Goal: Task Accomplishment & Management: Complete application form

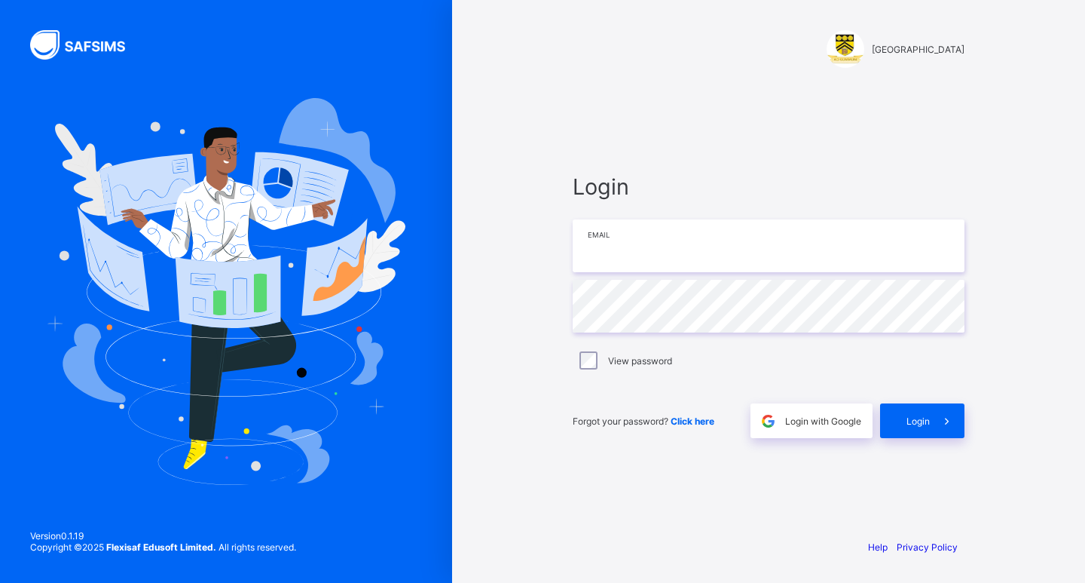
click at [675, 240] on input "email" at bounding box center [769, 245] width 392 height 53
click at [647, 245] on input "email" at bounding box center [769, 245] width 392 height 53
type input "**********"
click at [943, 422] on icon at bounding box center [947, 421] width 16 height 14
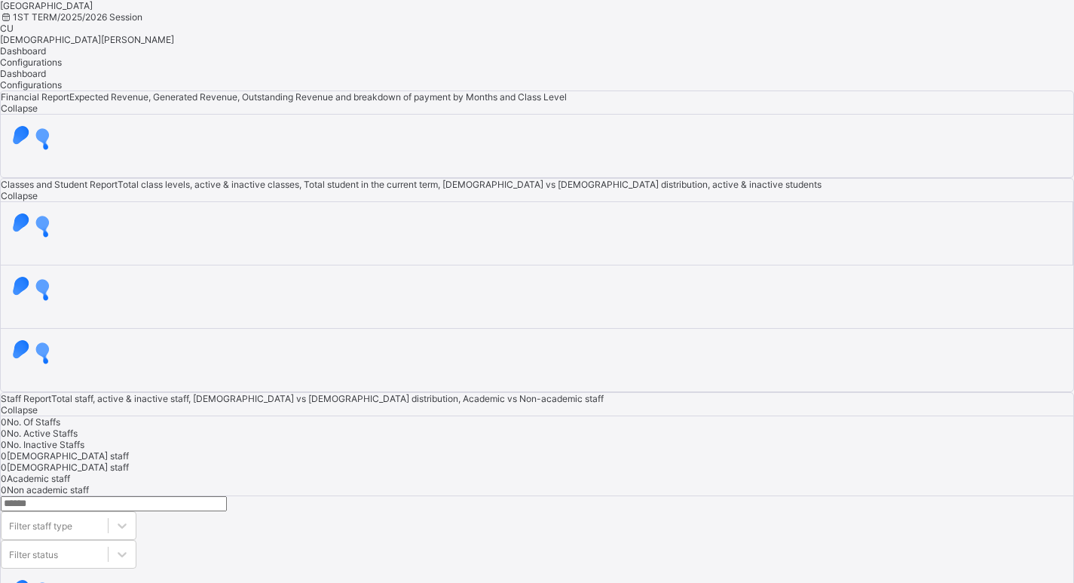
click at [701, 68] on div "Dashboard Configurations" at bounding box center [537, 56] width 1074 height 23
click at [174, 34] on span "Christian Ugwu" at bounding box center [87, 39] width 174 height 11
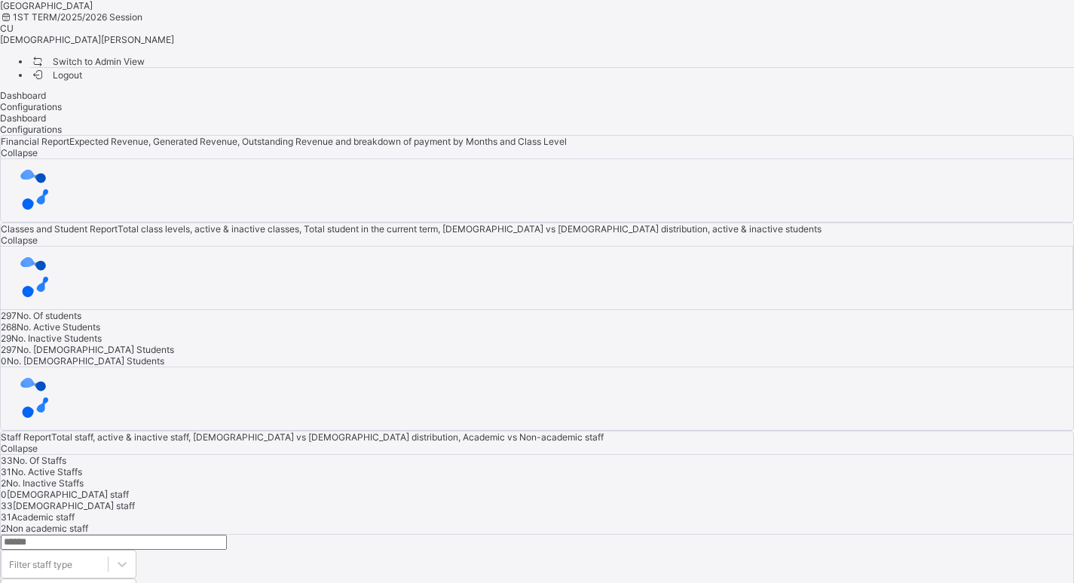
click at [145, 66] on span "Switch to Admin View" at bounding box center [87, 62] width 115 height 16
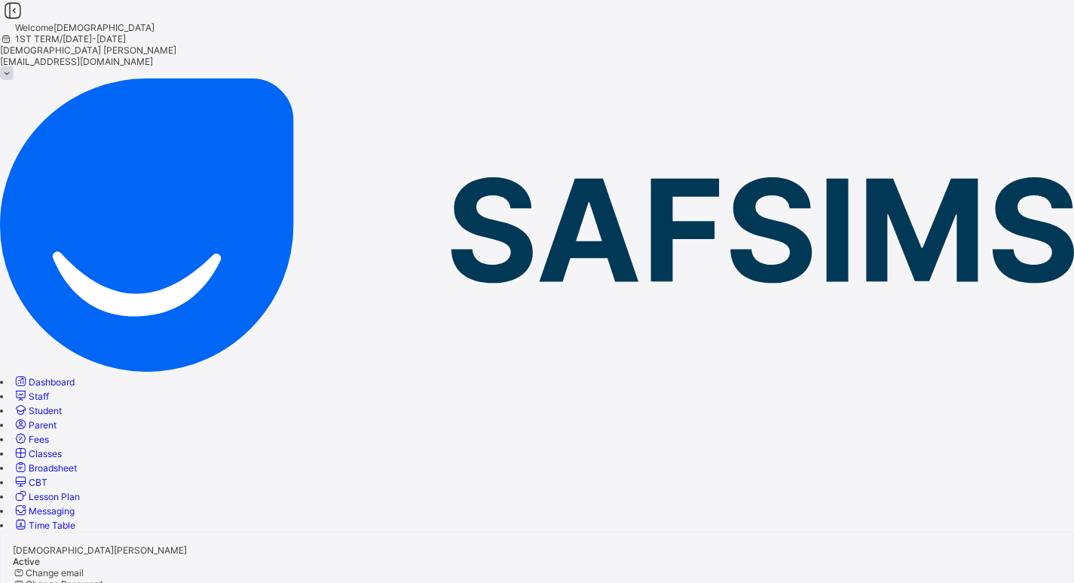
click at [62, 405] on link "Student" at bounding box center [37, 410] width 49 height 11
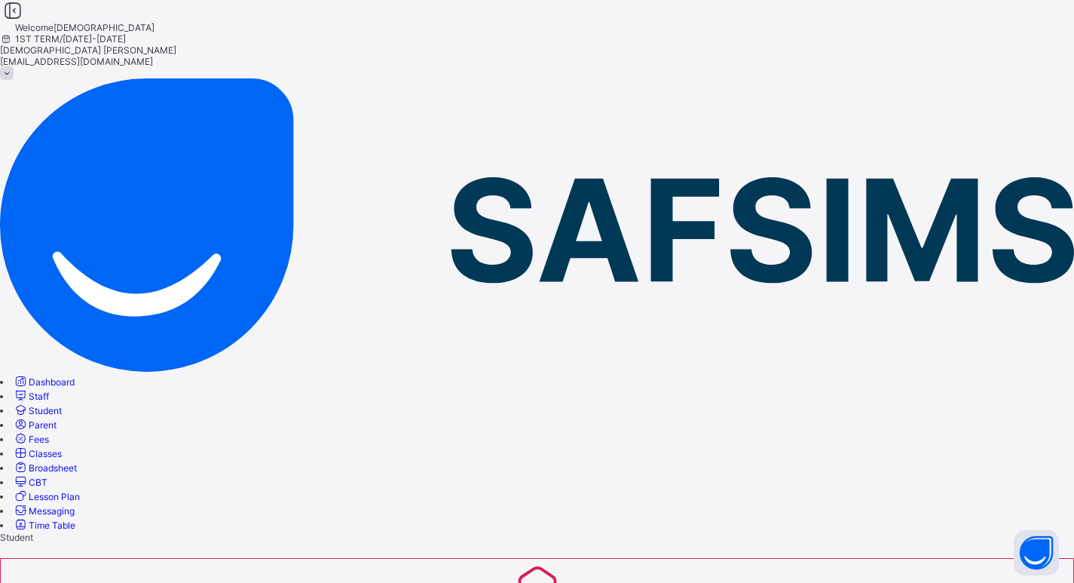
select select "**"
type input "**********"
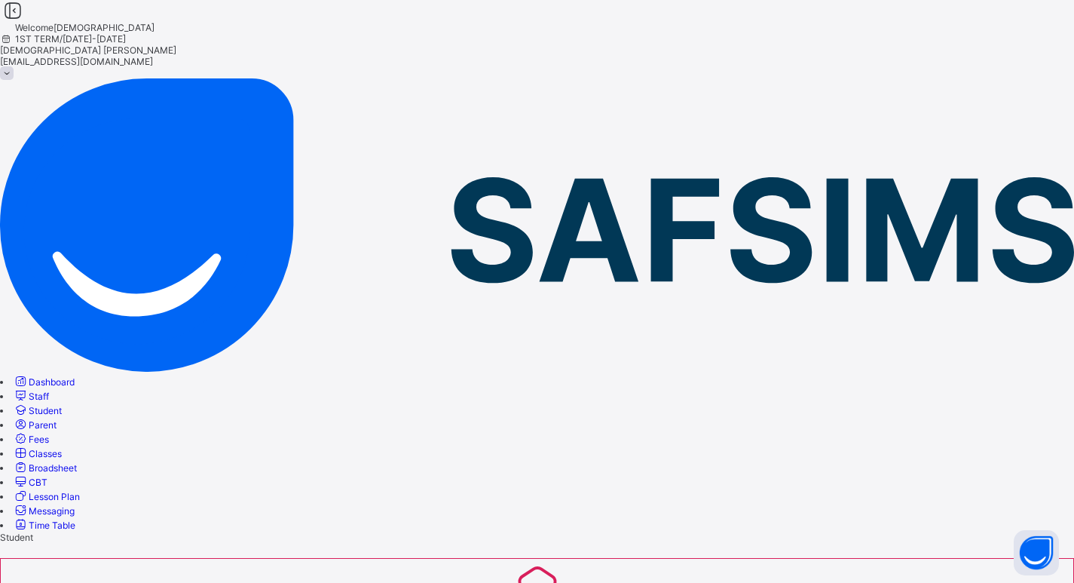
type input "*"
type input "**********"
type input "******"
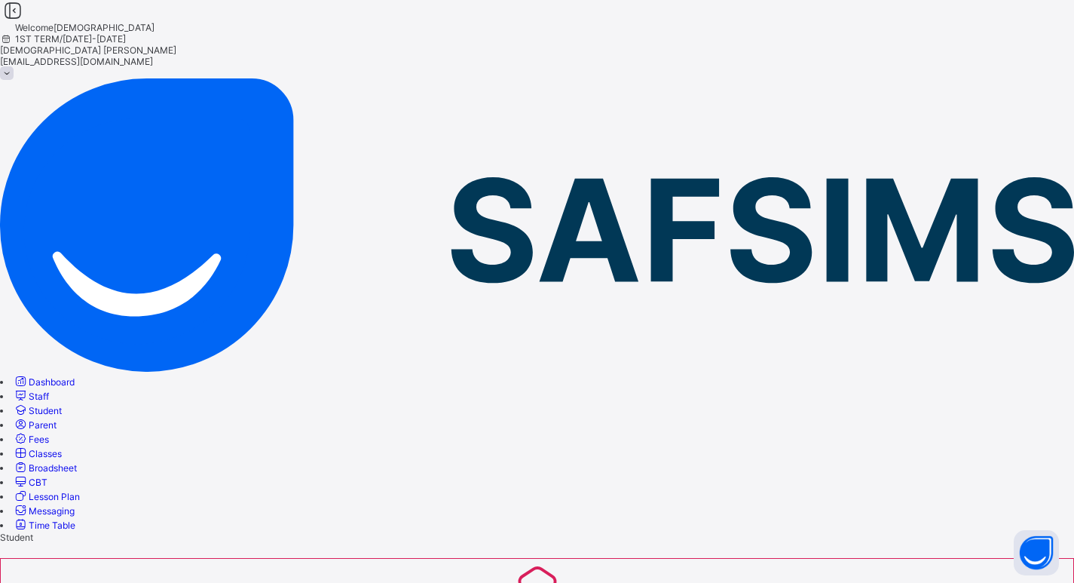
type input "*******"
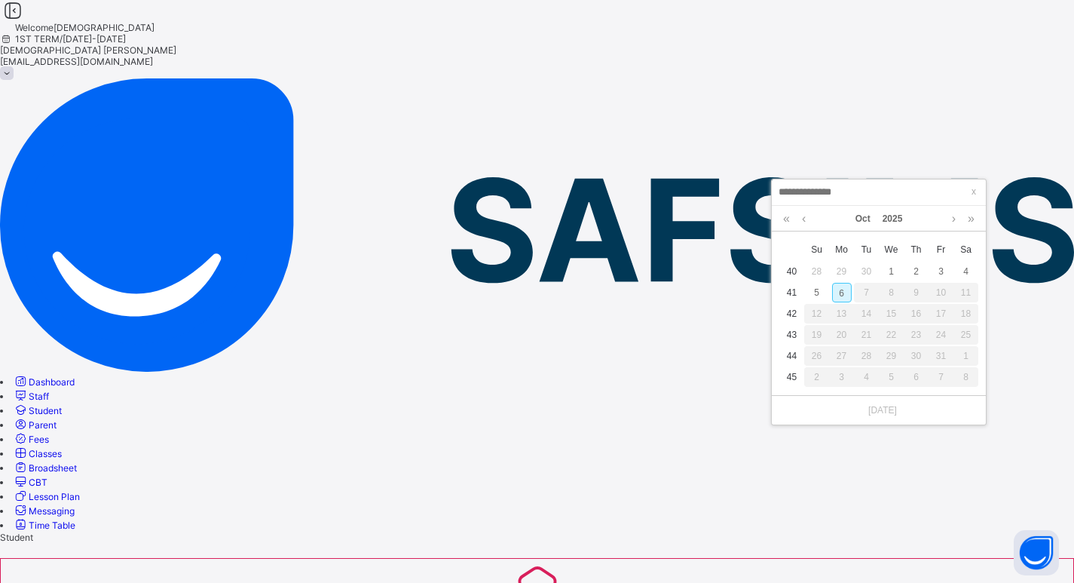
click at [822, 316] on div "12" at bounding box center [816, 314] width 25 height 20
click at [790, 225] on link at bounding box center [786, 219] width 14 height 26
click at [891, 222] on link "2024" at bounding box center [892, 219] width 32 height 26
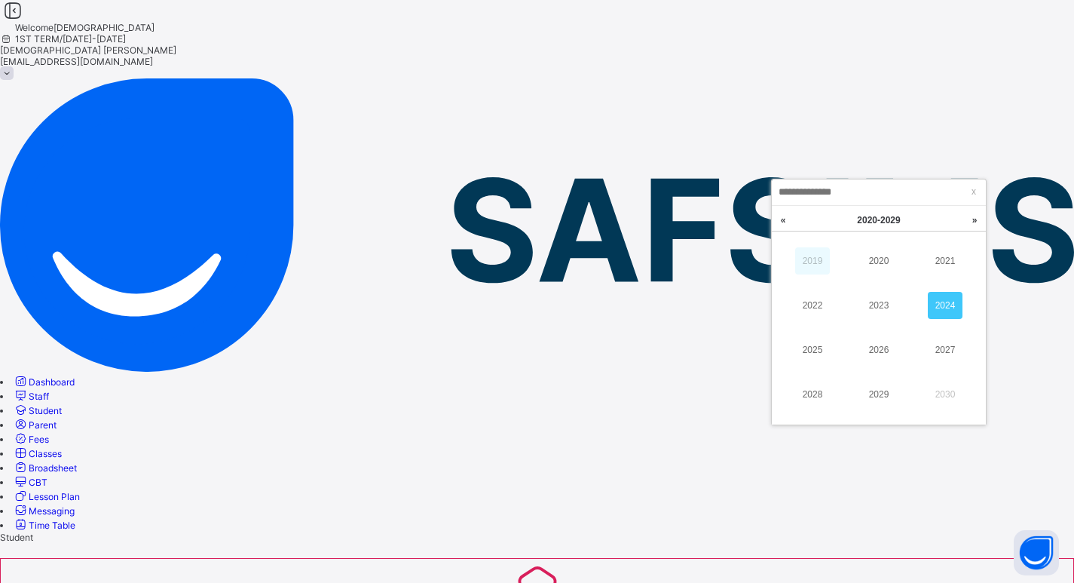
click at [817, 265] on link "2019" at bounding box center [812, 260] width 35 height 27
click at [884, 353] on link "2016" at bounding box center [878, 349] width 35 height 27
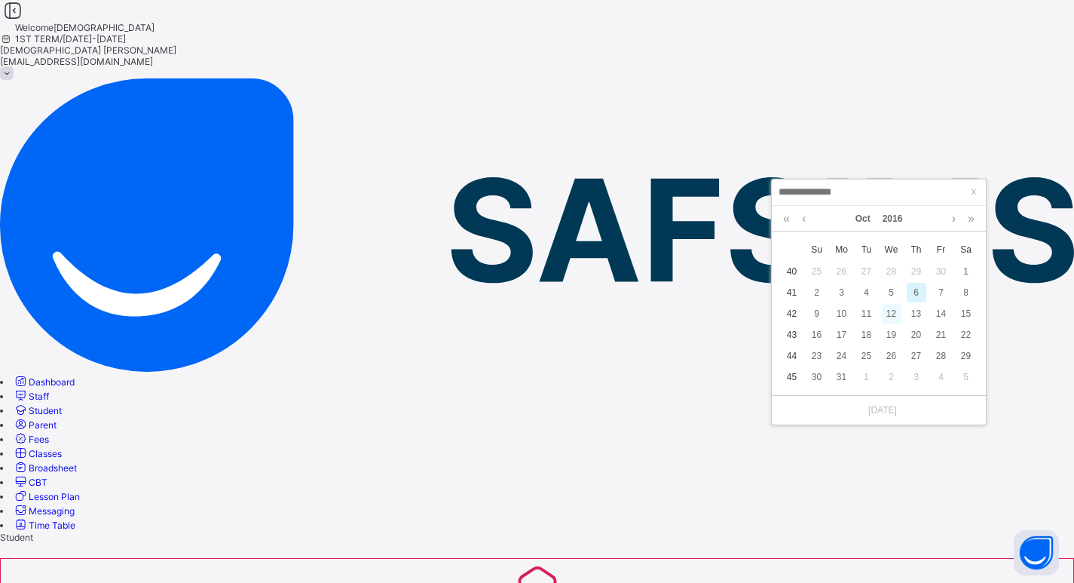
click at [891, 320] on div "12" at bounding box center [892, 314] width 20 height 20
type input "**********"
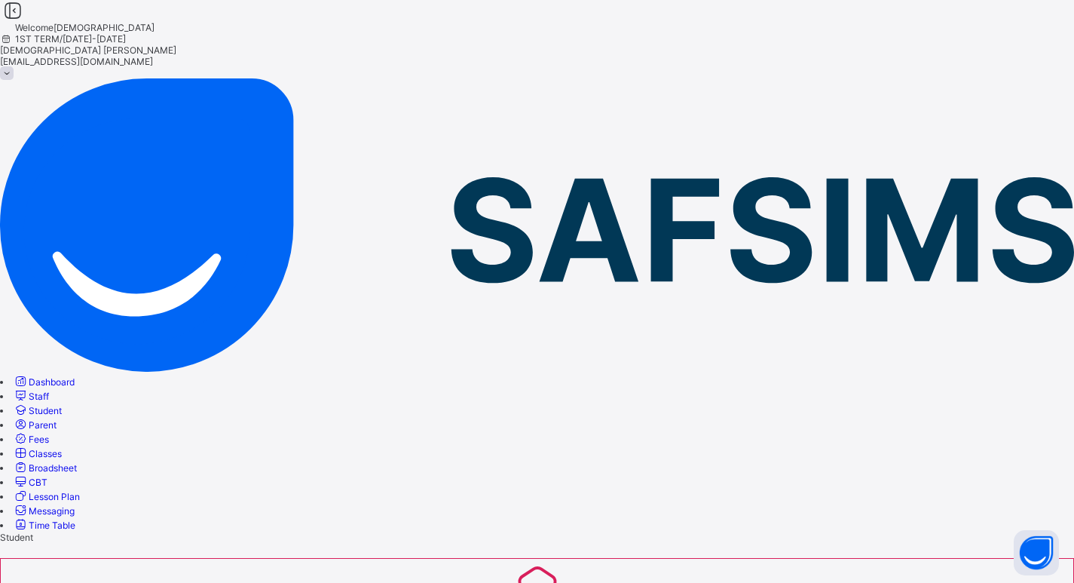
select select "**"
type input "**********"
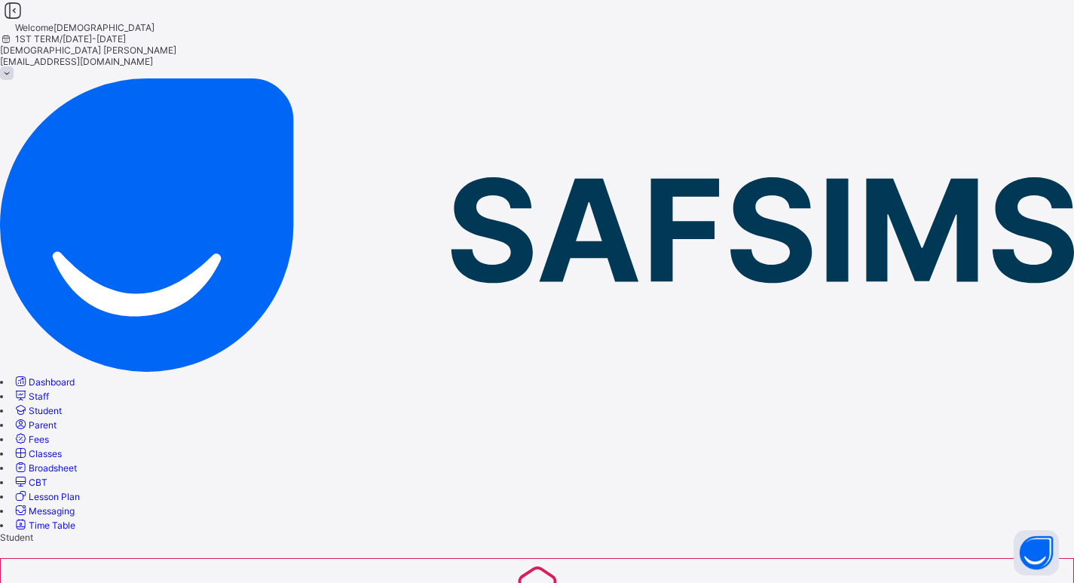
type input "**********"
type input "*****"
type input "*******"
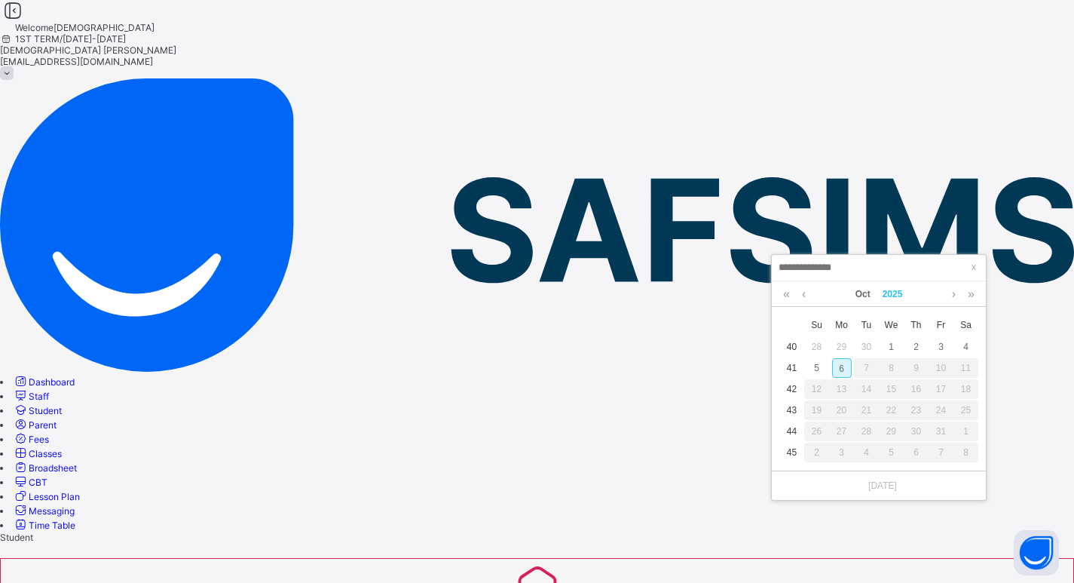
click at [902, 293] on link "2025" at bounding box center [892, 294] width 32 height 26
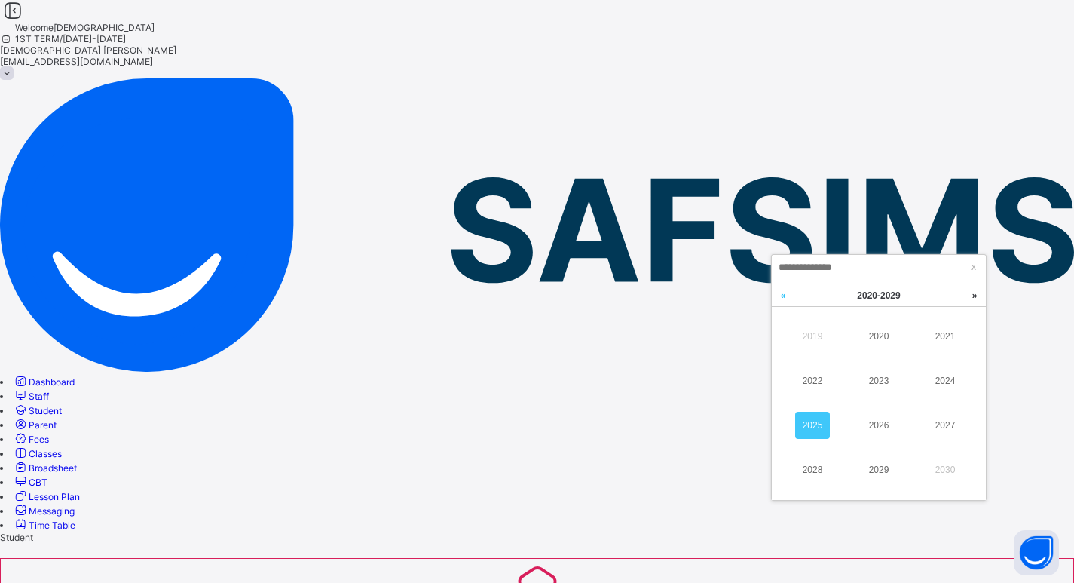
click at [786, 298] on link at bounding box center [783, 295] width 23 height 29
click at [823, 429] on link "2015" at bounding box center [812, 424] width 35 height 27
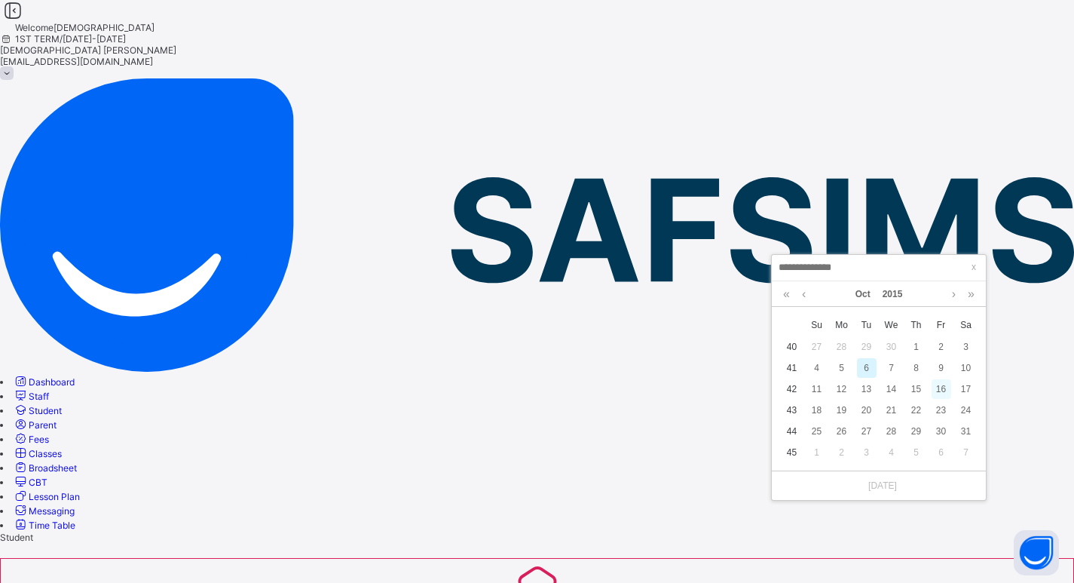
click at [937, 382] on div "16" at bounding box center [941, 389] width 20 height 20
type input "**********"
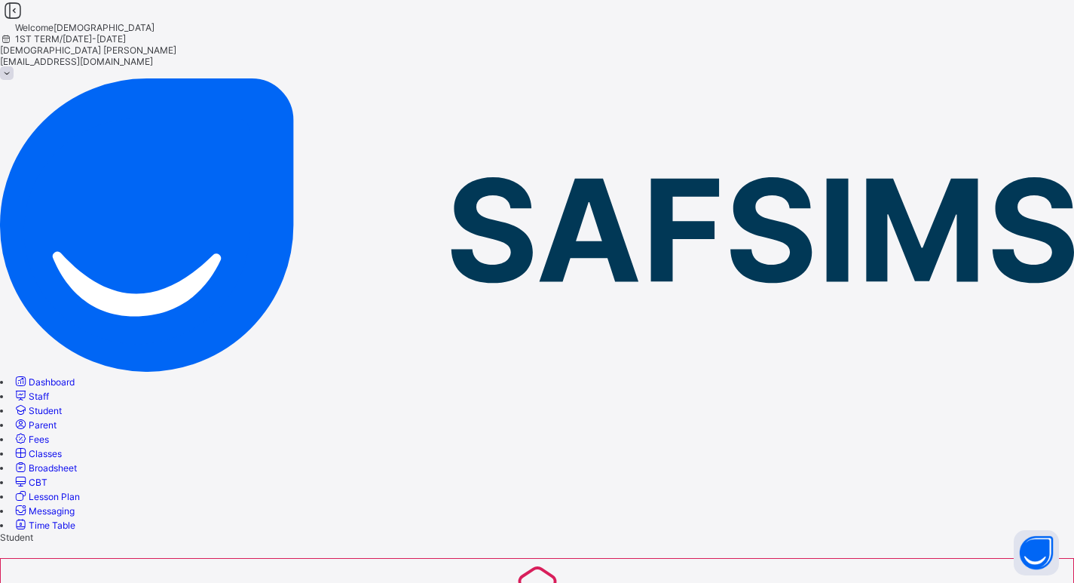
select select "**"
type input "**********"
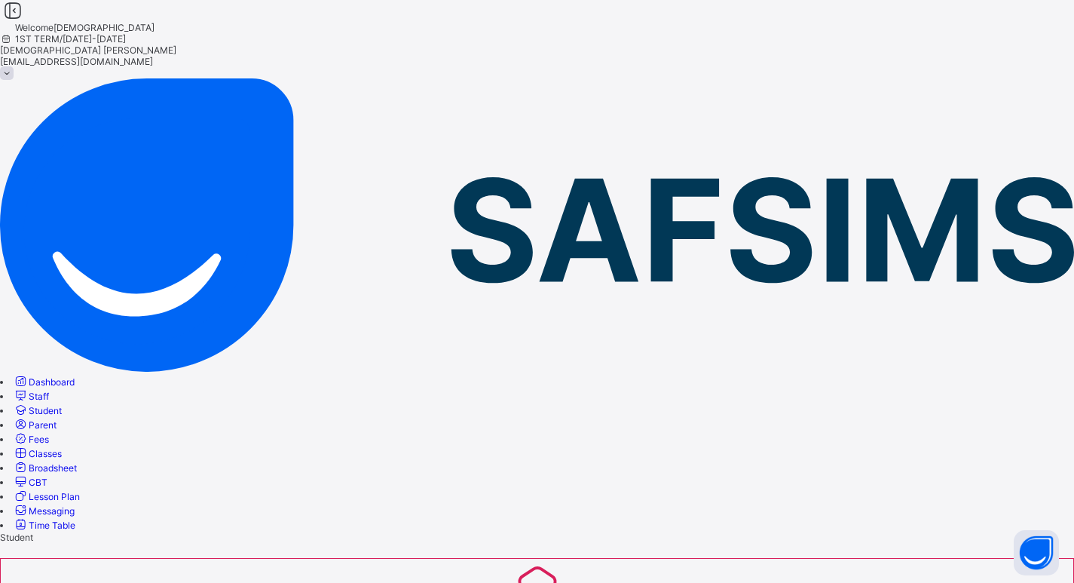
type input "******"
type input "*******"
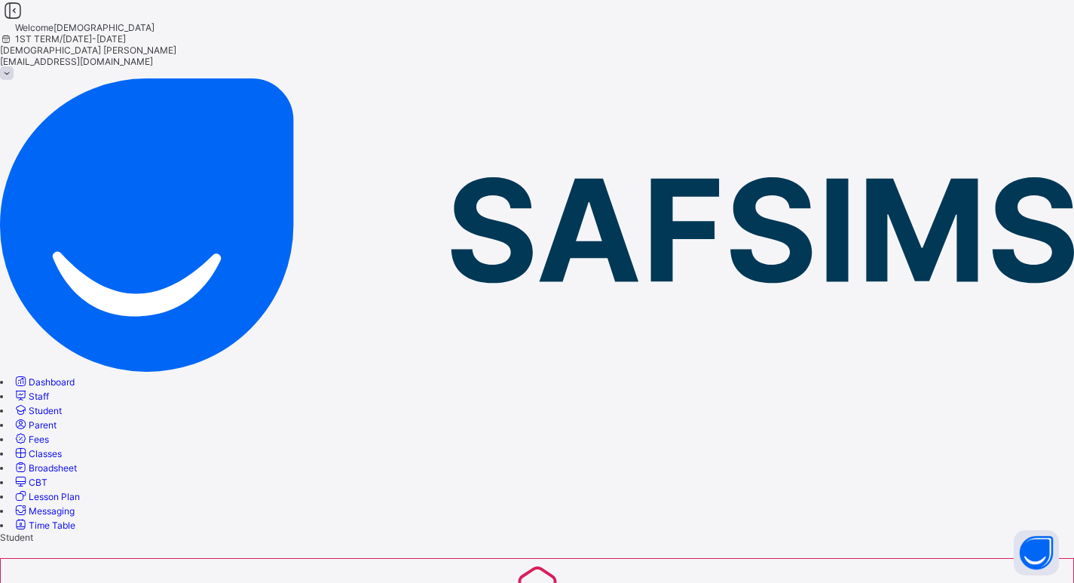
type input "**********"
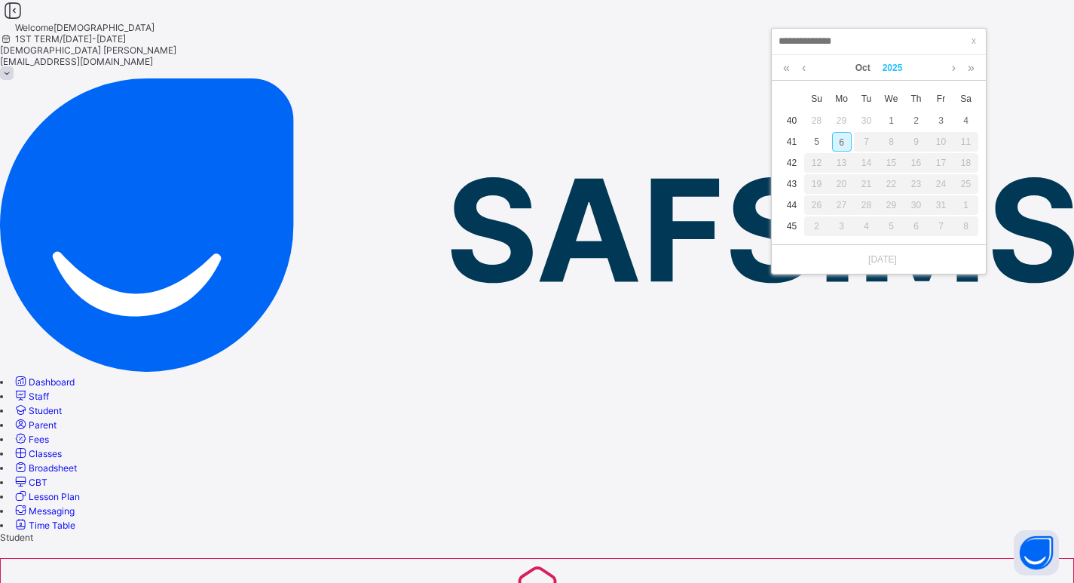
click at [892, 65] on link "2025" at bounding box center [892, 68] width 32 height 26
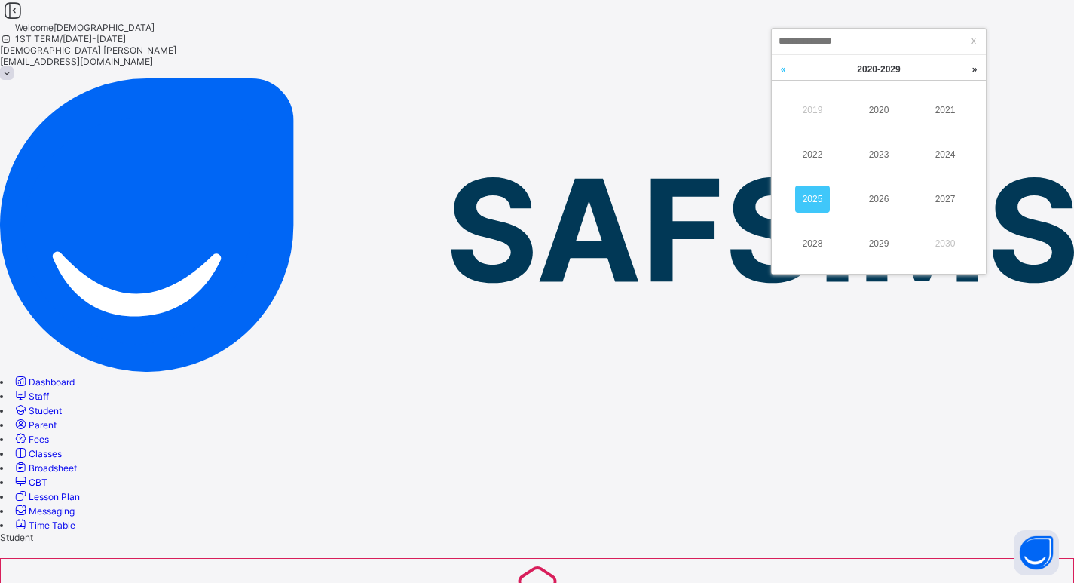
click at [780, 72] on link at bounding box center [783, 69] width 23 height 29
click at [888, 193] on link "2016" at bounding box center [878, 198] width 35 height 27
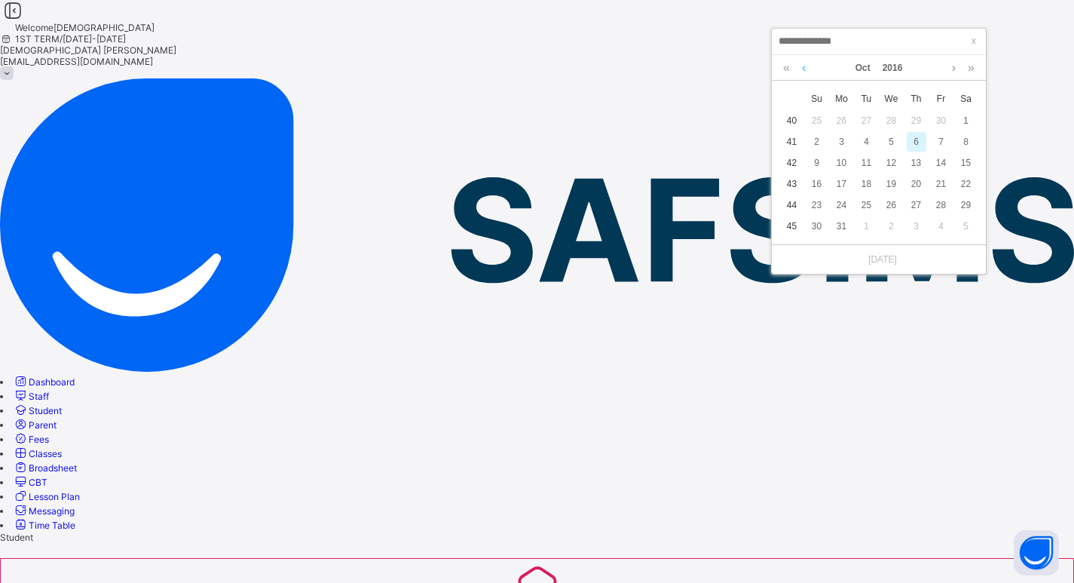
click at [806, 71] on link at bounding box center [803, 68] width 11 height 26
click at [951, 64] on link at bounding box center [953, 68] width 11 height 26
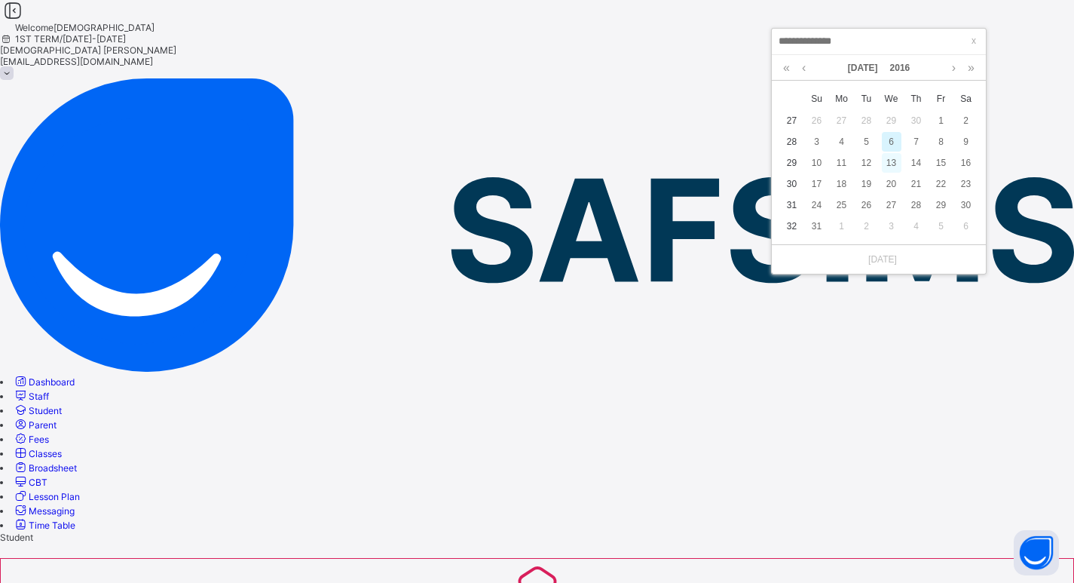
click at [897, 161] on div "13" at bounding box center [892, 163] width 20 height 20
type input "**********"
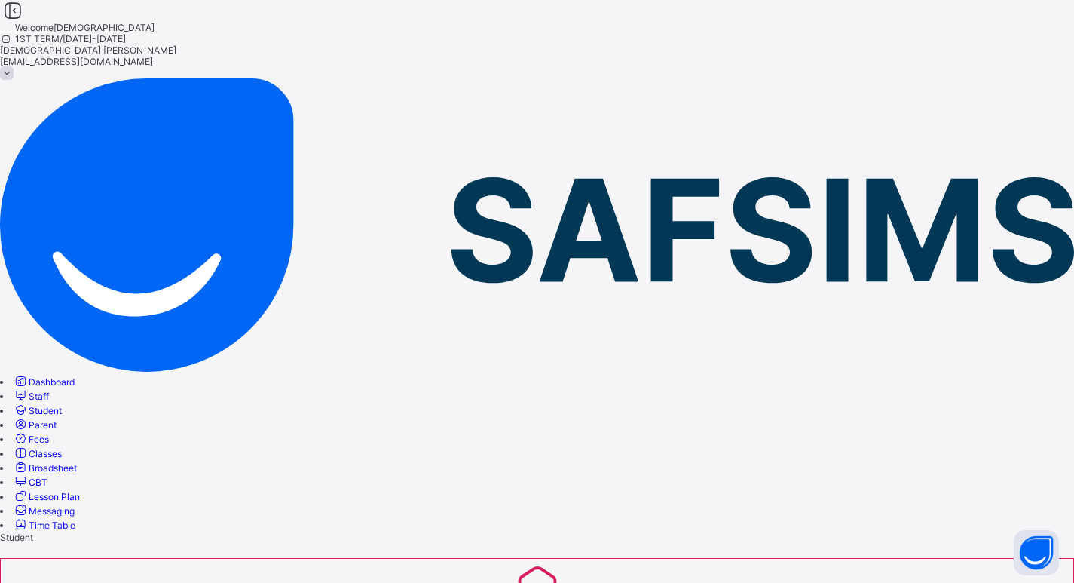
click at [62, 448] on span "Classes" at bounding box center [45, 453] width 33 height 11
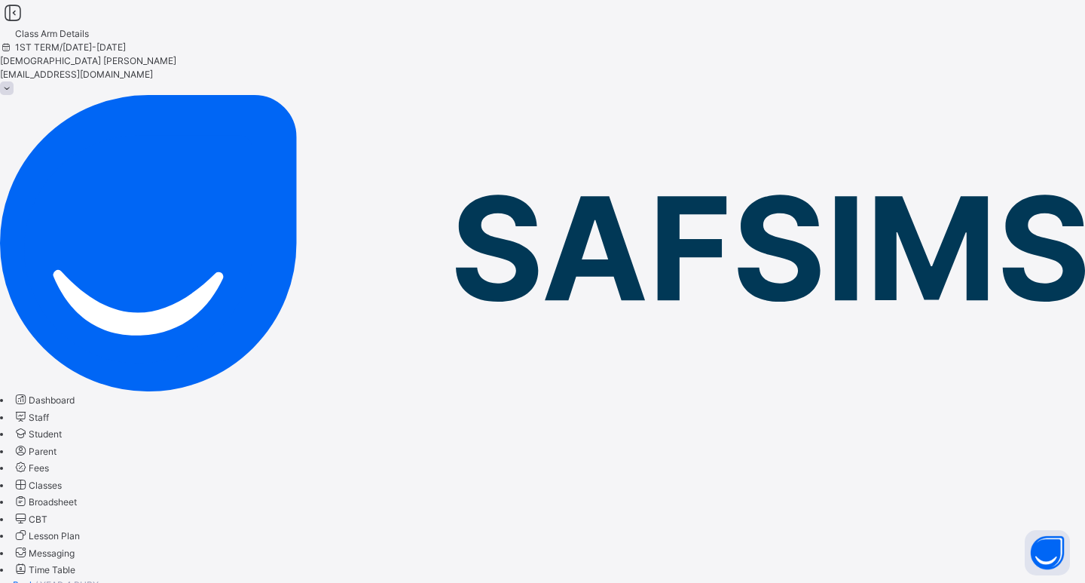
drag, startPoint x: 472, startPoint y: 203, endPoint x: 380, endPoint y: 200, distance: 92.7
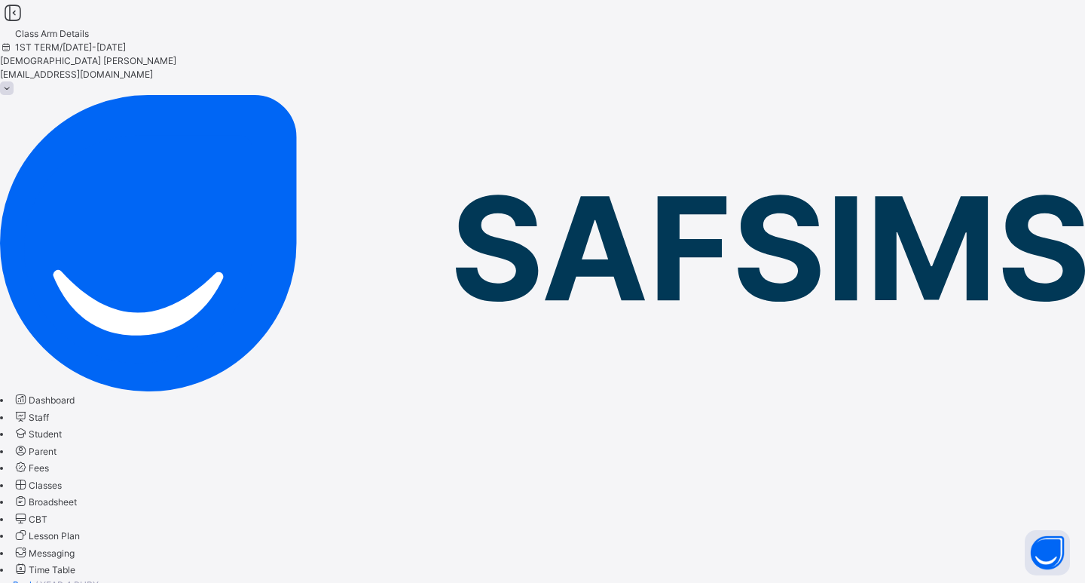
drag, startPoint x: 518, startPoint y: 203, endPoint x: 288, endPoint y: 207, distance: 230.6
type input "*"
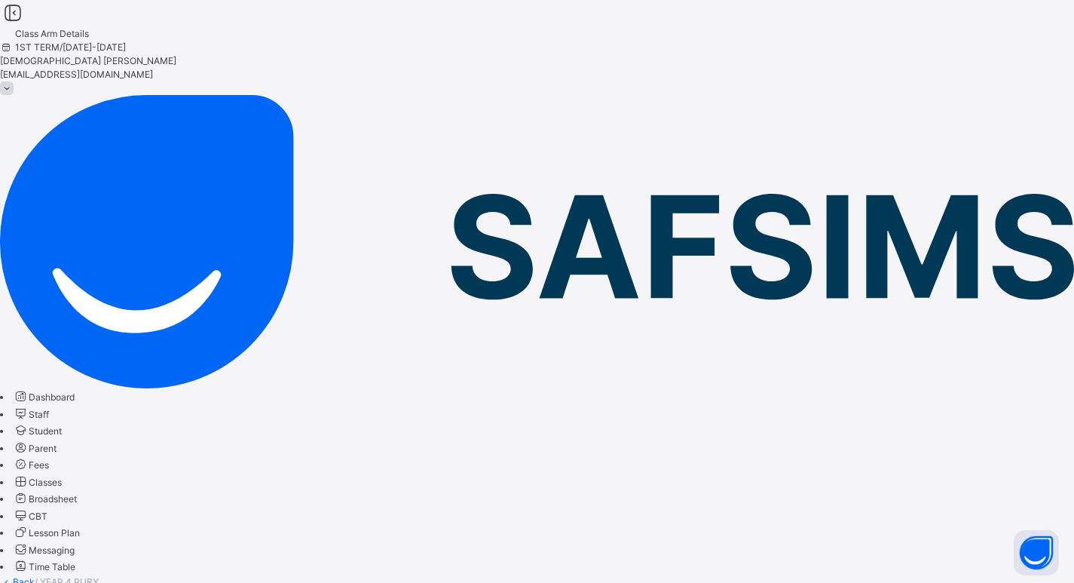
scroll to position [90, 0]
type input "*******"
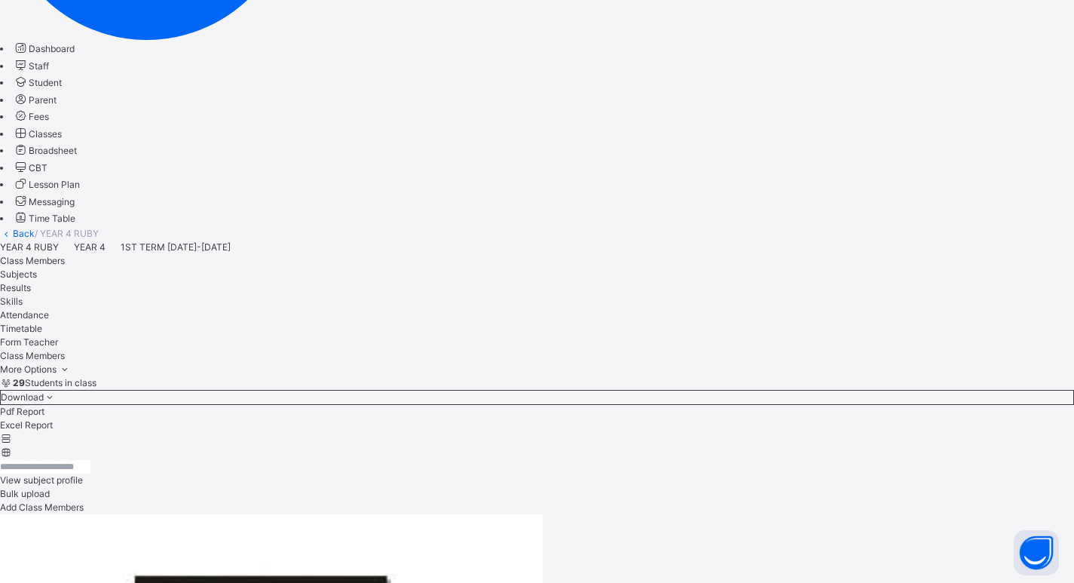
scroll to position [252, 0]
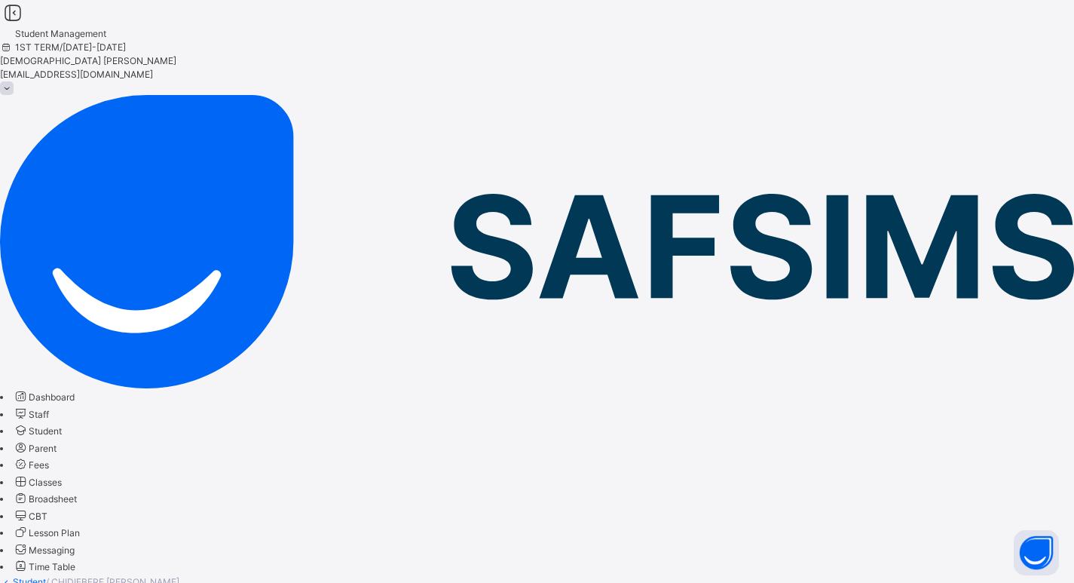
select select "**"
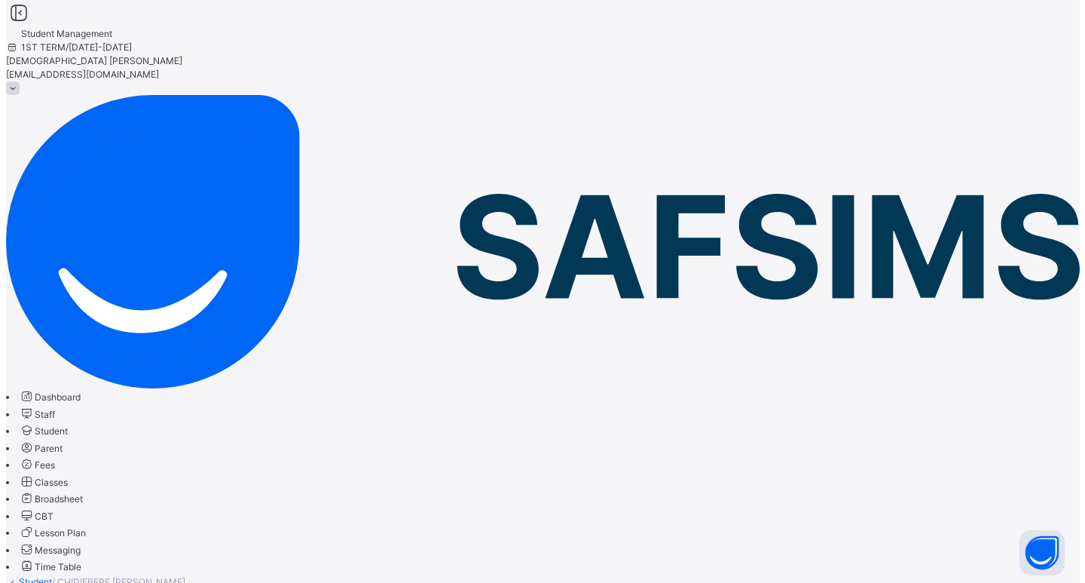
scroll to position [452, 0]
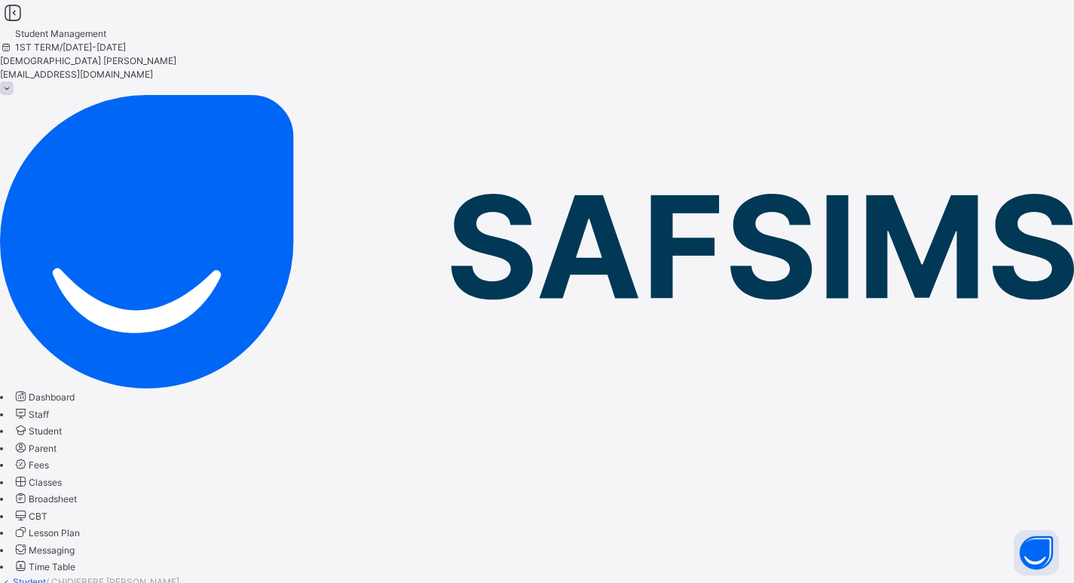
type input "*******"
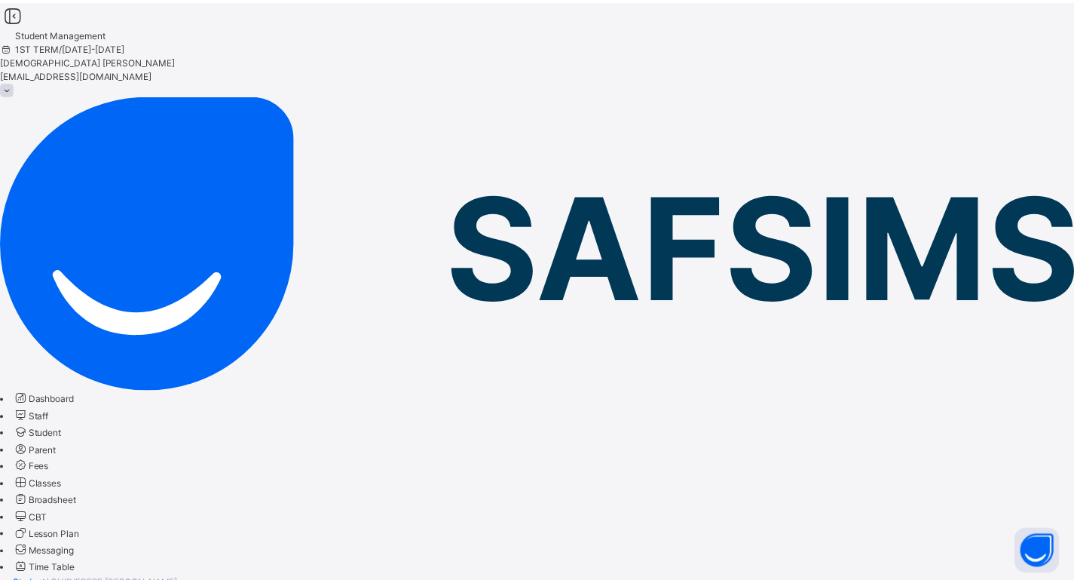
scroll to position [246, 0]
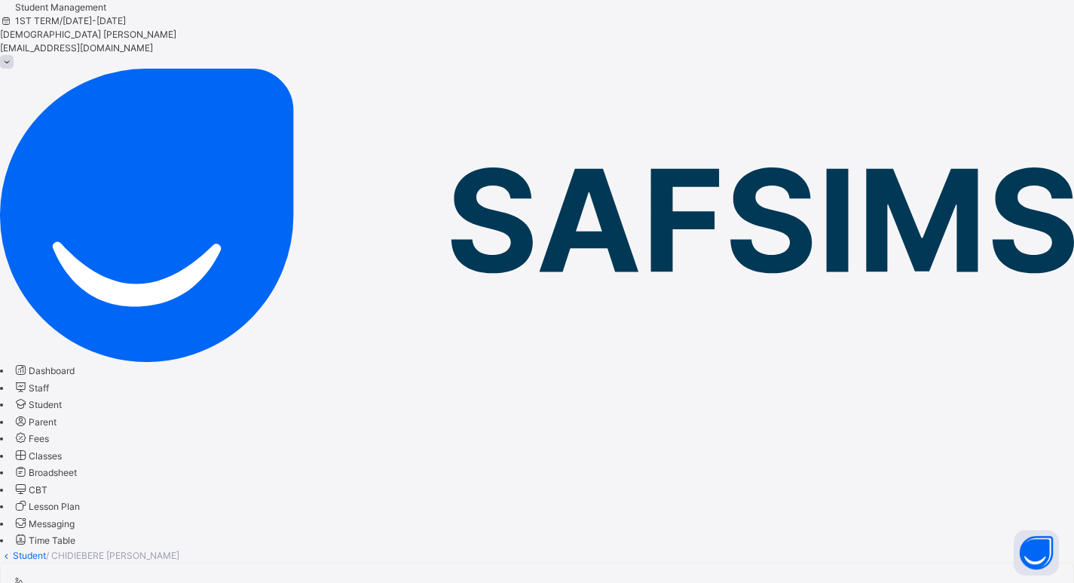
scroll to position [0, 0]
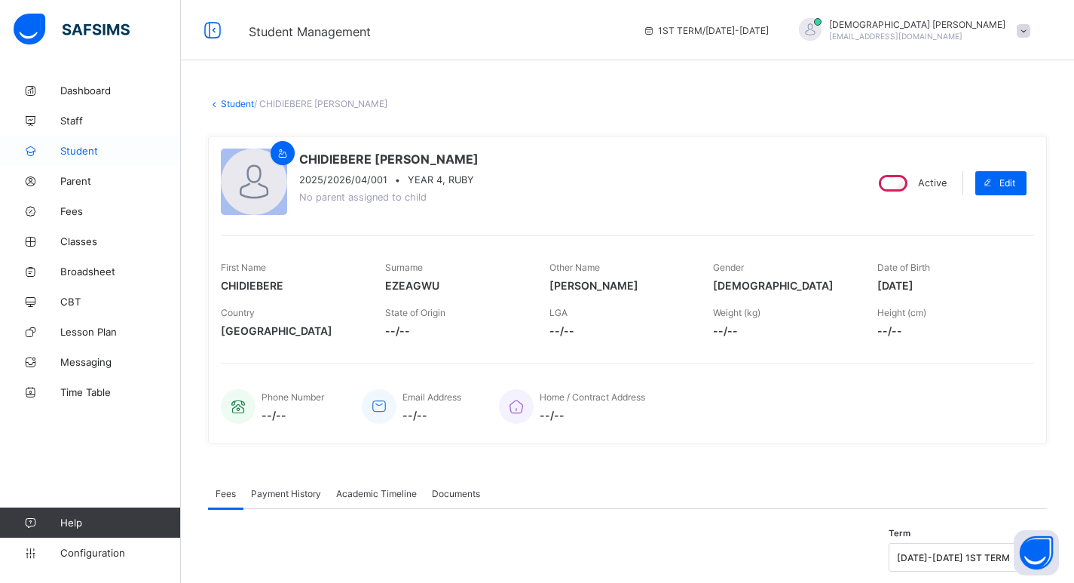
click at [78, 151] on span "Student" at bounding box center [120, 151] width 121 height 12
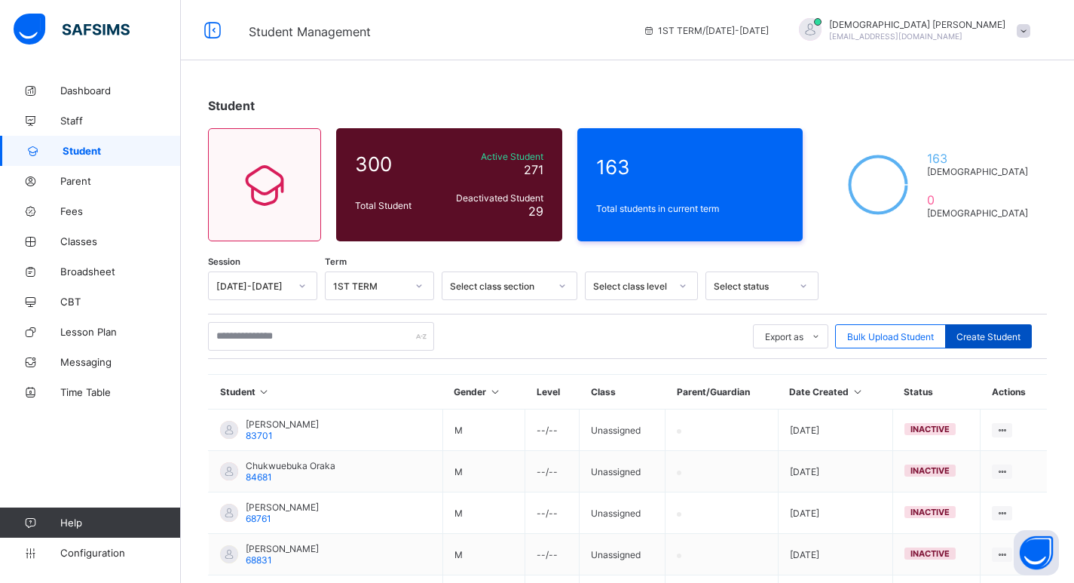
click at [978, 341] on span "Create Student" at bounding box center [988, 336] width 64 height 11
select select "**"
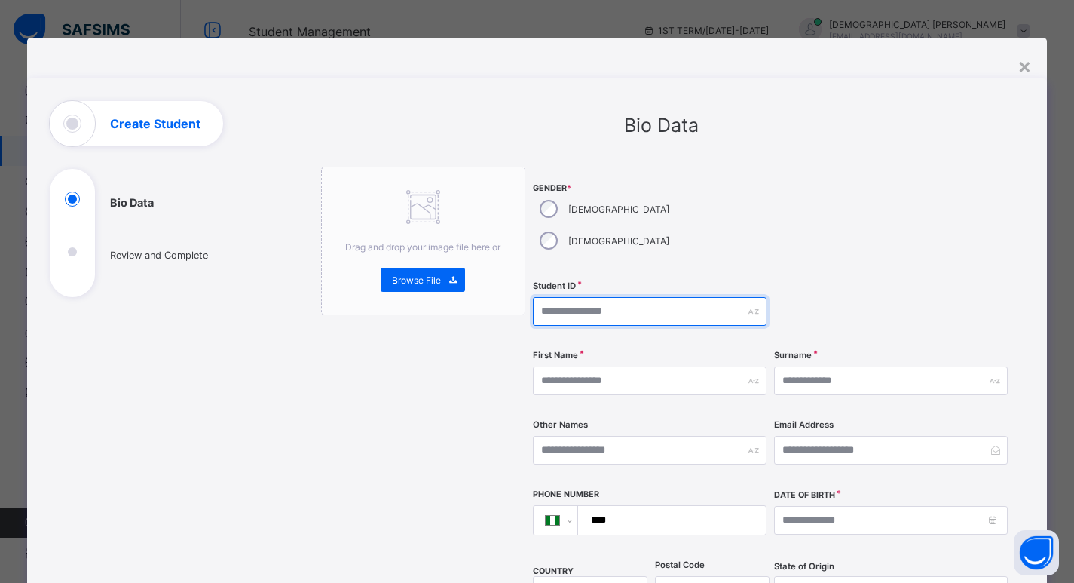
click at [596, 297] on input "text" at bounding box center [650, 311] width 234 height 29
type input "**********"
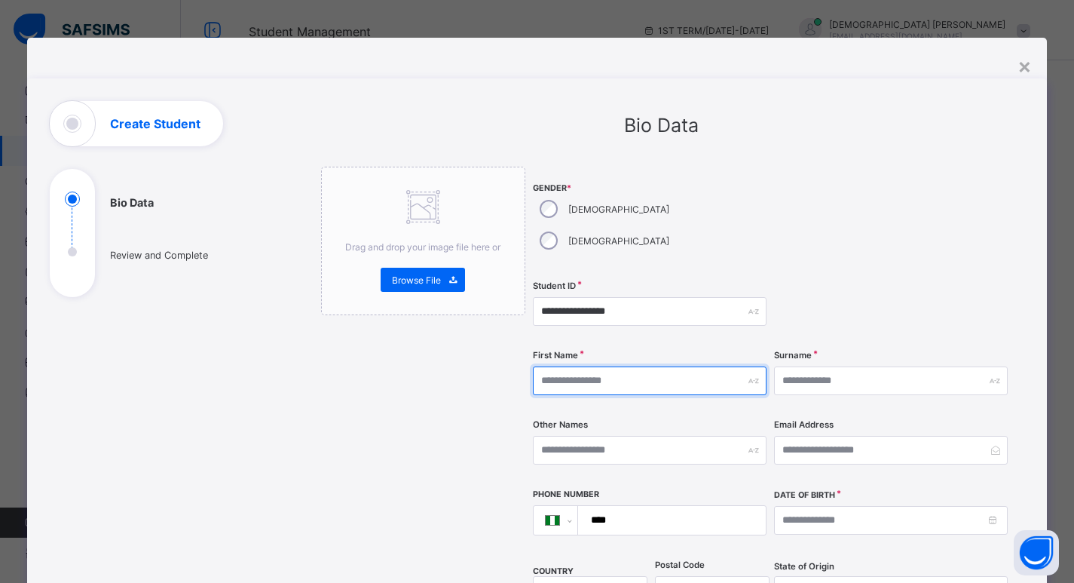
click at [592, 366] on input "text" at bounding box center [650, 380] width 234 height 29
type input "**********"
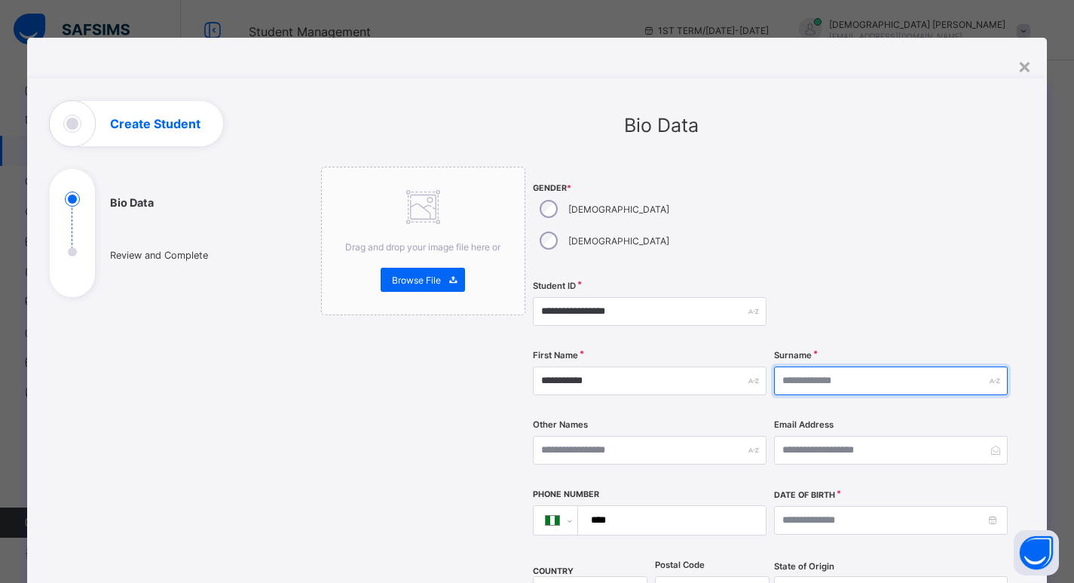
click at [819, 366] on input "text" at bounding box center [891, 380] width 234 height 29
type input "**********"
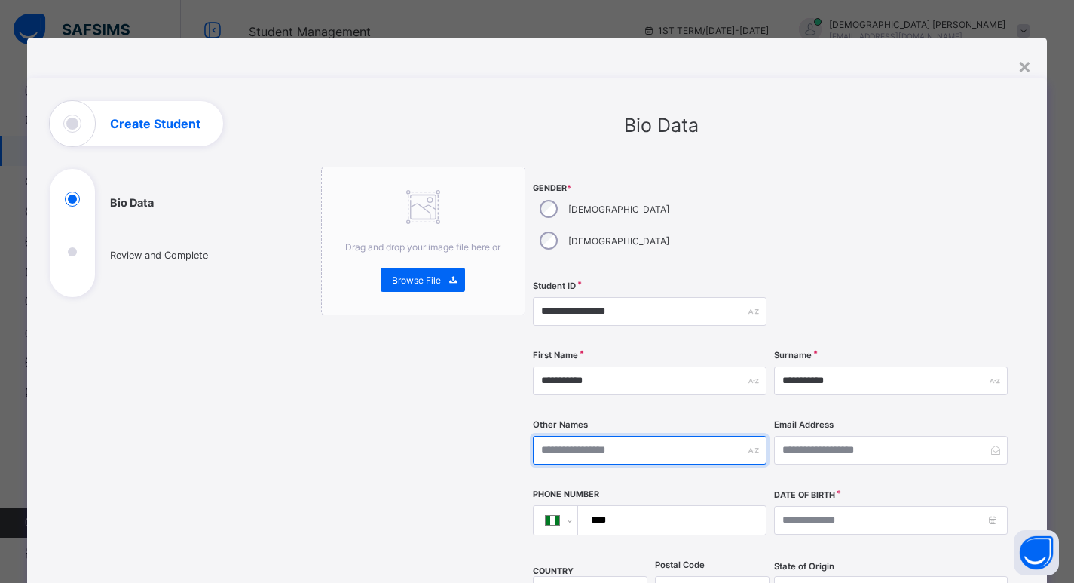
click at [602, 436] on input "text" at bounding box center [650, 450] width 234 height 29
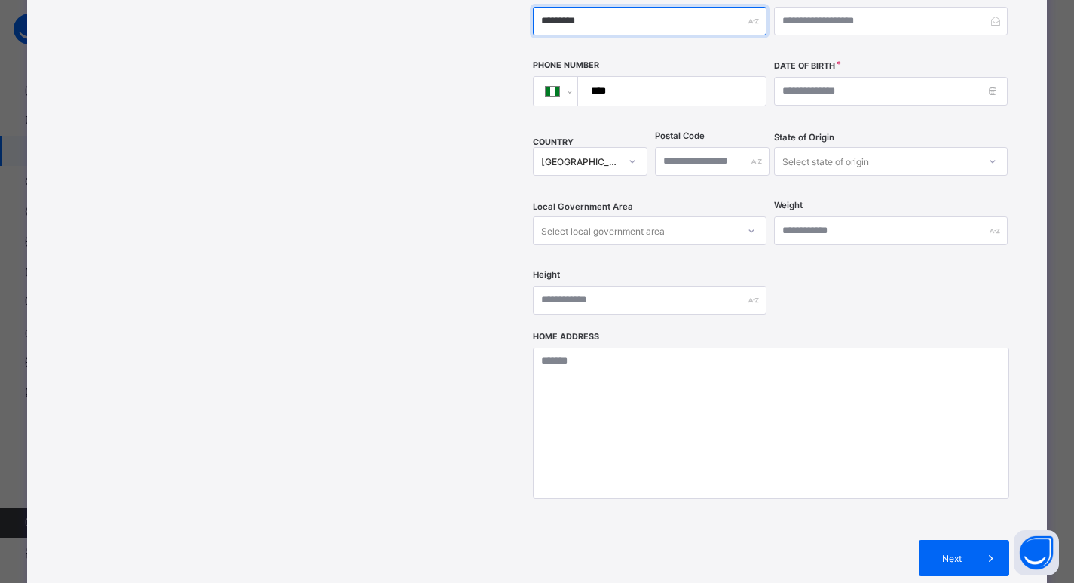
scroll to position [452, 0]
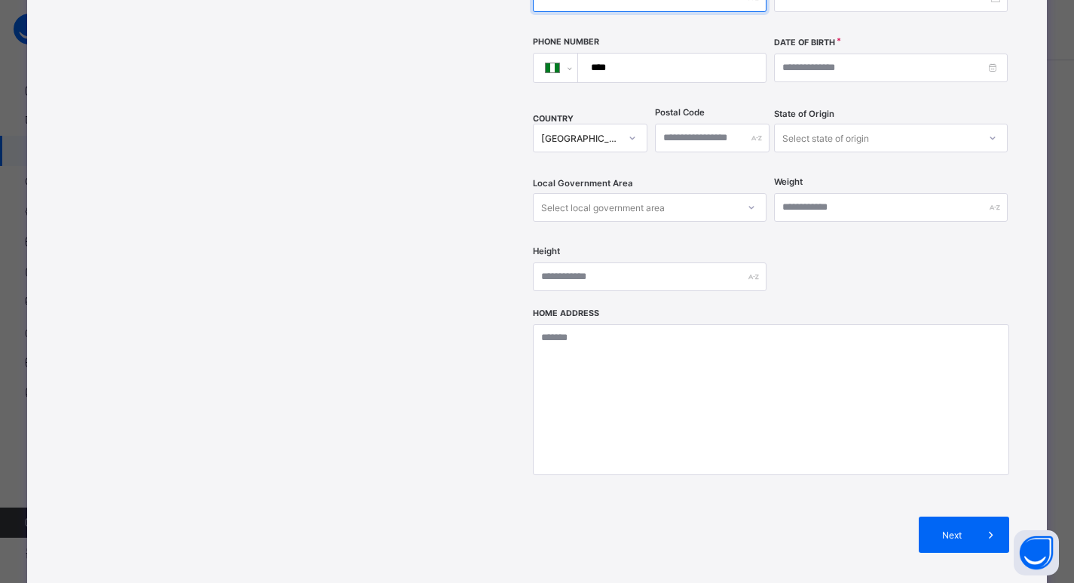
type input "*********"
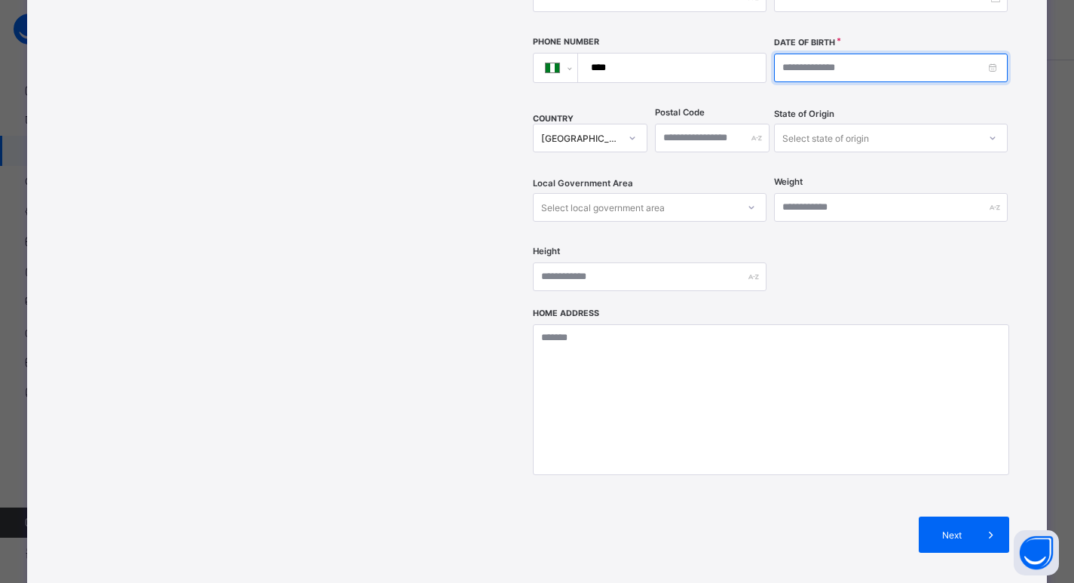
click at [995, 54] on input at bounding box center [891, 68] width 234 height 29
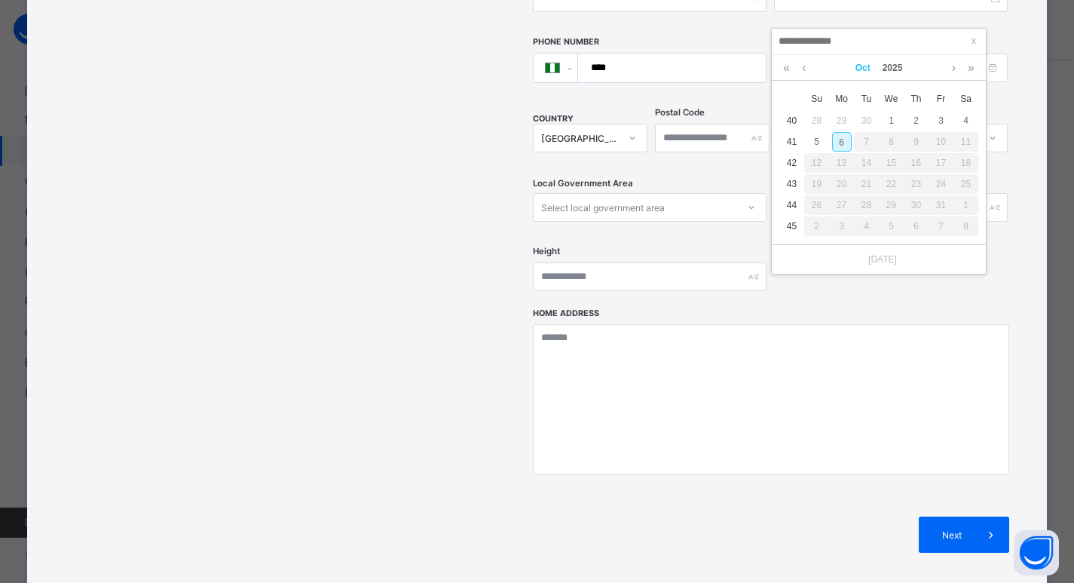
click at [861, 64] on link "Oct" at bounding box center [862, 68] width 27 height 26
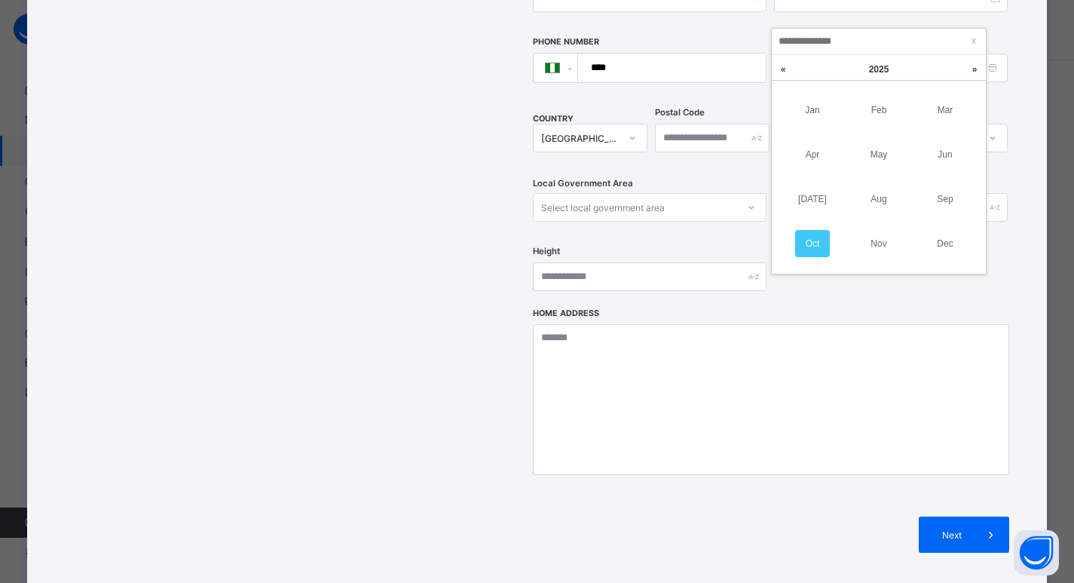
click at [937, 200] on link "Sep" at bounding box center [945, 198] width 35 height 27
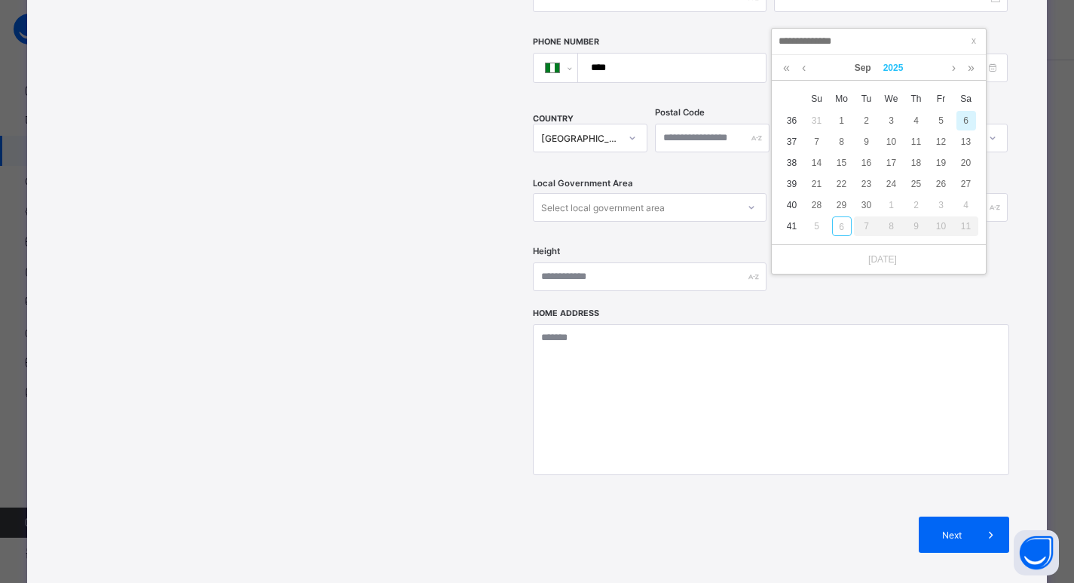
click at [894, 66] on link "2025" at bounding box center [893, 68] width 32 height 26
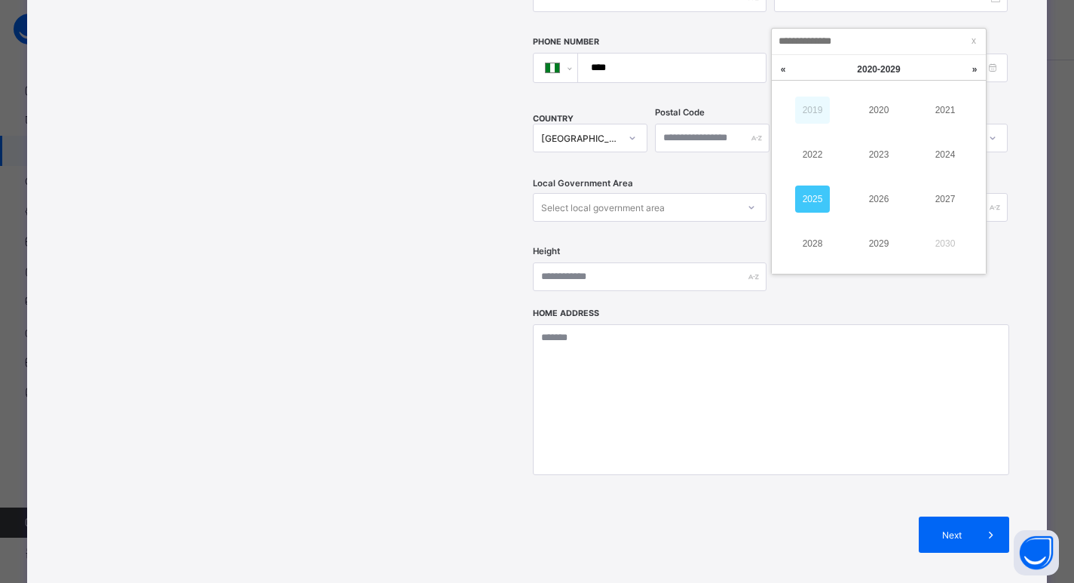
click at [815, 115] on link "2019" at bounding box center [812, 109] width 35 height 27
click at [946, 202] on link "2017" at bounding box center [945, 198] width 35 height 27
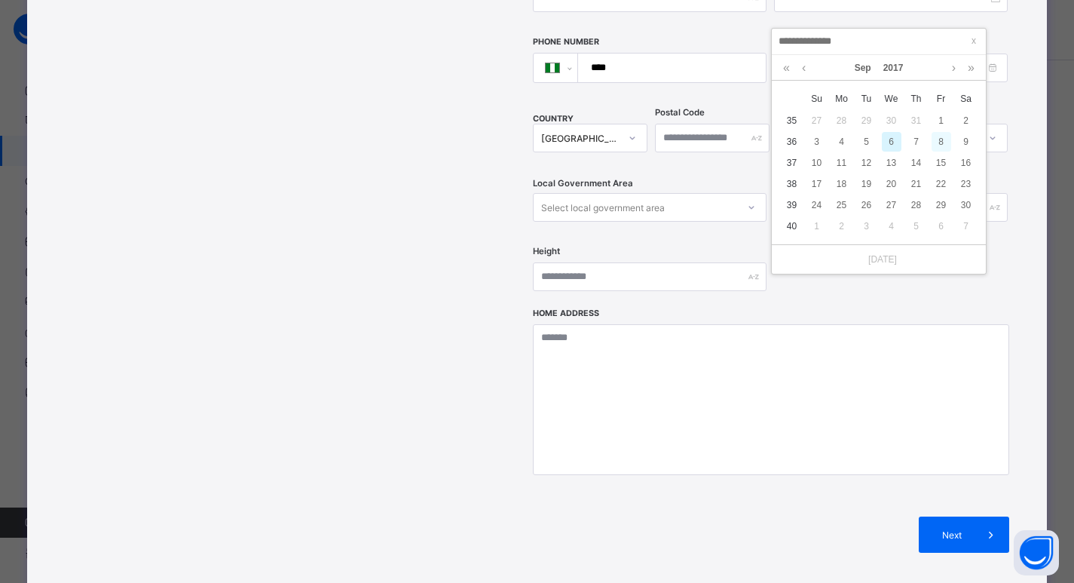
click at [934, 141] on div "8" at bounding box center [941, 142] width 20 height 20
type input "**********"
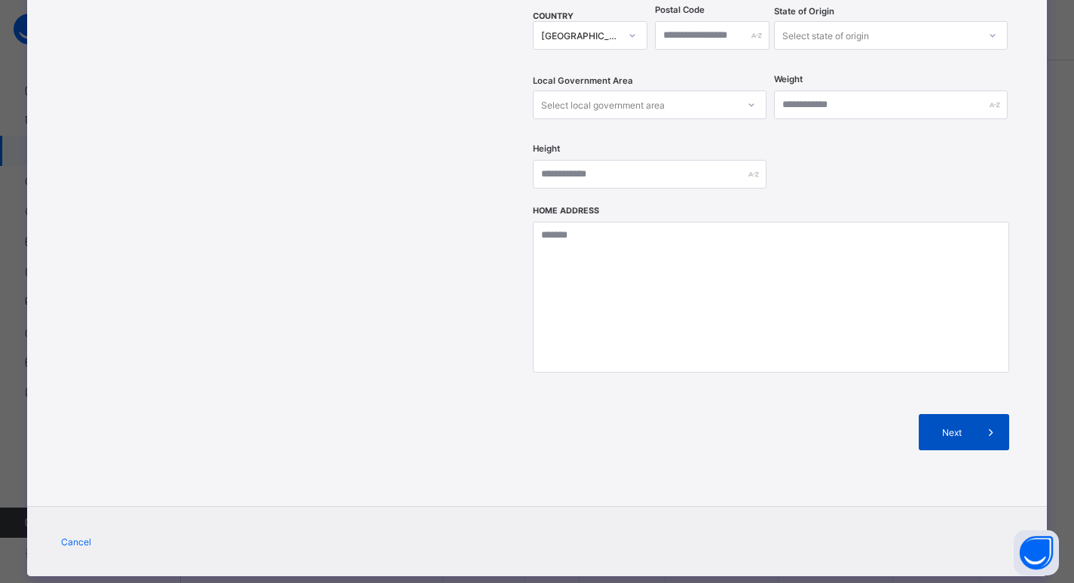
click at [962, 427] on span "Next" at bounding box center [951, 432] width 43 height 11
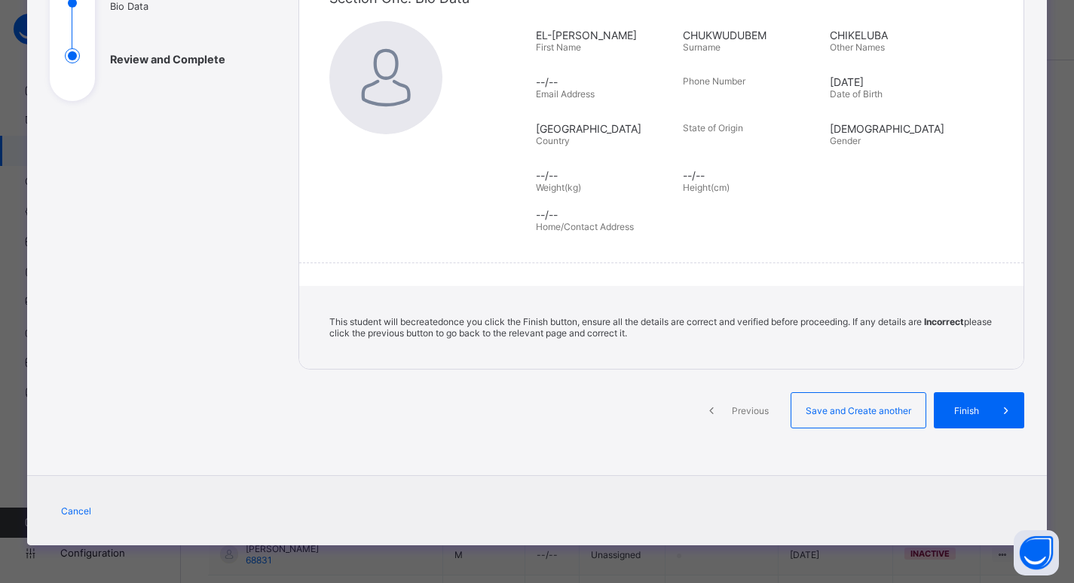
scroll to position [196, 0]
click at [962, 408] on span "Finish" at bounding box center [977, 410] width 43 height 11
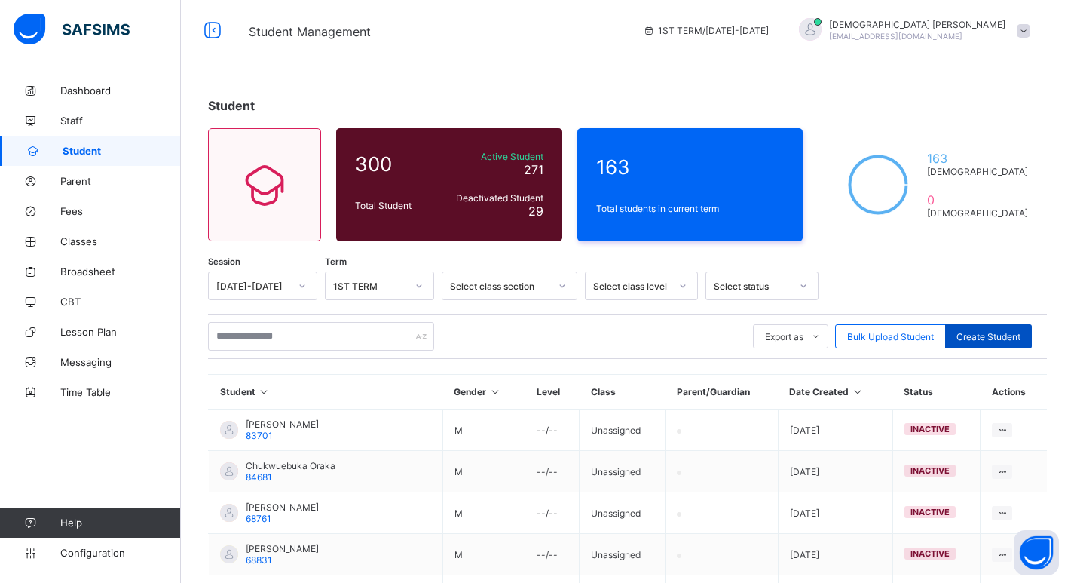
click at [983, 338] on span "Create Student" at bounding box center [988, 336] width 64 height 11
select select "**"
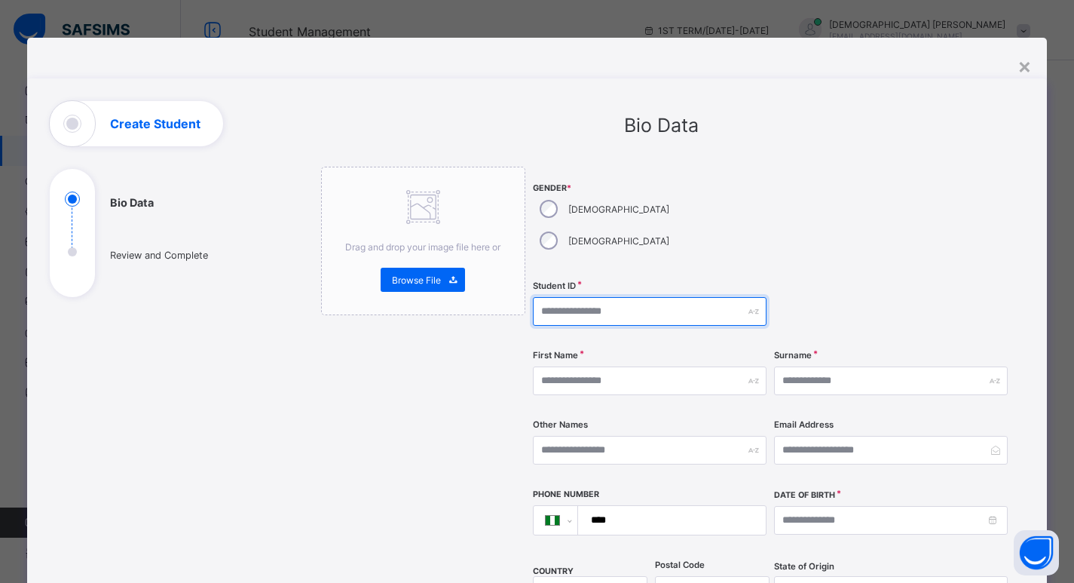
click at [594, 297] on input "text" at bounding box center [650, 311] width 234 height 29
click at [591, 297] on input "**********" at bounding box center [650, 311] width 234 height 29
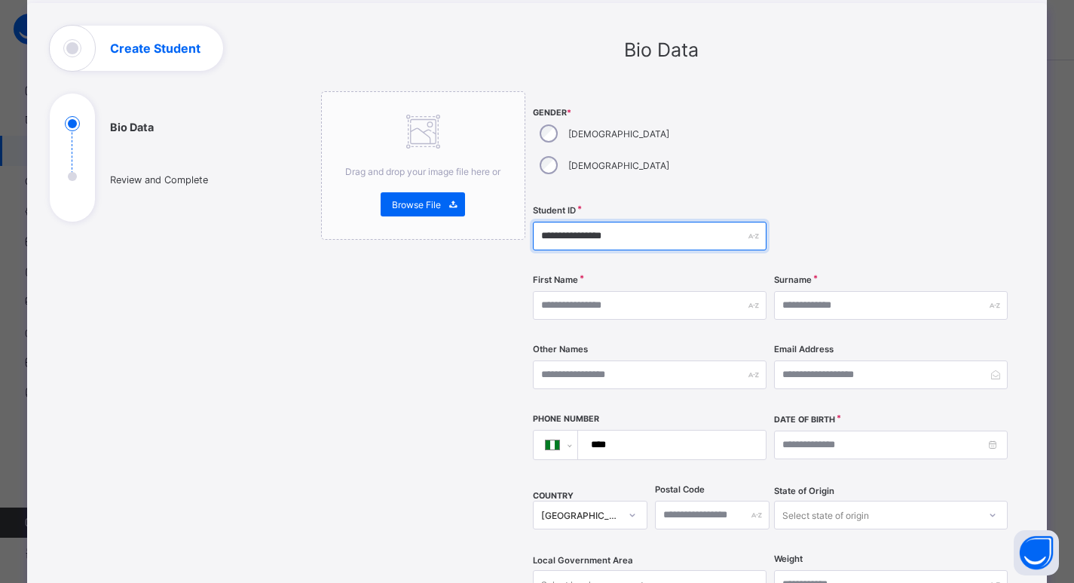
type input "**********"
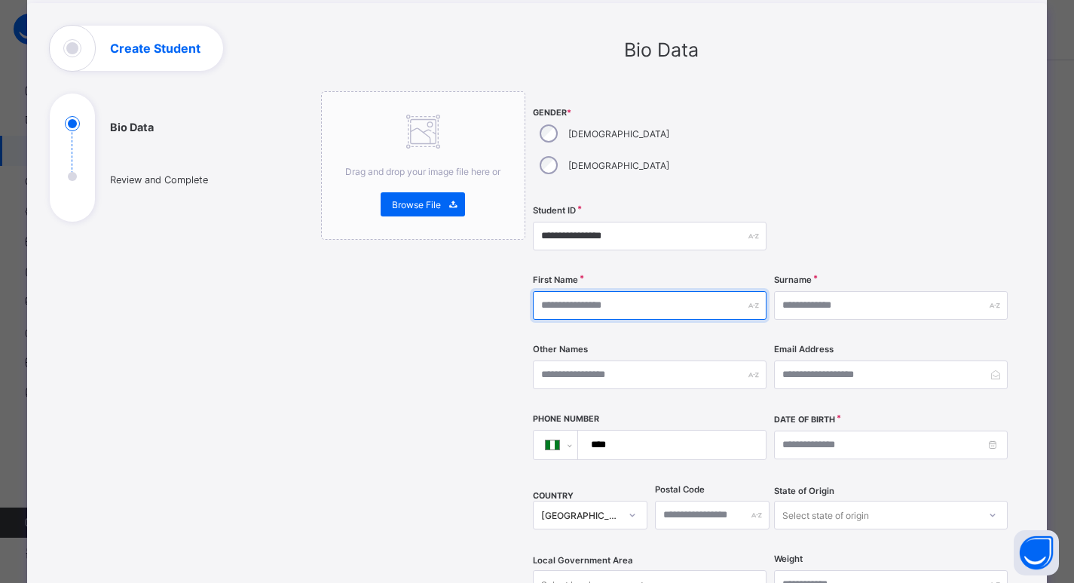
click at [562, 291] on input "text" at bounding box center [650, 305] width 234 height 29
type input "**********"
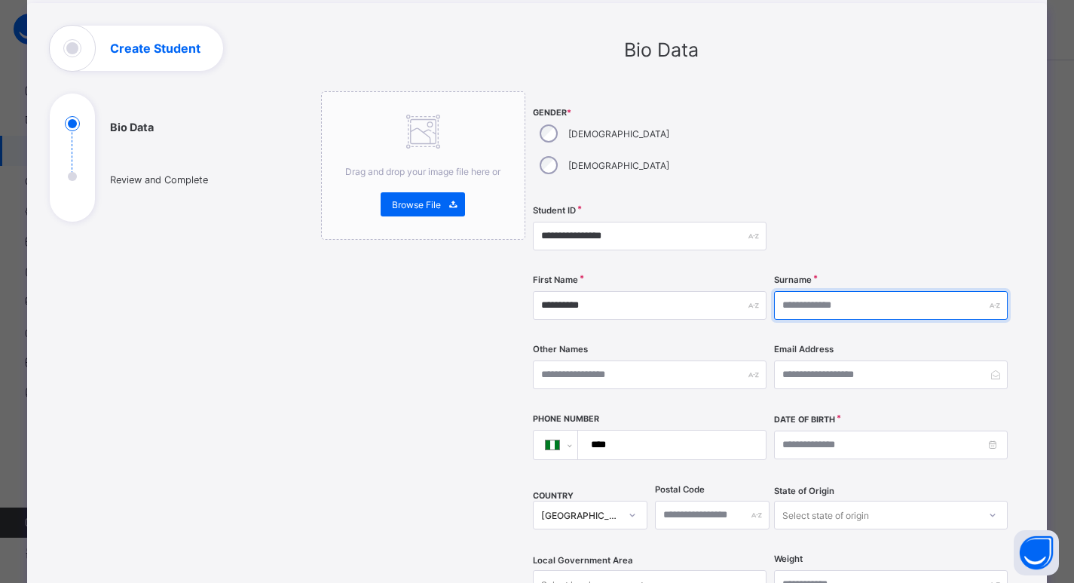
click at [805, 291] on input "text" at bounding box center [891, 305] width 234 height 29
type input "*********"
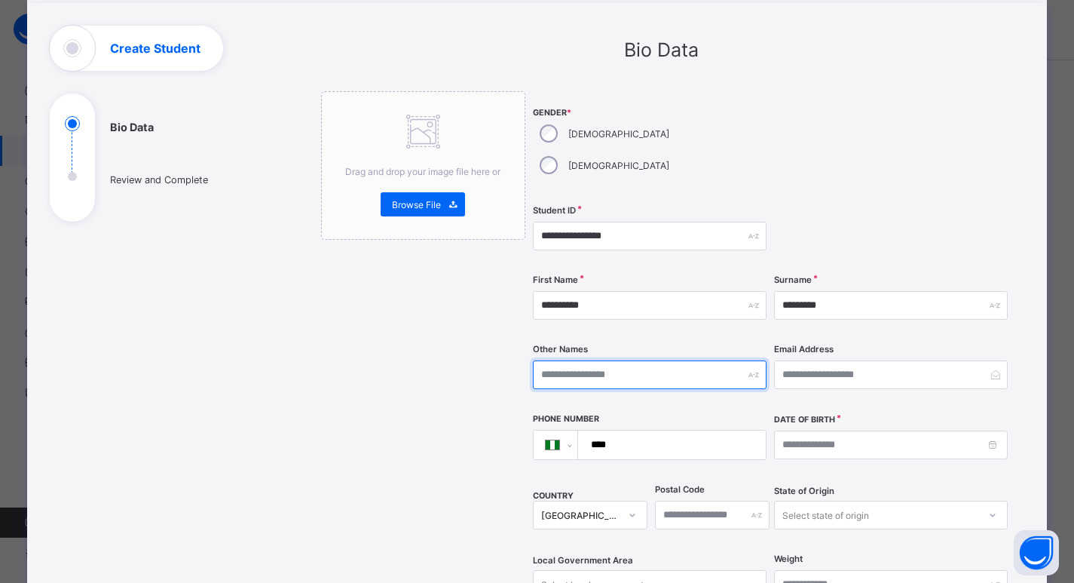
click at [660, 360] on input "text" at bounding box center [650, 374] width 234 height 29
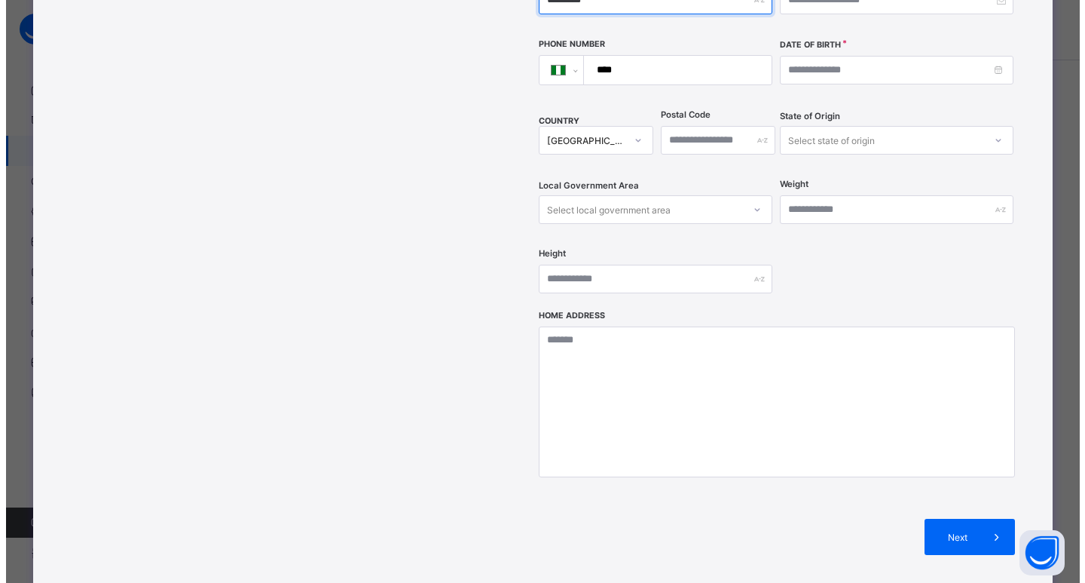
scroll to position [452, 0]
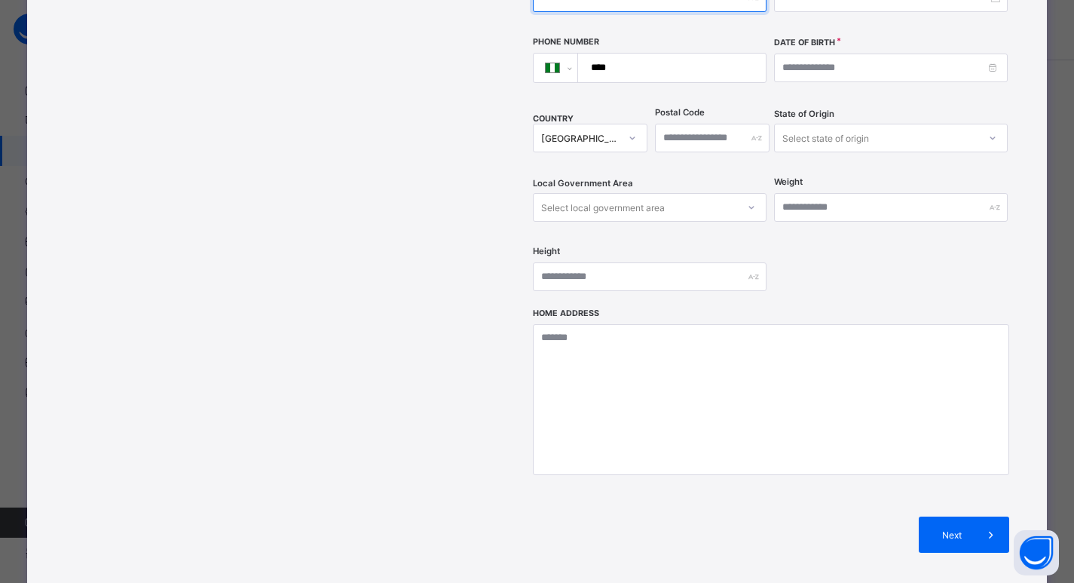
type input "*********"
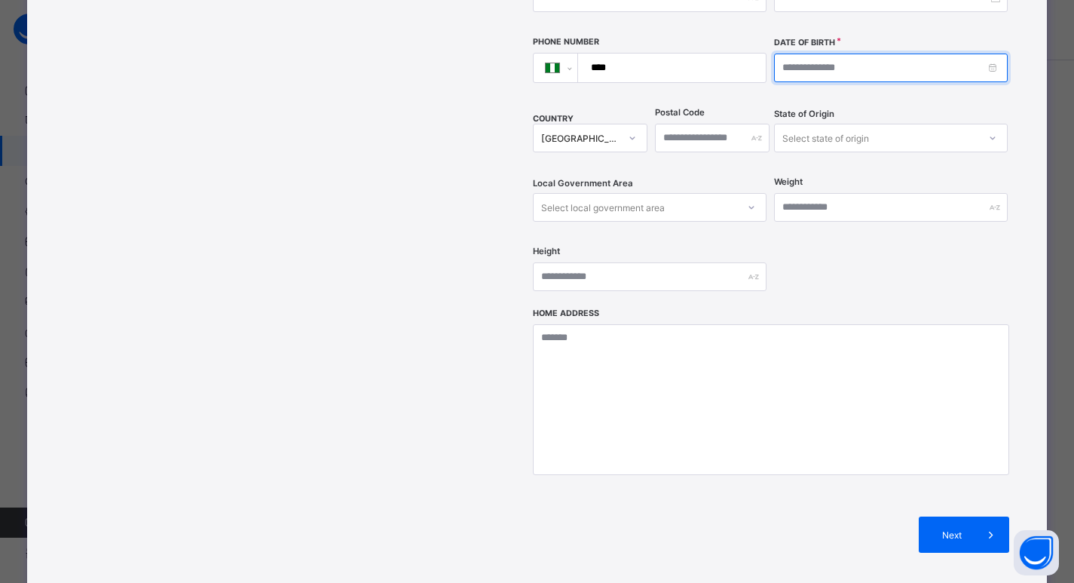
click at [992, 54] on input at bounding box center [891, 68] width 234 height 29
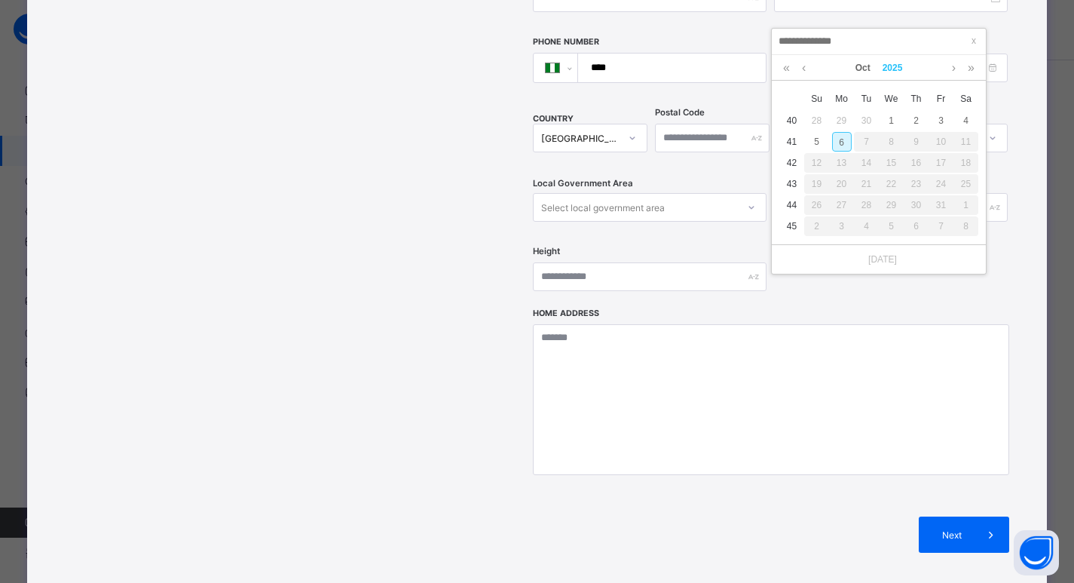
click at [903, 69] on link "2025" at bounding box center [892, 68] width 32 height 26
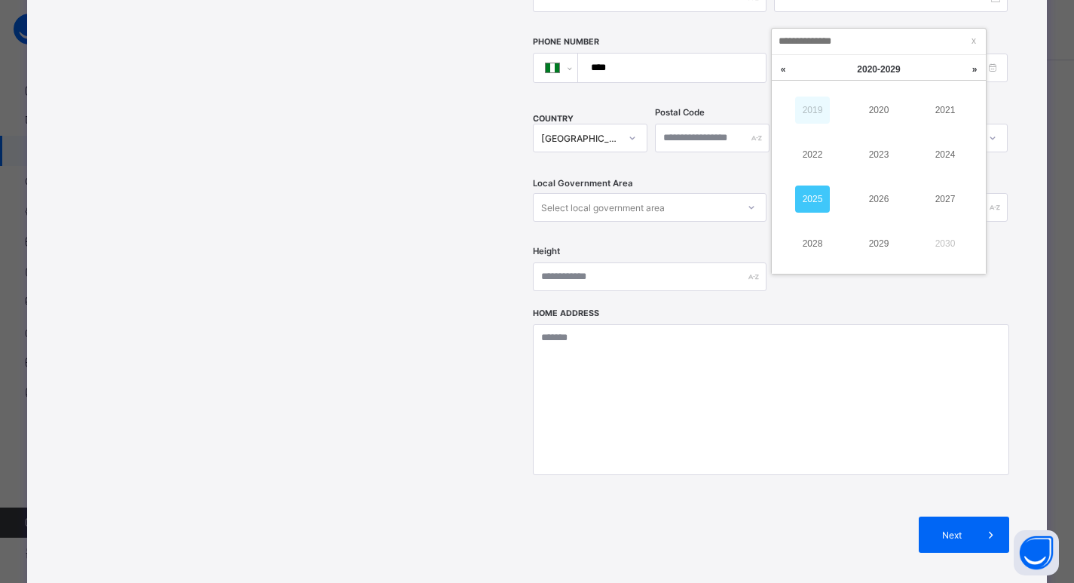
click at [820, 107] on link "2019" at bounding box center [812, 109] width 35 height 27
click at [946, 194] on link "2017" at bounding box center [945, 198] width 35 height 27
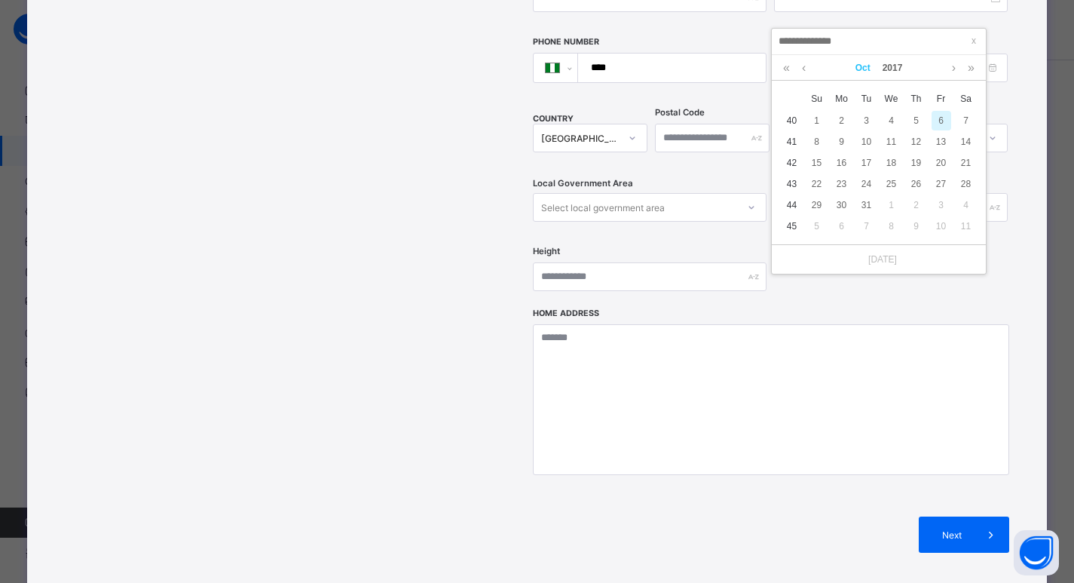
click at [864, 71] on link "Oct" at bounding box center [862, 68] width 27 height 26
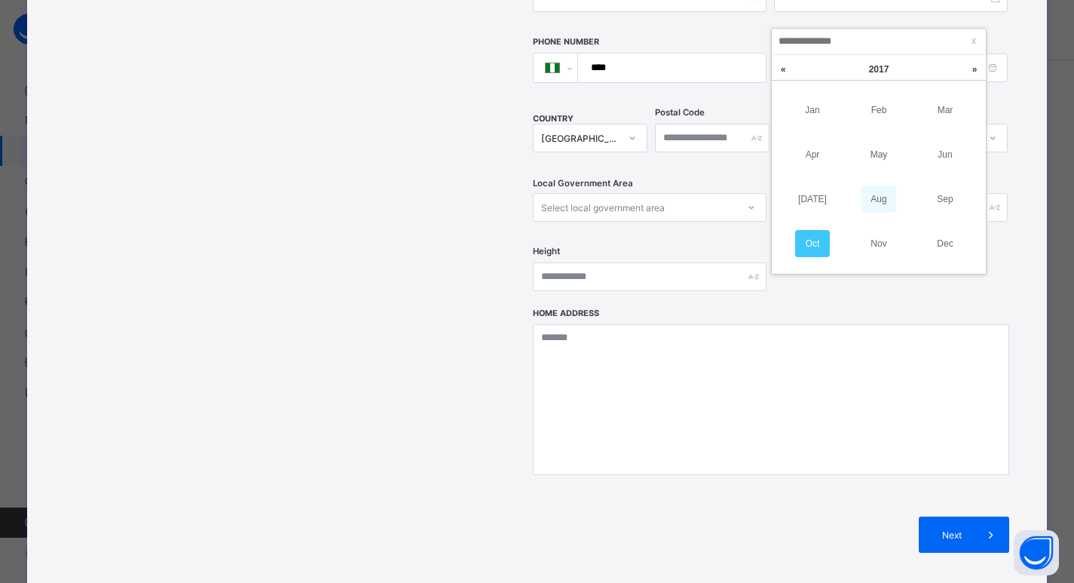
click at [882, 193] on link "Aug" at bounding box center [878, 198] width 35 height 27
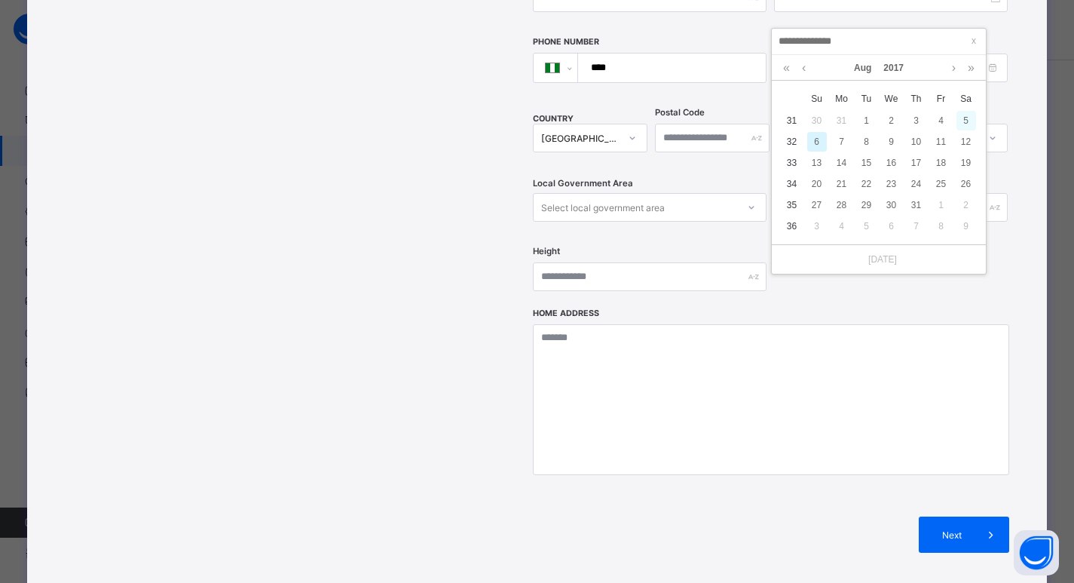
click at [964, 122] on div "5" at bounding box center [966, 121] width 20 height 20
type input "**********"
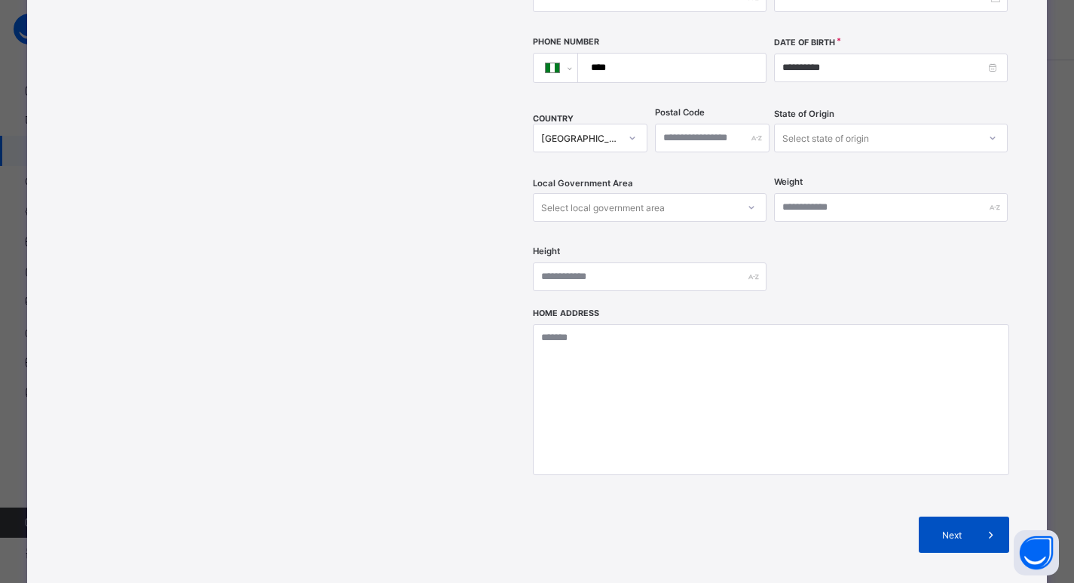
click at [966, 529] on span "Next" at bounding box center [951, 534] width 43 height 11
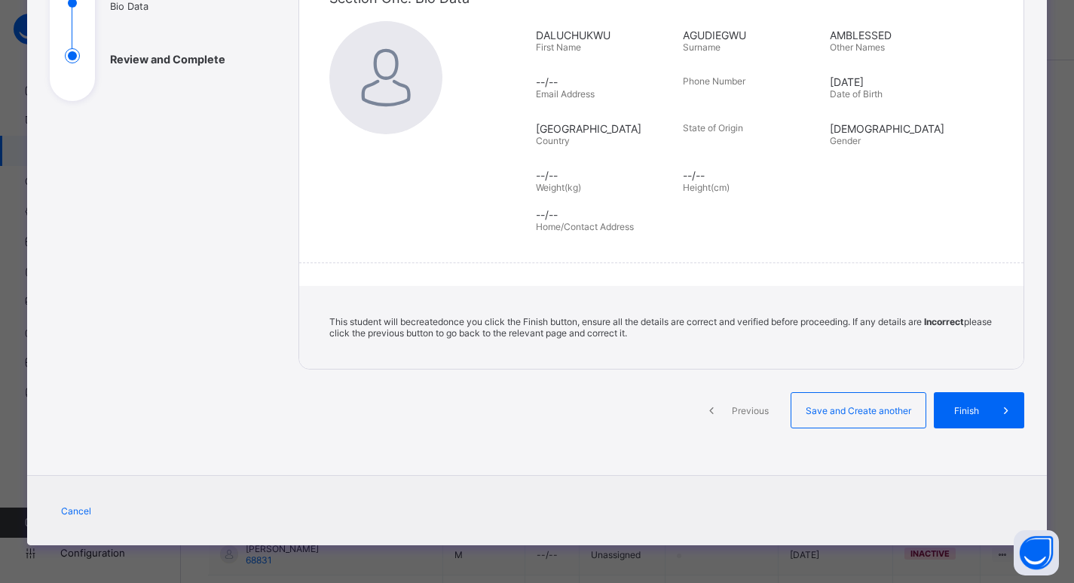
scroll to position [196, 0]
click at [957, 410] on span "Finish" at bounding box center [977, 410] width 43 height 11
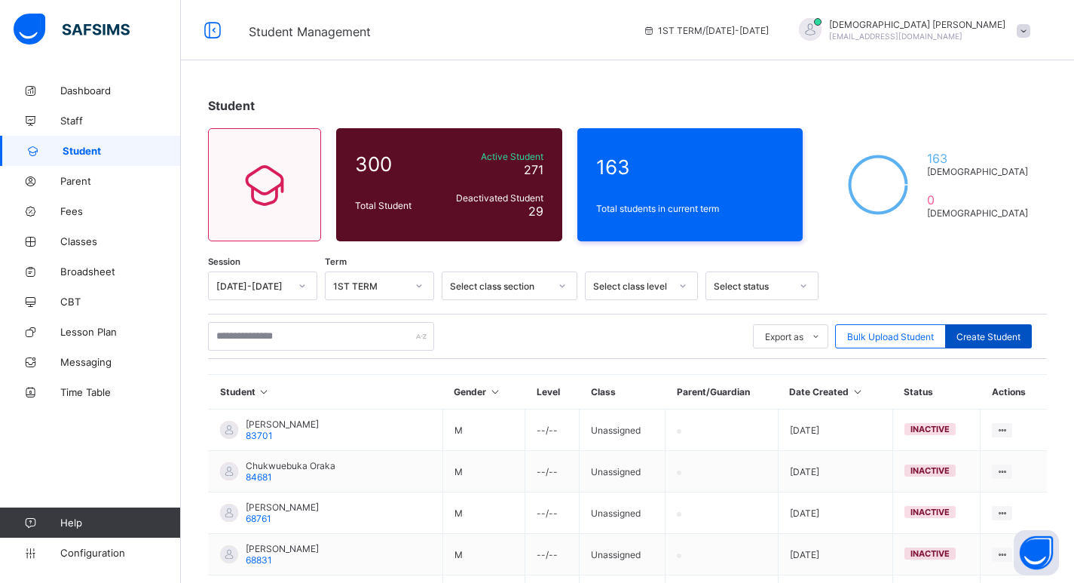
click at [1032, 335] on div "Create Student" at bounding box center [988, 336] width 87 height 24
select select "**"
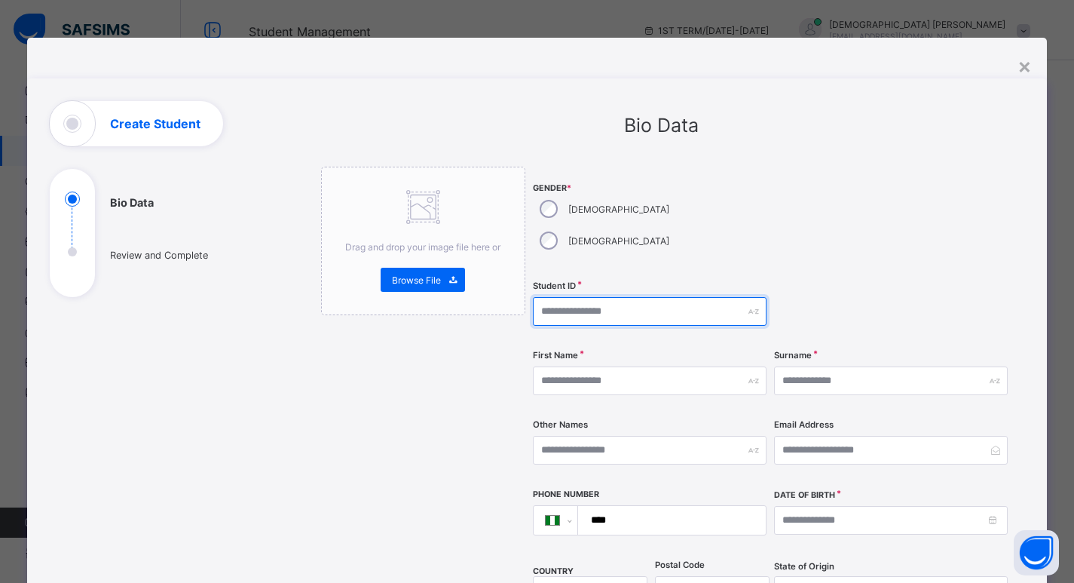
click at [559, 297] on input "text" at bounding box center [650, 311] width 234 height 29
click at [644, 297] on input "**********" at bounding box center [650, 311] width 234 height 29
type input "**********"
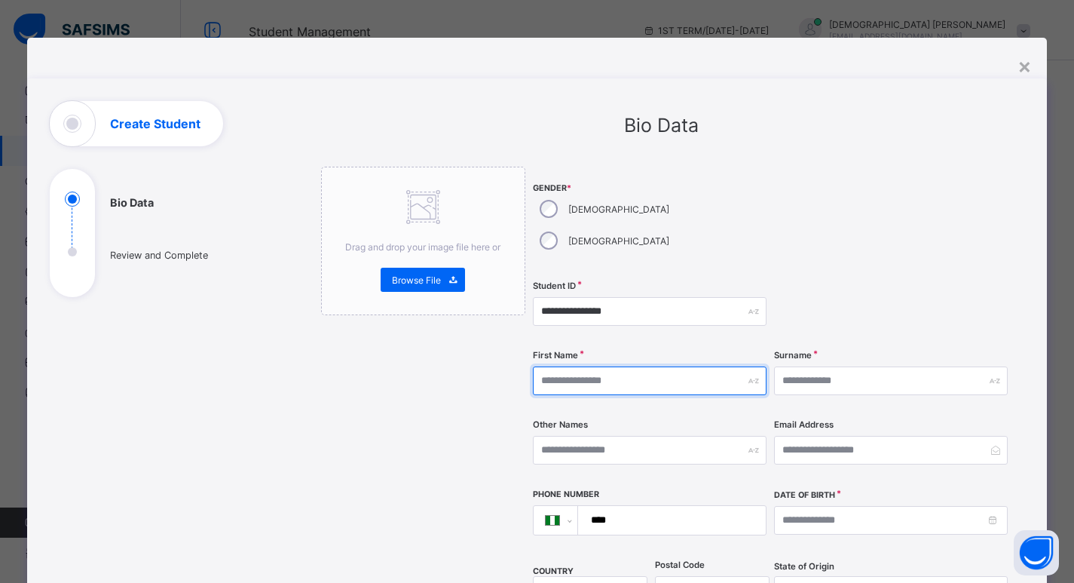
click at [595, 366] on input "text" at bounding box center [650, 380] width 234 height 29
type input "*******"
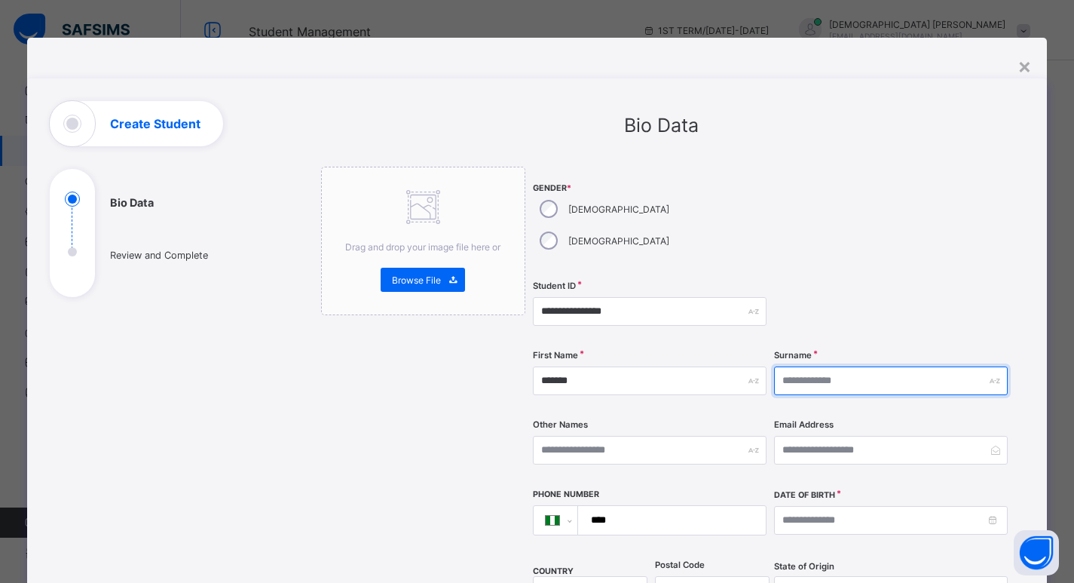
click at [818, 366] on input "text" at bounding box center [891, 380] width 234 height 29
type input "*****"
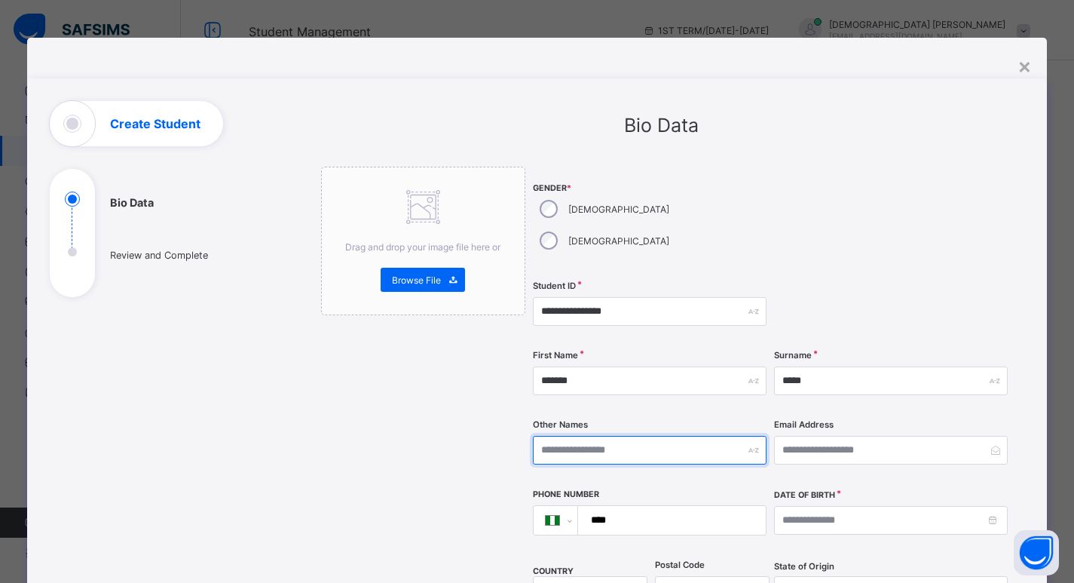
click at [584, 436] on input "text" at bounding box center [650, 450] width 234 height 29
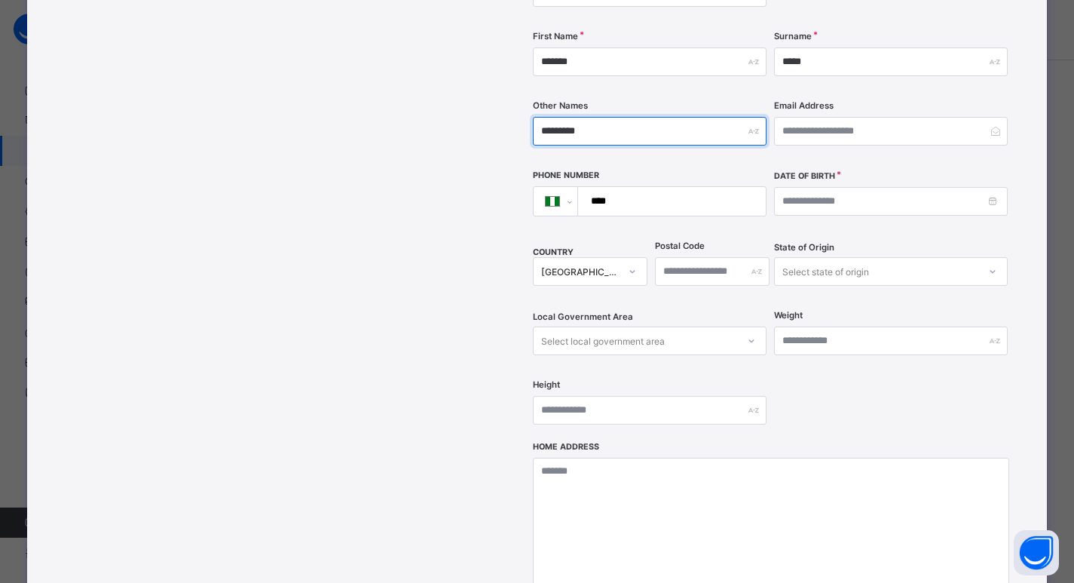
scroll to position [377, 0]
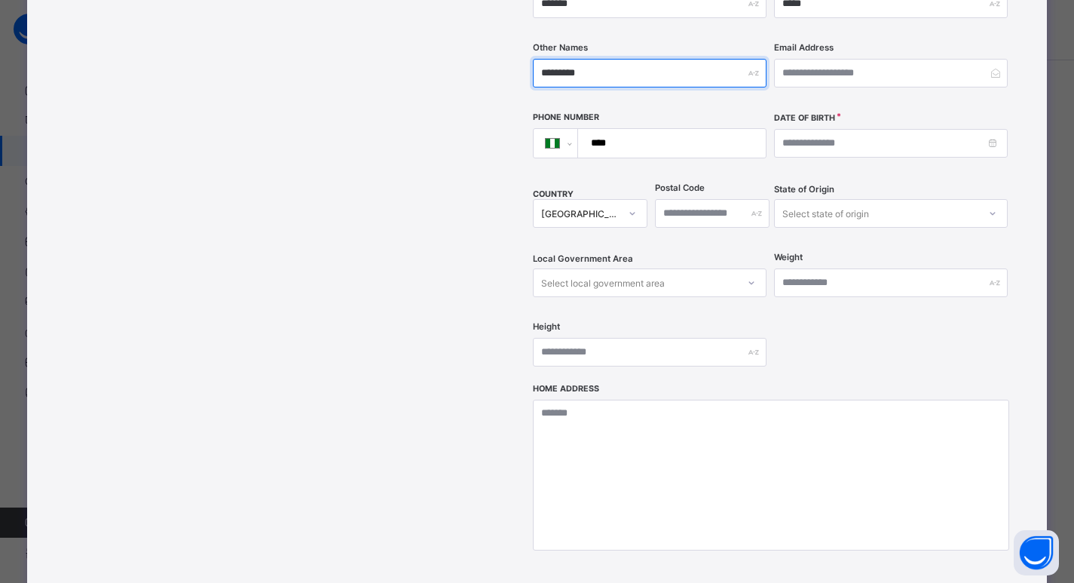
type input "*********"
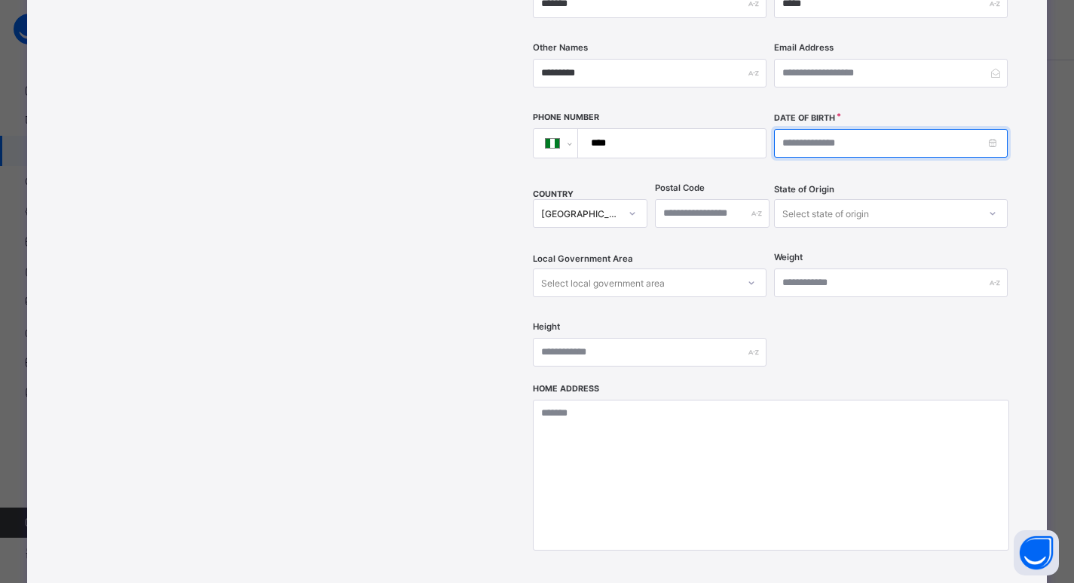
click at [995, 129] on input at bounding box center [891, 143] width 234 height 29
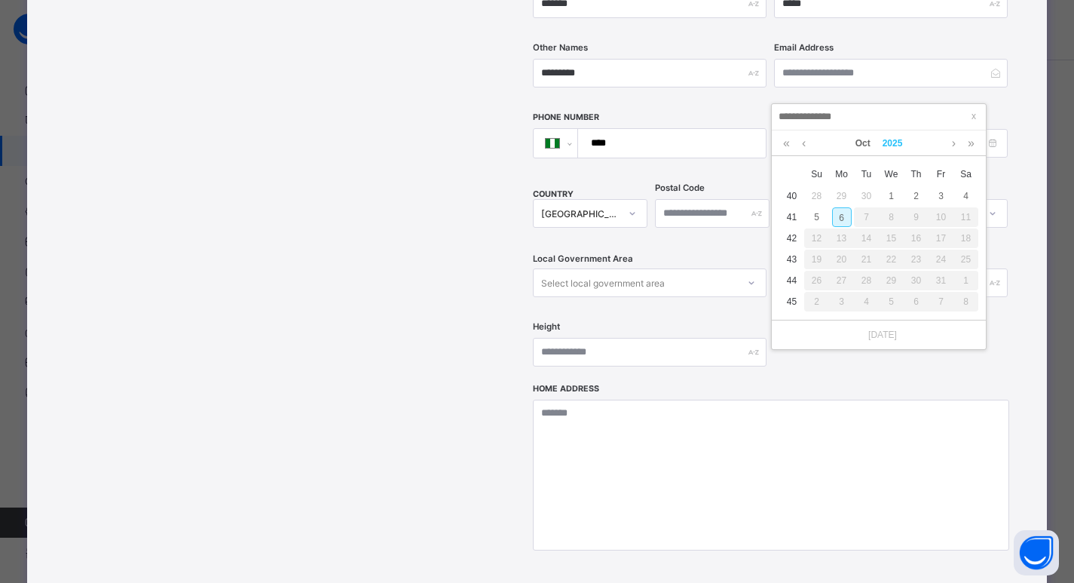
click at [895, 145] on link "2025" at bounding box center [892, 143] width 32 height 26
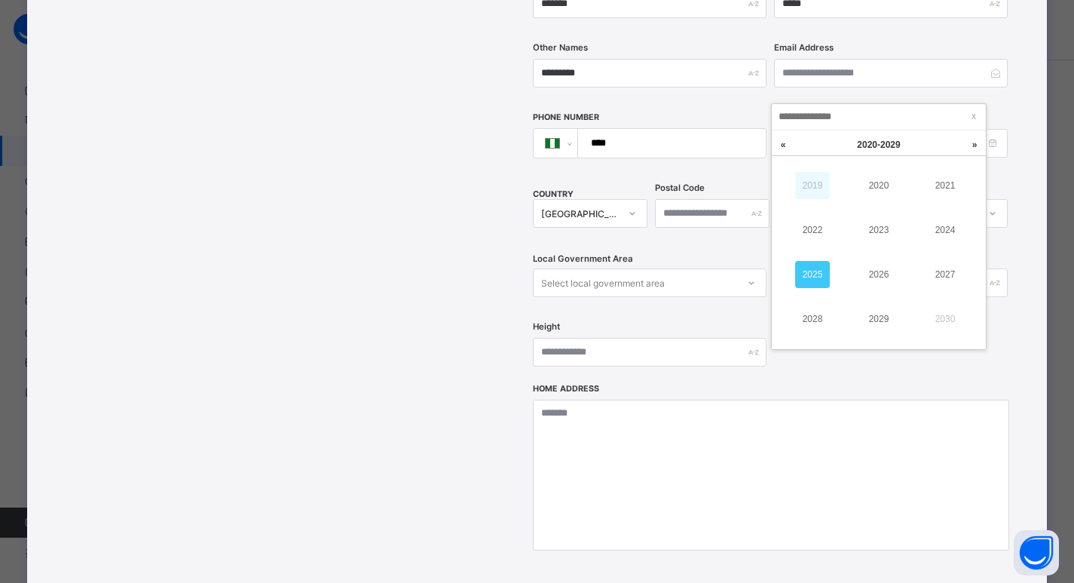
click at [806, 188] on link "2019" at bounding box center [812, 185] width 35 height 27
click at [813, 320] on link "2018" at bounding box center [812, 318] width 35 height 27
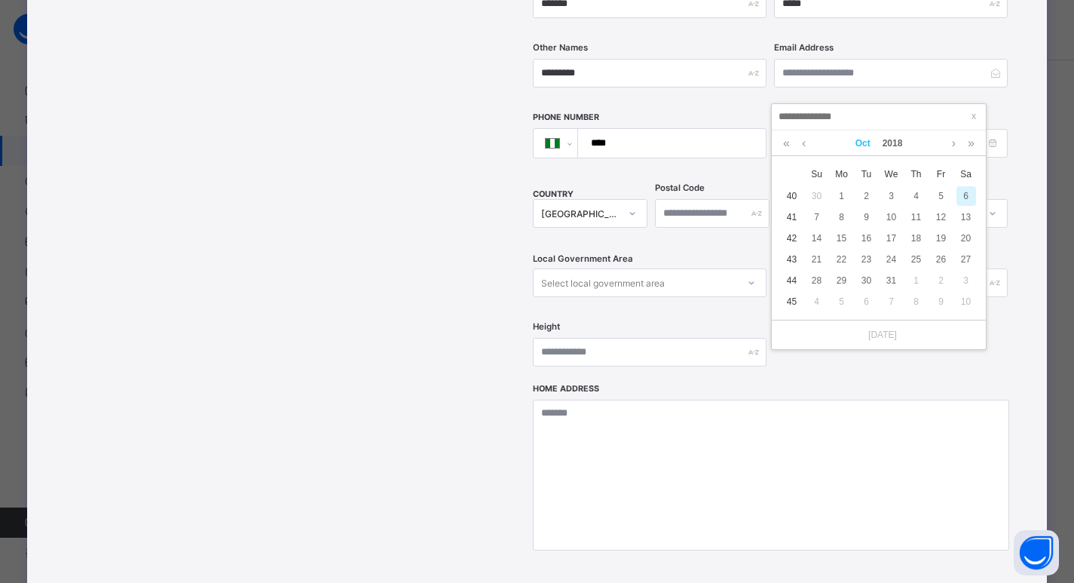
click at [863, 151] on link "Oct" at bounding box center [862, 143] width 27 height 26
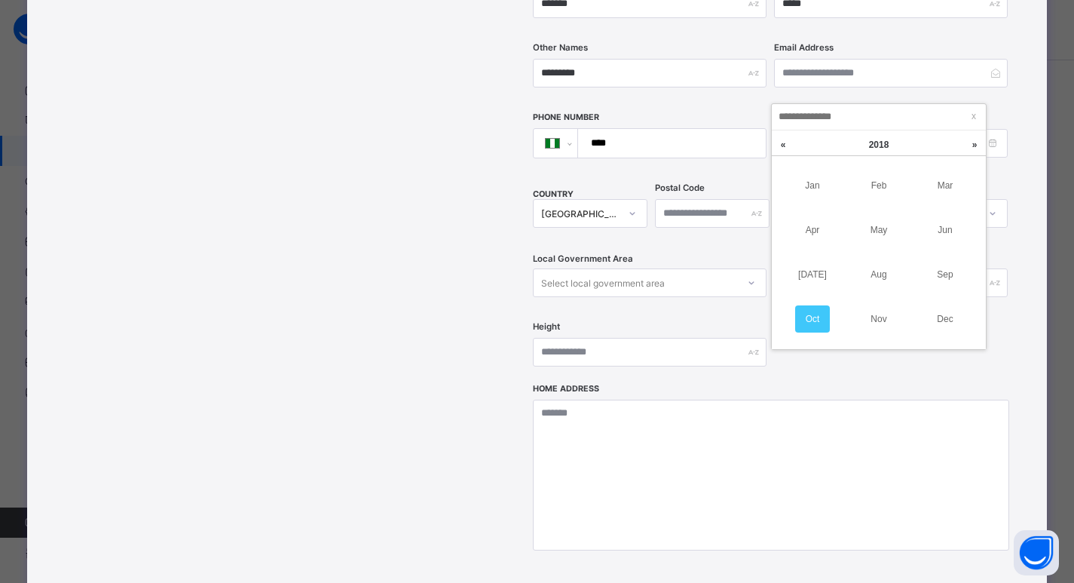
click at [877, 310] on link "Nov" at bounding box center [878, 318] width 35 height 27
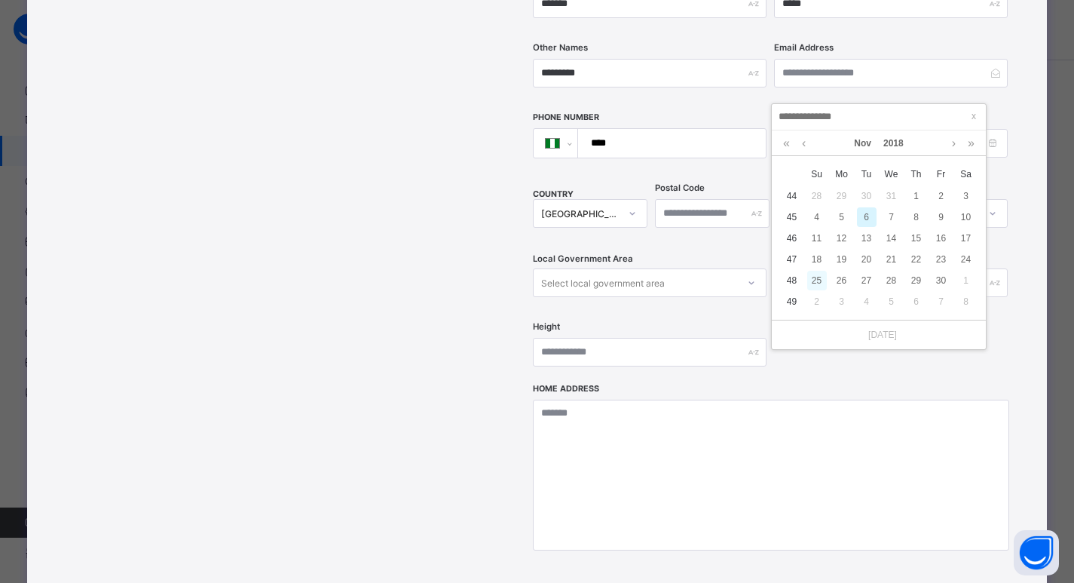
click at [818, 286] on div "25" at bounding box center [817, 281] width 20 height 20
type input "**********"
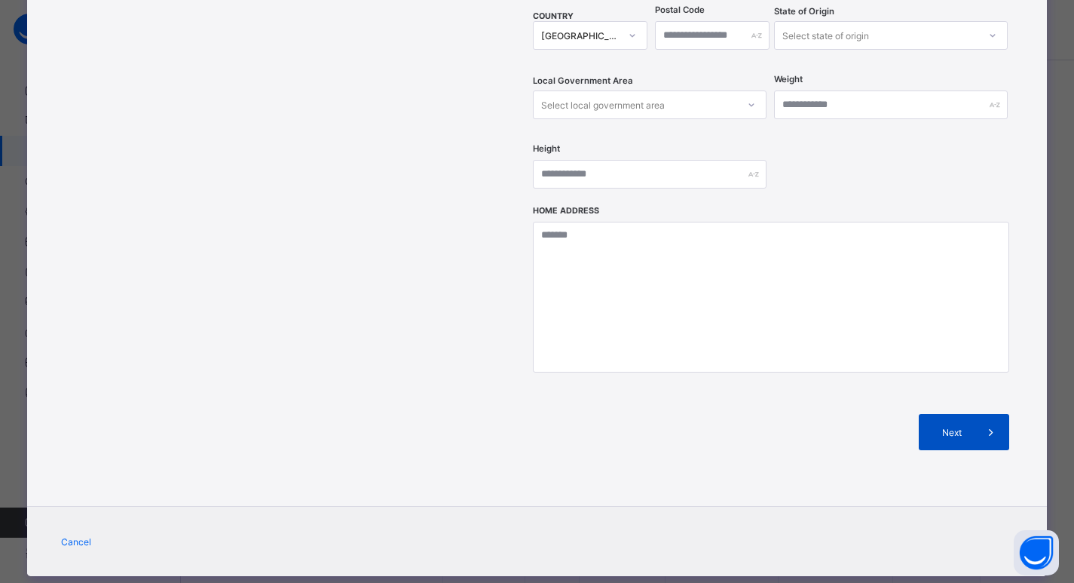
click at [997, 424] on icon at bounding box center [991, 431] width 17 height 15
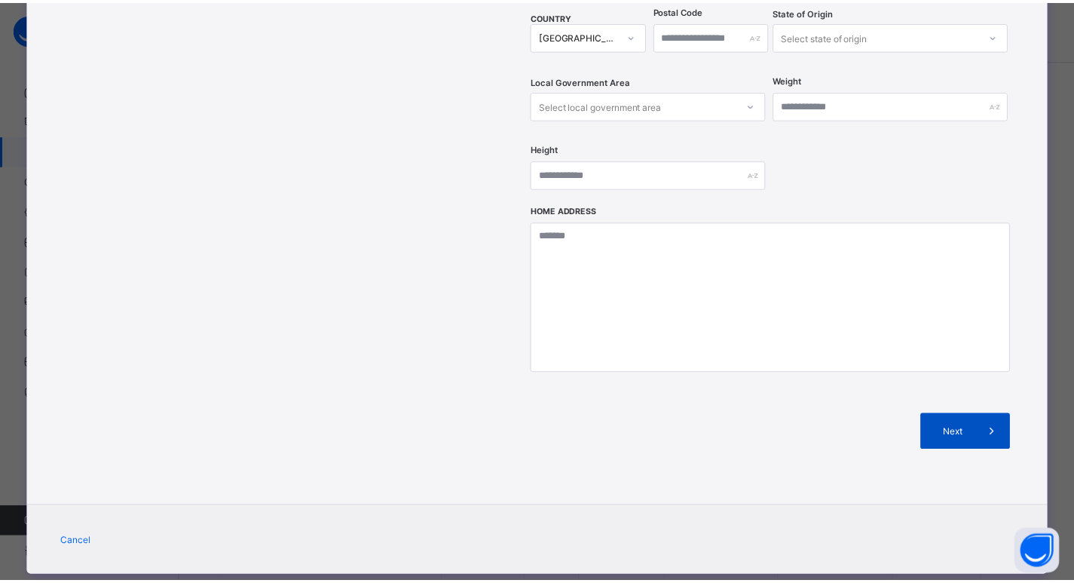
scroll to position [196, 0]
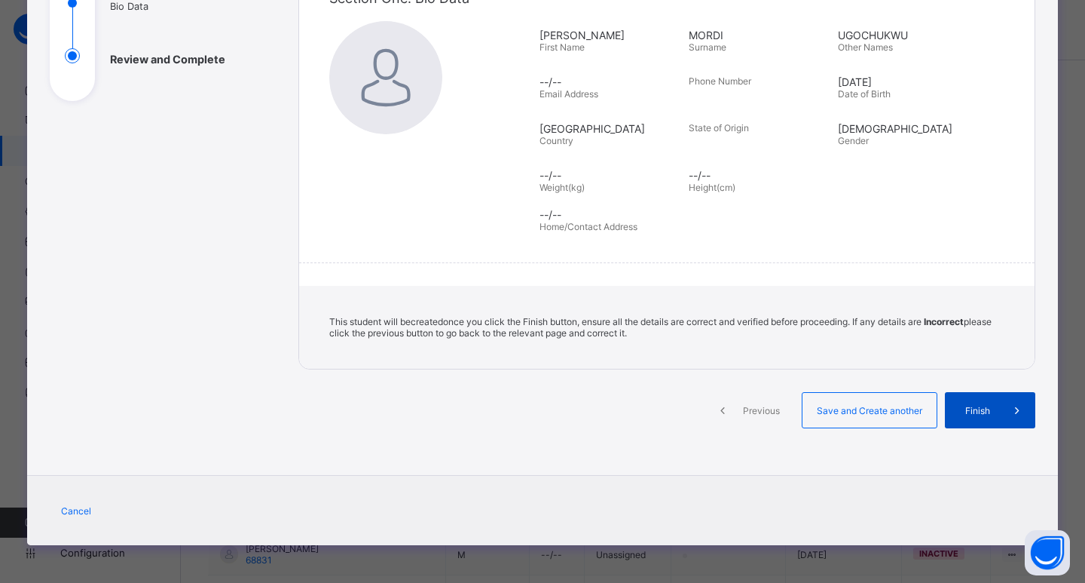
click at [975, 403] on div "Finish" at bounding box center [990, 410] width 90 height 36
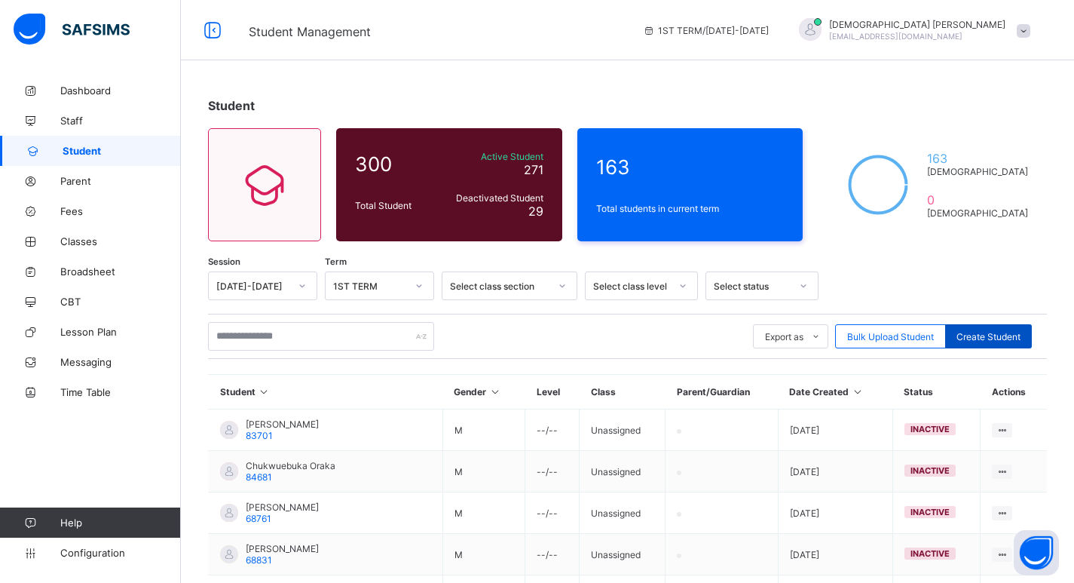
click at [980, 329] on div "Create Student" at bounding box center [988, 336] width 87 height 24
select select "**"
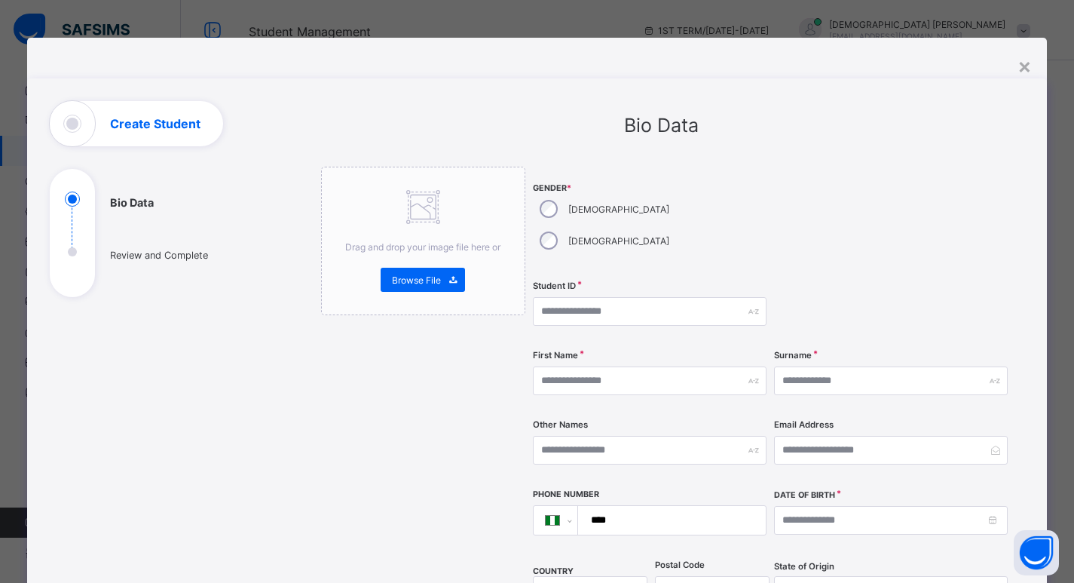
click at [597, 293] on div "Student ID" at bounding box center [650, 311] width 234 height 62
click at [594, 297] on input "text" at bounding box center [650, 311] width 234 height 29
click at [610, 366] on input "text" at bounding box center [650, 380] width 234 height 29
click at [617, 297] on input "**********" at bounding box center [650, 311] width 234 height 29
type input "**********"
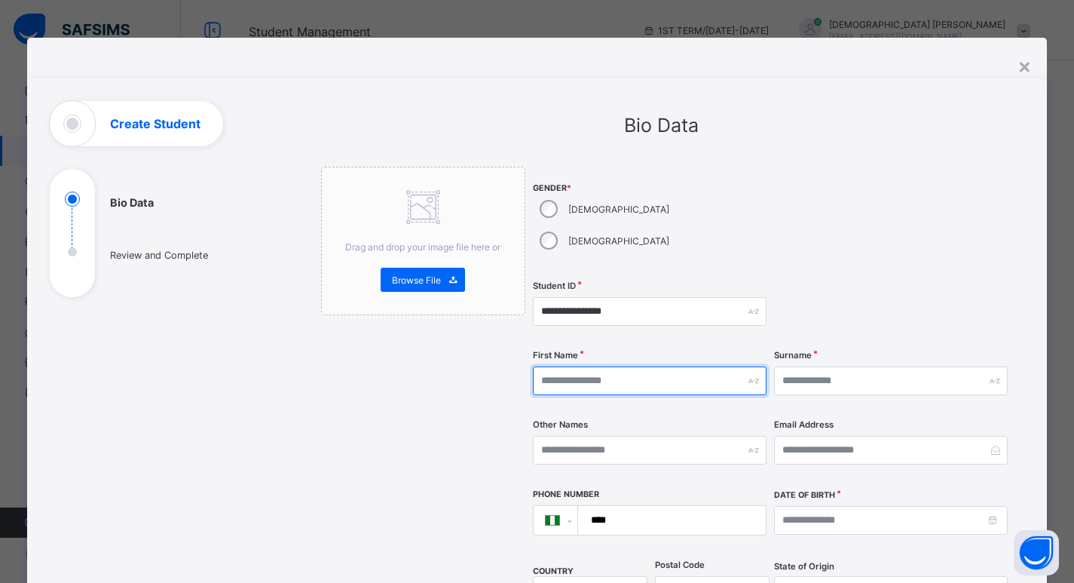
click at [709, 366] on input "text" at bounding box center [650, 380] width 234 height 29
type input "*****"
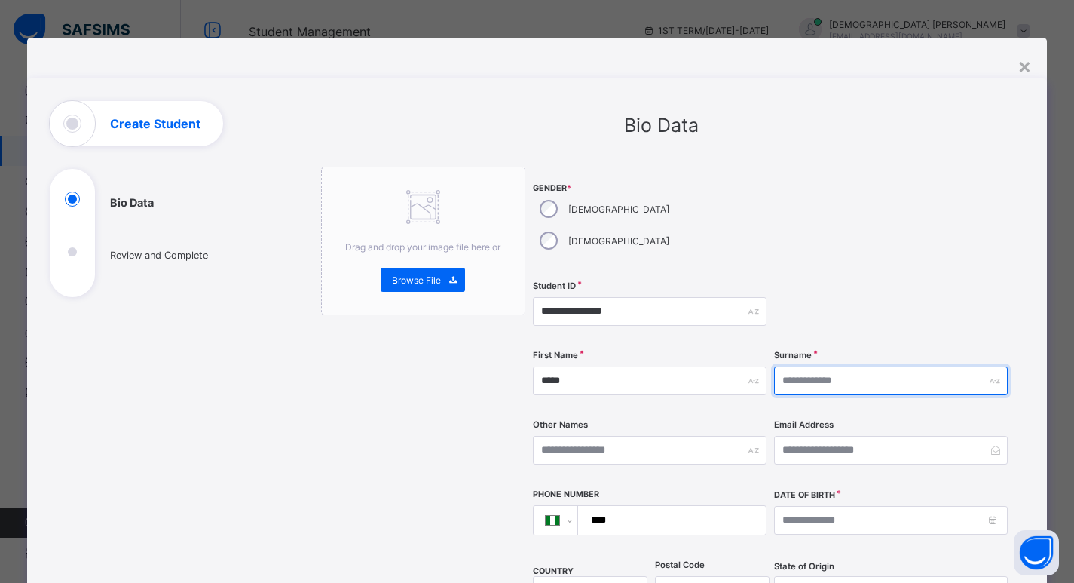
click at [811, 366] on input "text" at bounding box center [891, 380] width 234 height 29
type input "******"
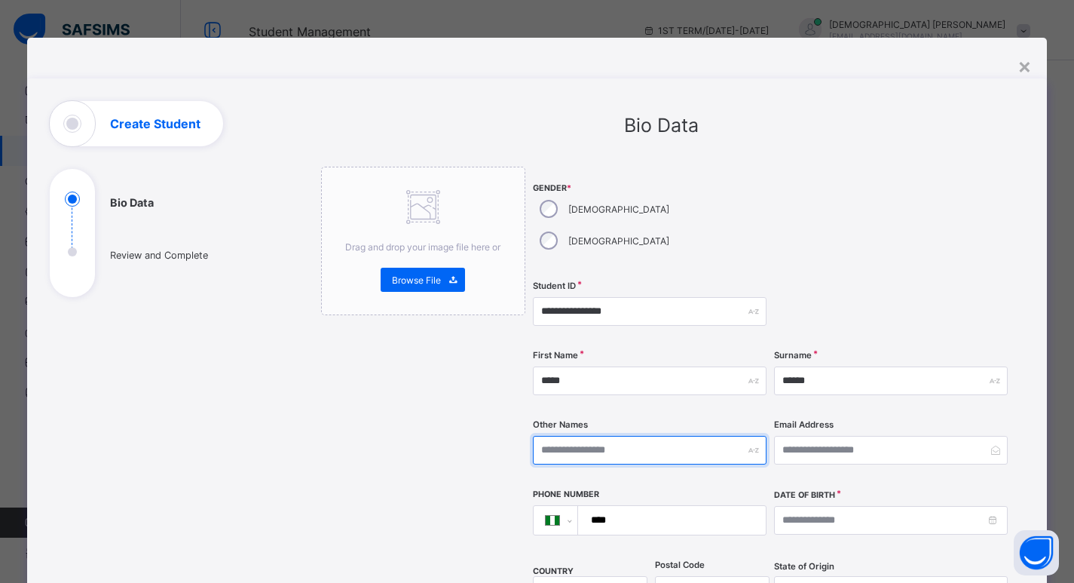
click at [691, 436] on input "text" at bounding box center [650, 450] width 234 height 29
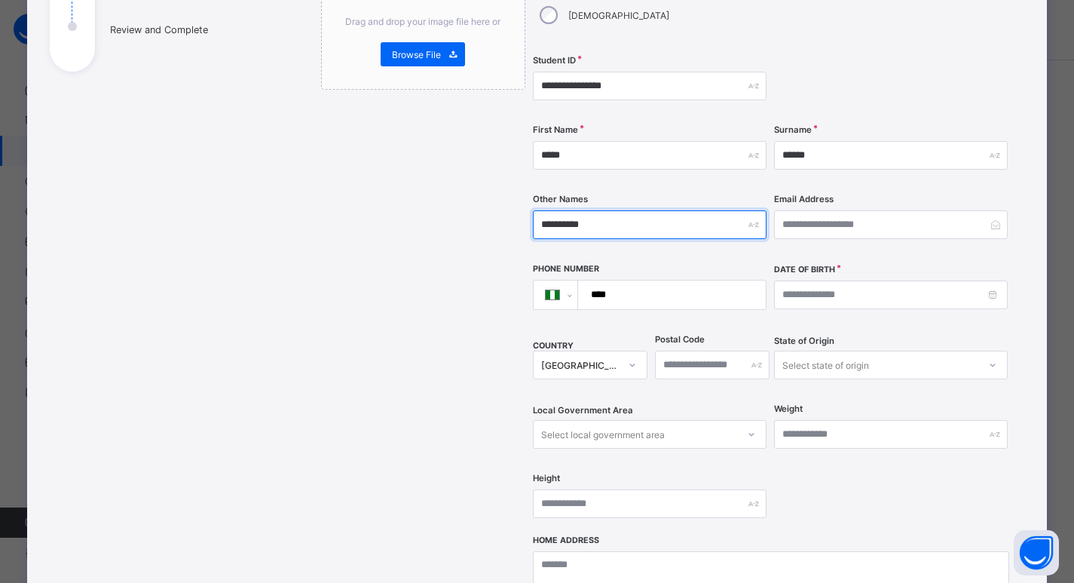
scroll to position [226, 0]
type input "**********"
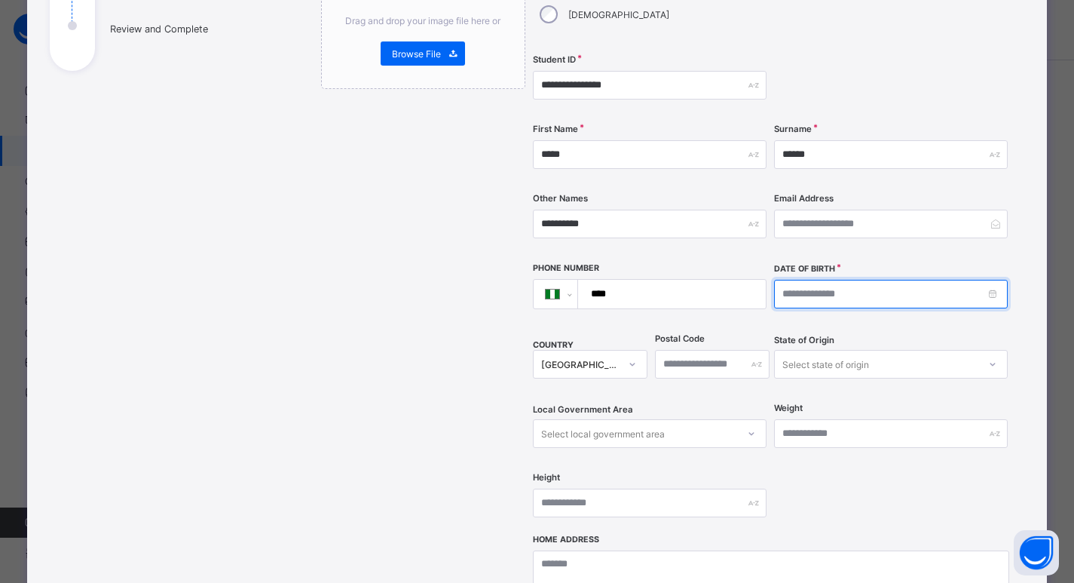
click at [987, 280] on input at bounding box center [891, 294] width 234 height 29
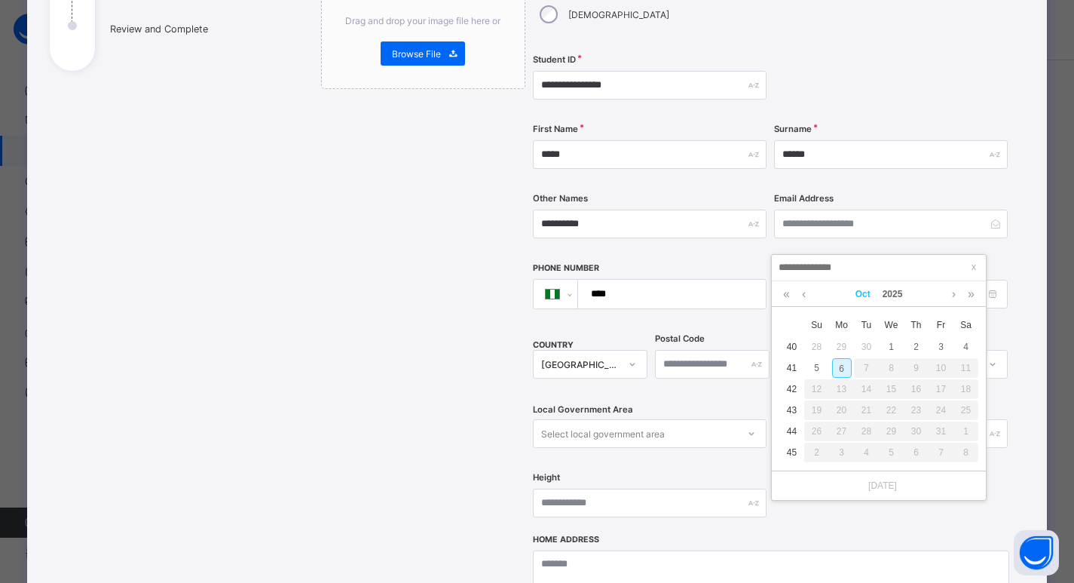
click at [867, 295] on link "Oct" at bounding box center [862, 294] width 27 height 26
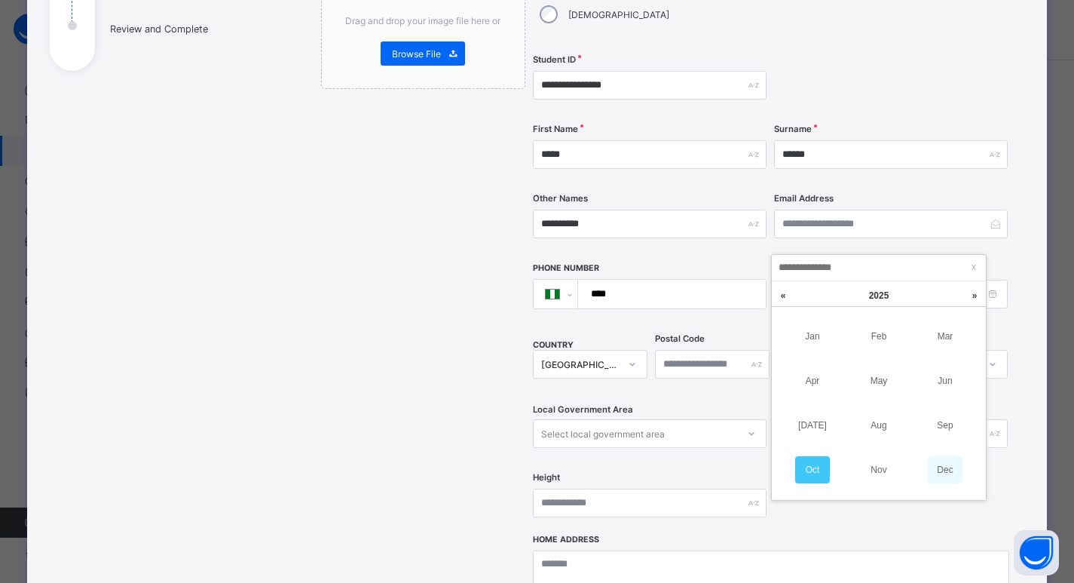
click at [950, 471] on link "Dec" at bounding box center [945, 469] width 35 height 27
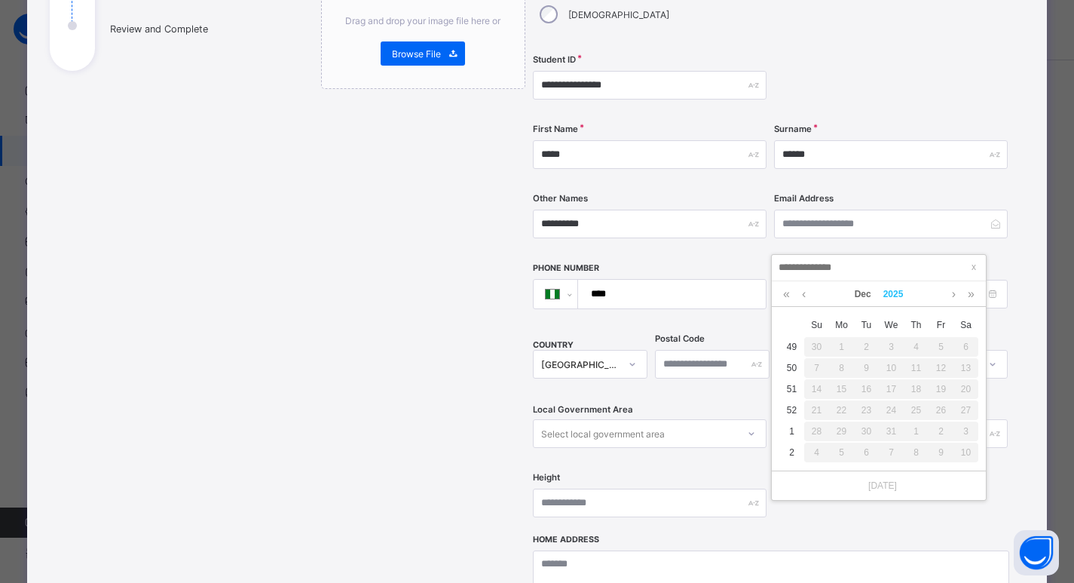
click at [883, 294] on link "2025" at bounding box center [893, 294] width 32 height 26
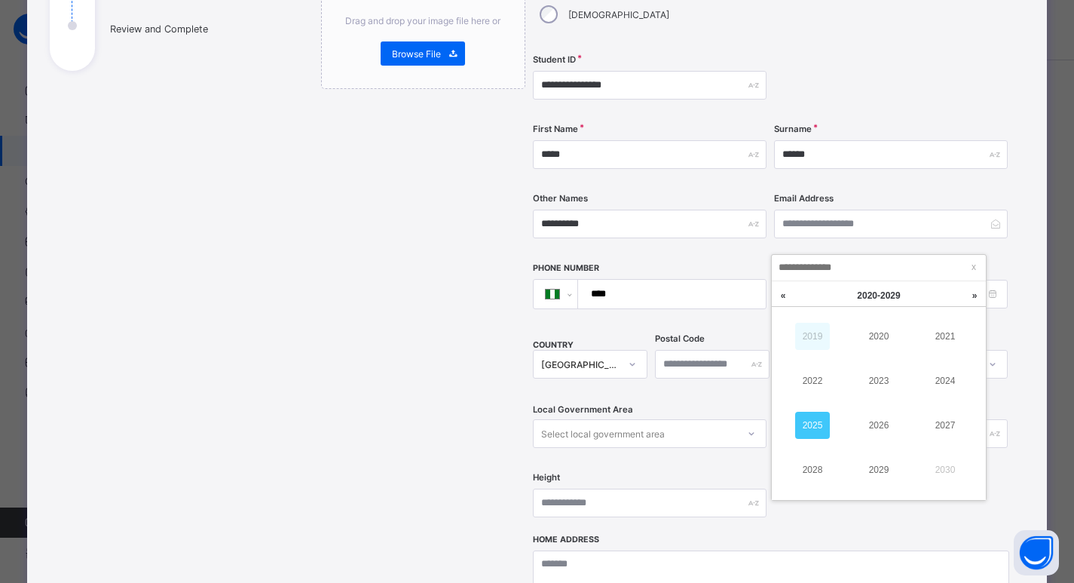
click at [815, 328] on link "2019" at bounding box center [812, 336] width 35 height 27
click at [816, 470] on link "2018" at bounding box center [812, 469] width 35 height 27
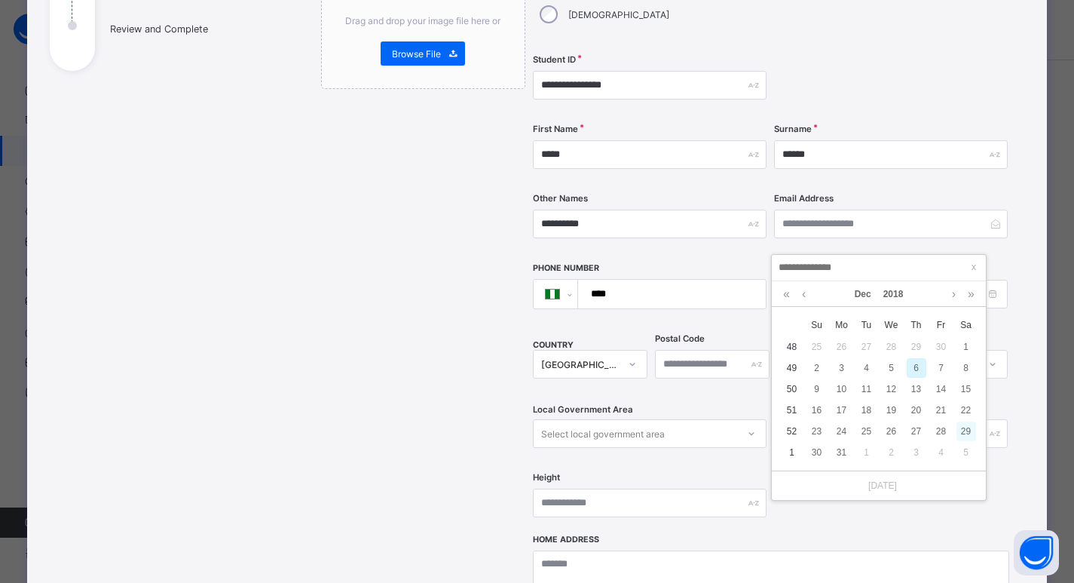
click at [962, 428] on div "29" at bounding box center [966, 431] width 20 height 20
type input "**********"
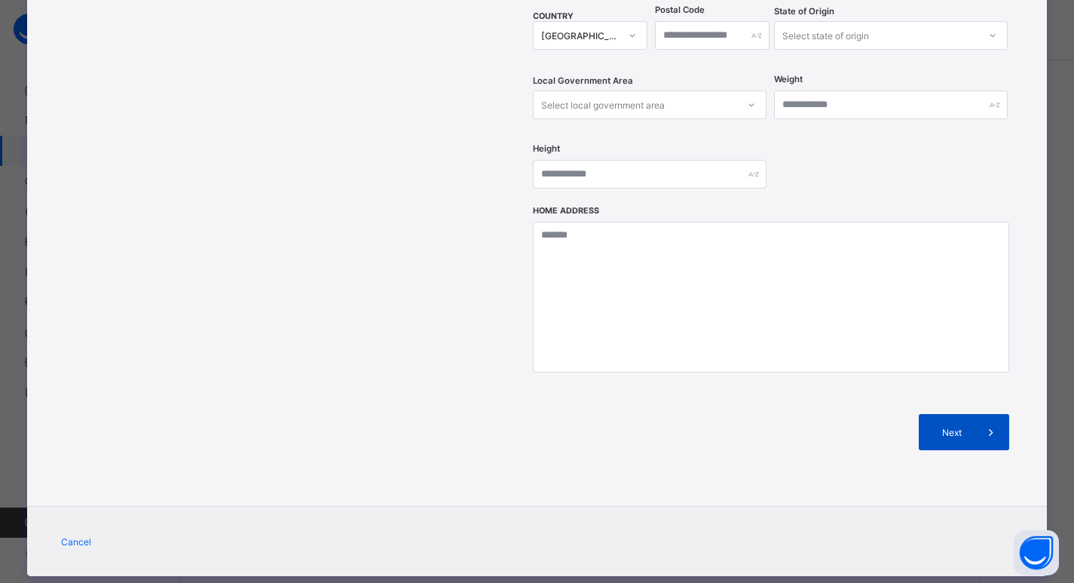
click at [961, 414] on div "Next" at bounding box center [964, 432] width 90 height 36
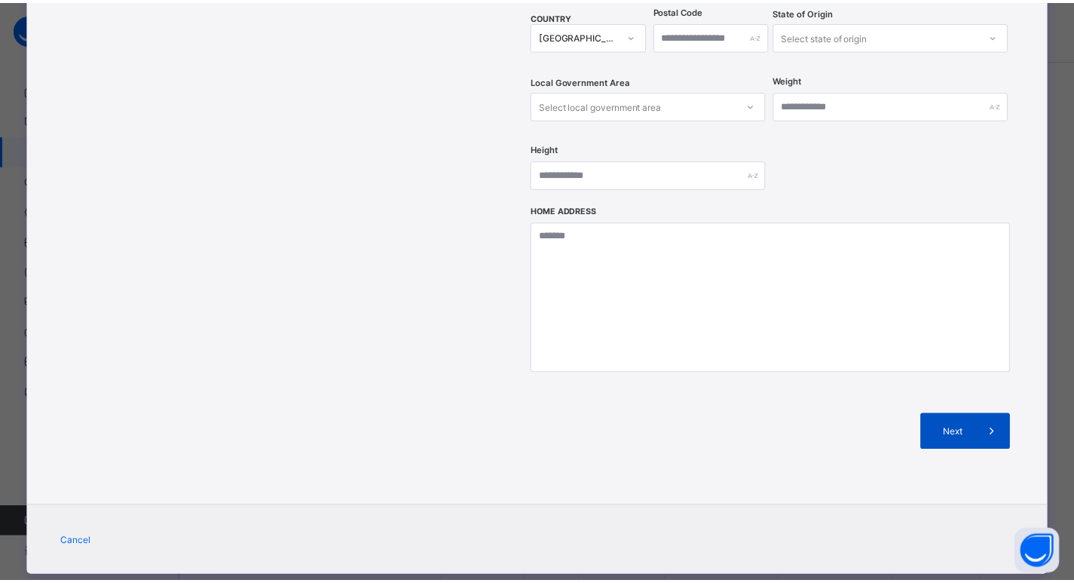
scroll to position [196, 0]
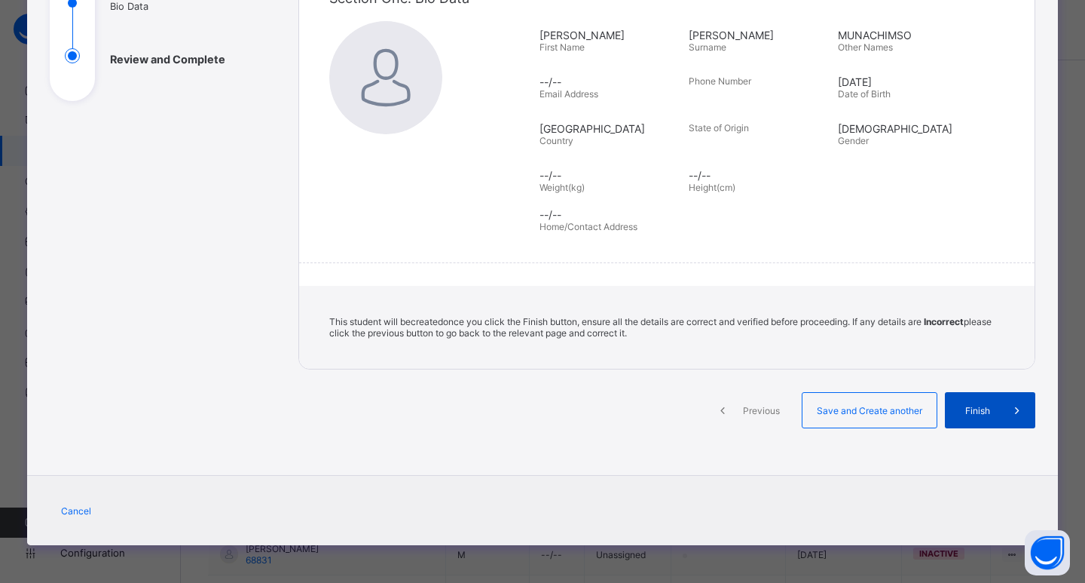
drag, startPoint x: 959, startPoint y: 411, endPoint x: 955, endPoint y: 420, distance: 10.1
click at [963, 413] on span "Finish" at bounding box center [977, 410] width 43 height 11
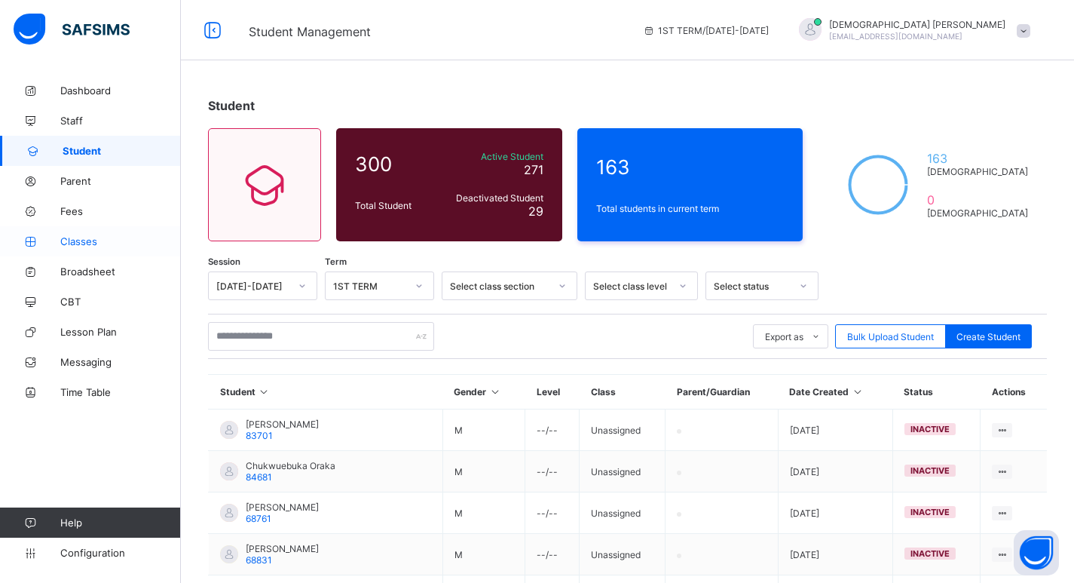
click at [81, 240] on span "Classes" at bounding box center [120, 241] width 121 height 12
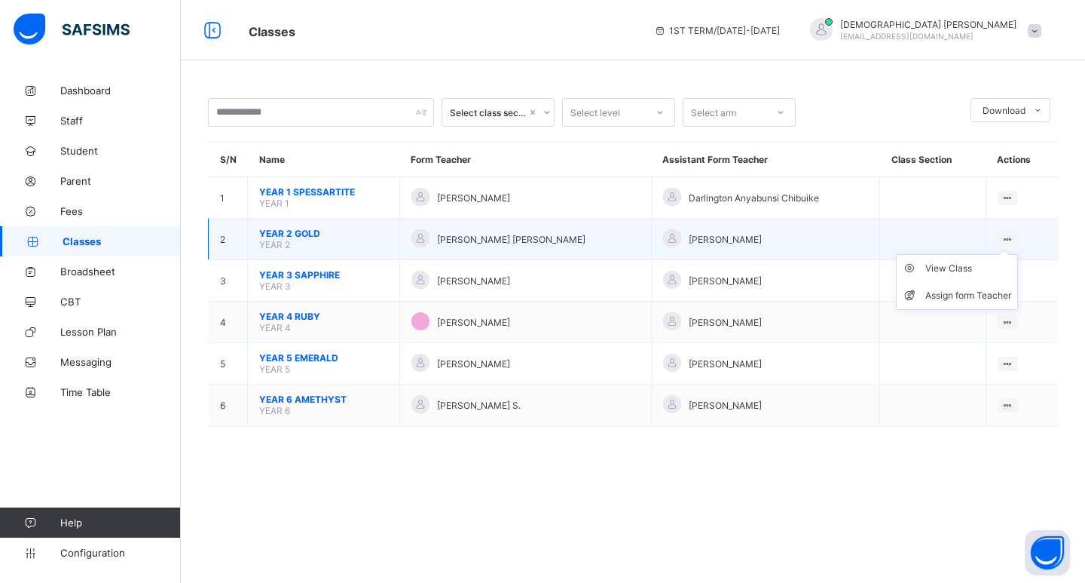
click at [998, 233] on div at bounding box center [1008, 239] width 20 height 14
click at [283, 234] on span "YEAR 2 GOLD" at bounding box center [323, 233] width 129 height 11
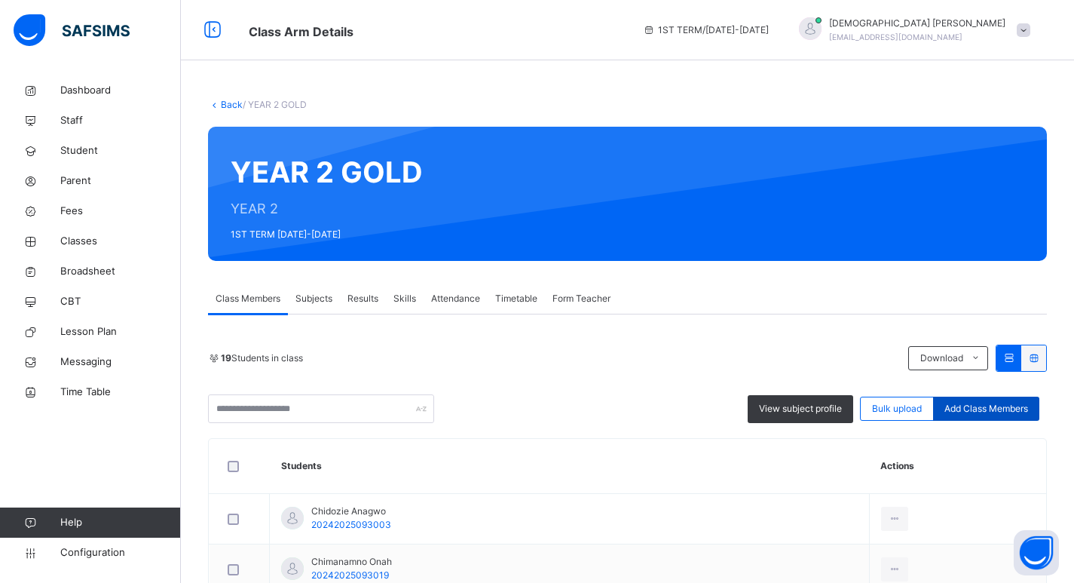
click at [965, 413] on span "Add Class Members" at bounding box center [986, 409] width 84 height 14
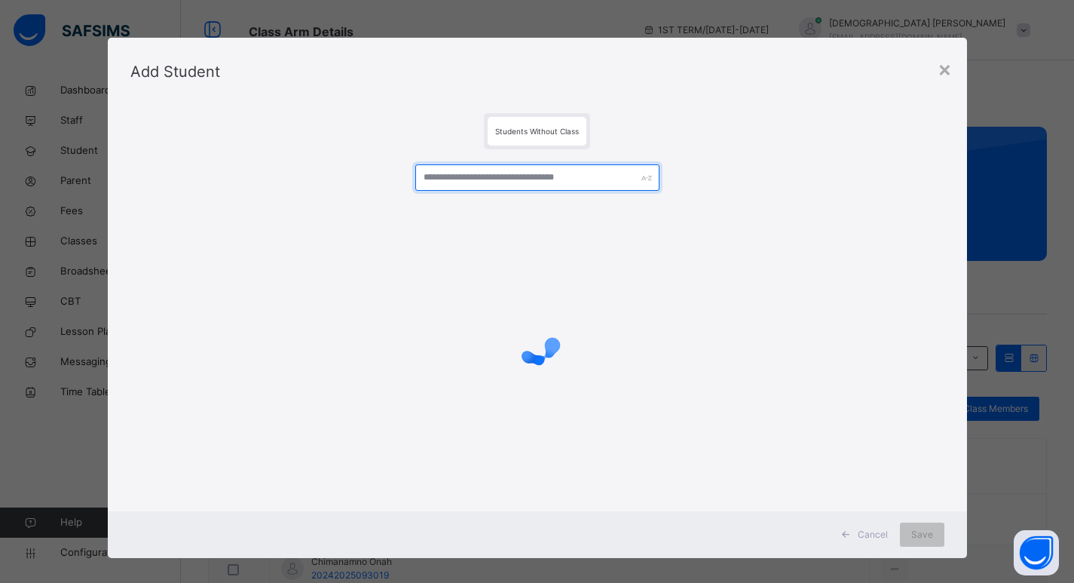
click at [489, 176] on input "text" at bounding box center [537, 177] width 244 height 26
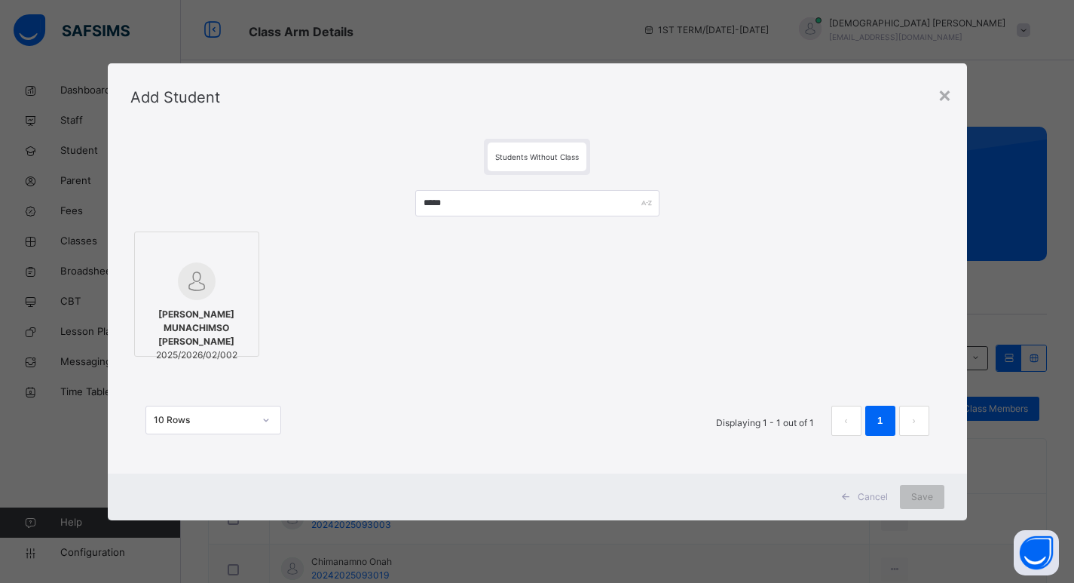
click at [216, 292] on div at bounding box center [196, 281] width 109 height 38
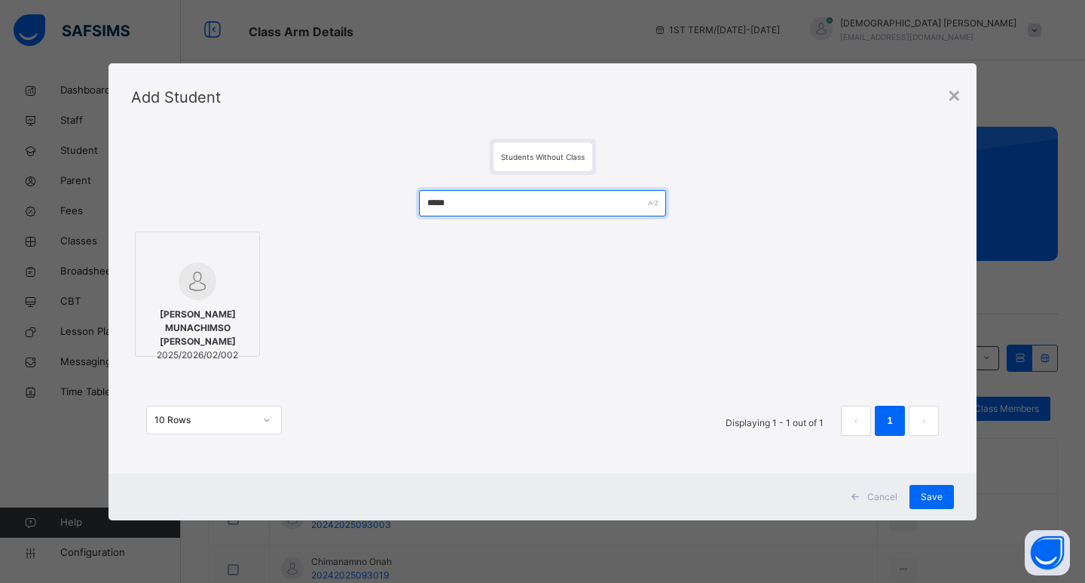
click at [543, 211] on input "*****" at bounding box center [542, 203] width 247 height 26
type input "*"
type input "*******"
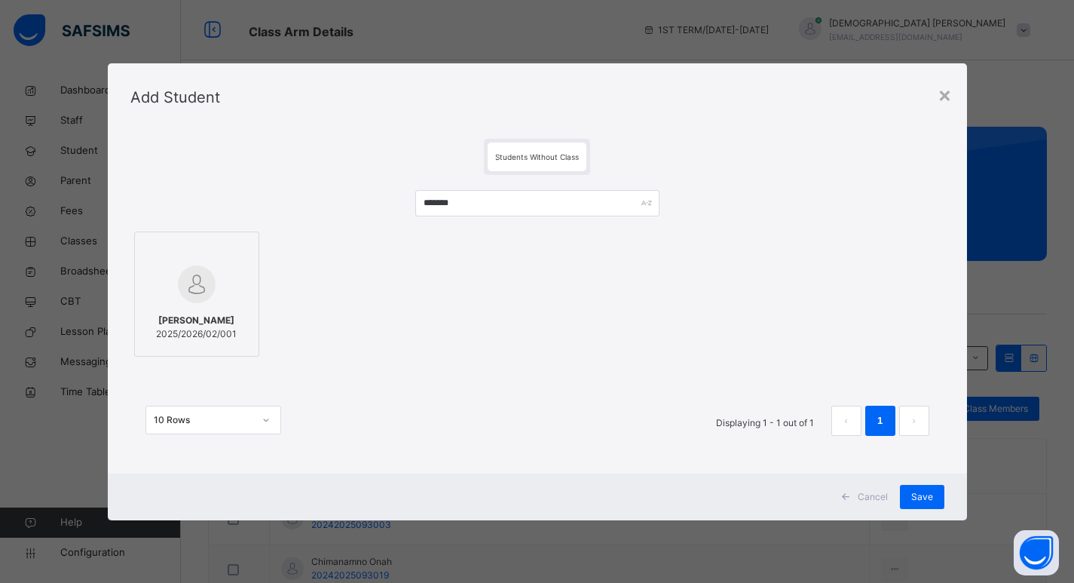
click at [156, 314] on span "BRENDAN UGOCHUKWU MORDI" at bounding box center [196, 320] width 81 height 14
click at [931, 498] on span "Save" at bounding box center [932, 497] width 22 height 14
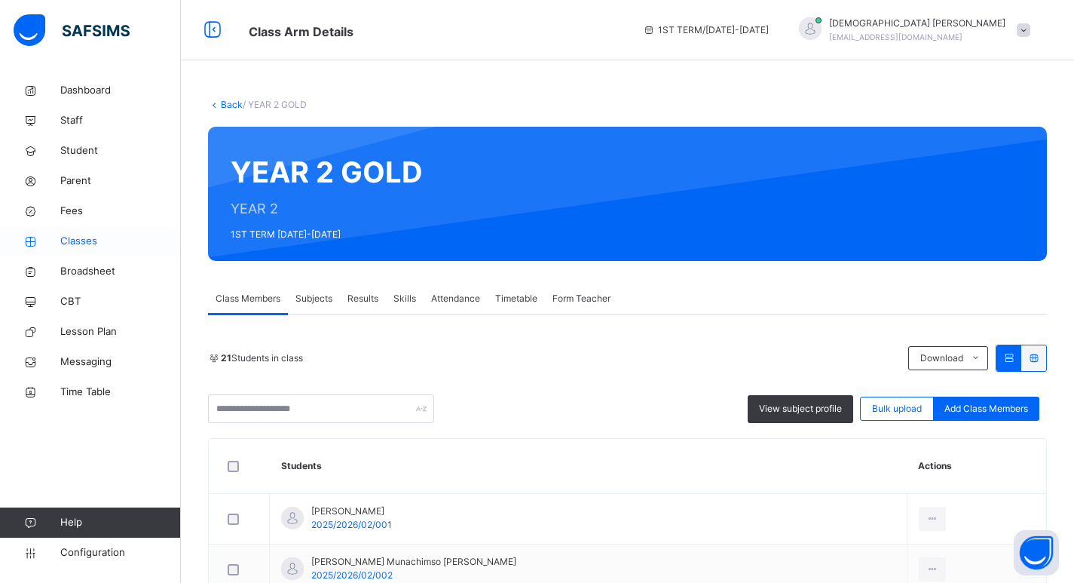
click at [66, 244] on span "Classes" at bounding box center [120, 241] width 121 height 15
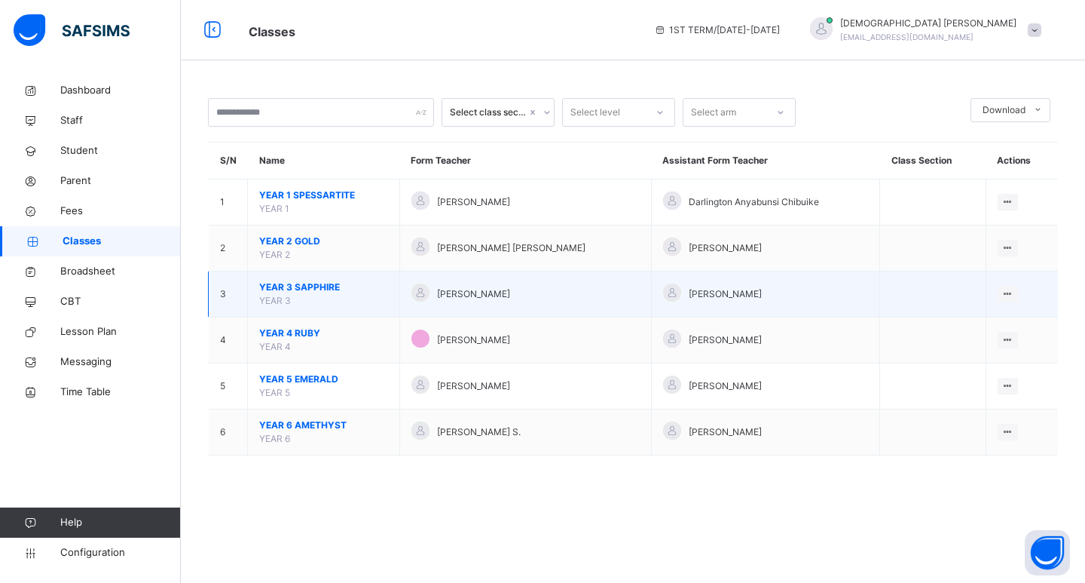
click at [273, 289] on span "YEAR 3 SAPPHIRE" at bounding box center [323, 287] width 129 height 14
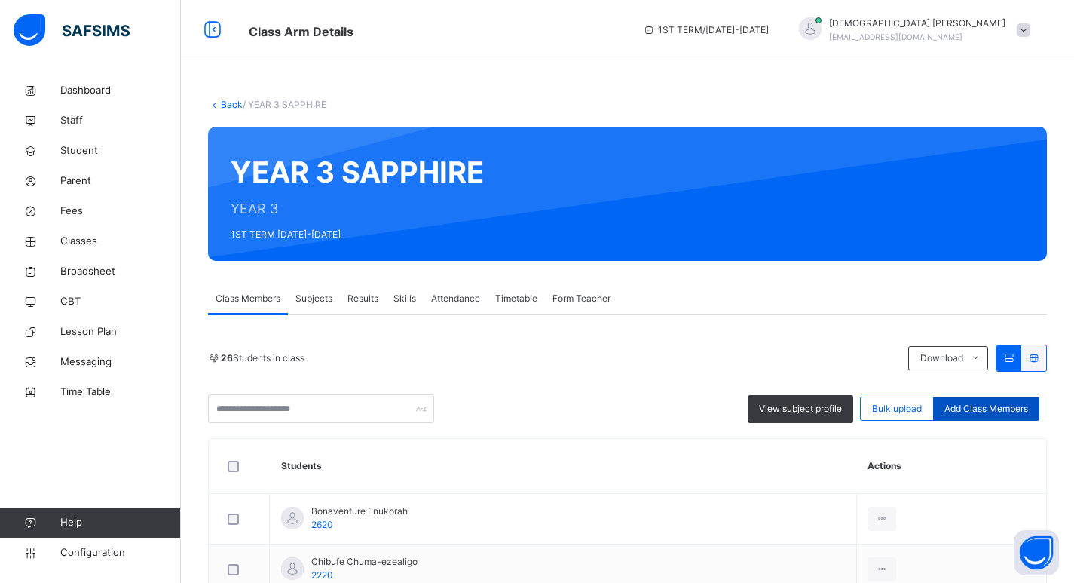
click at [962, 404] on span "Add Class Members" at bounding box center [986, 409] width 84 height 14
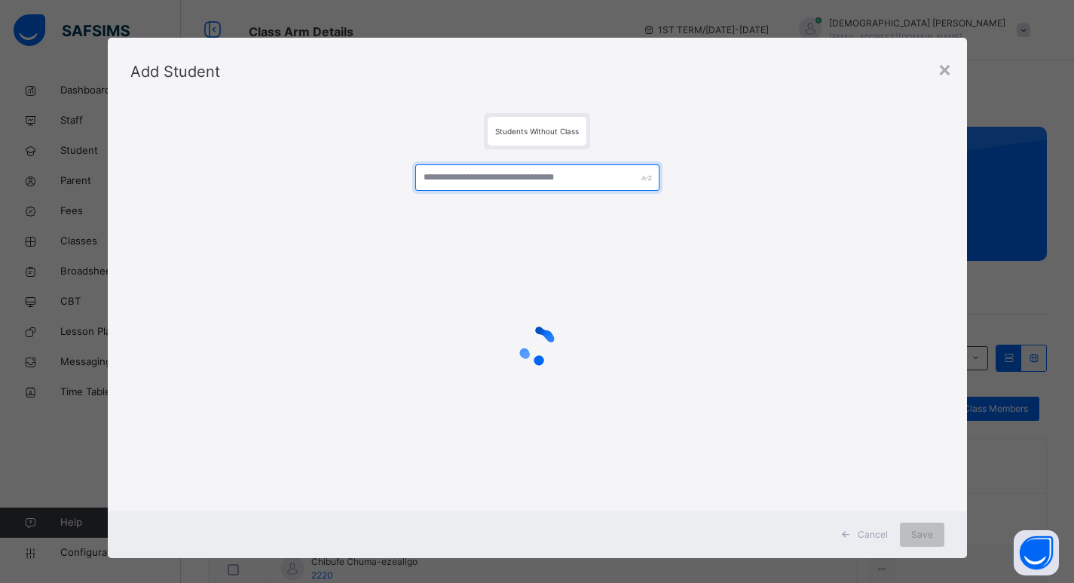
click at [482, 182] on input "text" at bounding box center [537, 177] width 244 height 26
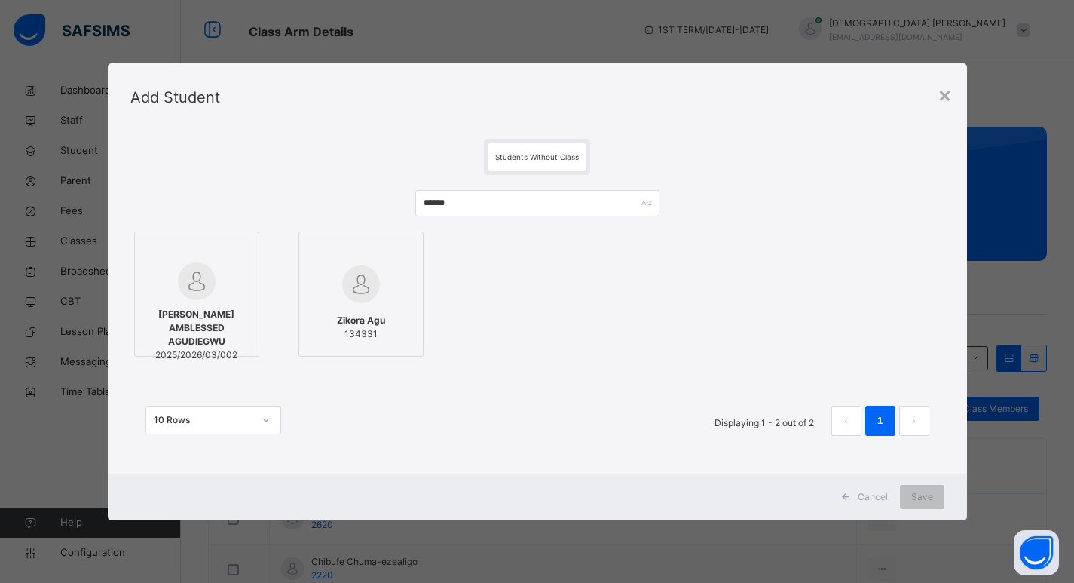
click at [172, 288] on div at bounding box center [196, 281] width 109 height 38
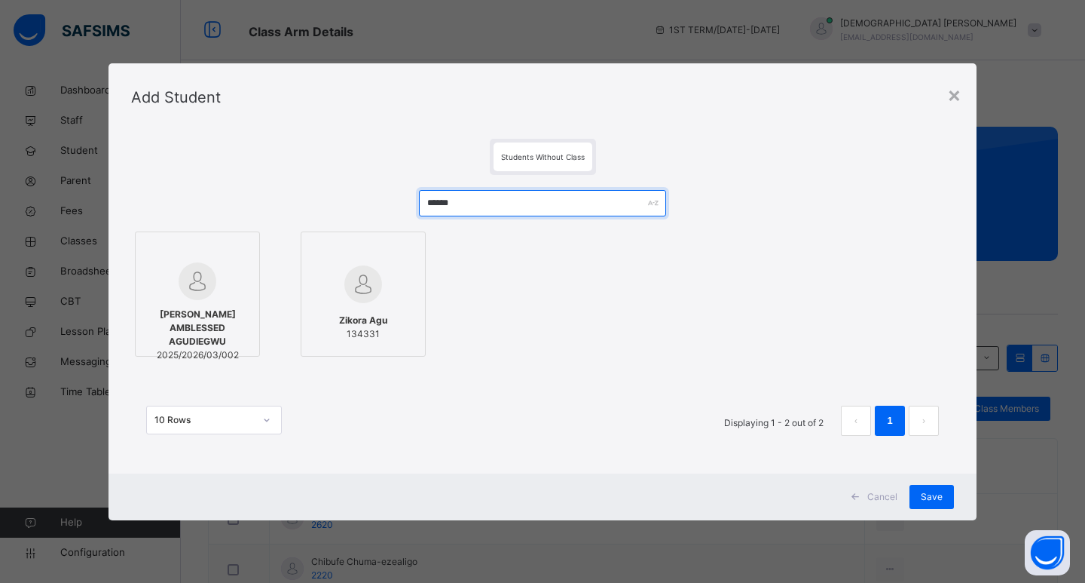
drag, startPoint x: 502, startPoint y: 199, endPoint x: 335, endPoint y: 199, distance: 167.3
click at [335, 199] on div "****** DALUCHUKWU AMBLESSED AGUDIEGWU 2025/2026/03/002 Zikora Agu 134331 10 Row…" at bounding box center [542, 320] width 823 height 291
type input "*******"
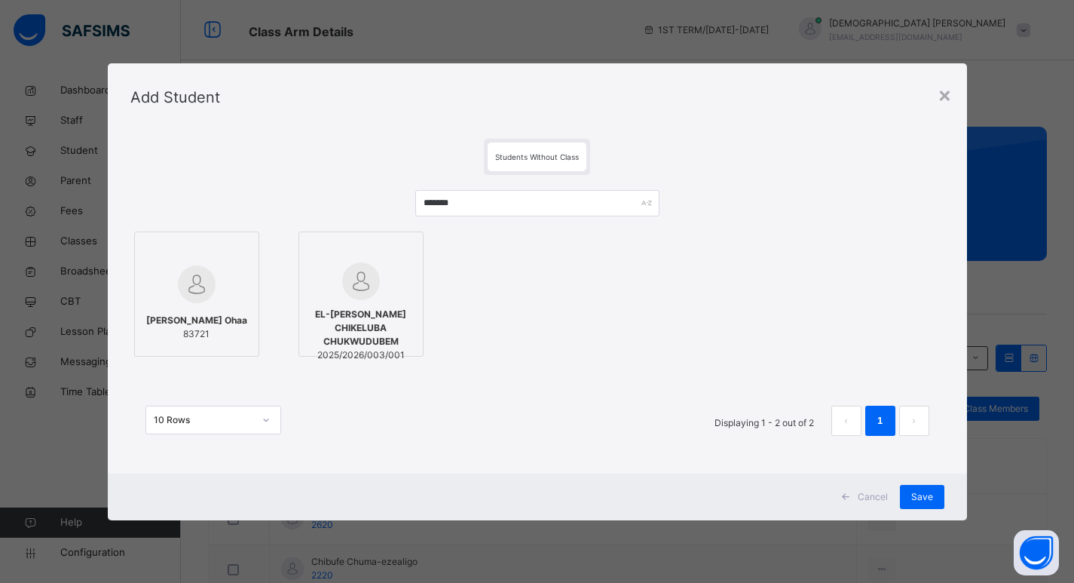
click at [336, 281] on div at bounding box center [361, 281] width 109 height 38
click at [928, 487] on div "Save" at bounding box center [932, 497] width 44 height 24
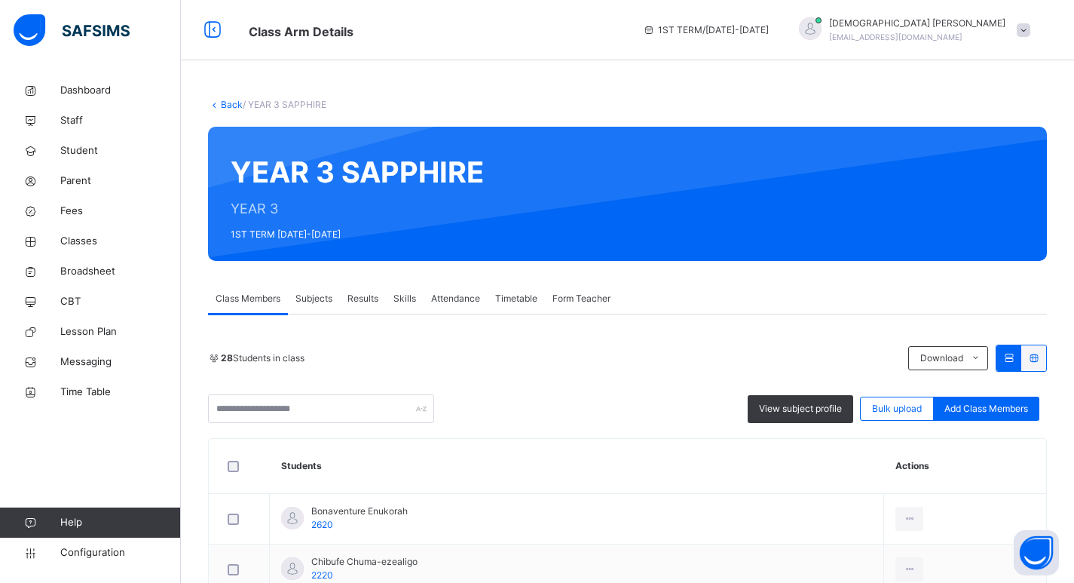
scroll to position [75, 0]
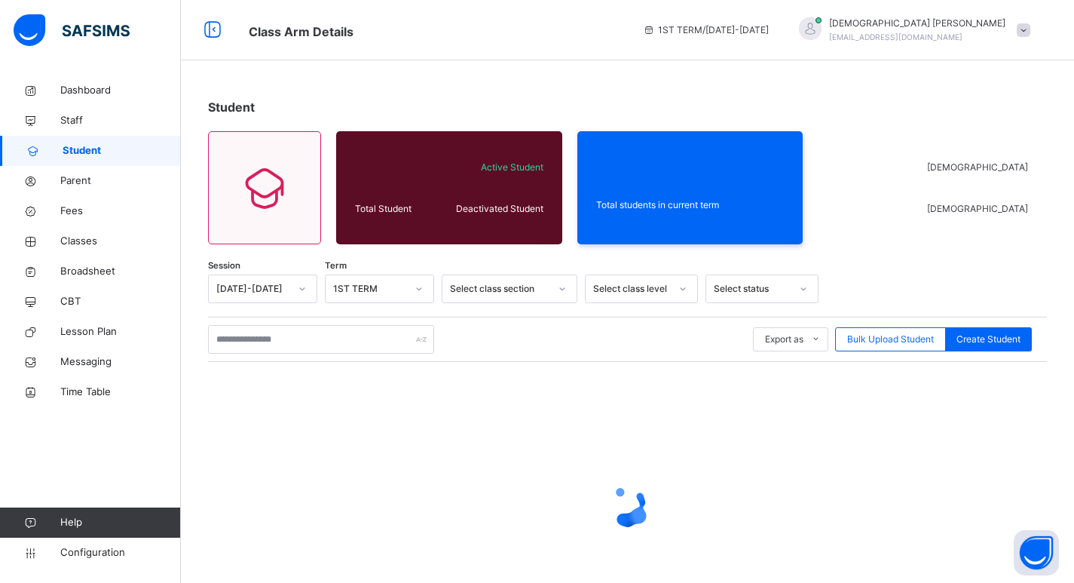
scroll to position [75, 0]
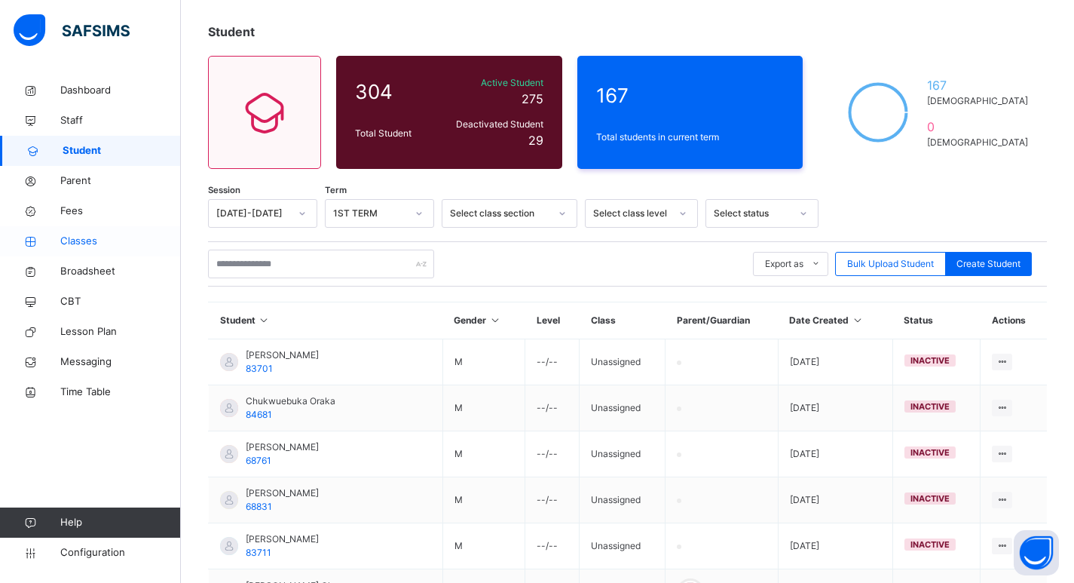
click at [81, 240] on span "Classes" at bounding box center [120, 241] width 121 height 15
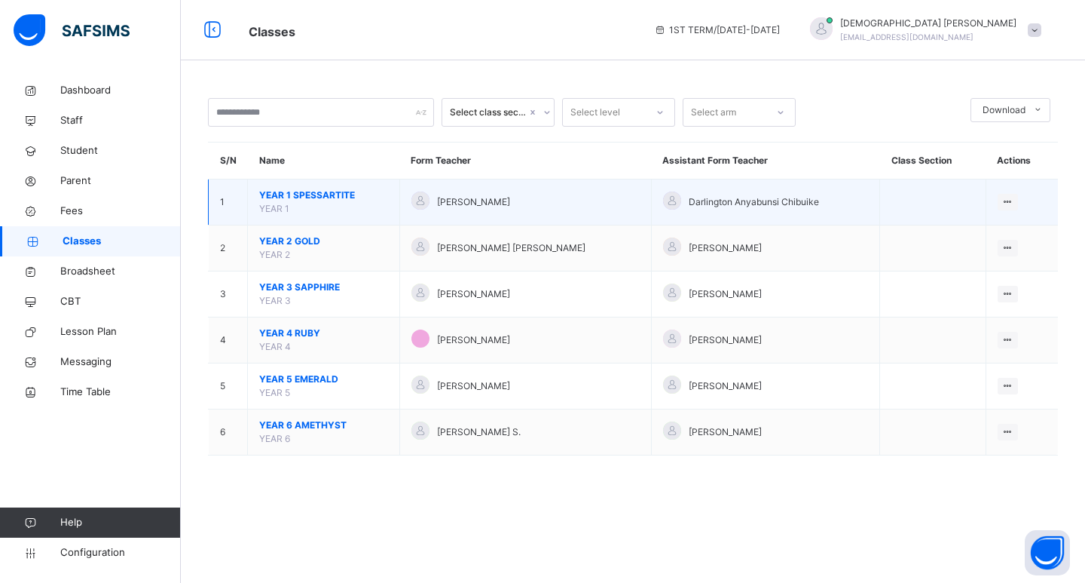
click at [304, 190] on span "YEAR 1 SPESSARTITE" at bounding box center [323, 195] width 129 height 14
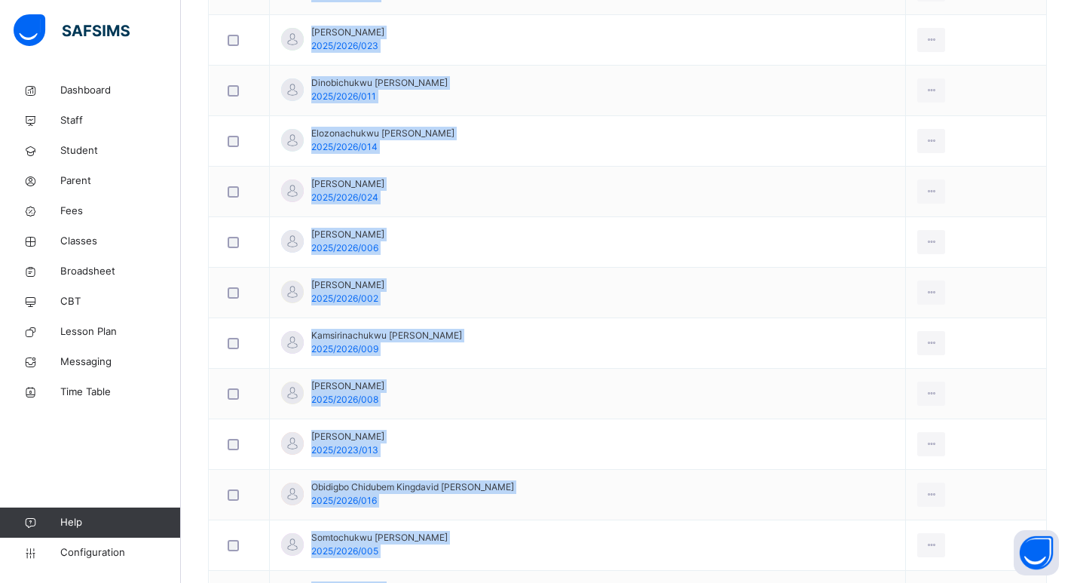
scroll to position [1206, 0]
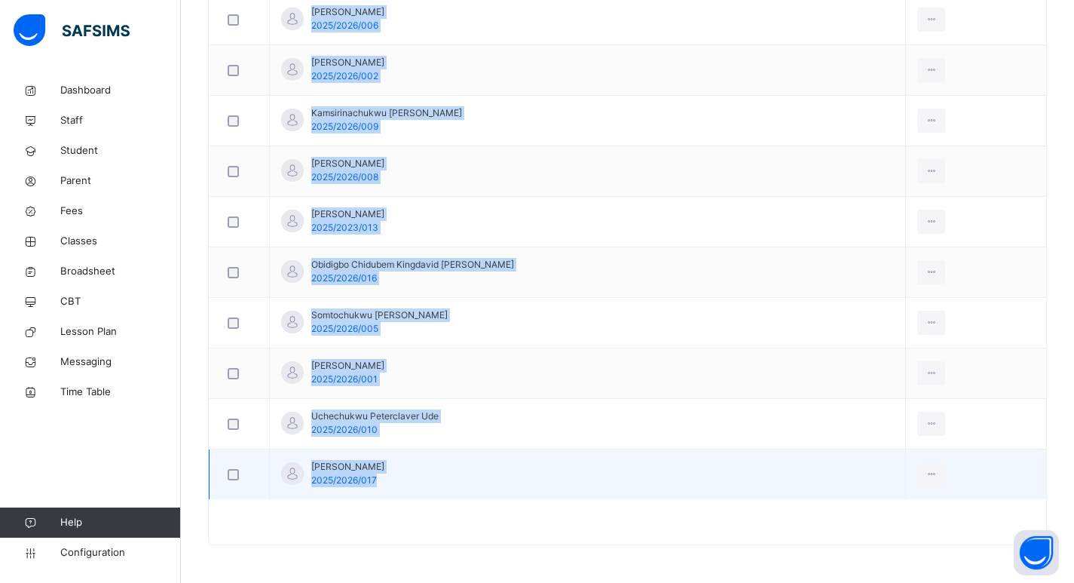
drag, startPoint x: 311, startPoint y: 209, endPoint x: 458, endPoint y: 495, distance: 321.2
copy tbody "Chukwuemezugoya David Chibuzor 2025/2026/003 View Profile Remove from Class Tra…"
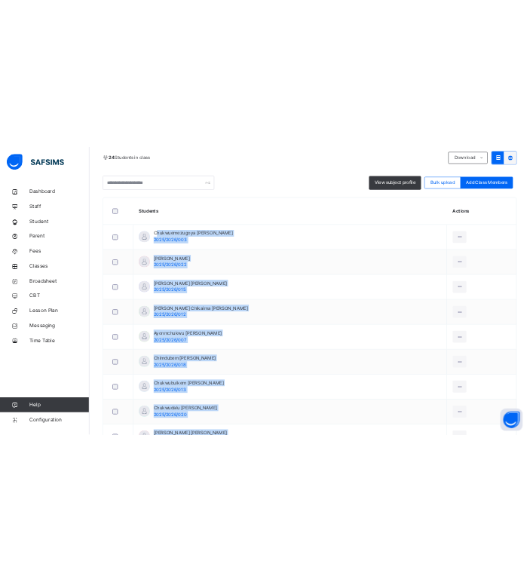
scroll to position [301, 0]
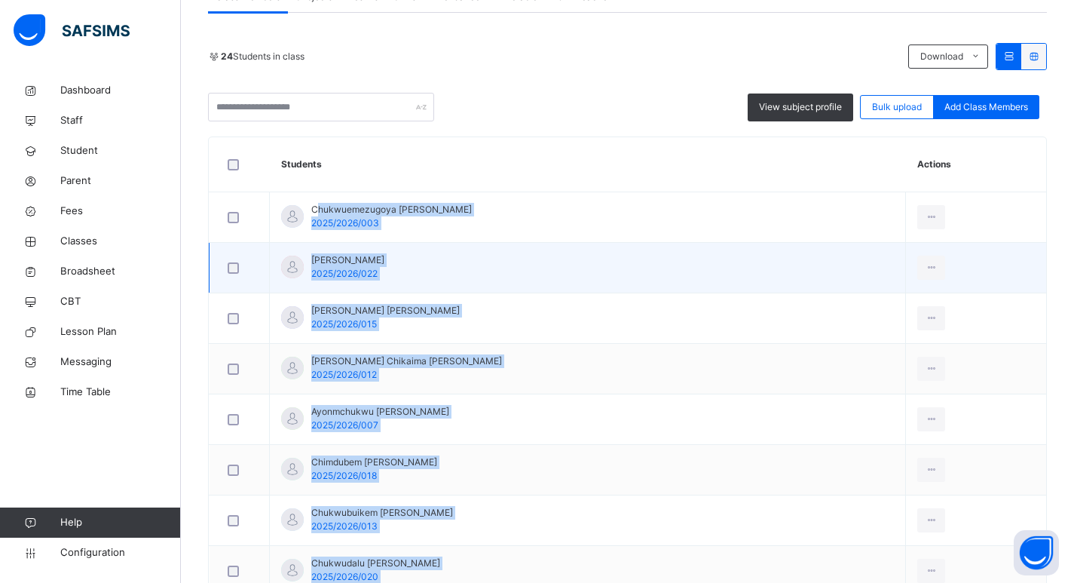
copy tbody "Chukwuemezugoya David Chibuzor 2025/2026/003 View Profile Remove from Class Tra…"
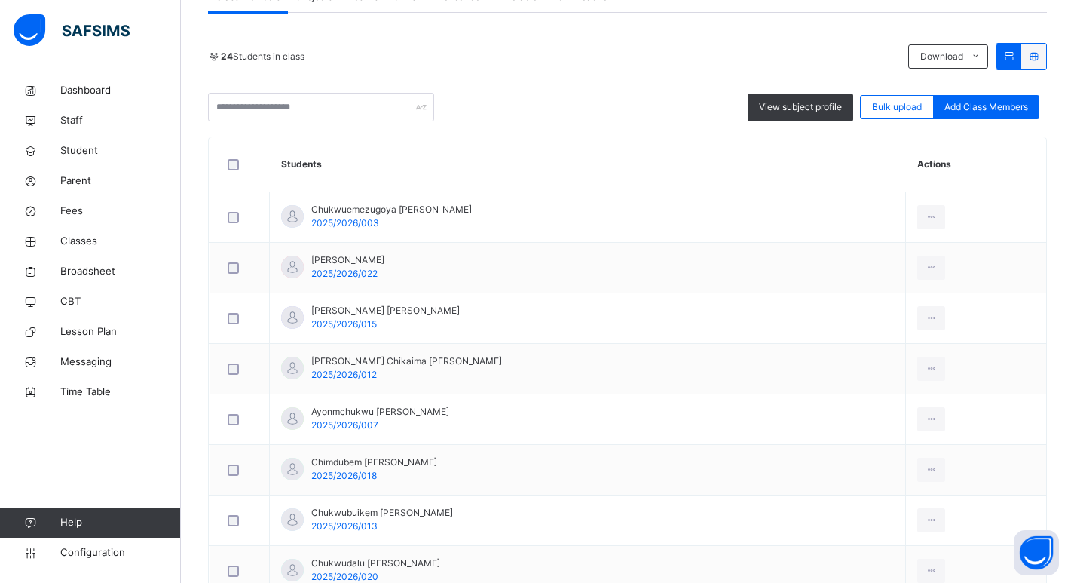
click at [564, 71] on div "24 Students in class Download Pdf Report Excel Report View subject profile Bulk…" at bounding box center [627, 82] width 839 height 78
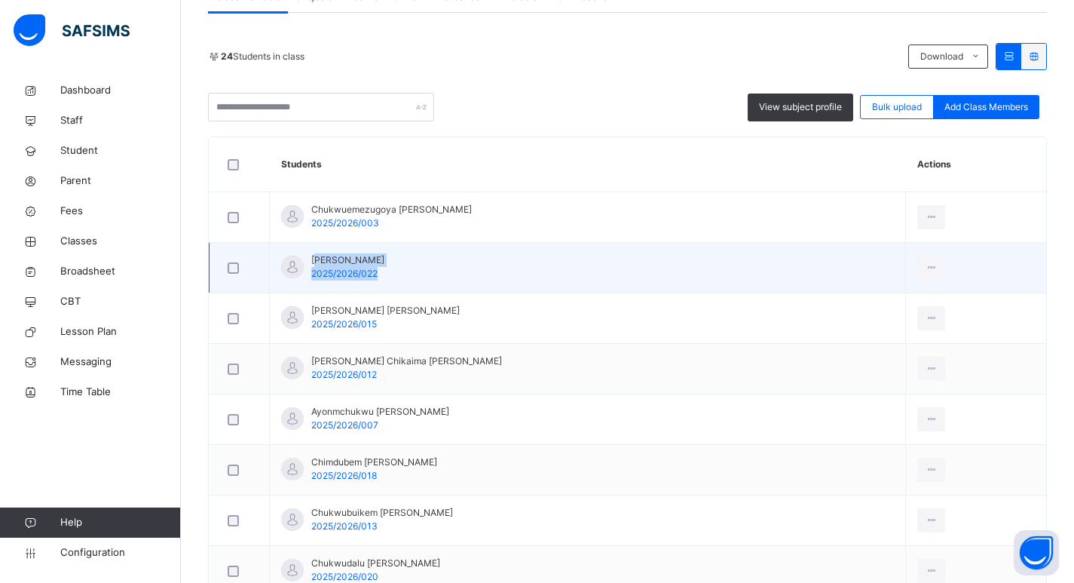
drag, startPoint x: 309, startPoint y: 255, endPoint x: 436, endPoint y: 244, distance: 127.1
click at [436, 244] on td "Uchechukwu Ogbonna 2025/2026/022" at bounding box center [588, 268] width 636 height 50
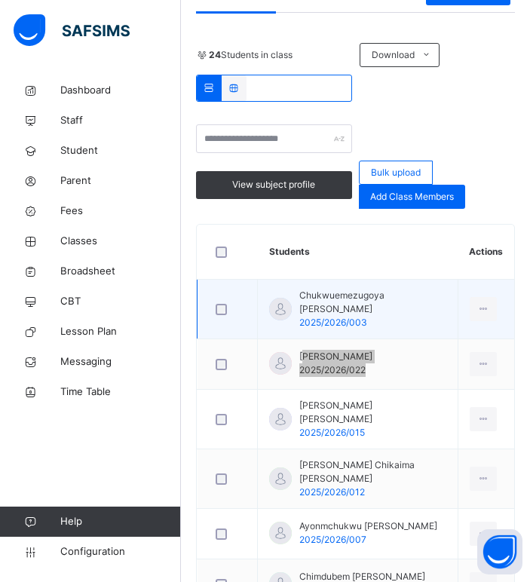
scroll to position [452, 0]
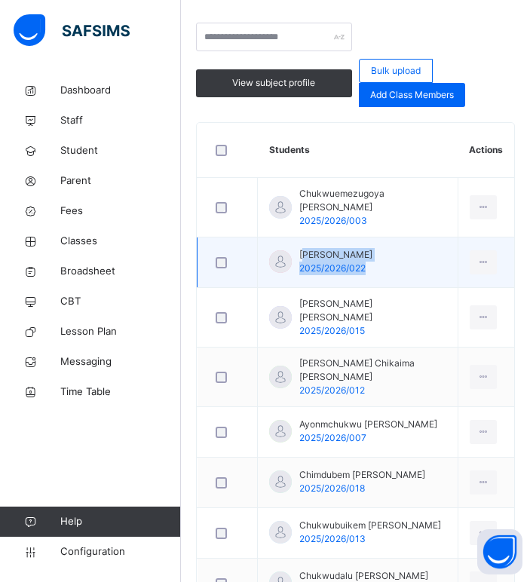
drag, startPoint x: 298, startPoint y: 243, endPoint x: 401, endPoint y: 240, distance: 102.5
click at [401, 240] on td "Uchechukwu Ogbonna 2025/2026/022" at bounding box center [358, 262] width 200 height 50
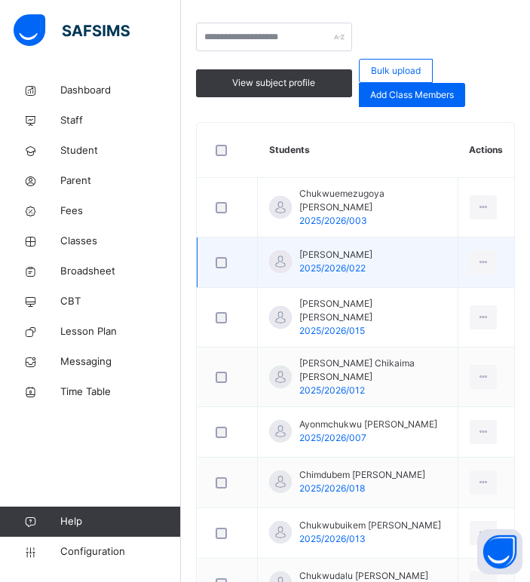
drag, startPoint x: 299, startPoint y: 243, endPoint x: 393, endPoint y: 240, distance: 93.5
click at [396, 238] on td "Uchechukwu Ogbonna 2025/2026/022" at bounding box center [358, 262] width 200 height 50
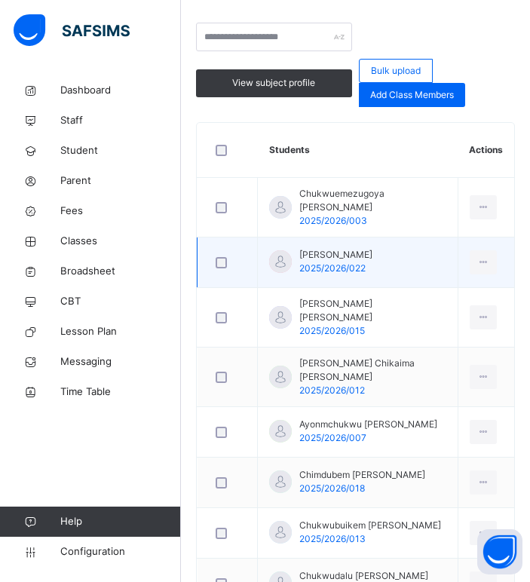
drag, startPoint x: 299, startPoint y: 242, endPoint x: 394, endPoint y: 240, distance: 95.0
click at [372, 248] on span "Uchechukwu Ogbonna" at bounding box center [335, 255] width 73 height 14
copy span "Uchechukwu Ogbonna"
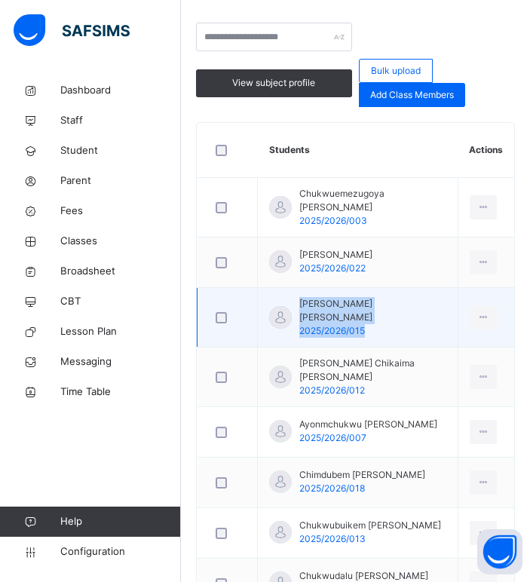
drag, startPoint x: 301, startPoint y: 294, endPoint x: 410, endPoint y: 290, distance: 108.6
click at [410, 290] on td "Allen Solumgolie Igbokwe 2025/2026/015" at bounding box center [358, 318] width 200 height 60
copy div "Allen Solumgolie Igbokwe 2025/2026/015"
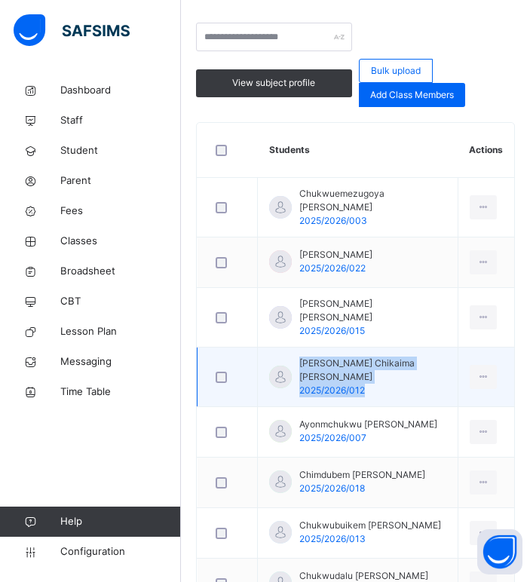
drag, startPoint x: 300, startPoint y: 346, endPoint x: 420, endPoint y: 333, distance: 121.2
click at [420, 347] on td "Anthony Chikaima Okoro 2025/2026/012" at bounding box center [358, 377] width 200 height 60
copy div "Anthony Chikaima Okoro 2025/2026/012"
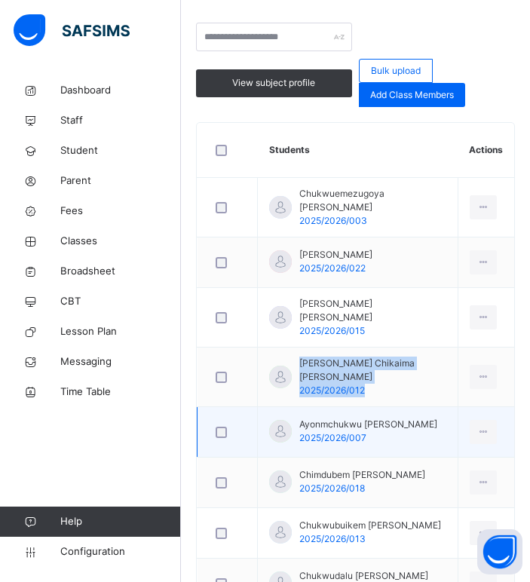
drag, startPoint x: 301, startPoint y: 395, endPoint x: 444, endPoint y: 390, distance: 143.2
click at [437, 417] on span "Ayonmchukwu Chikezirim Mbaeze" at bounding box center [368, 424] width 138 height 14
copy span "Ayonmchukwu Chikezirim Mbaeze"
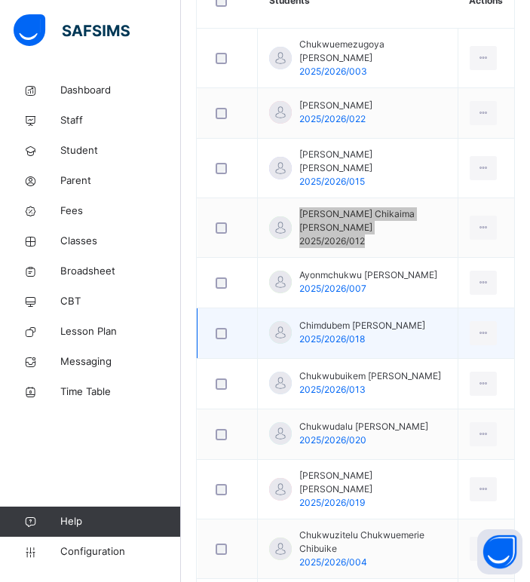
scroll to position [603, 0]
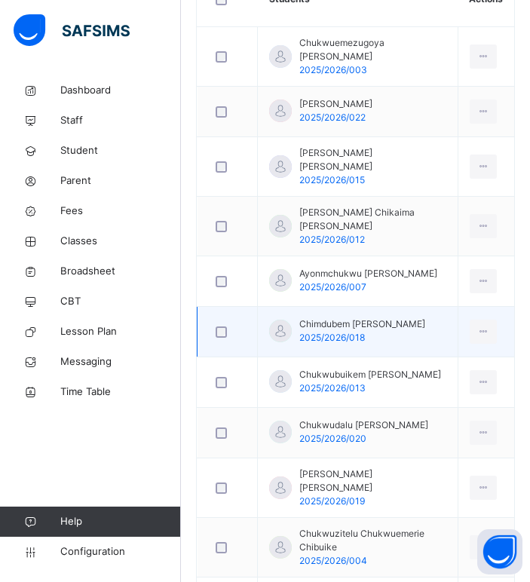
click at [297, 317] on div "Chimdubem Francis-xavier Anagboso 2025/2026/018" at bounding box center [347, 330] width 156 height 27
drag, startPoint x: 300, startPoint y: 296, endPoint x: 374, endPoint y: 306, distance: 74.5
click at [374, 317] on span "Chimdubem Francis-xavier Anagboso" at bounding box center [362, 324] width 126 height 14
copy span "Chimdubem Francis-xavier Anagboso"
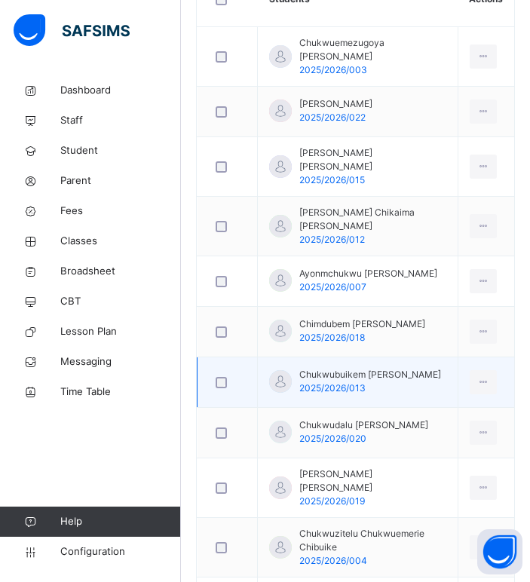
drag, startPoint x: 300, startPoint y: 354, endPoint x: 454, endPoint y: 350, distance: 154.5
click at [441, 368] on span "Chukwubuikem Edmund Ohaekweiro" at bounding box center [370, 375] width 142 height 14
copy span "Chukwubuikem Edmund Ohaekweiro"
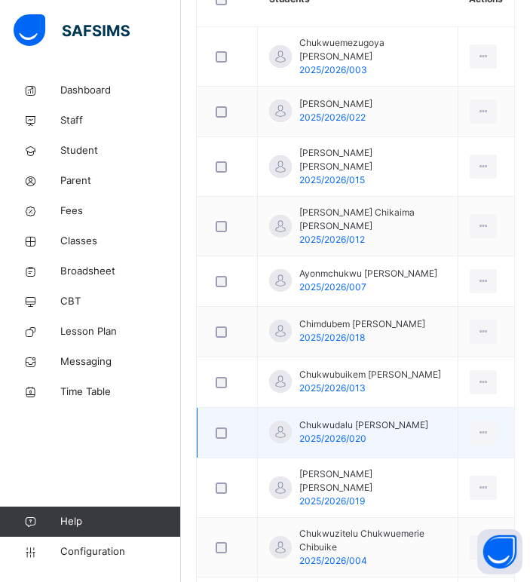
drag, startPoint x: 300, startPoint y: 404, endPoint x: 427, endPoint y: 405, distance: 126.6
click at [427, 418] on span "Chukwudalu Joakim Ugwuagụ" at bounding box center [363, 425] width 129 height 14
copy span "Chukwudalu Joakim Ugwuagụ"
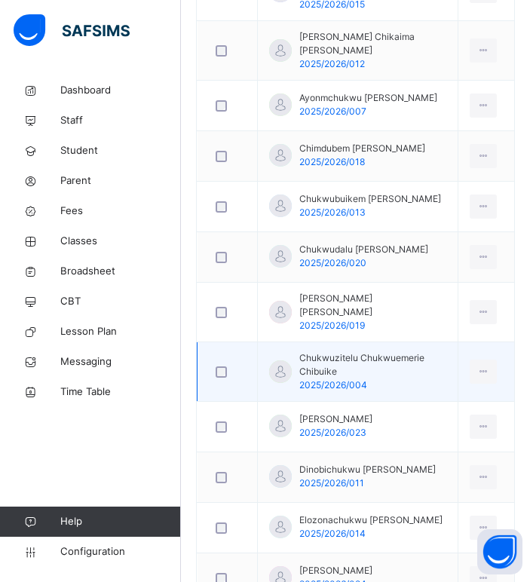
scroll to position [829, 0]
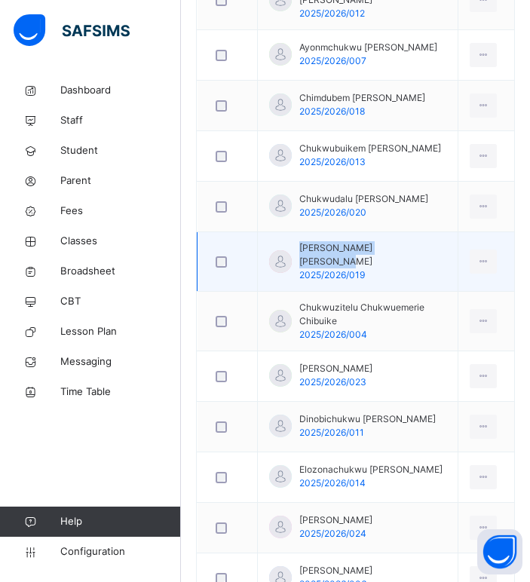
drag, startPoint x: 301, startPoint y: 229, endPoint x: 420, endPoint y: 227, distance: 119.8
click at [420, 241] on span "Chukwuemeka Derrick Agbo" at bounding box center [372, 254] width 147 height 27
copy span "Chukwuemeka Derrick Agbo"
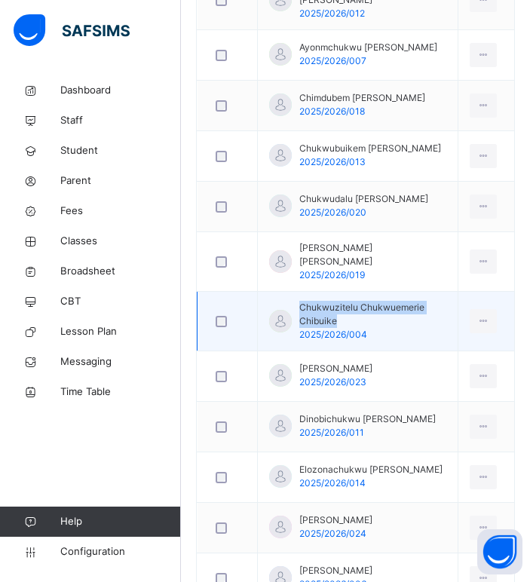
drag, startPoint x: 298, startPoint y: 278, endPoint x: 327, endPoint y: 291, distance: 31.4
click at [344, 301] on div "Chukwuzitelu Chukwuemerie Chibuike 2025/2026/004" at bounding box center [357, 321] width 177 height 41
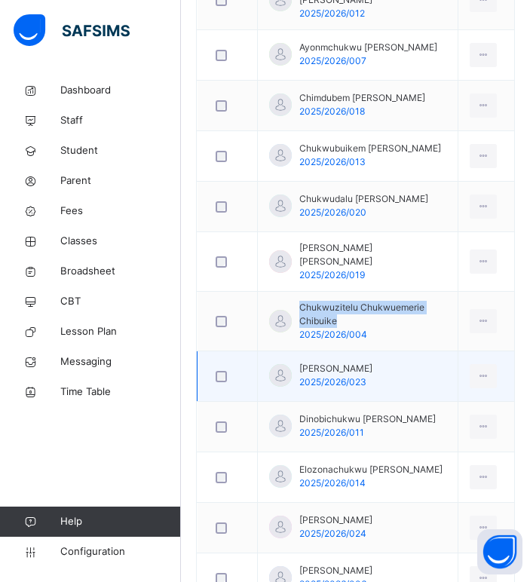
drag, startPoint x: 301, startPoint y: 338, endPoint x: 390, endPoint y: 338, distance: 88.9
click at [372, 362] on span "David Chibuike Ugwu" at bounding box center [335, 369] width 73 height 14
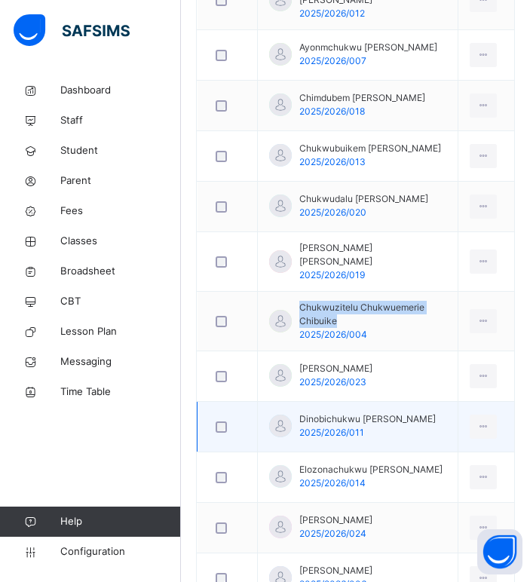
drag, startPoint x: 300, startPoint y: 389, endPoint x: 423, endPoint y: 387, distance: 122.9
click at [430, 412] on span "Dinobichukwu Andrea Onuoma" at bounding box center [367, 419] width 136 height 14
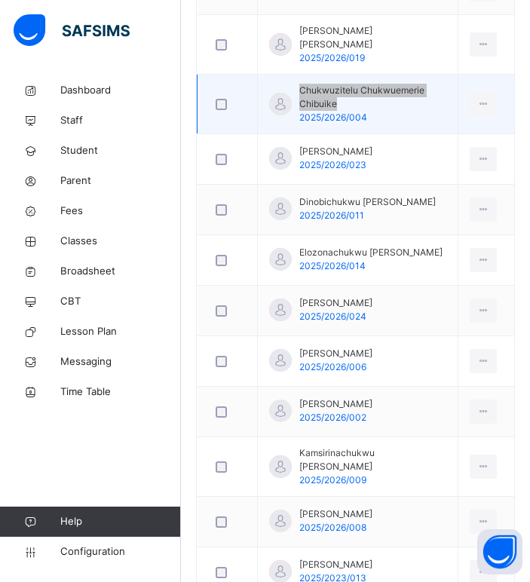
scroll to position [1055, 0]
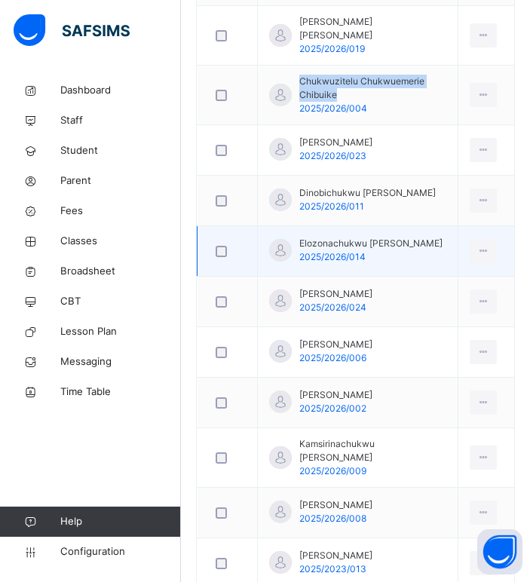
drag, startPoint x: 300, startPoint y: 215, endPoint x: 436, endPoint y: 212, distance: 135.7
click at [436, 237] on span "Elozonachukwu Alvaro Mbamalu" at bounding box center [370, 244] width 143 height 14
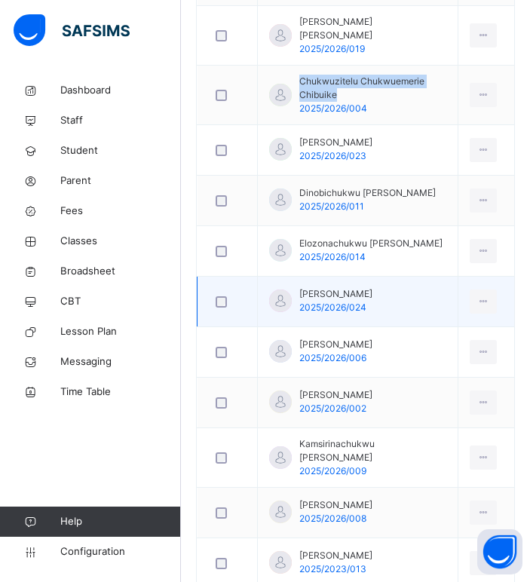
drag, startPoint x: 298, startPoint y: 264, endPoint x: 365, endPoint y: 265, distance: 67.8
click at [365, 287] on div "Ifenna Ugwuoti 2025/2026/024" at bounding box center [320, 300] width 103 height 27
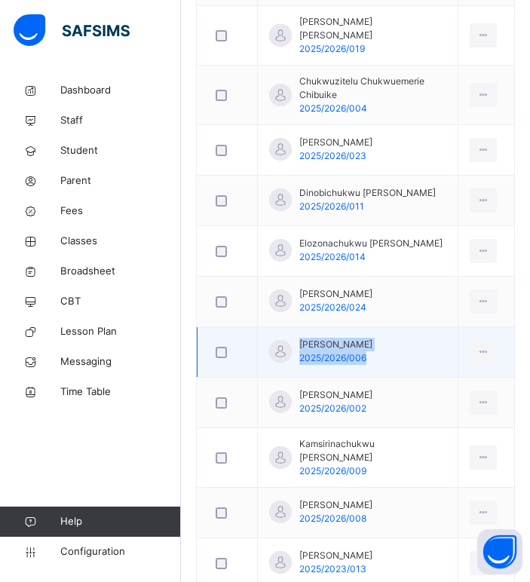
drag, startPoint x: 300, startPoint y: 315, endPoint x: 420, endPoint y: 313, distance: 119.8
click at [420, 327] on td "Jayden Uchenna Emmanuel 2025/2026/006" at bounding box center [358, 352] width 200 height 50
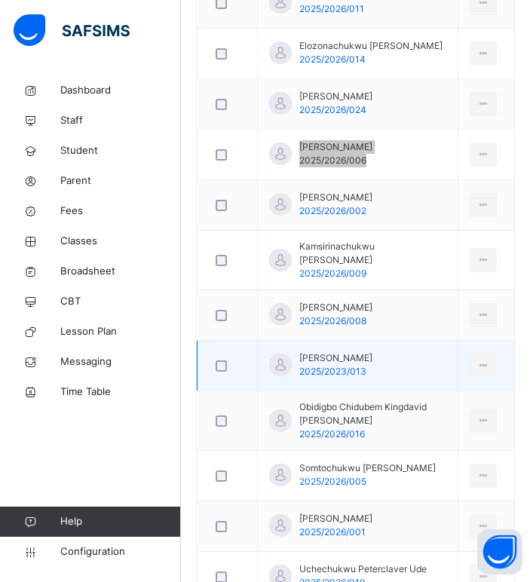
scroll to position [1281, 0]
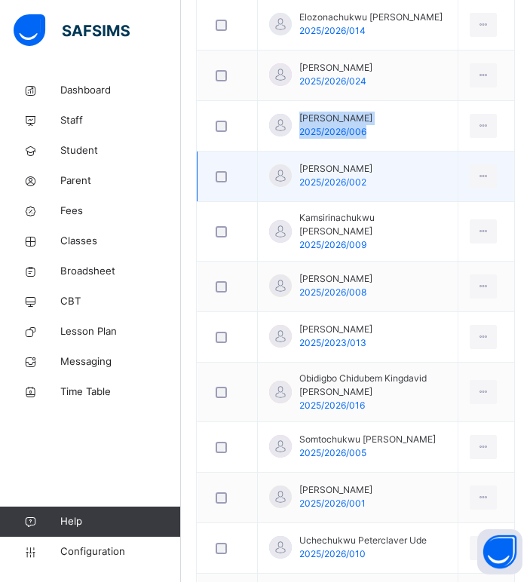
drag, startPoint x: 301, startPoint y: 138, endPoint x: 392, endPoint y: 136, distance: 90.5
click at [372, 162] on span "Jesse Oladele Ojuloge" at bounding box center [335, 169] width 73 height 14
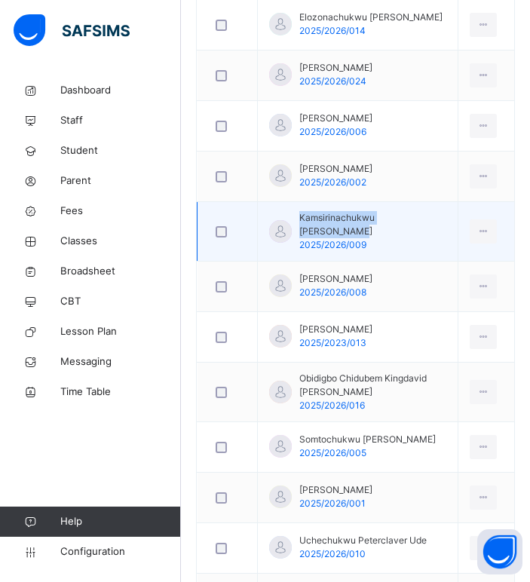
drag, startPoint x: 295, startPoint y: 189, endPoint x: 423, endPoint y: 189, distance: 128.1
click at [423, 211] on div "Kamsirinachukwu Eric Okwoli 2025/2026/009" at bounding box center [357, 231] width 177 height 41
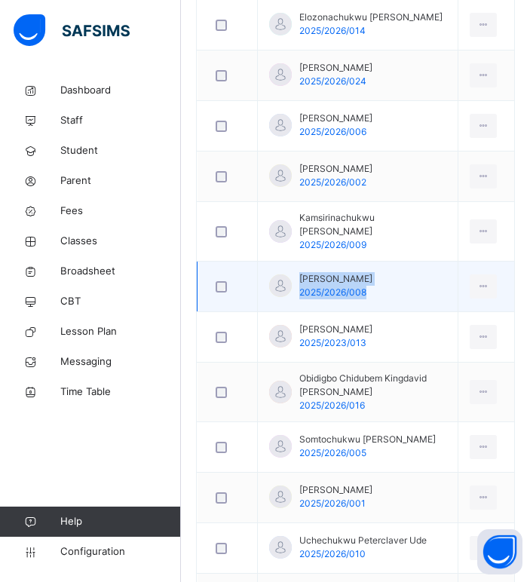
drag, startPoint x: 300, startPoint y: 240, endPoint x: 397, endPoint y: 242, distance: 97.2
click at [397, 261] on td "Kenenna Daniel Nweze 2025/2026/008" at bounding box center [358, 286] width 200 height 50
drag, startPoint x: 397, startPoint y: 242, endPoint x: 406, endPoint y: 237, distance: 10.1
click at [406, 261] on td "Kenenna Daniel Nweze 2025/2026/008" at bounding box center [358, 286] width 200 height 50
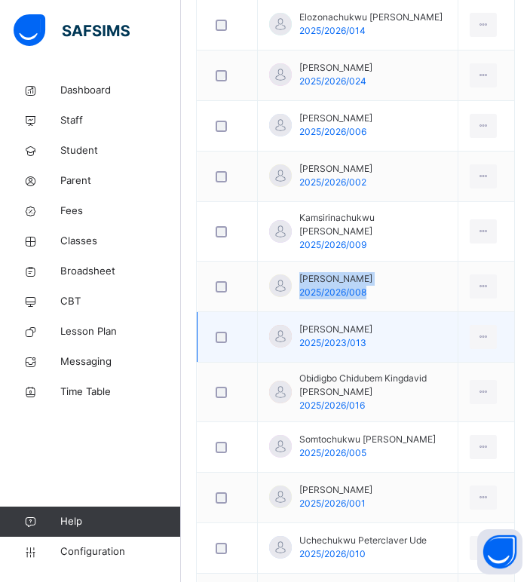
drag, startPoint x: 300, startPoint y: 289, endPoint x: 430, endPoint y: 290, distance: 130.4
click at [372, 323] on span "Naetochukwu Zane Obinwanne" at bounding box center [335, 330] width 73 height 14
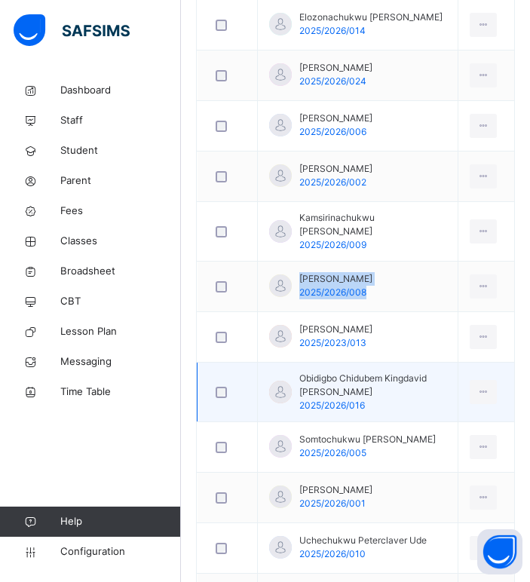
drag, startPoint x: 296, startPoint y: 342, endPoint x: 415, endPoint y: 362, distance: 120.8
click at [415, 372] on div "Obidigbo Chidubem Kingdavid Ezeoha Obidigbo Chidubem Kingdavid 2025/2026/016" at bounding box center [357, 392] width 177 height 41
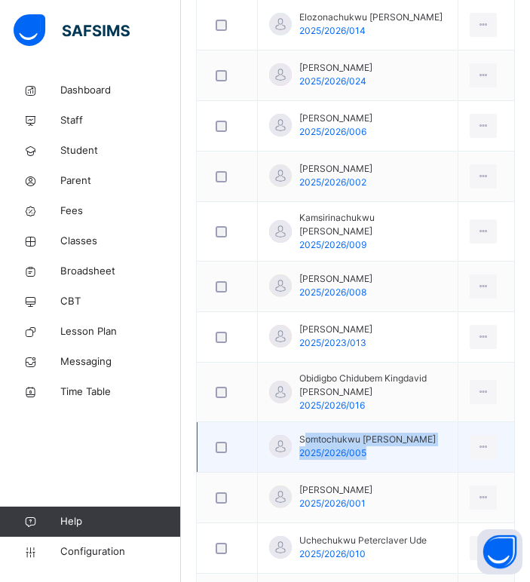
drag, startPoint x: 302, startPoint y: 415, endPoint x: 429, endPoint y: 418, distance: 126.6
click at [429, 422] on td "Somtochukwu Michael Aneke 2025/2026/005" at bounding box center [358, 447] width 200 height 50
drag, startPoint x: 300, startPoint y: 414, endPoint x: 428, endPoint y: 413, distance: 128.1
click at [428, 422] on td "Somtochukwu Michael Aneke 2025/2026/005" at bounding box center [358, 447] width 200 height 50
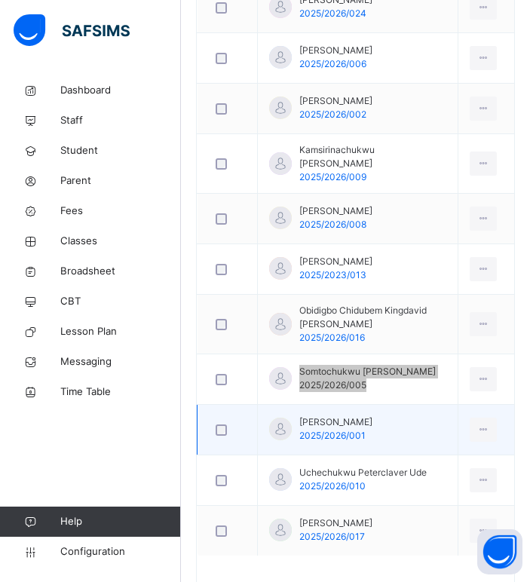
scroll to position [1384, 0]
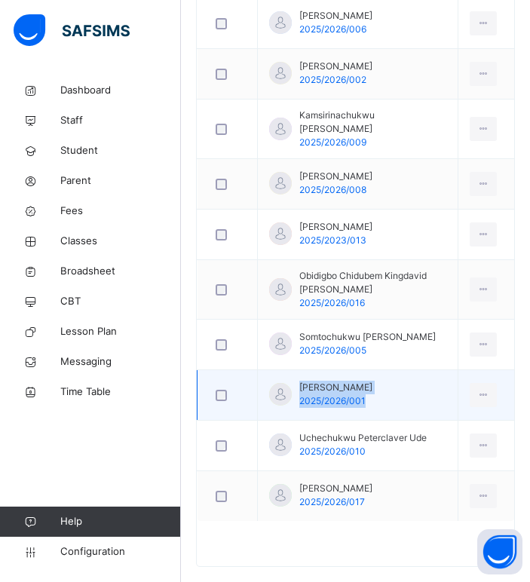
drag, startPoint x: 297, startPoint y: 361, endPoint x: 402, endPoint y: 358, distance: 104.8
click at [402, 370] on td "Ubasinachi David Ochie 2025/2026/001" at bounding box center [358, 395] width 200 height 50
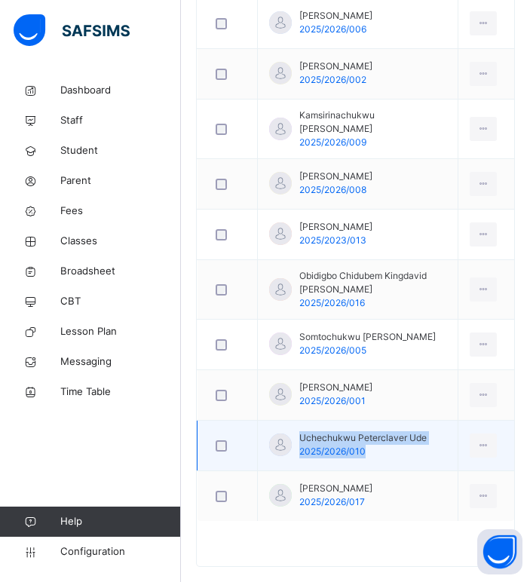
drag, startPoint x: 299, startPoint y: 417, endPoint x: 431, endPoint y: 418, distance: 131.9
click at [431, 420] on td "Uchechukwu Peterclaver Ude 2025/2026/010" at bounding box center [358, 445] width 200 height 50
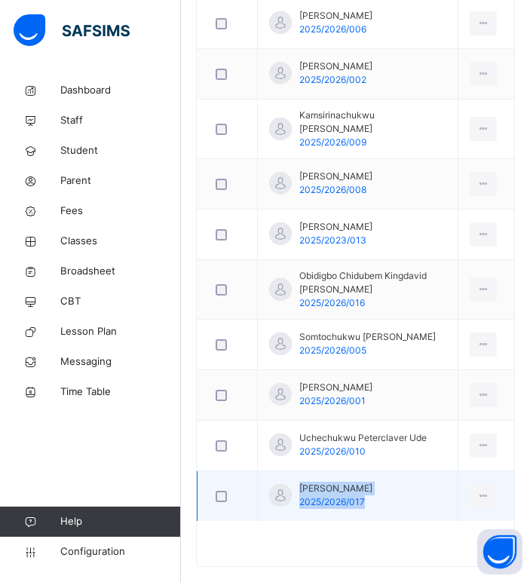
drag, startPoint x: 299, startPoint y: 462, endPoint x: 399, endPoint y: 462, distance: 99.5
click at [399, 471] on td "Zikora Lloyd Dimgba 2025/2026/017" at bounding box center [358, 496] width 200 height 50
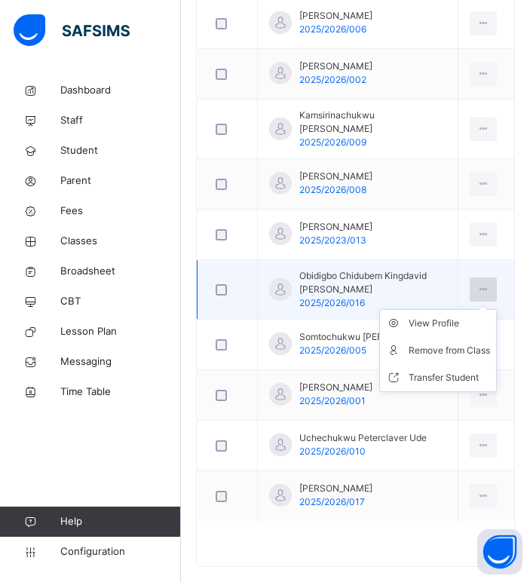
click at [489, 283] on icon at bounding box center [483, 290] width 13 height 14
click at [408, 316] on icon at bounding box center [397, 323] width 23 height 15
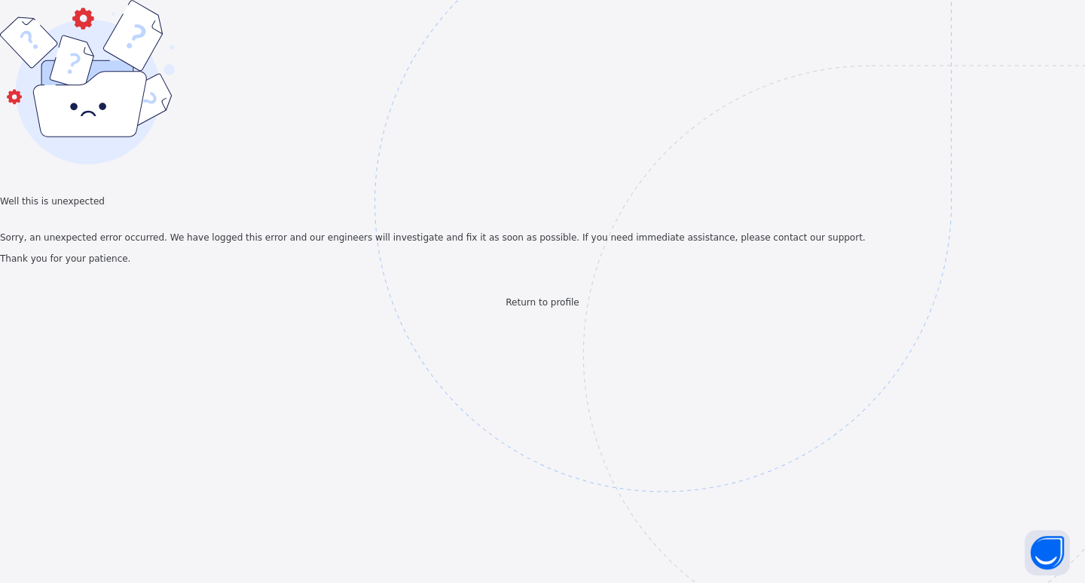
click at [526, 307] on span "Return to profile" at bounding box center [542, 302] width 73 height 11
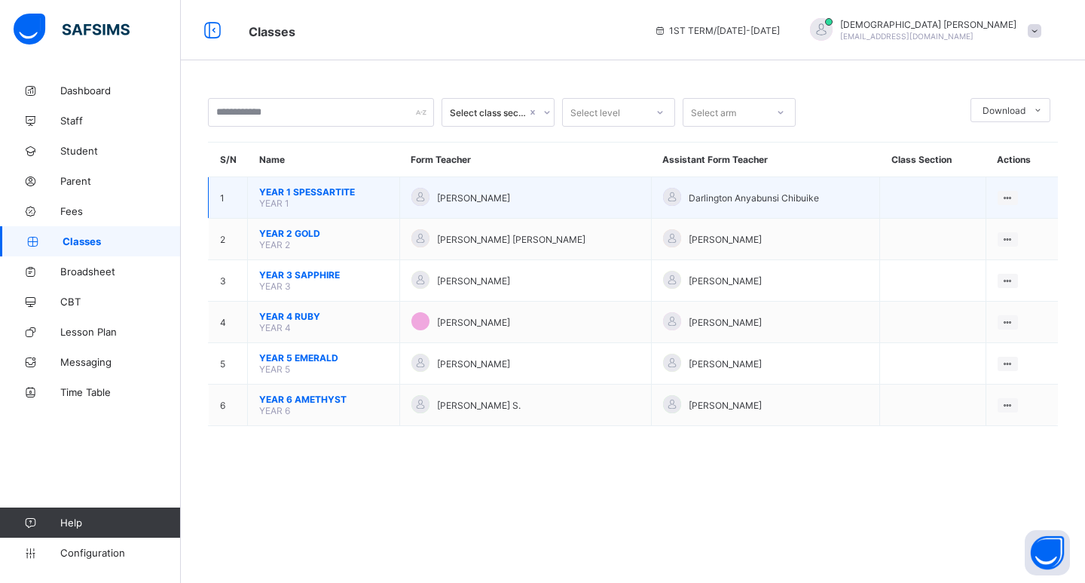
click at [299, 196] on span "YEAR 1 SPESSARTITE" at bounding box center [323, 191] width 129 height 11
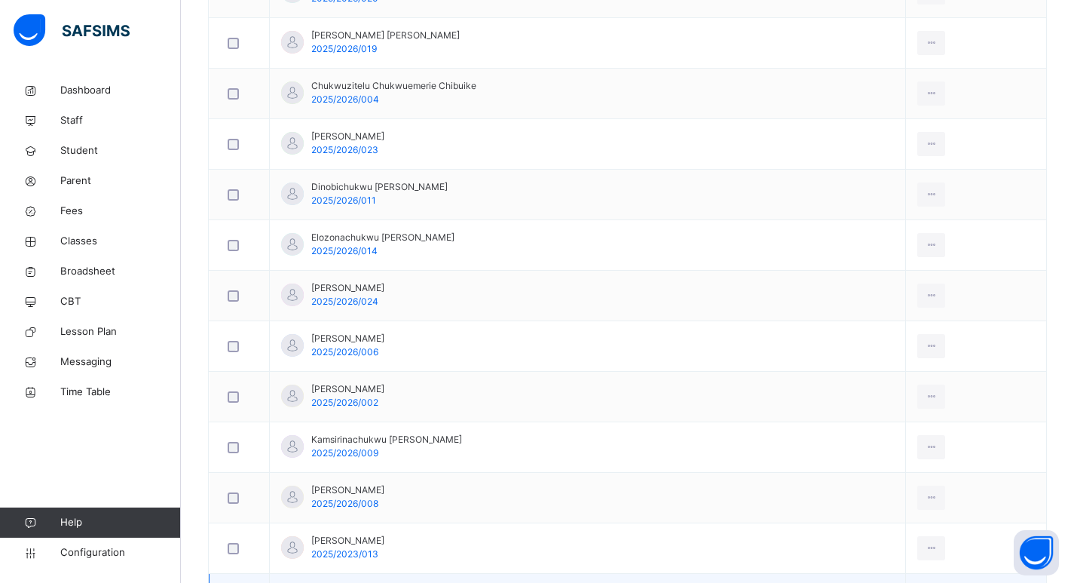
scroll to position [1206, 0]
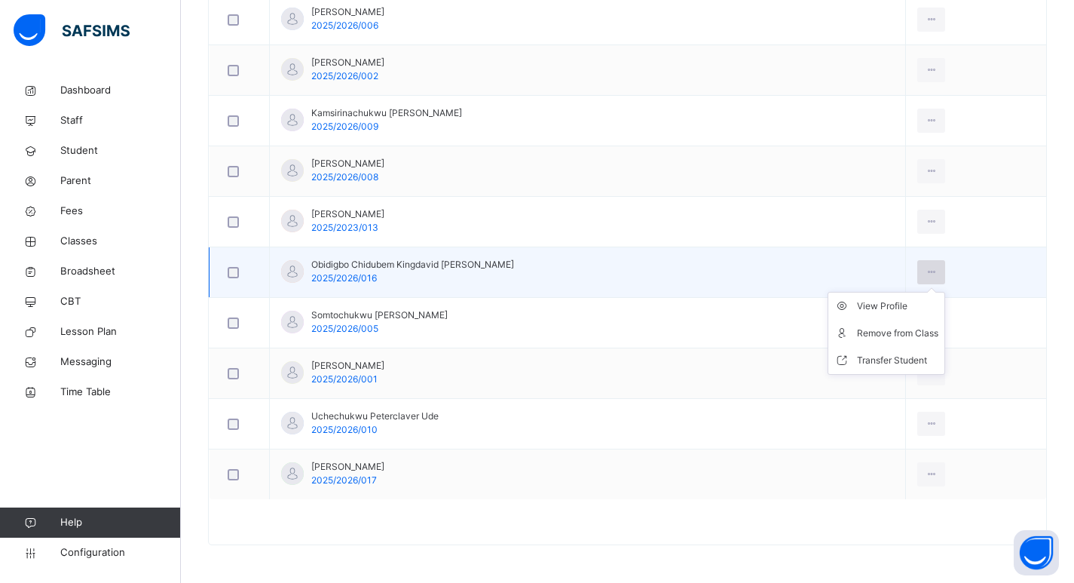
click at [937, 273] on icon at bounding box center [931, 272] width 13 height 14
click at [916, 312] on div "View Profile" at bounding box center [897, 305] width 81 height 15
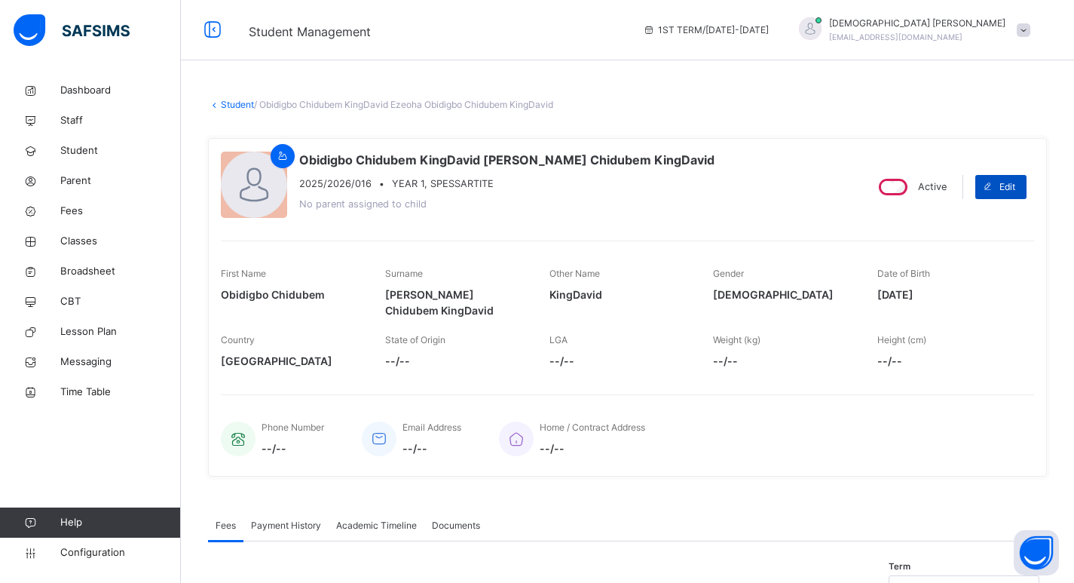
click at [987, 182] on span at bounding box center [987, 187] width 24 height 24
select select "**"
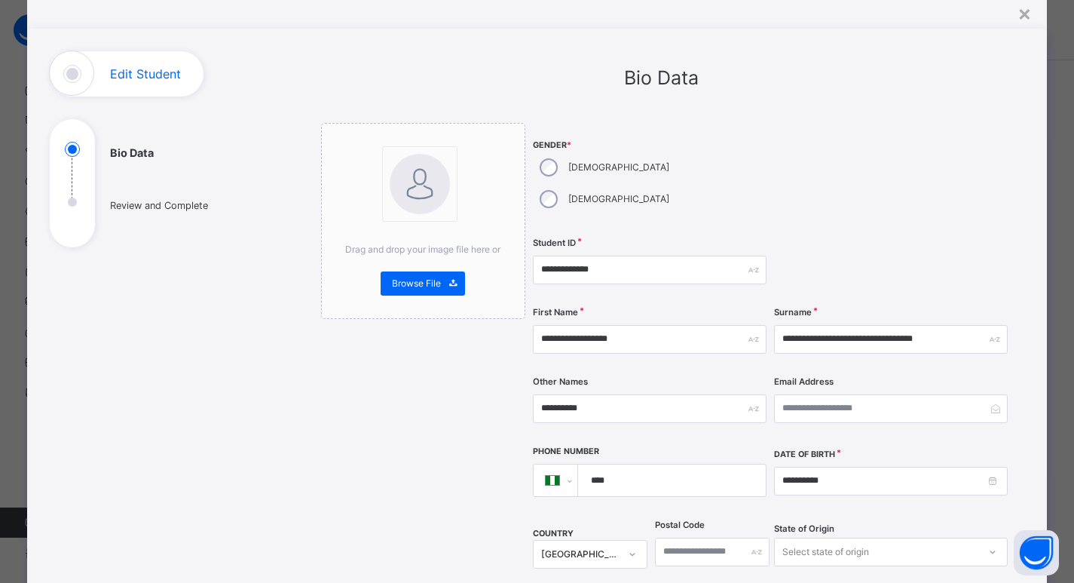
scroll to position [151, 0]
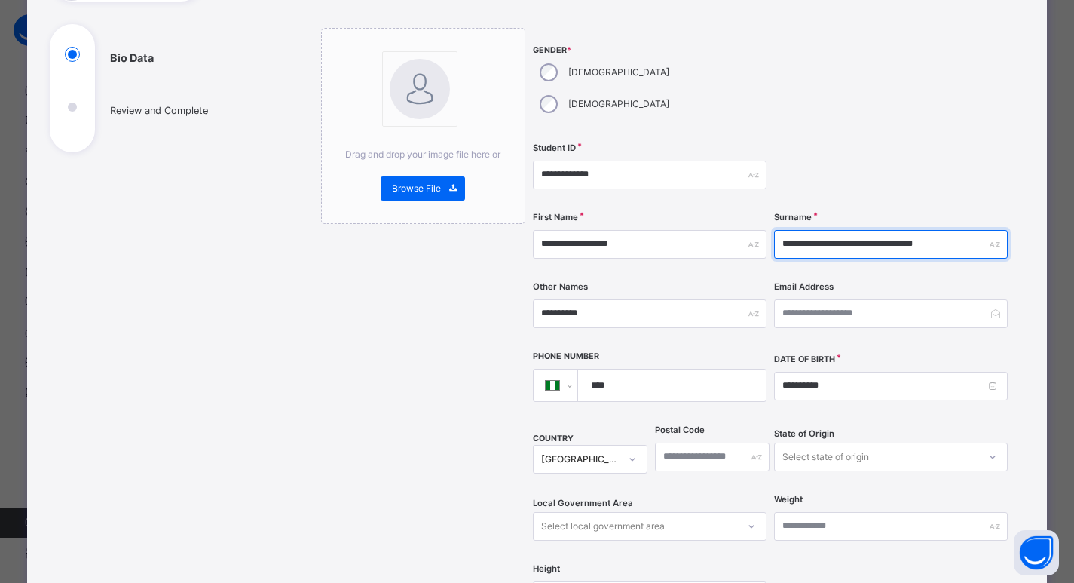
click at [959, 230] on input "**********" at bounding box center [891, 244] width 234 height 29
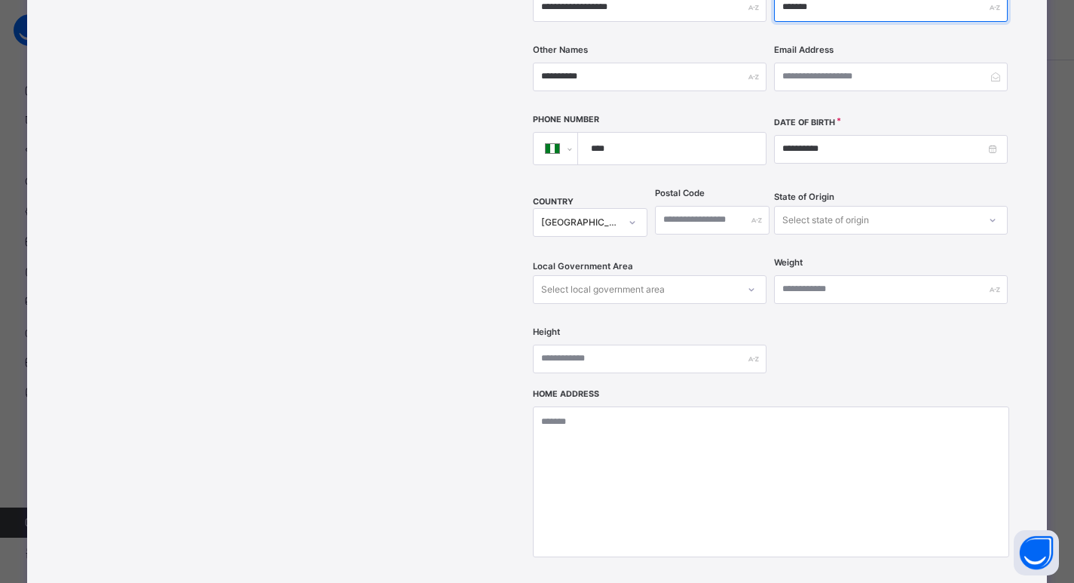
scroll to position [196, 0]
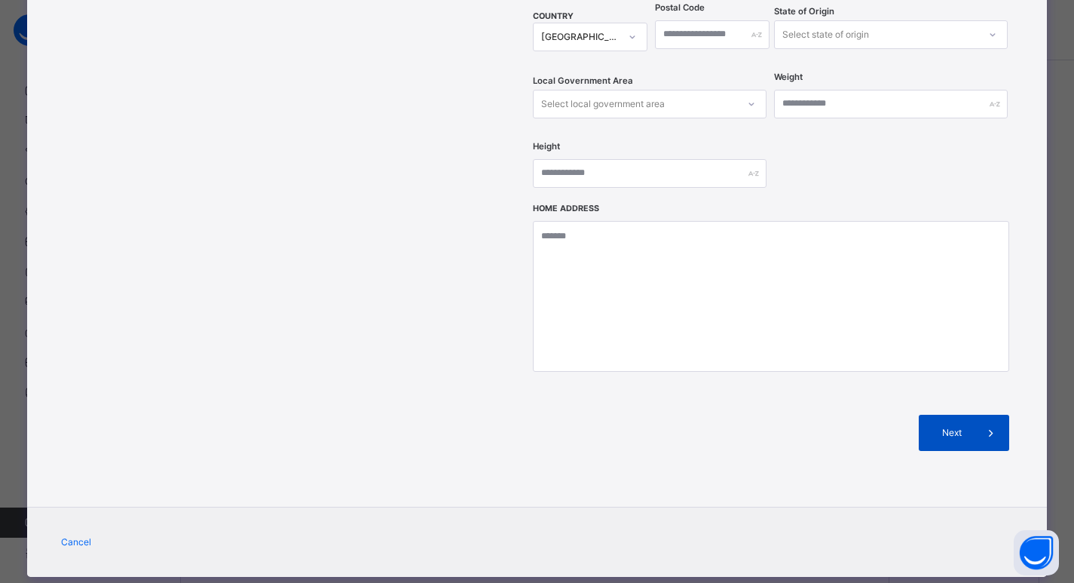
type input "******"
click at [977, 414] on span at bounding box center [991, 432] width 36 height 36
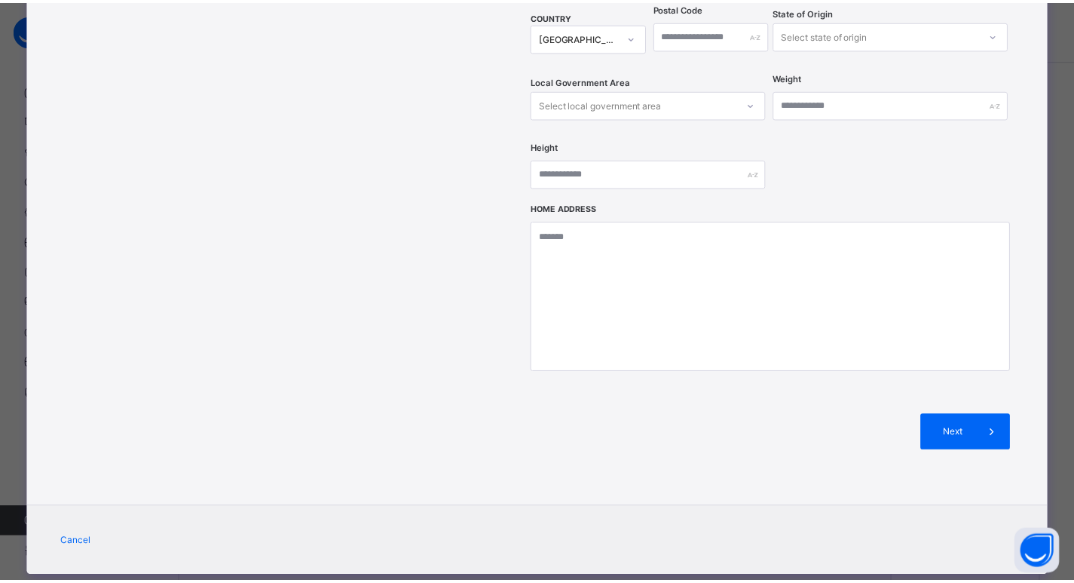
scroll to position [246, 0]
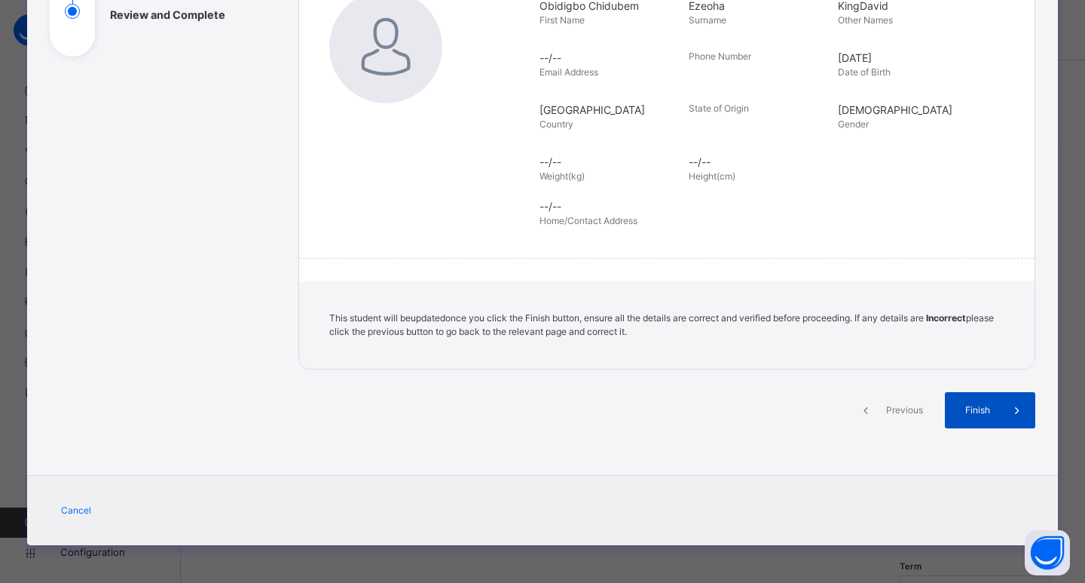
click at [977, 401] on div "Finish" at bounding box center [990, 410] width 90 height 36
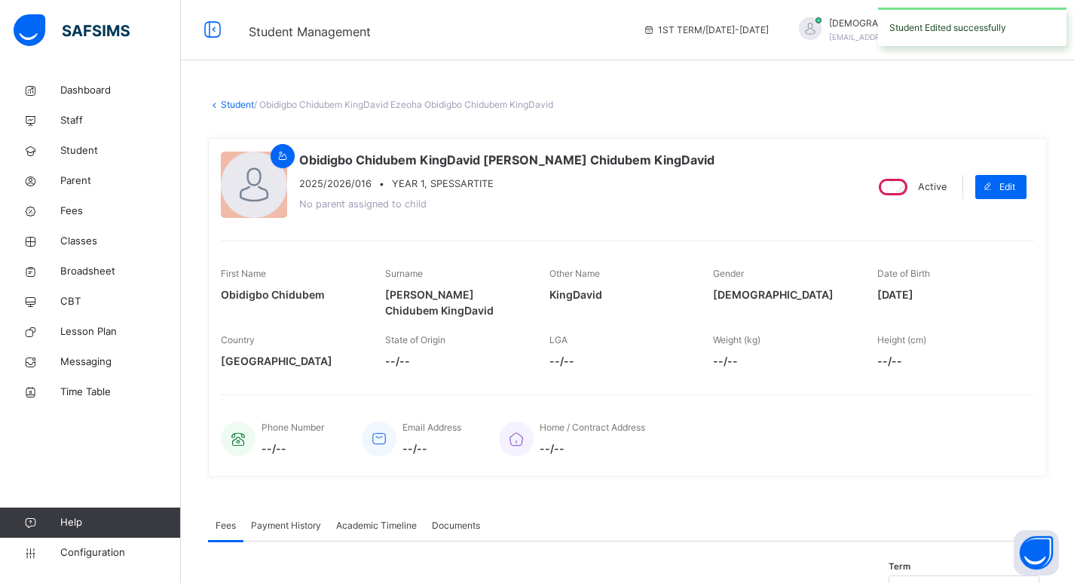
click at [986, 411] on div "Phone Number --/-- Email Address --/-- Home / Contract Address --/--" at bounding box center [627, 428] width 813 height 69
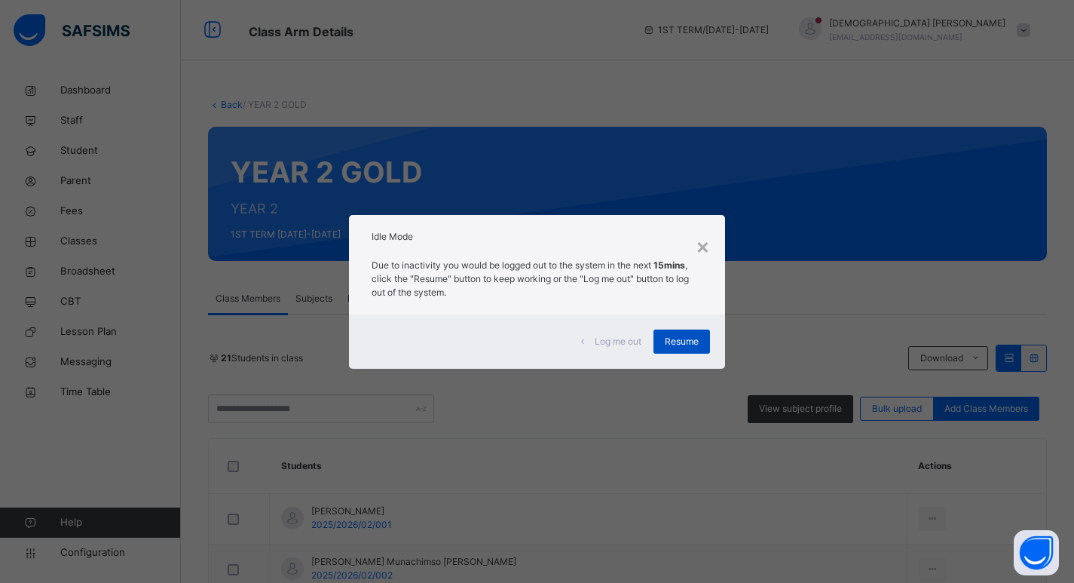
click at [697, 337] on span "Resume" at bounding box center [682, 342] width 34 height 14
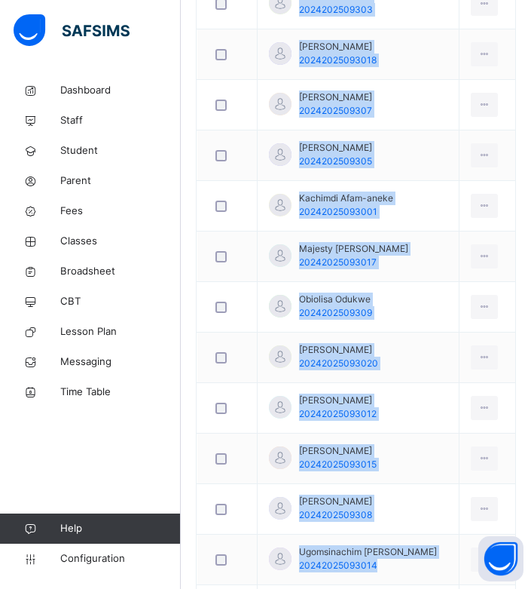
scroll to position [1185, 0]
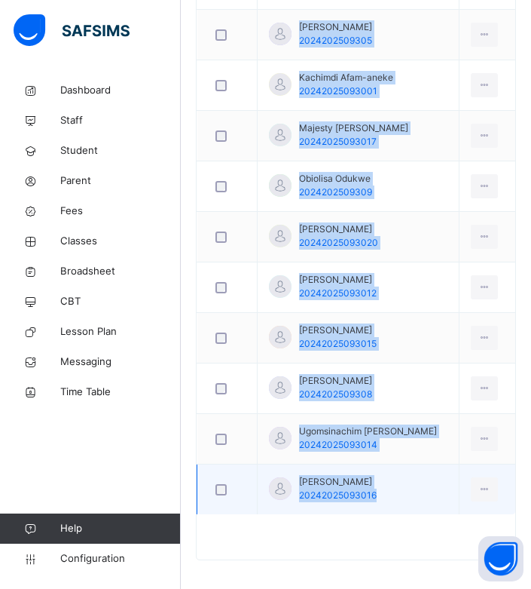
drag, startPoint x: 299, startPoint y: 292, endPoint x: 378, endPoint y: 484, distance: 207.1
copy tbody "[PERSON_NAME] 2025/2026/02/001 View Profile Remove from Class Transfer Student …"
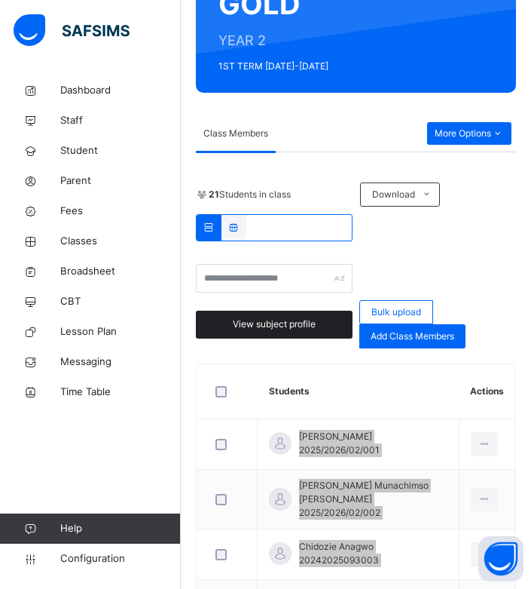
scroll to position [431, 0]
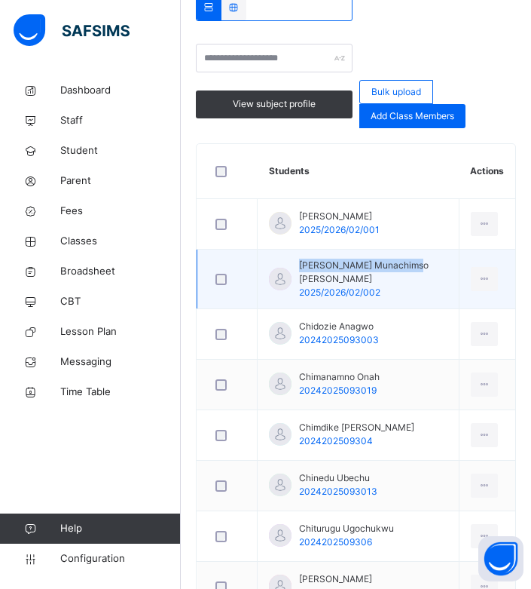
drag, startPoint x: 300, startPoint y: 264, endPoint x: 411, endPoint y: 265, distance: 110.8
click at [411, 265] on span "[PERSON_NAME] Munachimso [PERSON_NAME]" at bounding box center [373, 271] width 148 height 27
copy span "[PERSON_NAME] Munachimso [PERSON_NAME]"
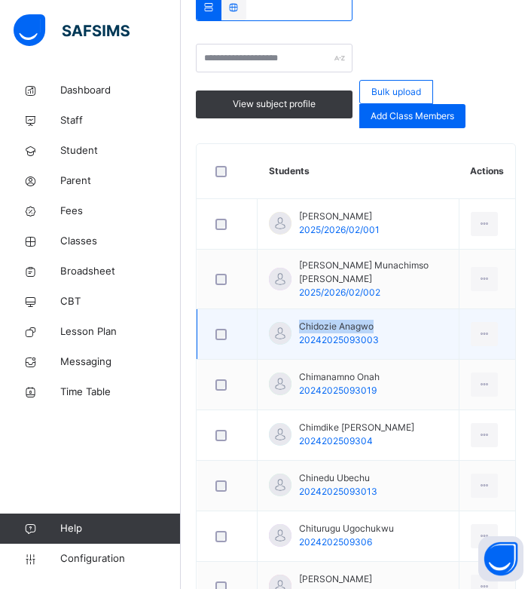
drag, startPoint x: 301, startPoint y: 316, endPoint x: 375, endPoint y: 316, distance: 73.8
click at [375, 320] on span "Chidozie Anagwo" at bounding box center [339, 327] width 80 height 14
copy span "Chidozie Anagwo"
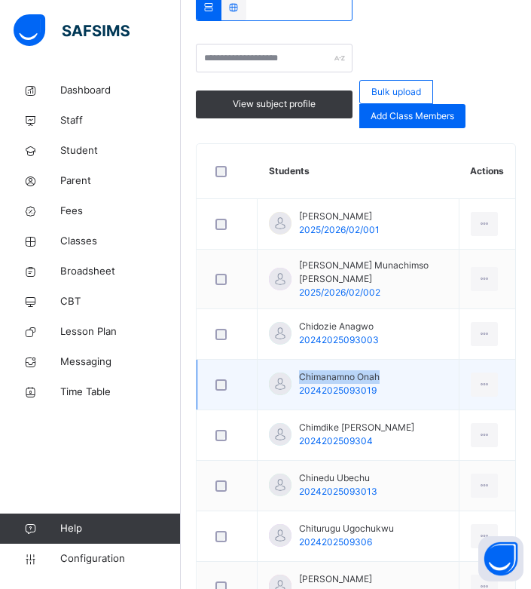
drag, startPoint x: 298, startPoint y: 365, endPoint x: 378, endPoint y: 366, distance: 79.9
click at [378, 370] on div "Chimanamno Onah 20242025093019" at bounding box center [324, 383] width 111 height 27
copy span "Chimanamno Onah"
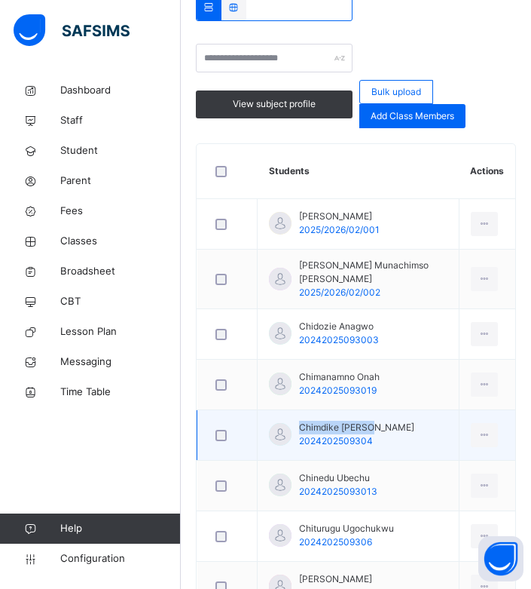
drag, startPoint x: 299, startPoint y: 417, endPoint x: 376, endPoint y: 422, distance: 77.0
click at [376, 422] on span "Chimdike [PERSON_NAME]" at bounding box center [356, 427] width 115 height 14
copy span "Chimdike [PERSON_NAME]"
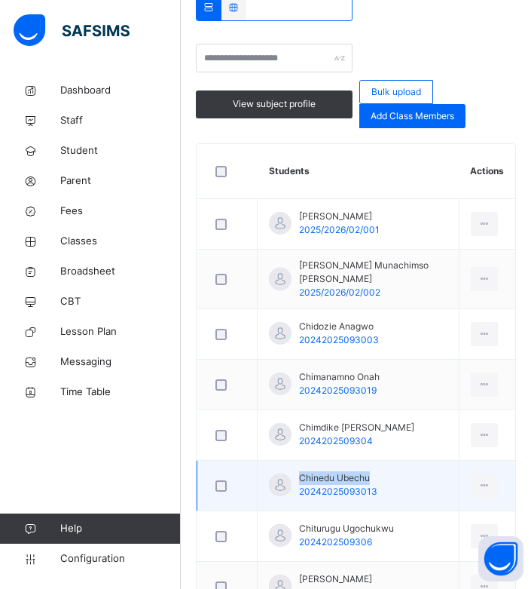
drag, startPoint x: 299, startPoint y: 466, endPoint x: 371, endPoint y: 468, distance: 71.6
click at [371, 471] on span "Chinedu Ubechu" at bounding box center [338, 478] width 78 height 14
copy span "Chinedu Ubechu"
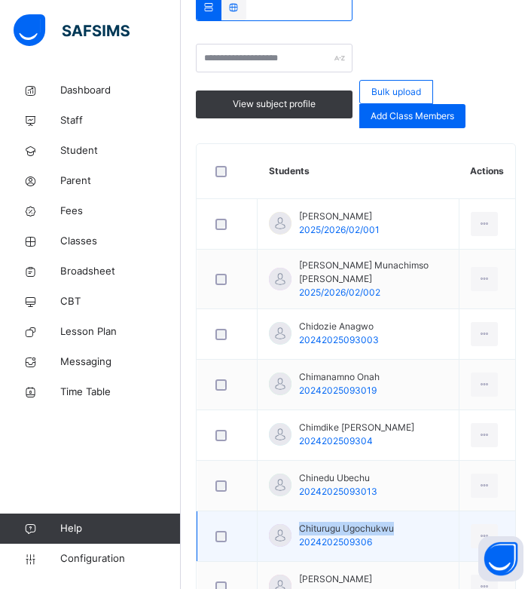
drag, startPoint x: 317, startPoint y: 514, endPoint x: 393, endPoint y: 515, distance: 76.1
click at [393, 521] on span "Chiturugu Ugochukwu" at bounding box center [346, 528] width 95 height 14
copy span "Chiturugu Ugochukwu"
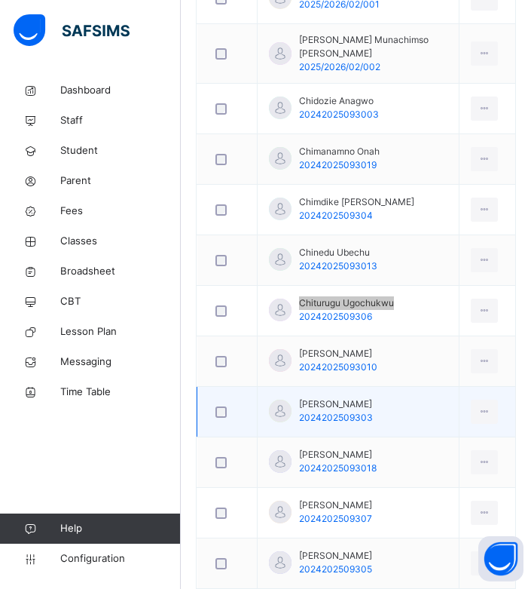
scroll to position [657, 0]
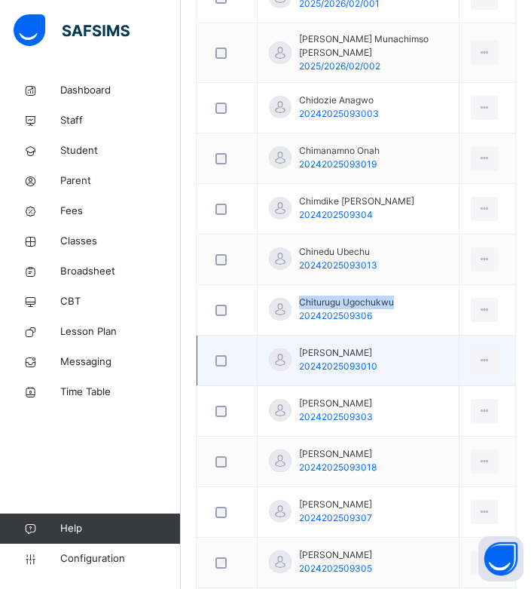
drag, startPoint x: 300, startPoint y: 341, endPoint x: 379, endPoint y: 340, distance: 79.1
click at [378, 346] on span "[PERSON_NAME]" at bounding box center [338, 353] width 78 height 14
copy span "[PERSON_NAME]"
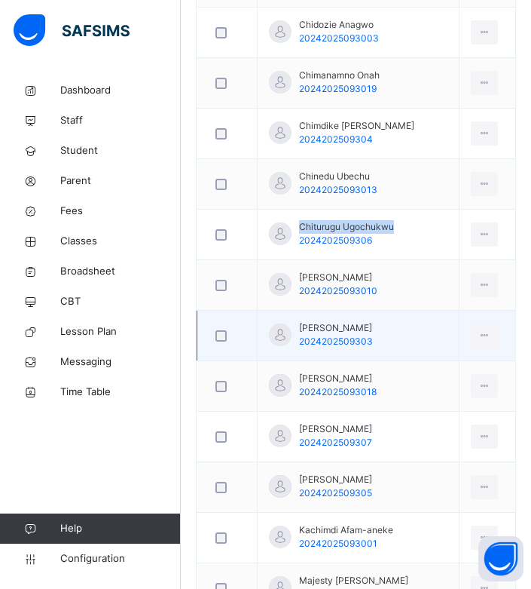
drag, startPoint x: 297, startPoint y: 316, endPoint x: 380, endPoint y: 316, distance: 82.9
click at [373, 321] on div "[PERSON_NAME] 2024202509303" at bounding box center [321, 334] width 104 height 27
copy span "[PERSON_NAME]"
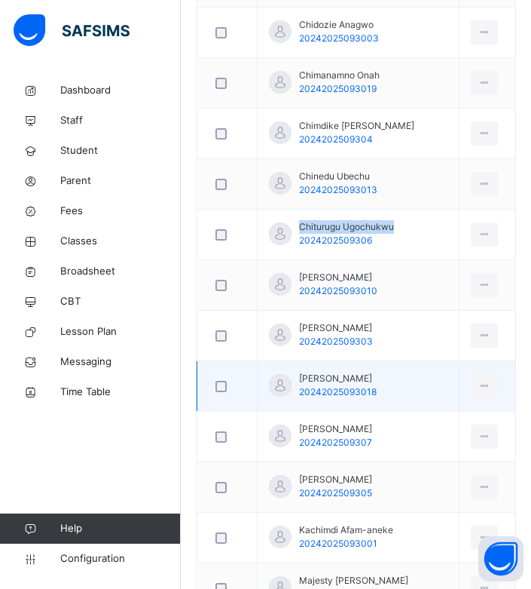
drag, startPoint x: 298, startPoint y: 363, endPoint x: 376, endPoint y: 362, distance: 77.6
click at [376, 372] on div "[PERSON_NAME]-chibuko 20242025093018" at bounding box center [323, 385] width 108 height 27
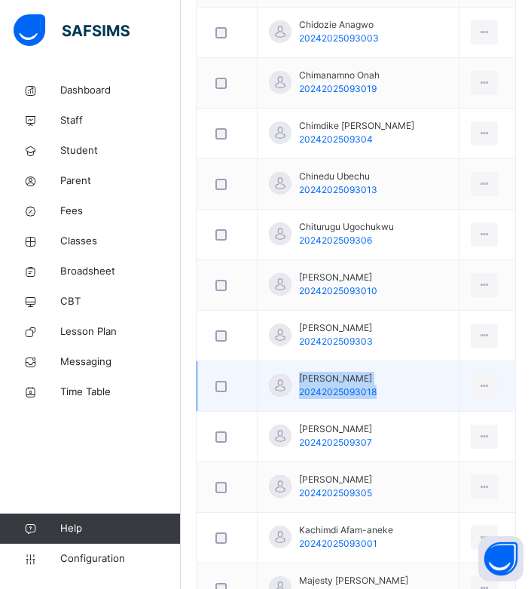
click at [389, 367] on td "[PERSON_NAME]-chibuko 20242025093018" at bounding box center [359, 386] width 202 height 50
click at [377, 372] on span "[PERSON_NAME]" at bounding box center [338, 379] width 78 height 14
copy span "[PERSON_NAME]"
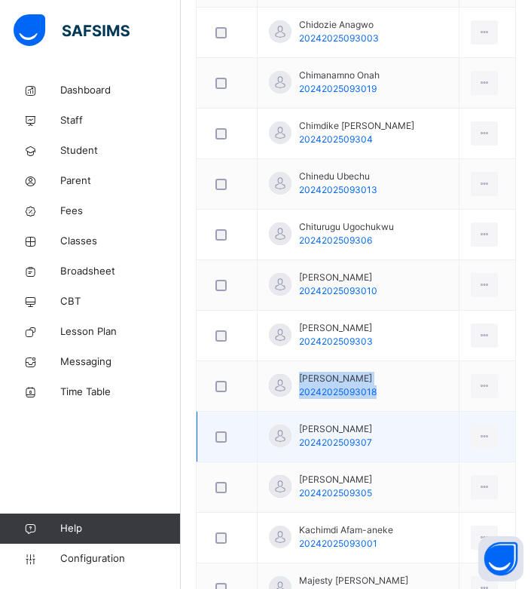
drag, startPoint x: 299, startPoint y: 417, endPoint x: 391, endPoint y: 420, distance: 92.0
click at [372, 422] on span "[PERSON_NAME]" at bounding box center [335, 429] width 73 height 14
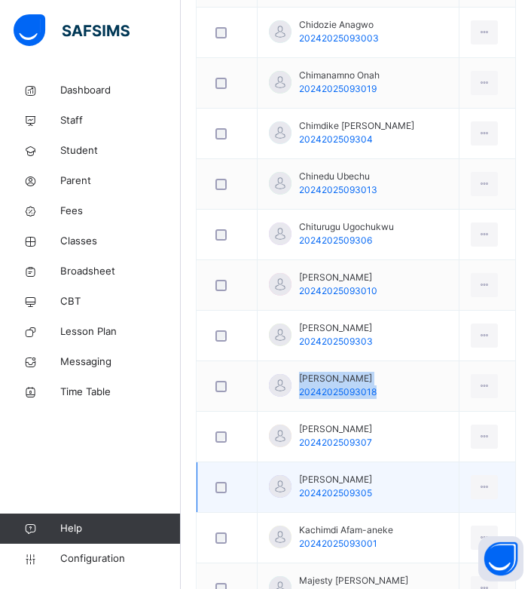
drag, startPoint x: 299, startPoint y: 466, endPoint x: 403, endPoint y: 472, distance: 104.2
click at [372, 472] on span "[PERSON_NAME]" at bounding box center [335, 479] width 73 height 14
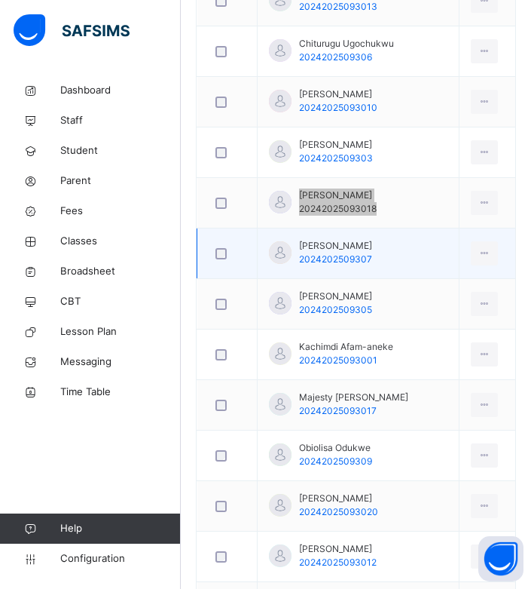
scroll to position [1034, 0]
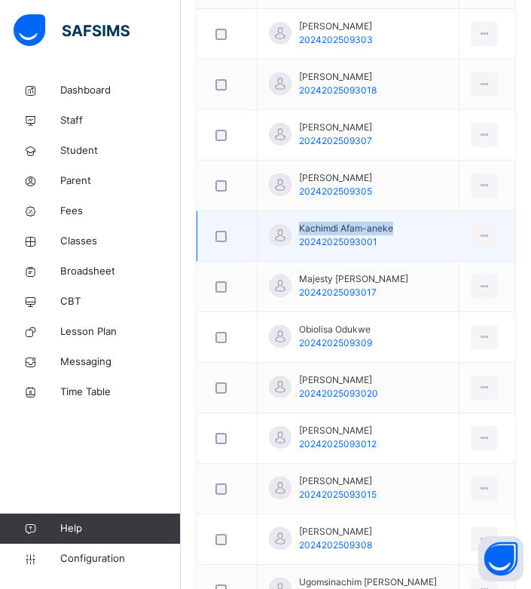
drag, startPoint x: 299, startPoint y: 217, endPoint x: 393, endPoint y: 216, distance: 93.4
click at [393, 222] on span "Kachimdi Afam-aneke" at bounding box center [346, 229] width 94 height 14
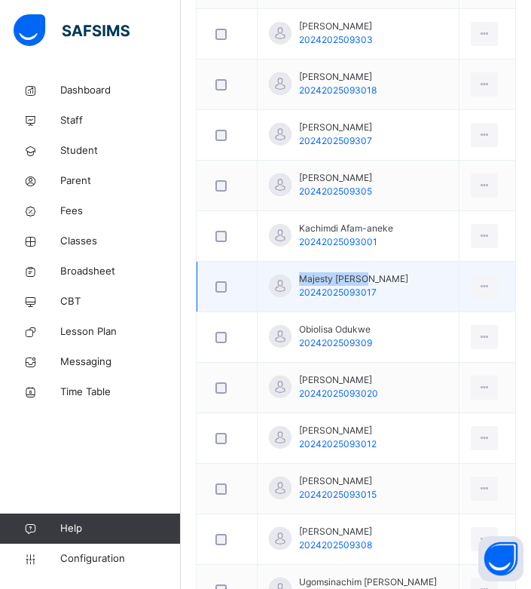
drag, startPoint x: 298, startPoint y: 265, endPoint x: 372, endPoint y: 265, distance: 74.6
click at [372, 272] on div "Majesty Ezeoha 20242025093017" at bounding box center [338, 285] width 139 height 27
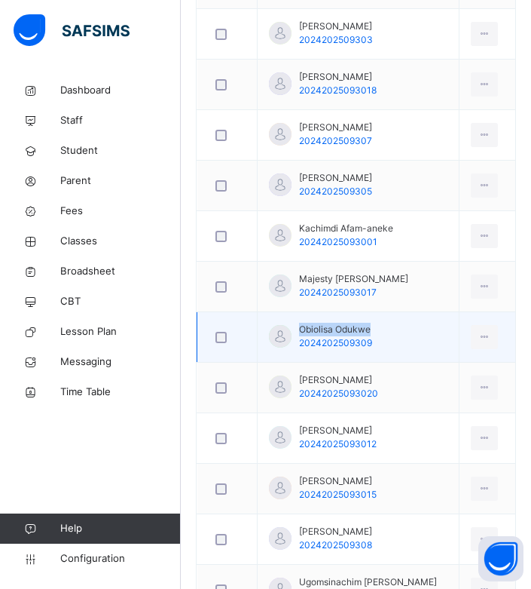
drag, startPoint x: 298, startPoint y: 318, endPoint x: 368, endPoint y: 318, distance: 70.1
click at [368, 323] on div "Obiolisa Odukwe 2024202509309" at bounding box center [320, 336] width 103 height 27
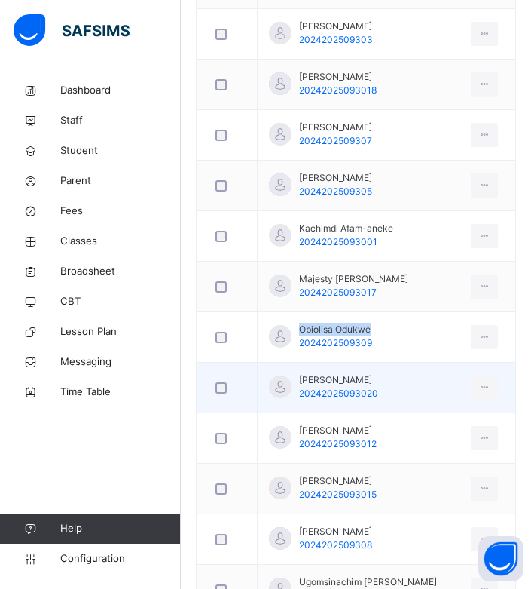
drag, startPoint x: 292, startPoint y: 365, endPoint x: 398, endPoint y: 368, distance: 106.3
click at [378, 373] on div "Sobechukwu Onyebeke 20242025093020" at bounding box center [323, 386] width 109 height 27
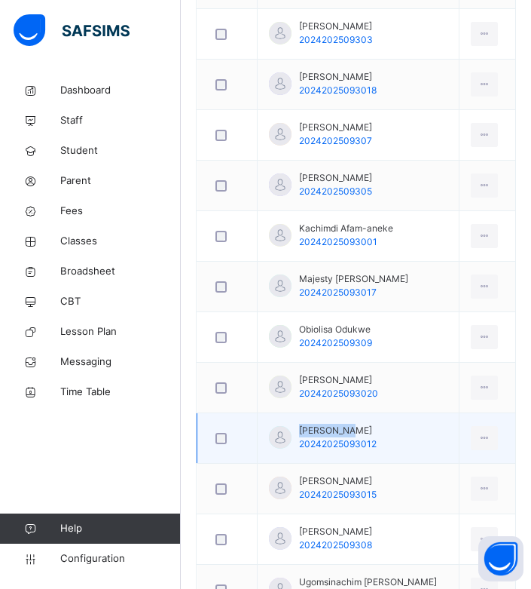
drag, startPoint x: 301, startPoint y: 416, endPoint x: 357, endPoint y: 417, distance: 56.5
click at [356, 423] on span "Tobechukwu Orji" at bounding box center [338, 430] width 78 height 14
click at [370, 423] on span "Tobechukwu Orji" at bounding box center [338, 430] width 78 height 14
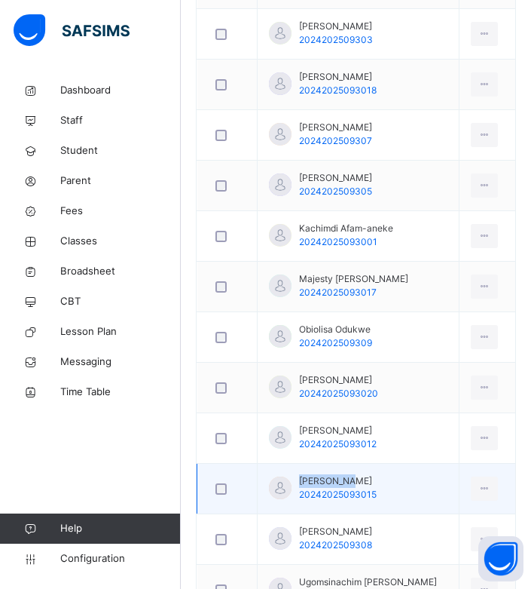
drag, startPoint x: 295, startPoint y: 470, endPoint x: 353, endPoint y: 469, distance: 57.3
click at [353, 474] on div "Uel Nweke 20242025093015" at bounding box center [323, 487] width 108 height 27
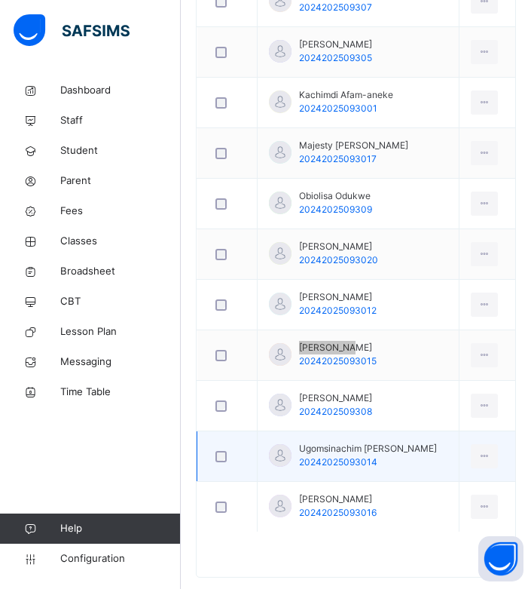
scroll to position [1185, 0]
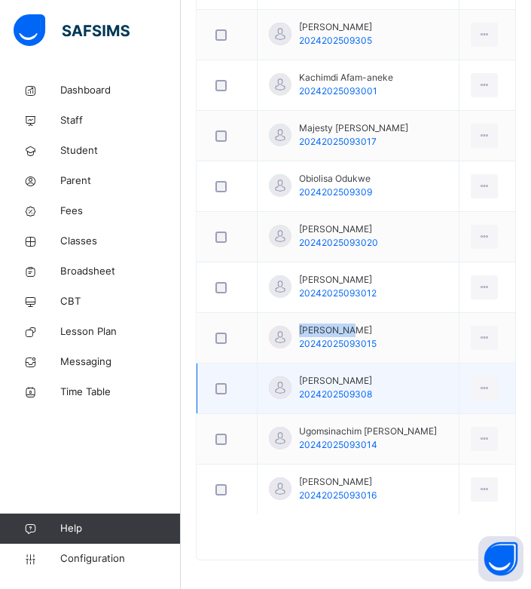
drag, startPoint x: 298, startPoint y: 367, endPoint x: 381, endPoint y: 368, distance: 82.2
click at [372, 374] on div "Ugochukwu Odazie 2024202509308" at bounding box center [320, 387] width 103 height 27
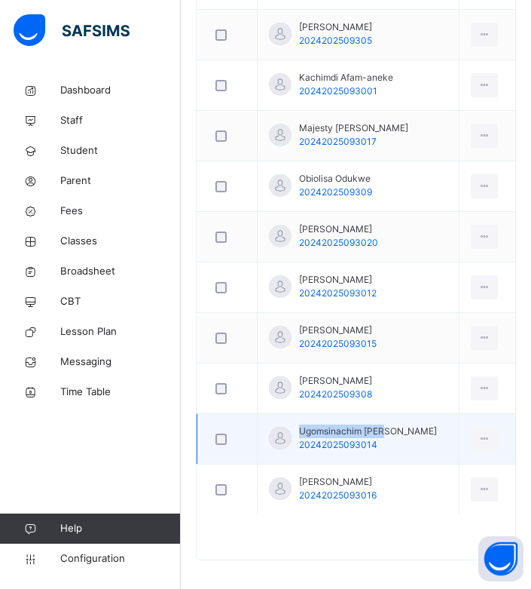
drag, startPoint x: 298, startPoint y: 419, endPoint x: 387, endPoint y: 417, distance: 89.7
click at [387, 424] on div "Ugomsinachim Udeh 20242025093014" at bounding box center [353, 437] width 168 height 27
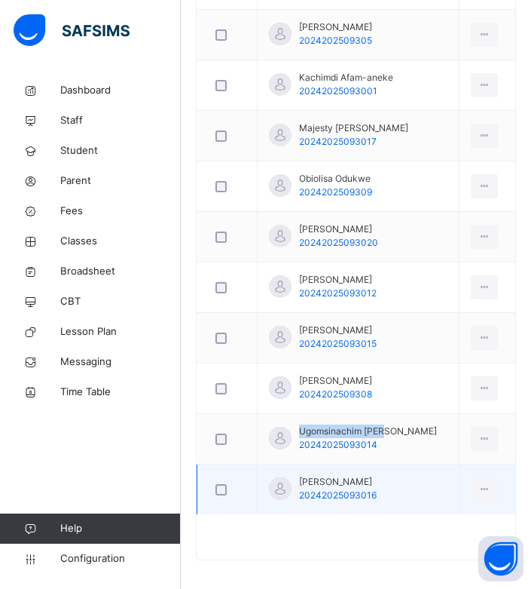
drag, startPoint x: 300, startPoint y: 471, endPoint x: 378, endPoint y: 469, distance: 78.4
click at [377, 475] on span "Uzochukwu Uzoho" at bounding box center [338, 482] width 78 height 14
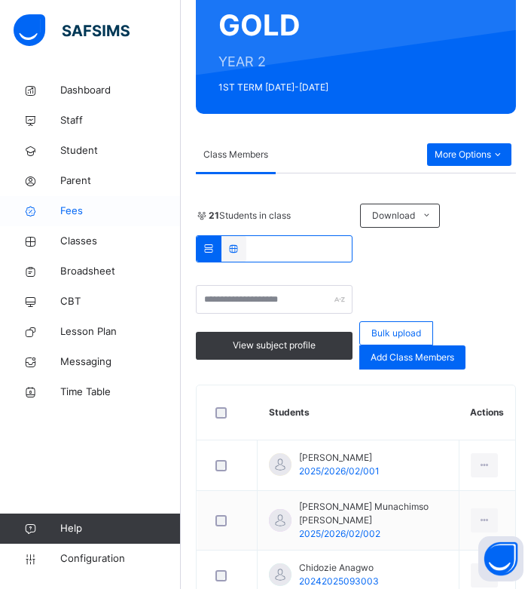
scroll to position [0, 0]
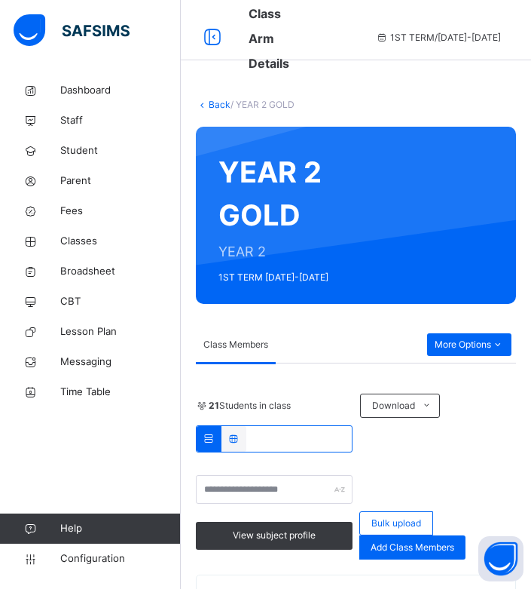
click at [210, 105] on link "Back" at bounding box center [220, 104] width 22 height 11
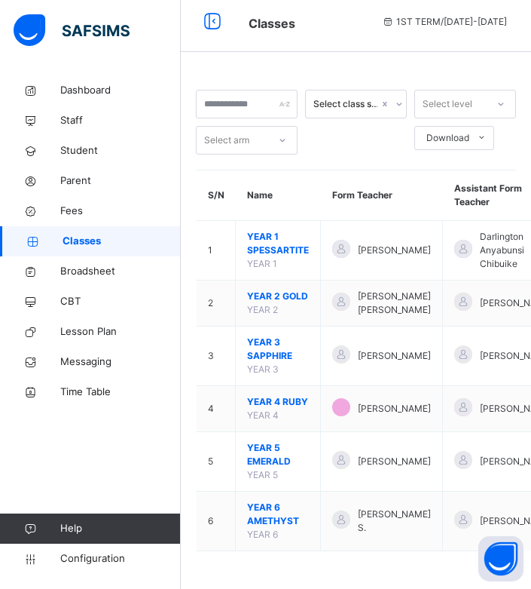
scroll to position [35, 0]
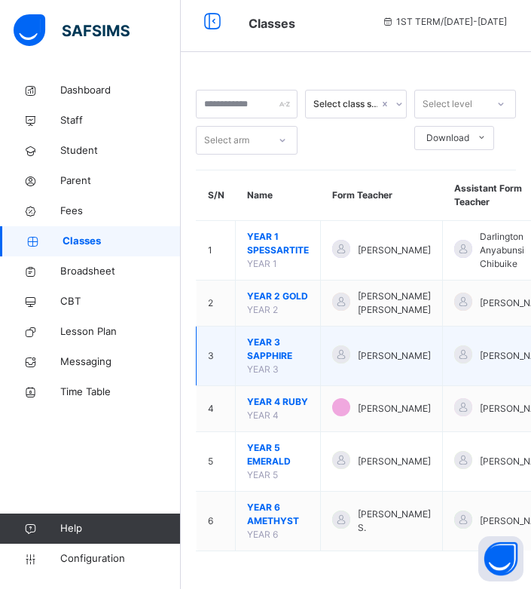
click at [275, 340] on span "YEAR 3 SAPPHIRE" at bounding box center [278, 348] width 62 height 27
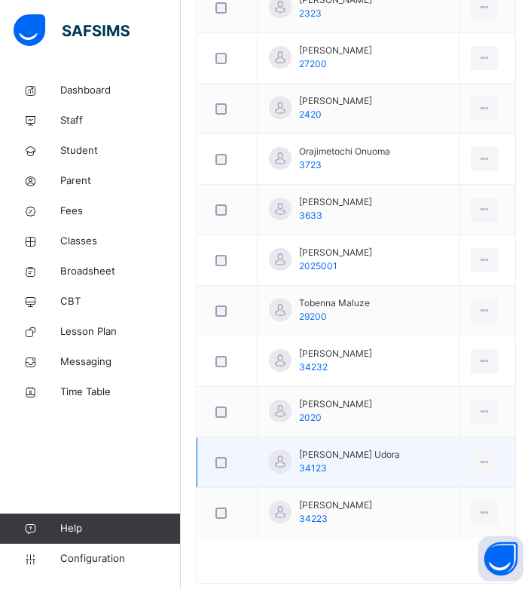
scroll to position [1538, 0]
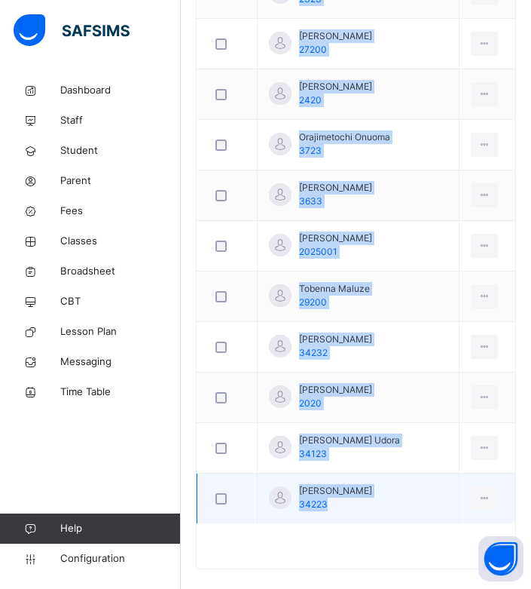
drag, startPoint x: 298, startPoint y: 237, endPoint x: 406, endPoint y: 472, distance: 259.6
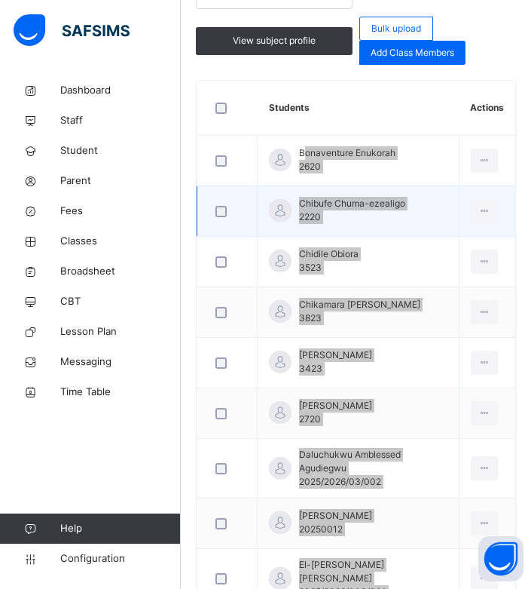
scroll to position [408, 0]
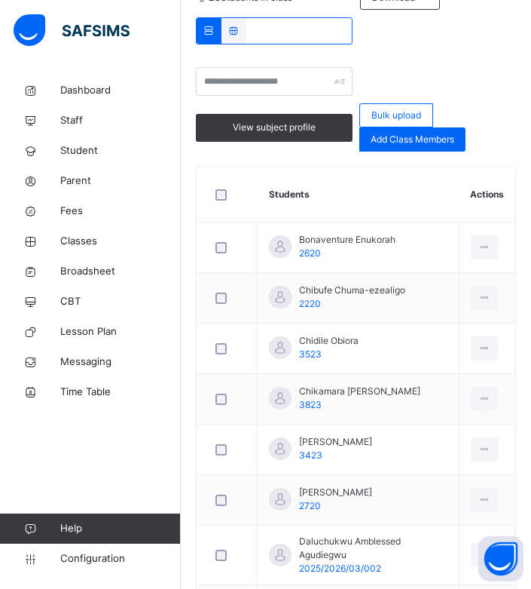
click at [335, 173] on th "Students" at bounding box center [359, 194] width 202 height 55
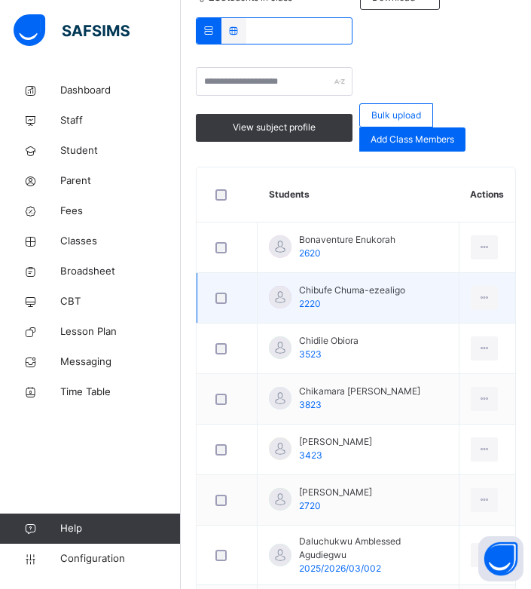
click at [298, 286] on div "Chibufe Chuma-ezealigo 2220" at bounding box center [337, 296] width 136 height 27
click at [300, 286] on div "Chibufe Chuma-ezealigo 2220" at bounding box center [337, 296] width 136 height 27
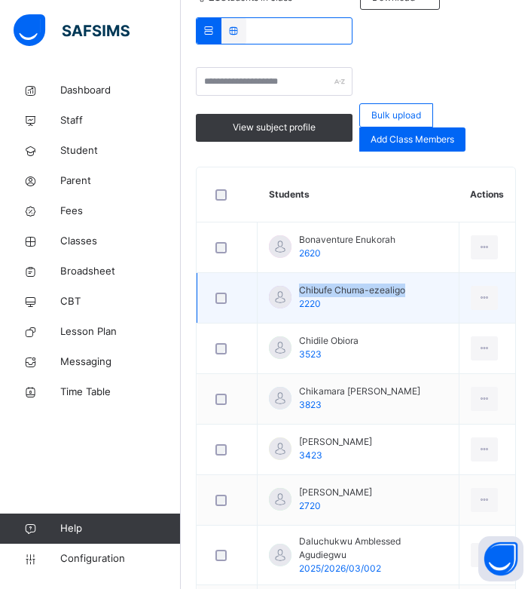
drag, startPoint x: 299, startPoint y: 289, endPoint x: 405, endPoint y: 285, distance: 105.6
click at [405, 285] on span "Chibufe Chuma-ezealigo" at bounding box center [352, 290] width 106 height 14
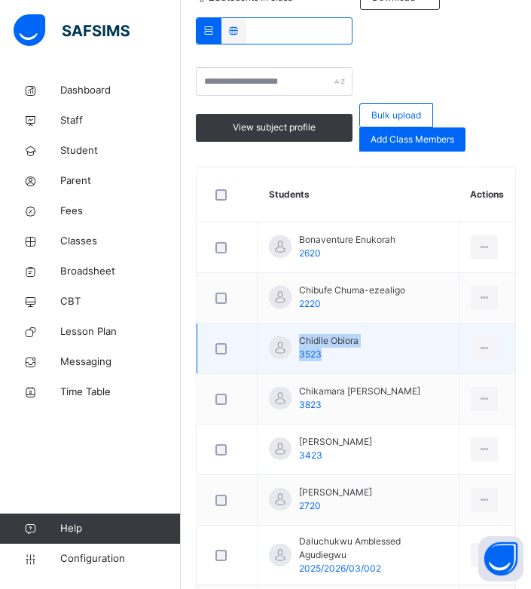
drag, startPoint x: 332, startPoint y: 342, endPoint x: 372, endPoint y: 338, distance: 39.4
click at [372, 338] on td "Chidile Obiora 3523" at bounding box center [359, 348] width 202 height 50
click at [307, 338] on span "Chidile Obiora" at bounding box center [329, 341] width 60 height 14
drag, startPoint x: 296, startPoint y: 338, endPoint x: 358, endPoint y: 340, distance: 61.8
click at [358, 340] on div "Chidile Obiora 3523" at bounding box center [314, 347] width 90 height 27
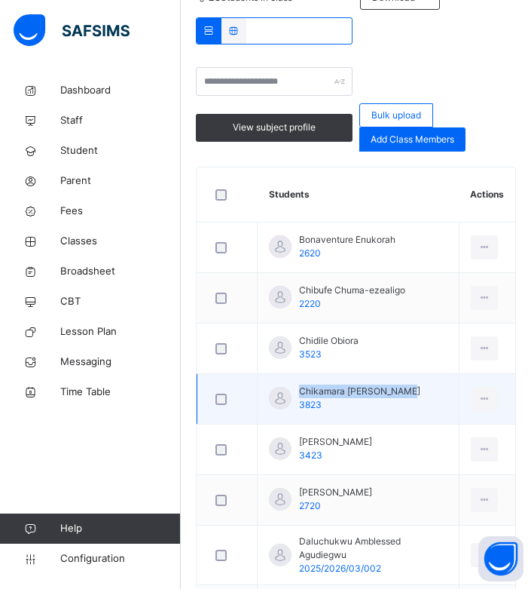
drag, startPoint x: 299, startPoint y: 390, endPoint x: 405, endPoint y: 392, distance: 105.5
click at [404, 385] on span "Chikamara Benedict Ude" at bounding box center [359, 391] width 121 height 14
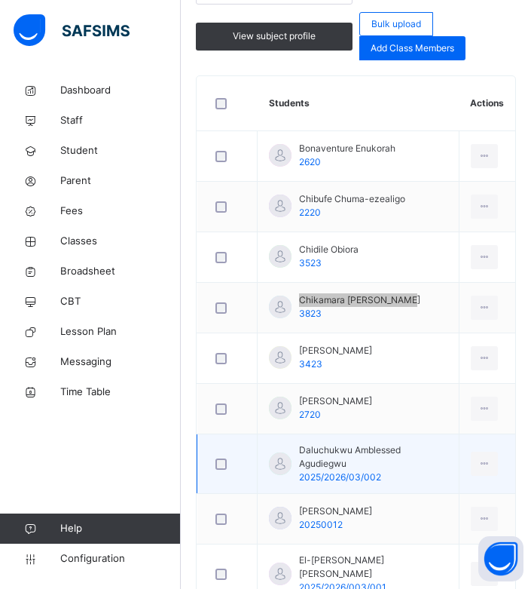
scroll to position [634, 0]
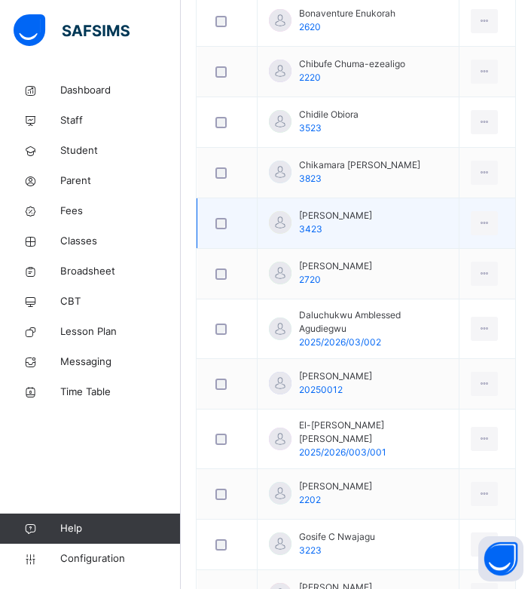
click at [301, 213] on span "Chimeremeze Nwobodo" at bounding box center [335, 216] width 73 height 14
drag, startPoint x: 296, startPoint y: 215, endPoint x: 401, endPoint y: 213, distance: 104.8
click at [372, 213] on div "Chimeremeze Nwobodo 3423" at bounding box center [320, 222] width 103 height 27
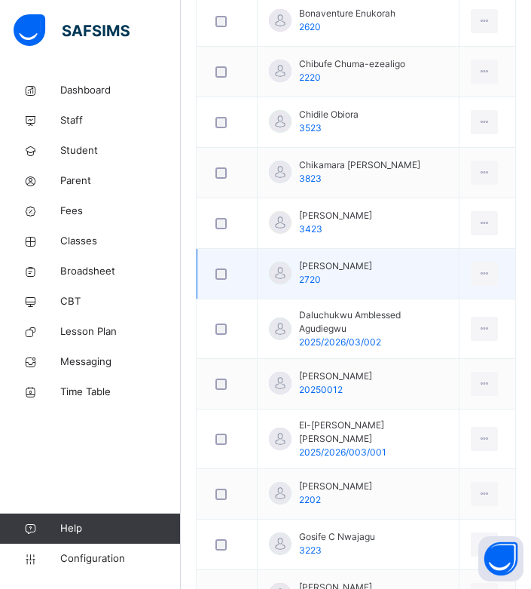
drag, startPoint x: 299, startPoint y: 264, endPoint x: 393, endPoint y: 266, distance: 94.2
click at [372, 266] on span "Chukwuemeka Emeka" at bounding box center [335, 266] width 73 height 14
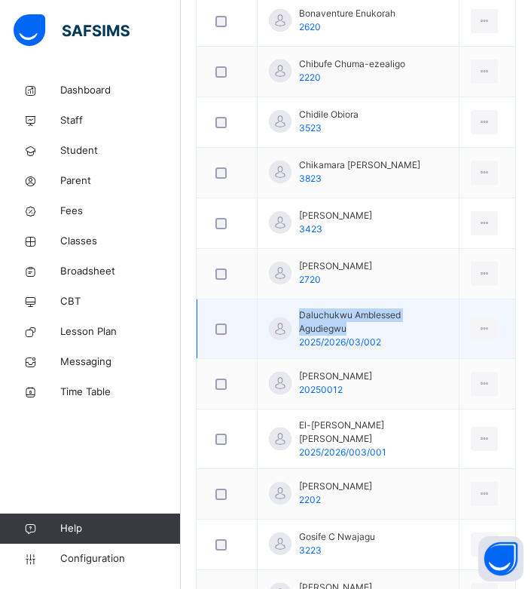
drag, startPoint x: 301, startPoint y: 311, endPoint x: 451, endPoint y: 313, distance: 150.0
click at [448, 313] on span "Daluchukwu Amblessed Agudiegwu" at bounding box center [373, 321] width 148 height 27
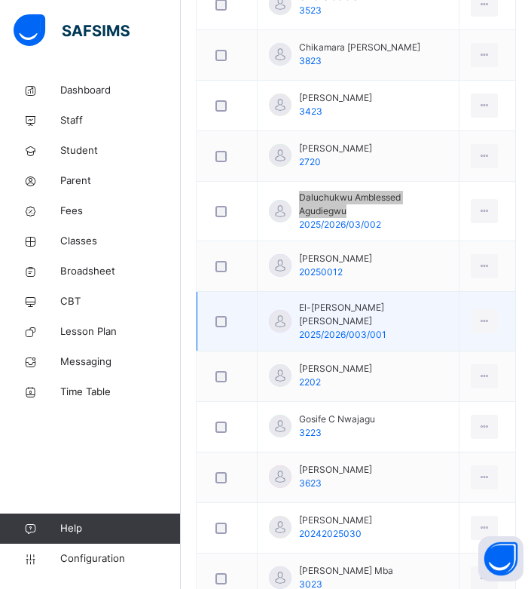
scroll to position [784, 0]
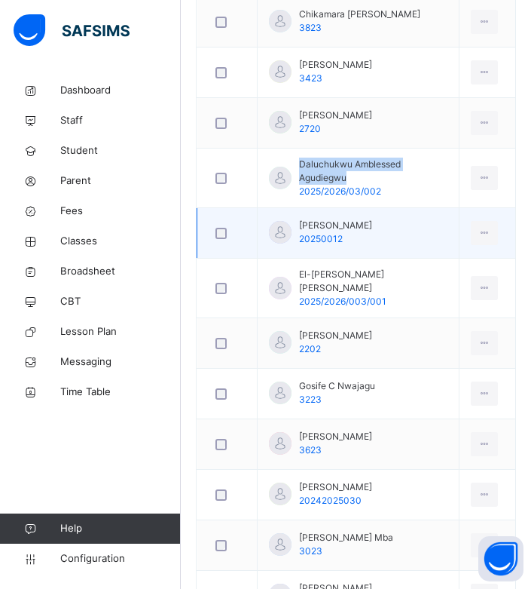
drag, startPoint x: 299, startPoint y: 215, endPoint x: 360, endPoint y: 213, distance: 61.1
click at [360, 219] on span "David Sibeudu" at bounding box center [335, 226] width 73 height 14
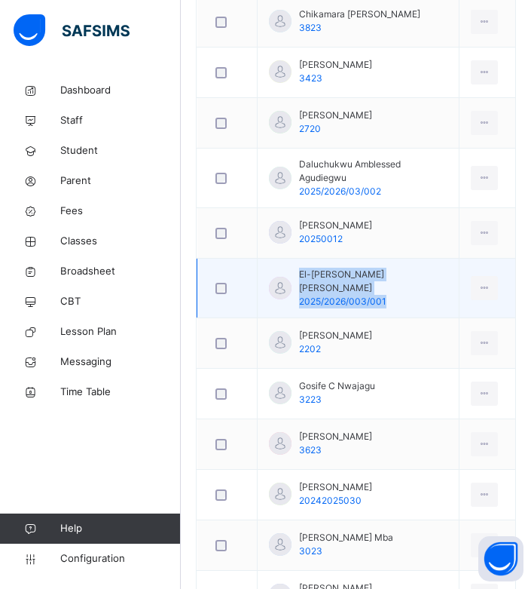
drag, startPoint x: 301, startPoint y: 263, endPoint x: 458, endPoint y: 261, distance: 157.5
click at [458, 261] on td "El-williams Chikeluba Chukwudubem 2025/2026/003/001" at bounding box center [359, 288] width 202 height 60
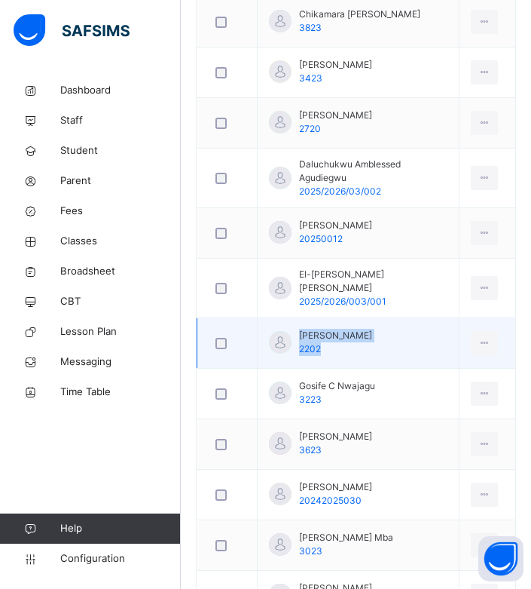
drag, startPoint x: 299, startPoint y: 313, endPoint x: 455, endPoint y: 313, distance: 156.0
click at [455, 318] on td "Francis Kenechukwu Chukwuemeka 2202" at bounding box center [359, 343] width 202 height 50
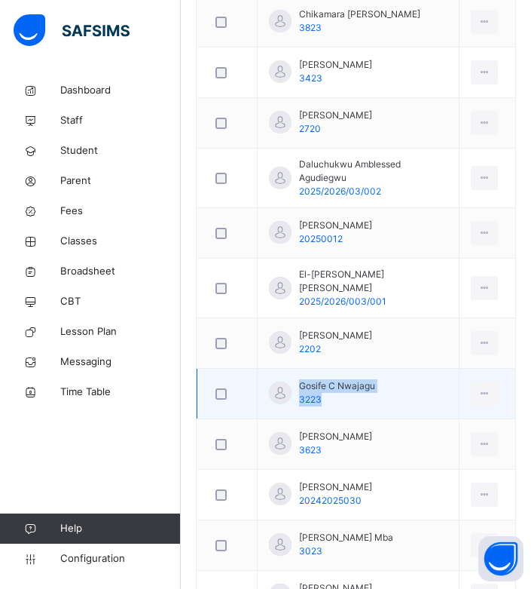
drag, startPoint x: 310, startPoint y: 363, endPoint x: 387, endPoint y: 362, distance: 76.1
click at [387, 368] on td "Gosife C Nwajagu 3223" at bounding box center [359, 393] width 202 height 50
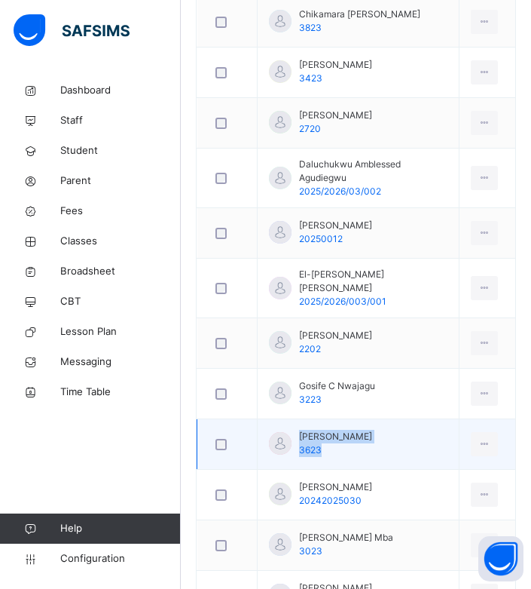
drag, startPoint x: 300, startPoint y: 417, endPoint x: 350, endPoint y: 417, distance: 50.5
click at [350, 419] on td "Isaac Ogu 3623" at bounding box center [359, 444] width 202 height 50
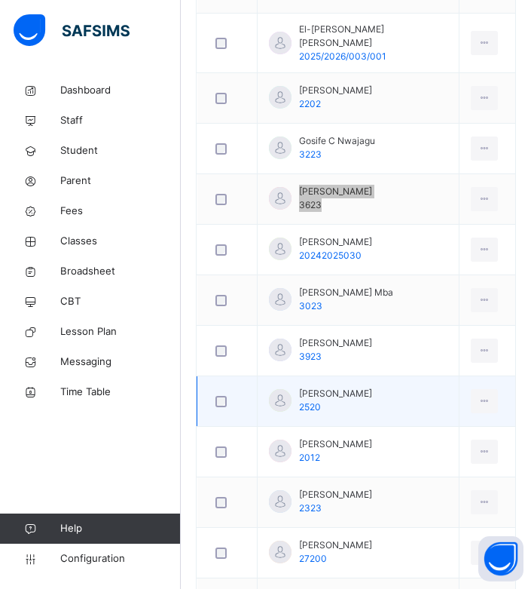
scroll to position [1161, 0]
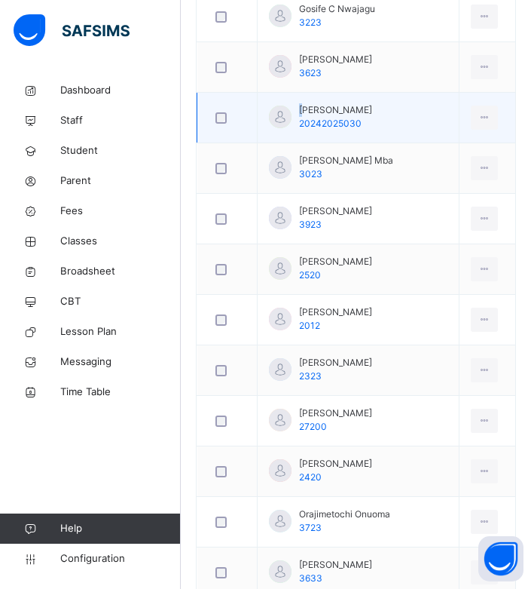
drag, startPoint x: 302, startPoint y: 90, endPoint x: 364, endPoint y: 84, distance: 62.2
click at [364, 93] on td "Jesse Emmanuel 20242025030" at bounding box center [359, 118] width 202 height 50
click at [298, 103] on div "Jesse Emmanuel 20242025030" at bounding box center [320, 116] width 103 height 27
click at [374, 93] on td "Jesse Emmanuel 20242025030" at bounding box center [359, 118] width 202 height 50
click at [302, 103] on span "Jesse Emmanuel" at bounding box center [335, 110] width 73 height 14
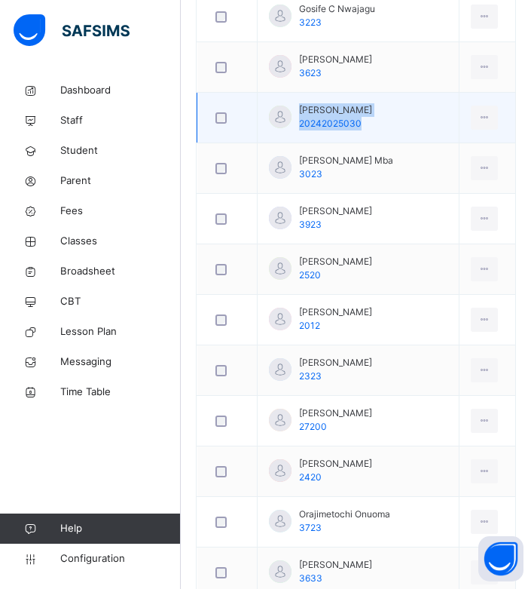
drag, startPoint x: 299, startPoint y: 87, endPoint x: 390, endPoint y: 87, distance: 90.4
click at [390, 93] on td "Jesse Emmanuel 20242025030" at bounding box center [359, 118] width 202 height 50
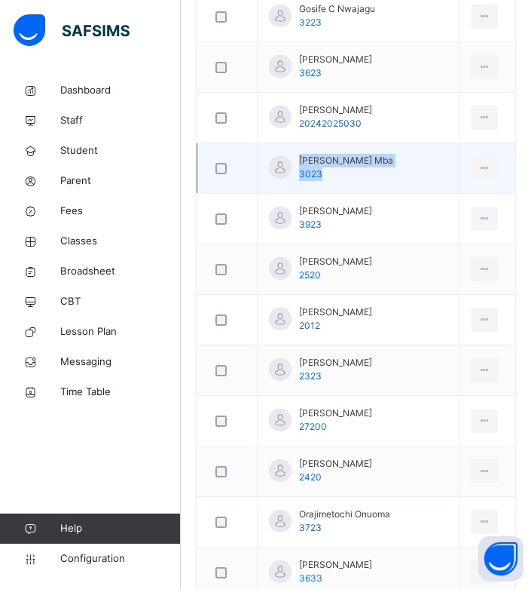
drag, startPoint x: 299, startPoint y: 139, endPoint x: 414, endPoint y: 144, distance: 114.7
click at [414, 144] on td "Joel Ndumsinachi Mba 3023" at bounding box center [359, 168] width 202 height 50
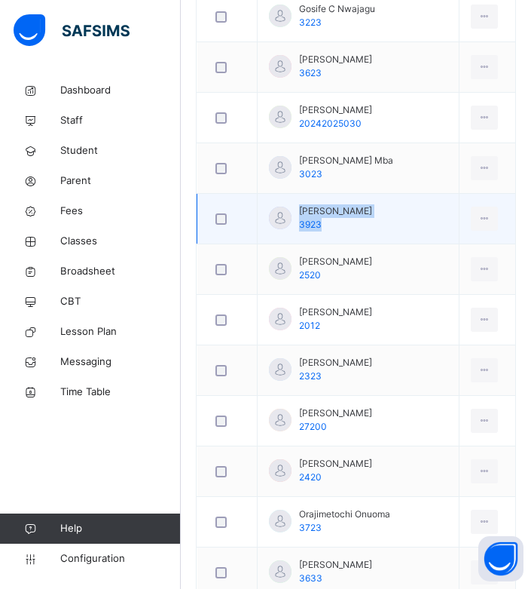
drag, startPoint x: 296, startPoint y: 190, endPoint x: 423, endPoint y: 192, distance: 126.6
click at [423, 194] on td "Kenechukwu E. udeh 3923" at bounding box center [359, 219] width 202 height 50
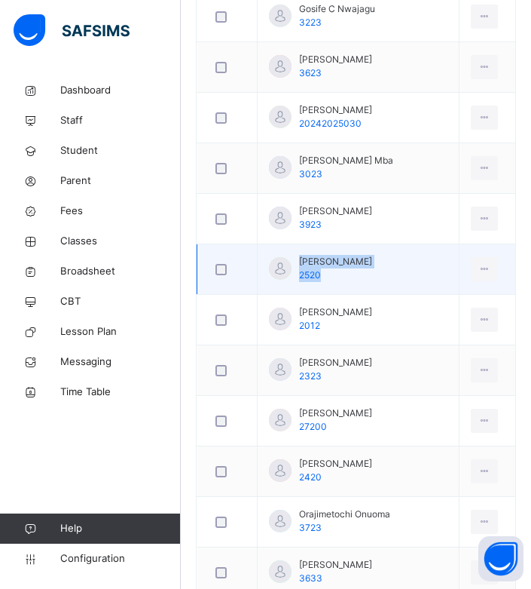
drag, startPoint x: 301, startPoint y: 237, endPoint x: 448, endPoint y: 246, distance: 147.3
click at [448, 246] on td "Kieran Ezinwanne Ekwunife 2520" at bounding box center [359, 269] width 202 height 50
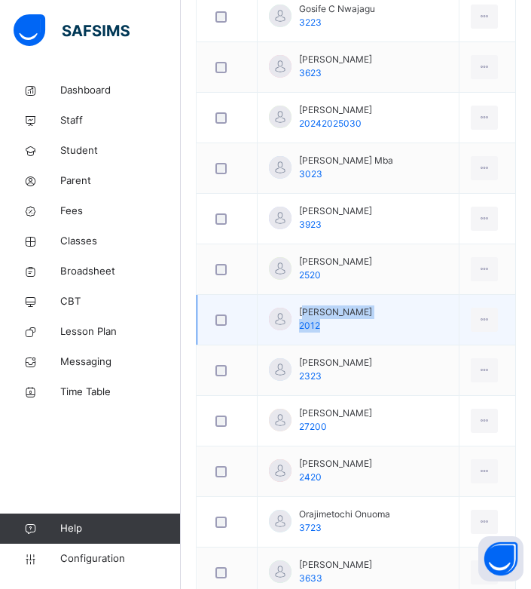
drag, startPoint x: 302, startPoint y: 290, endPoint x: 384, endPoint y: 292, distance: 81.4
click at [384, 295] on td "Lotanna Amu 2012" at bounding box center [359, 320] width 202 height 50
drag, startPoint x: 298, startPoint y: 295, endPoint x: 390, endPoint y: 292, distance: 92.0
click at [390, 295] on td "Lotanna Amu 2012" at bounding box center [359, 320] width 202 height 50
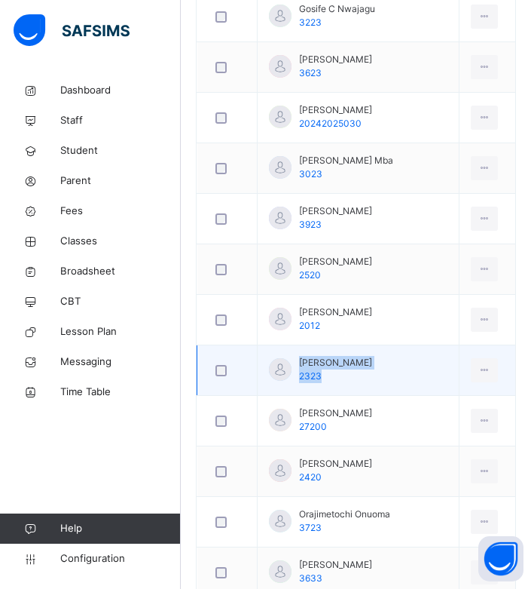
drag, startPoint x: 297, startPoint y: 343, endPoint x: 400, endPoint y: 342, distance: 103.2
click at [400, 345] on td "Michael Chukwuneke 2323" at bounding box center [359, 370] width 202 height 50
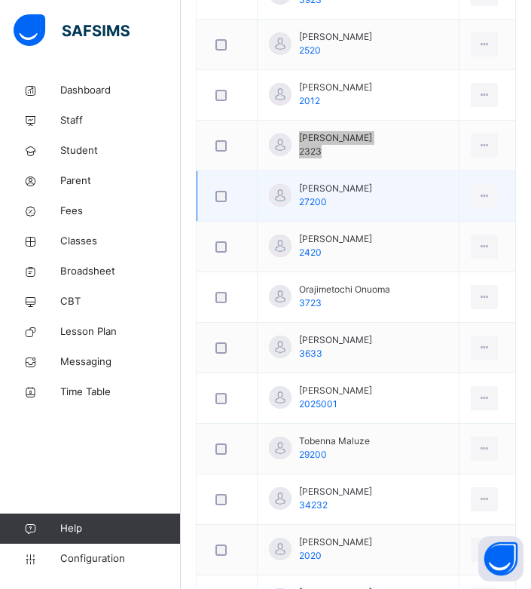
scroll to position [1387, 0]
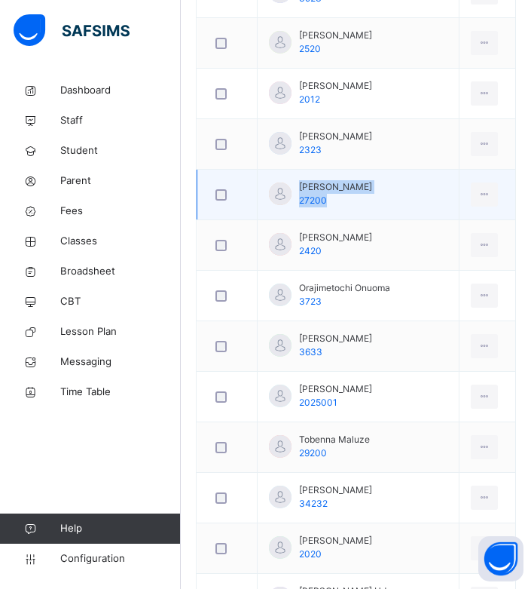
drag, startPoint x: 297, startPoint y: 165, endPoint x: 418, endPoint y: 164, distance: 121.3
click at [418, 170] on td "Nathaniel Ezechi 27200" at bounding box center [359, 195] width 202 height 50
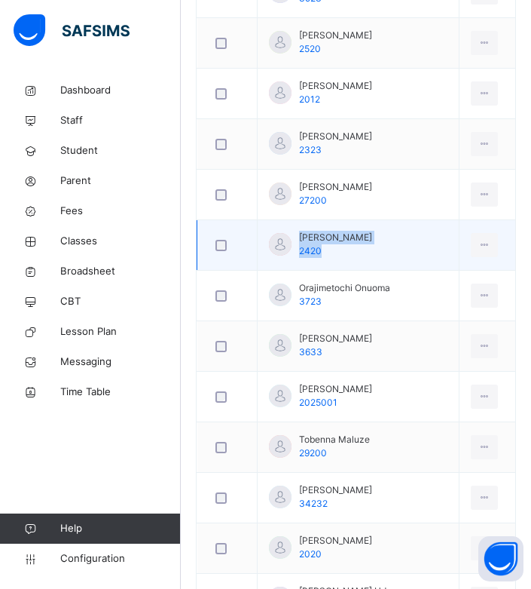
drag, startPoint x: 299, startPoint y: 219, endPoint x: 410, endPoint y: 217, distance: 110.8
click at [410, 220] on td "Nnamdi D Chukwuocha 2420" at bounding box center [359, 245] width 202 height 50
drag, startPoint x: 401, startPoint y: 216, endPoint x: 440, endPoint y: 211, distance: 39.5
click at [440, 220] on td "Nnamdi D Chukwuocha 2420" at bounding box center [359, 245] width 202 height 50
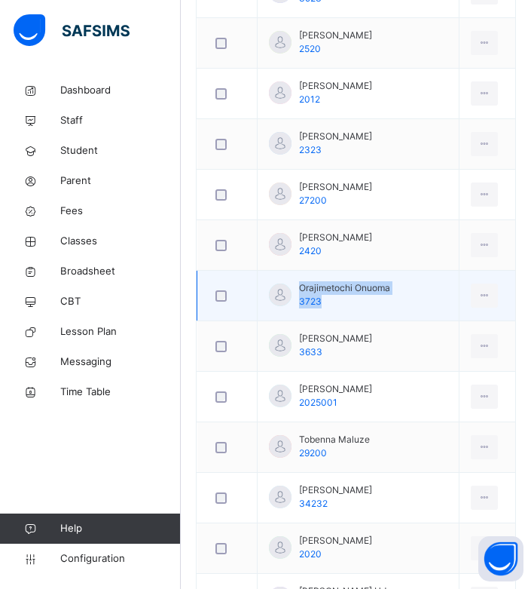
drag, startPoint x: 300, startPoint y: 264, endPoint x: 362, endPoint y: 280, distance: 64.0
click at [428, 271] on td "Orajimetochi Onuoma 3723" at bounding box center [359, 296] width 202 height 50
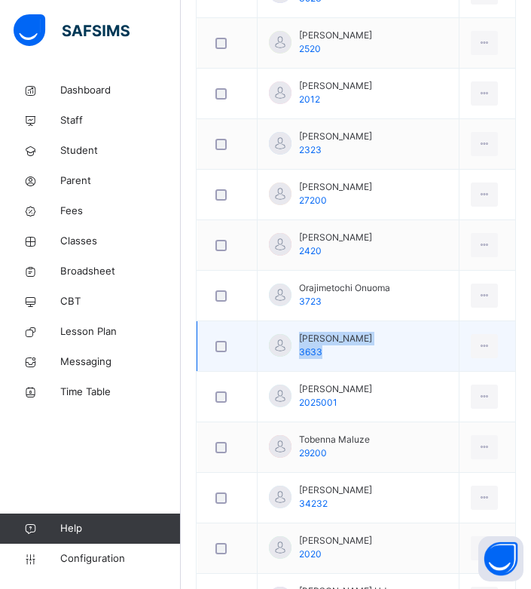
drag, startPoint x: 295, startPoint y: 320, endPoint x: 391, endPoint y: 319, distance: 95.7
click at [432, 321] on td "Paul-alvaro Okoro 3633" at bounding box center [359, 346] width 202 height 50
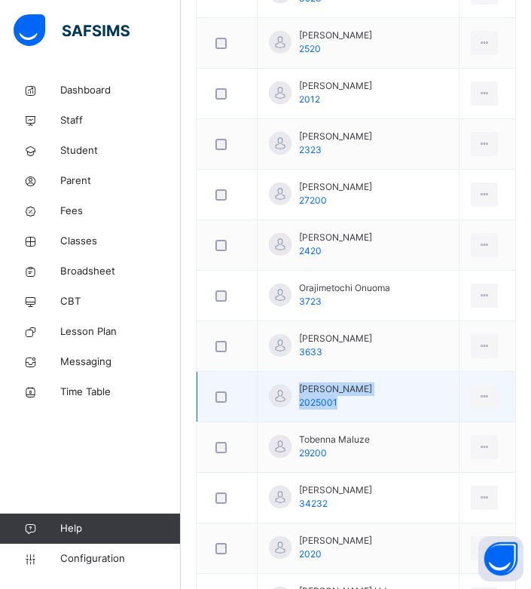
drag, startPoint x: 295, startPoint y: 371, endPoint x: 427, endPoint y: 372, distance: 131.9
click at [427, 372] on td "Peniel Onyagbala 2025001" at bounding box center [359, 397] width 202 height 50
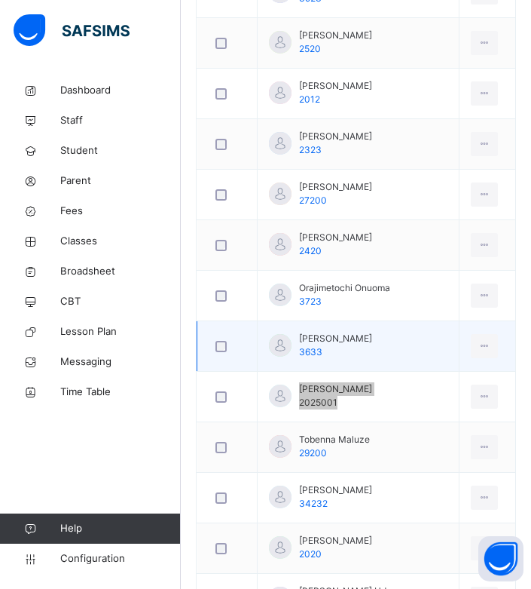
scroll to position [1538, 0]
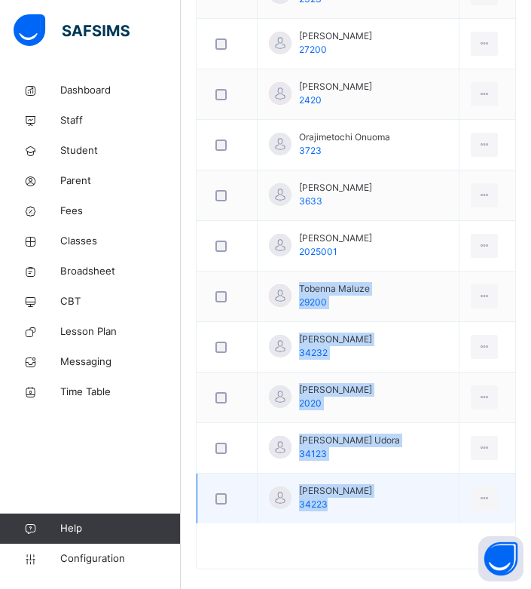
drag, startPoint x: 295, startPoint y: 268, endPoint x: 411, endPoint y: 489, distance: 249.4
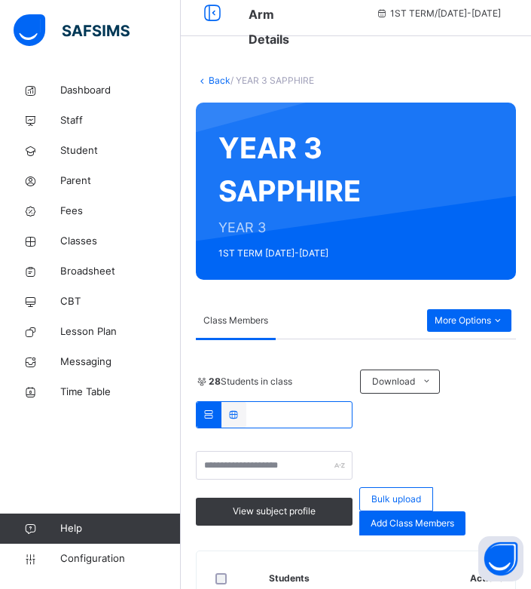
scroll to position [0, 0]
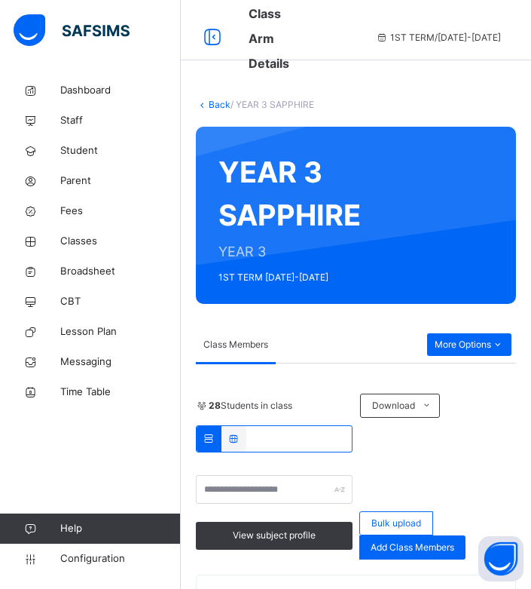
click at [214, 99] on link "Back" at bounding box center [220, 104] width 22 height 11
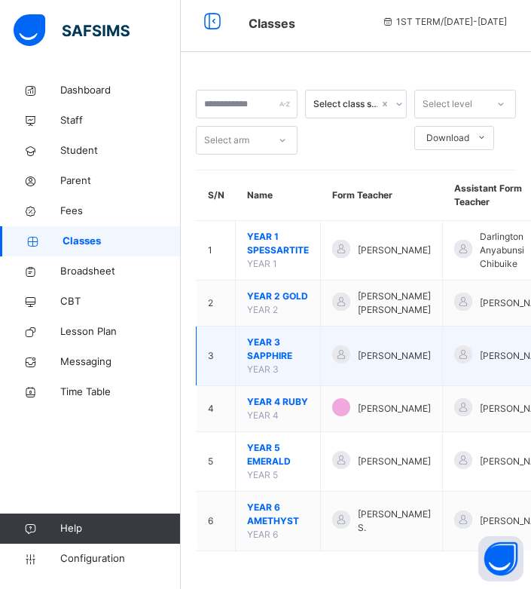
scroll to position [35, 0]
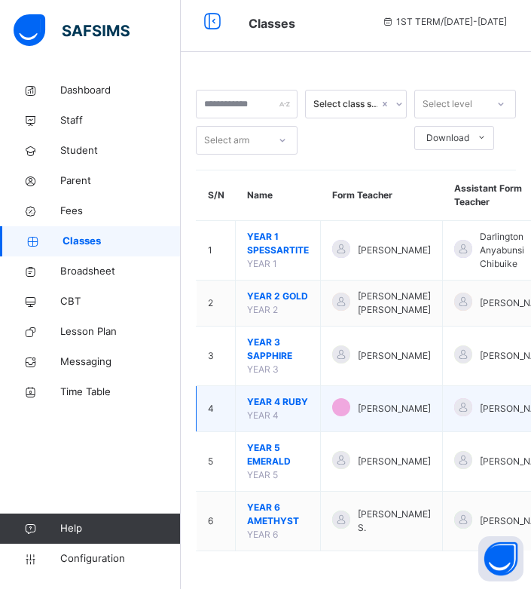
click at [269, 395] on span "YEAR 4 RUBY" at bounding box center [278, 402] width 62 height 14
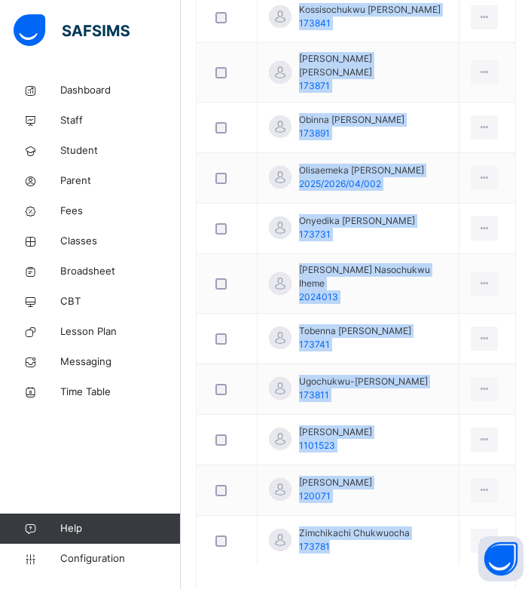
scroll to position [1589, 0]
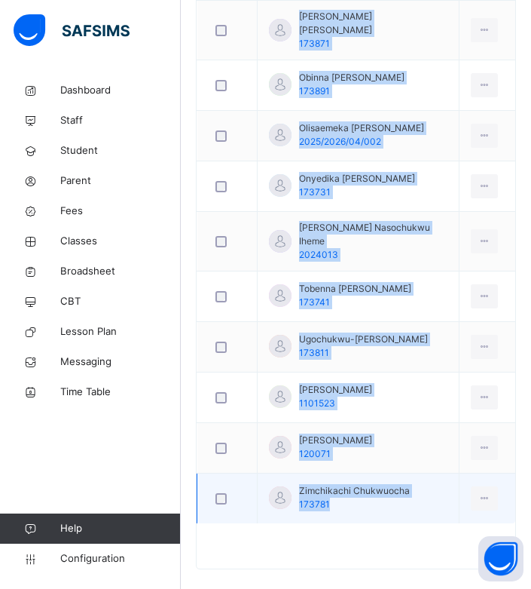
drag, startPoint x: 298, startPoint y: 270, endPoint x: 341, endPoint y: 484, distance: 218.4
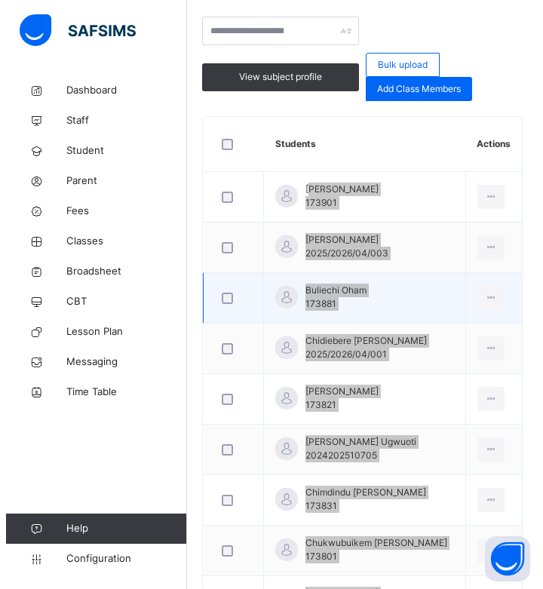
scroll to position [0, 0]
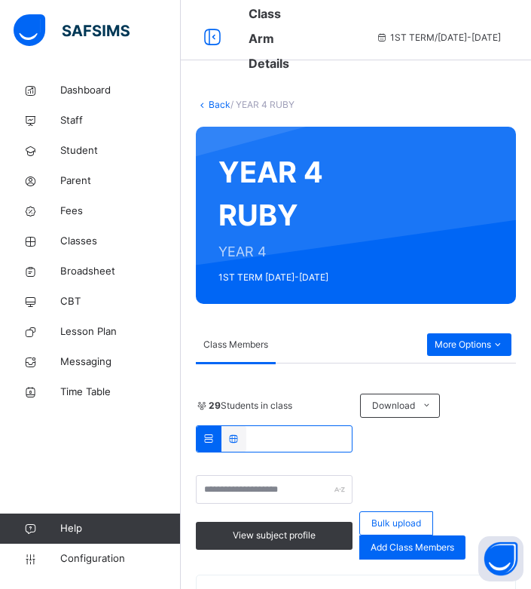
click at [210, 103] on link "Back" at bounding box center [220, 104] width 22 height 11
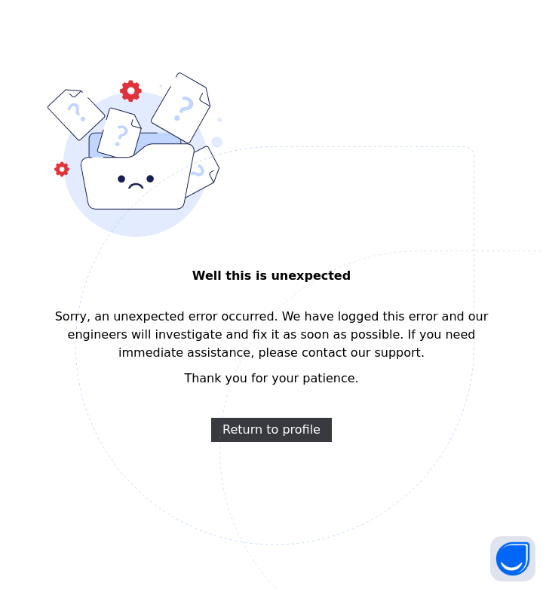
click at [271, 414] on span at bounding box center [271, 402] width 448 height 30
click at [271, 422] on span "Return to profile" at bounding box center [271, 429] width 98 height 18
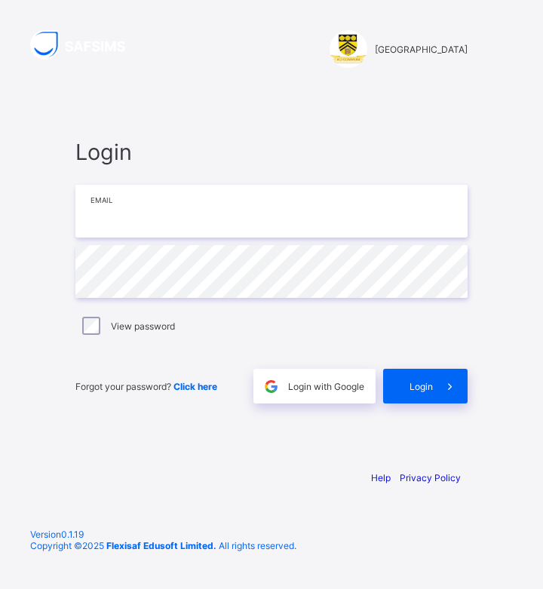
click at [231, 216] on input "email" at bounding box center [271, 211] width 392 height 53
type input "**********"
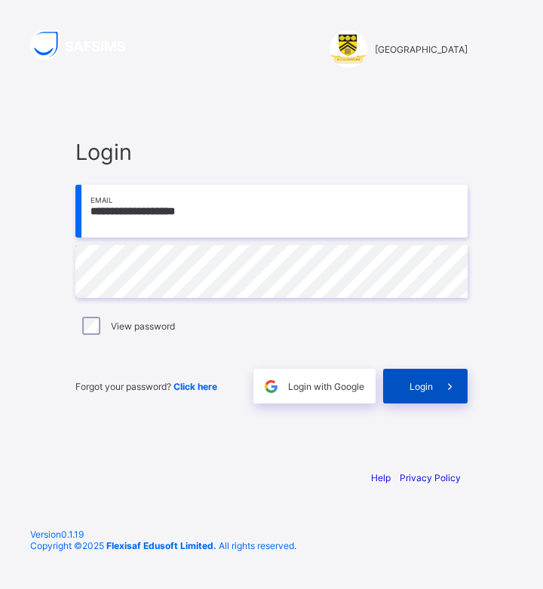
click at [453, 394] on span at bounding box center [450, 385] width 35 height 35
click at [451, 388] on icon at bounding box center [450, 385] width 19 height 17
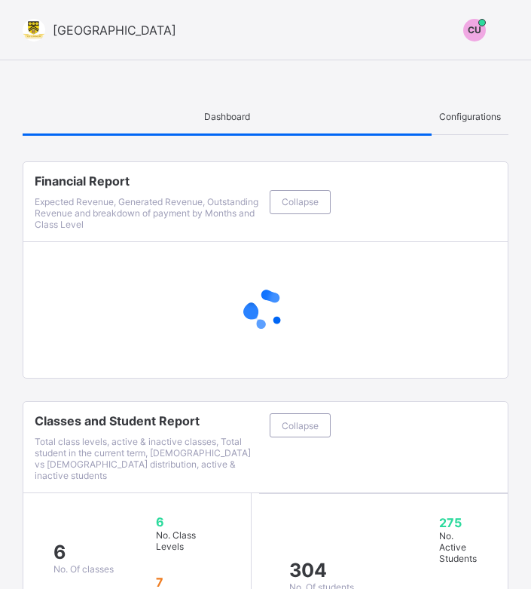
click at [486, 38] on div "CU" at bounding box center [474, 30] width 23 height 23
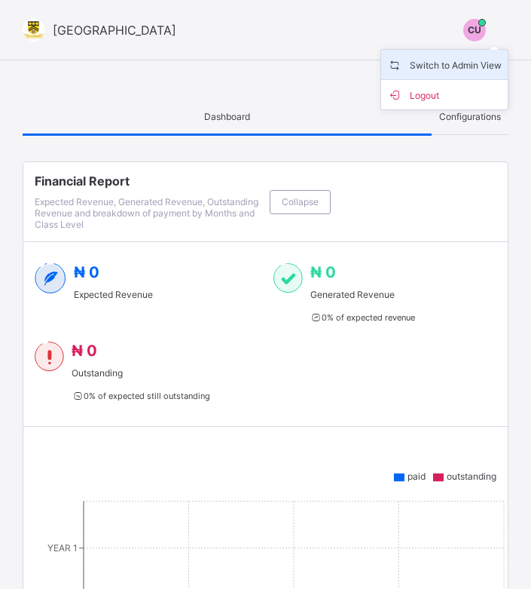
click at [480, 69] on span "Switch to Admin View" at bounding box center [444, 64] width 115 height 17
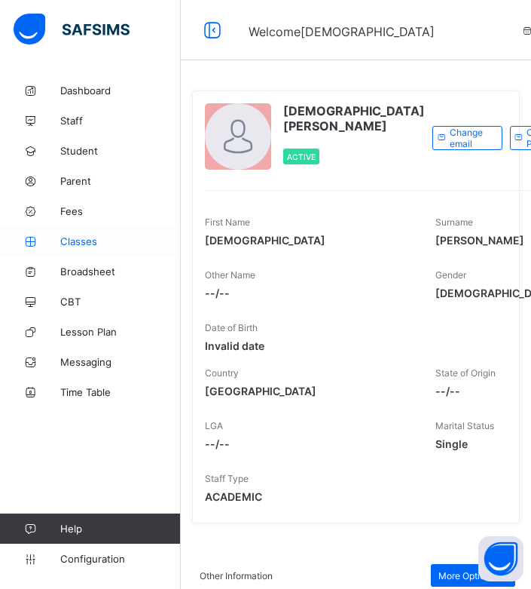
click at [84, 240] on span "Classes" at bounding box center [120, 241] width 121 height 12
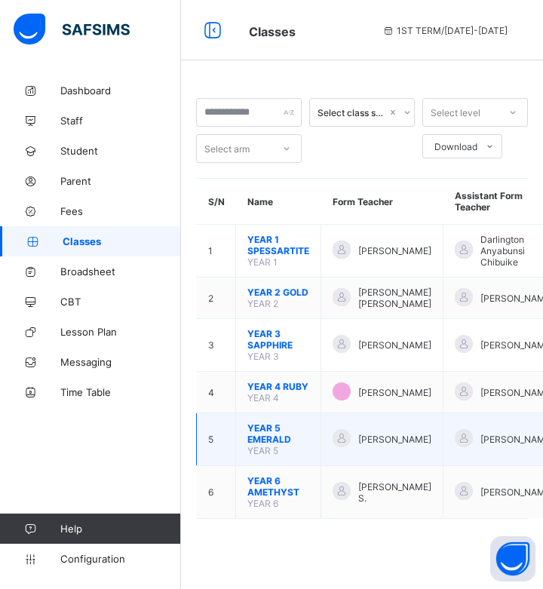
click at [268, 445] on span "YEAR 5 EMERALD" at bounding box center [278, 433] width 62 height 23
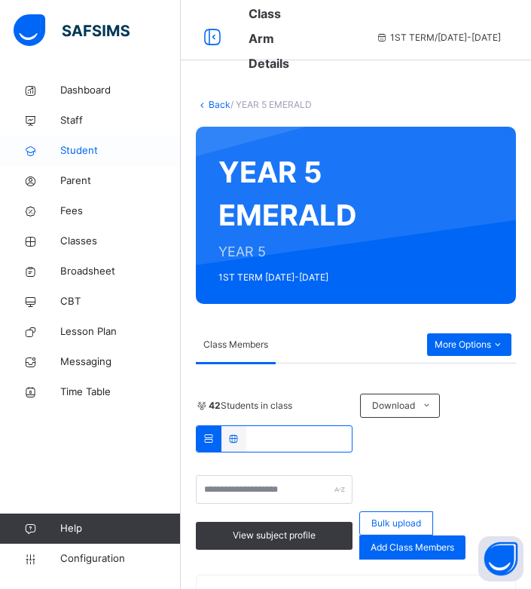
click at [66, 152] on span "Student" at bounding box center [120, 150] width 121 height 15
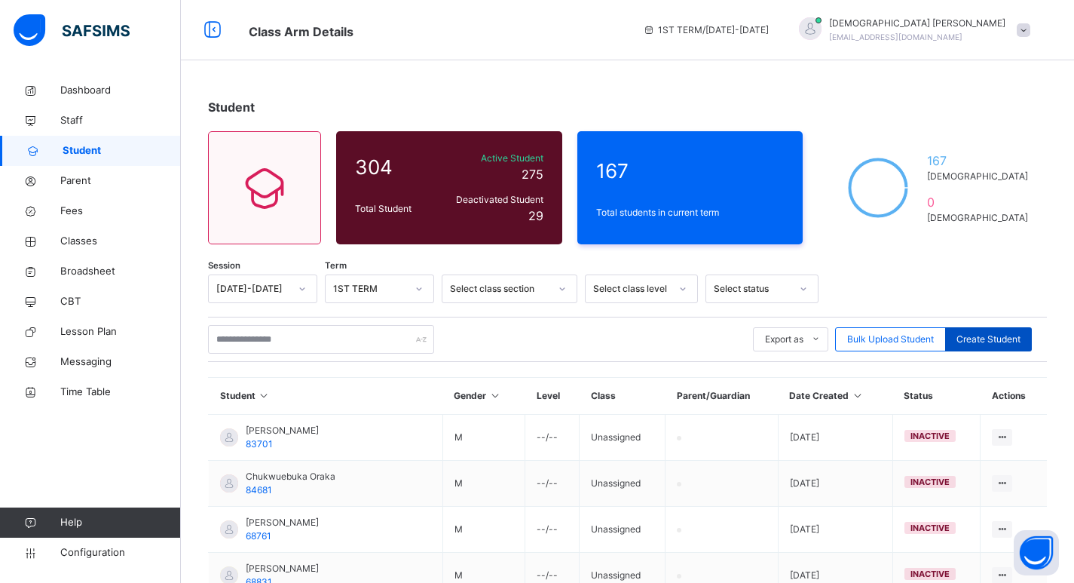
click at [542, 341] on span "Create Student" at bounding box center [988, 339] width 64 height 14
select select "**"
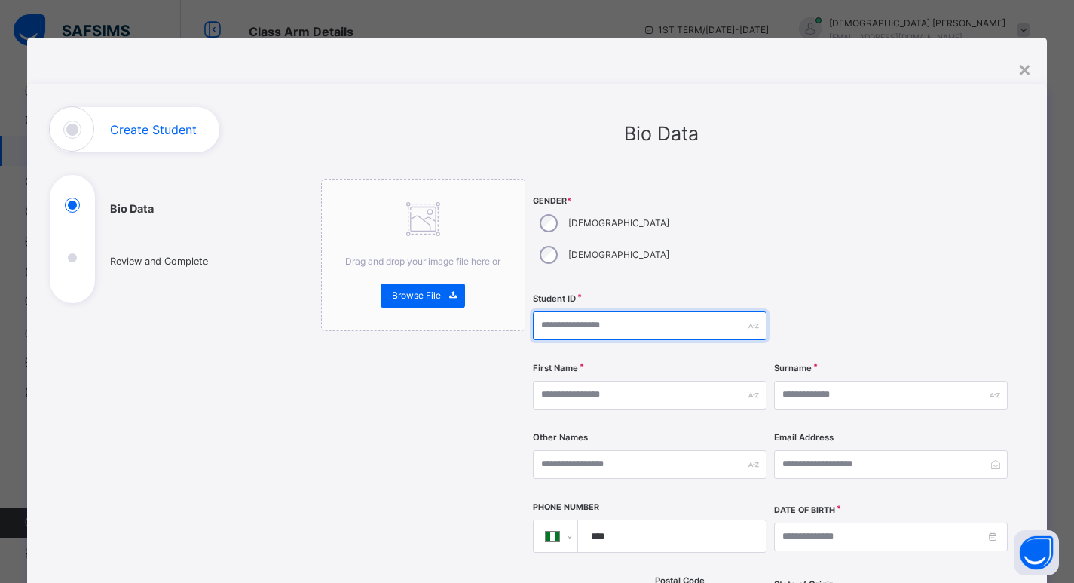
click at [542, 311] on input "text" at bounding box center [650, 325] width 234 height 29
type input "**********"
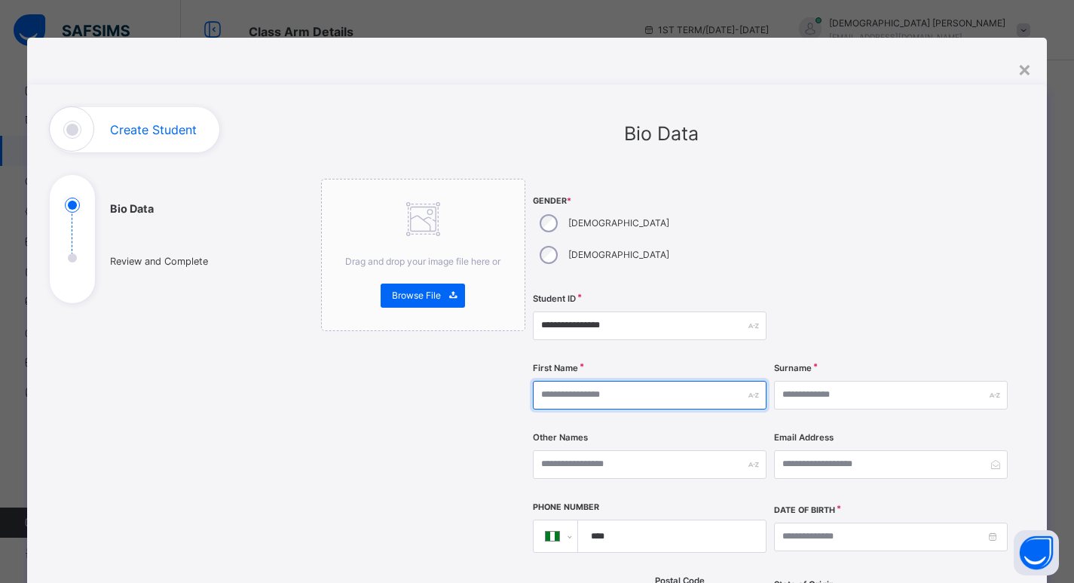
click at [542, 381] on input "text" at bounding box center [650, 395] width 234 height 29
type input "*"
type input "*******"
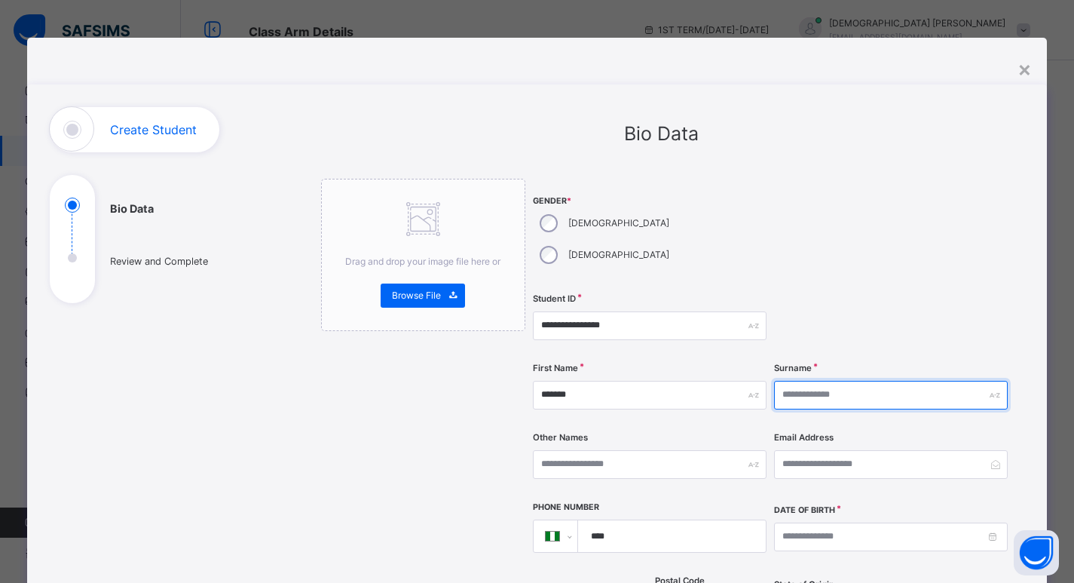
click at [542, 381] on input "text" at bounding box center [891, 395] width 234 height 29
type input "****"
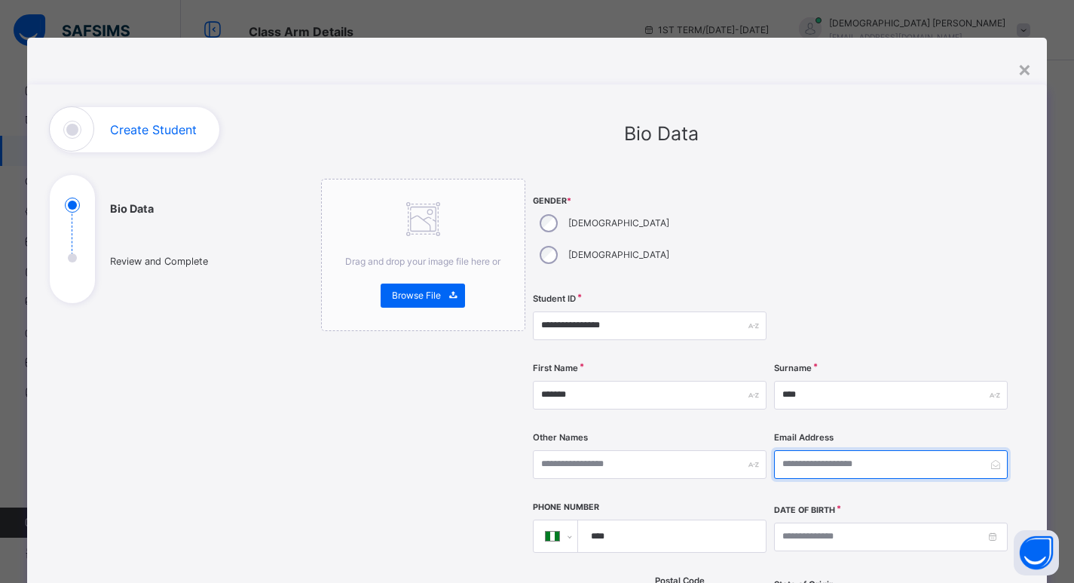
click at [542, 450] on input "email" at bounding box center [891, 464] width 234 height 29
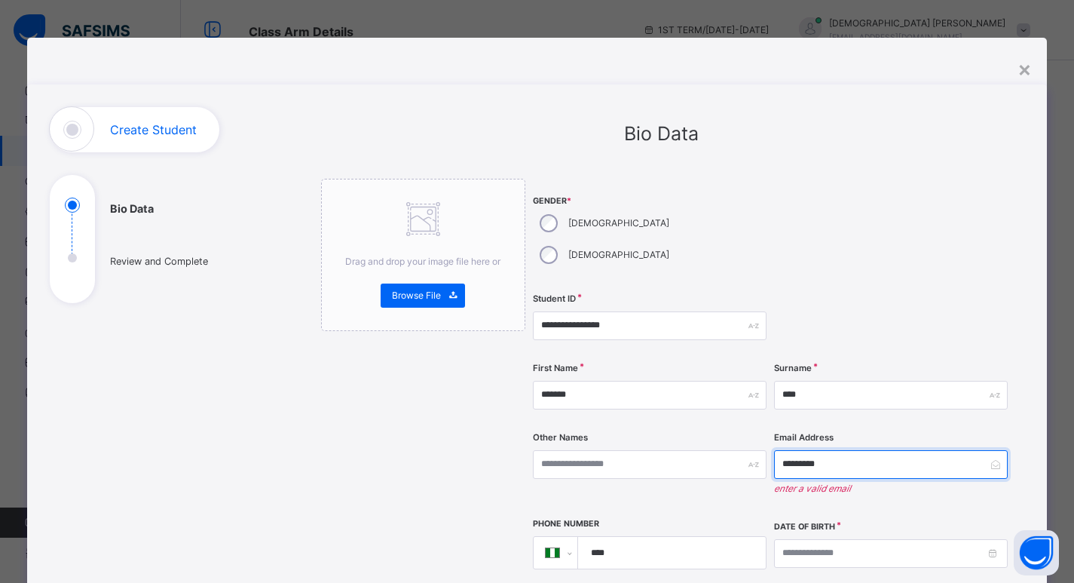
type input "**********"
drag, startPoint x: 852, startPoint y: 433, endPoint x: 777, endPoint y: 436, distance: 74.6
click at [542, 450] on input "**********" at bounding box center [891, 464] width 234 height 29
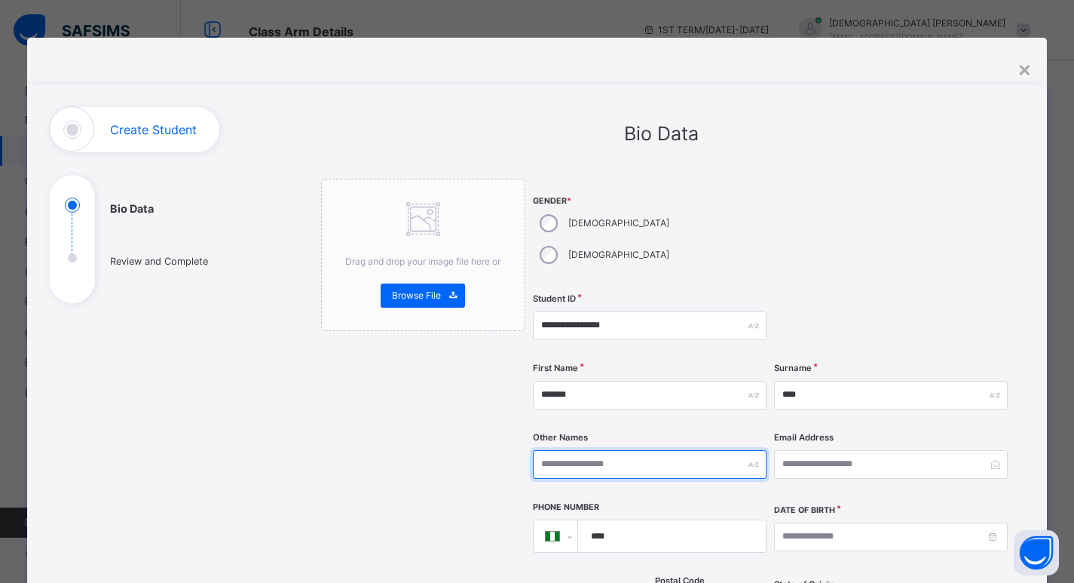
click at [542, 450] on input "text" at bounding box center [650, 464] width 234 height 29
paste input "**********"
type input "**********"
click at [542, 176] on div "**********" at bounding box center [661, 583] width 726 height 952
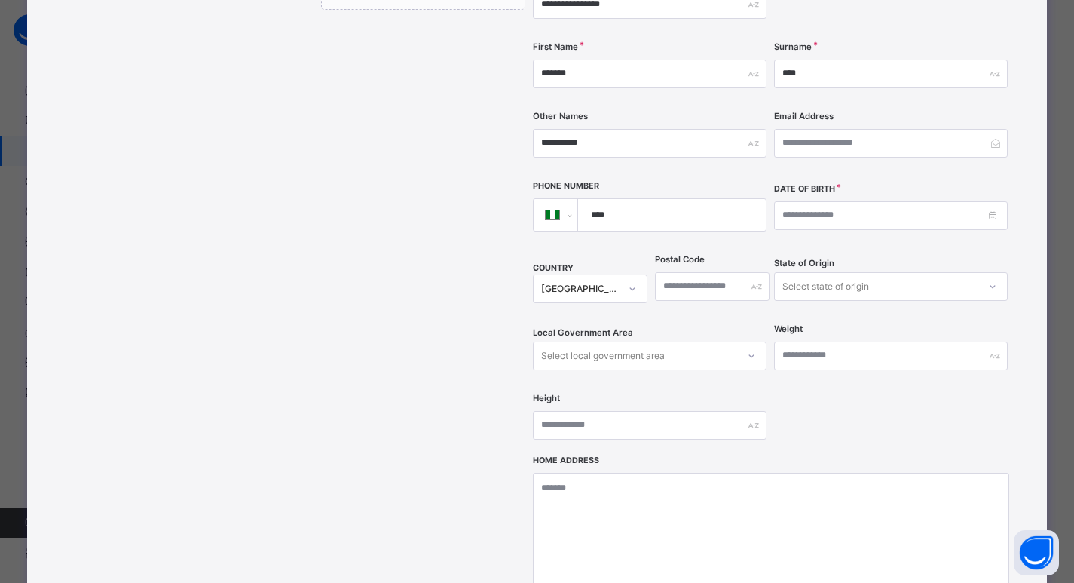
scroll to position [377, 0]
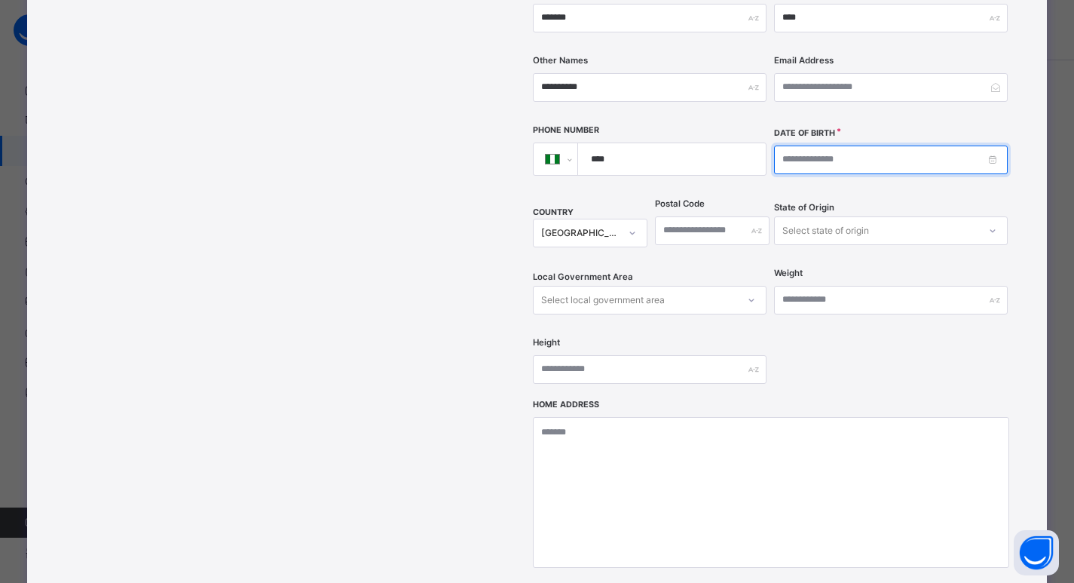
click at [542, 145] on input at bounding box center [891, 159] width 234 height 29
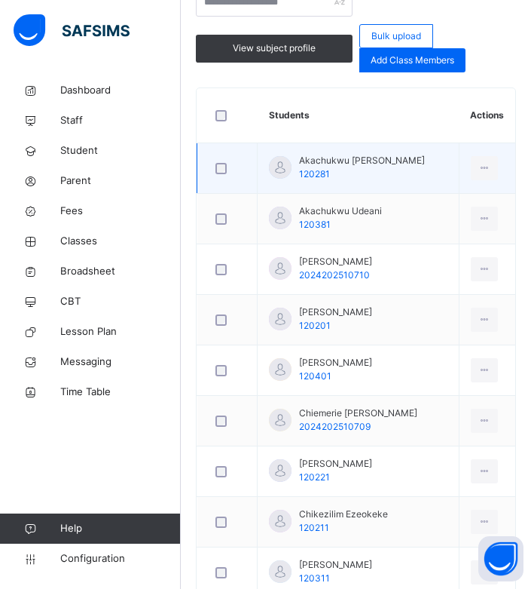
scroll to position [638, 0]
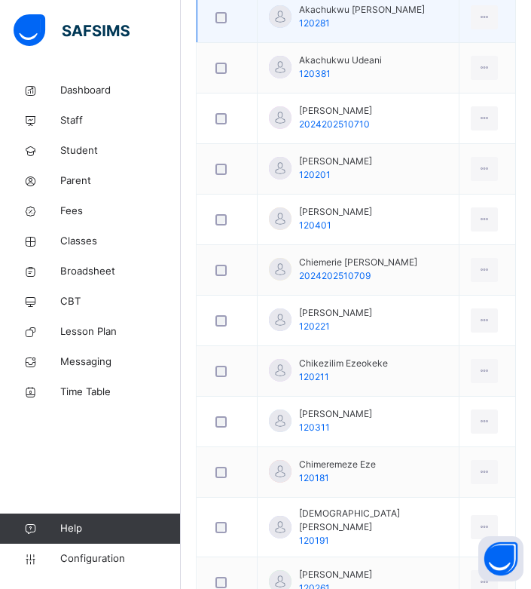
click at [224, 26] on div at bounding box center [227, 18] width 37 height 32
click at [221, 24] on div at bounding box center [227, 18] width 37 height 32
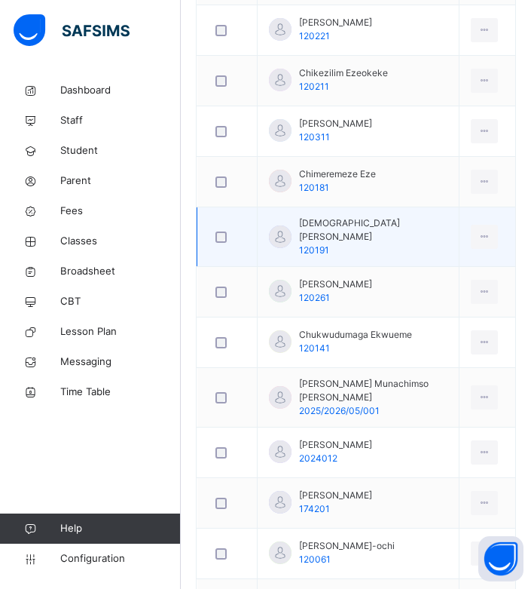
scroll to position [974, 0]
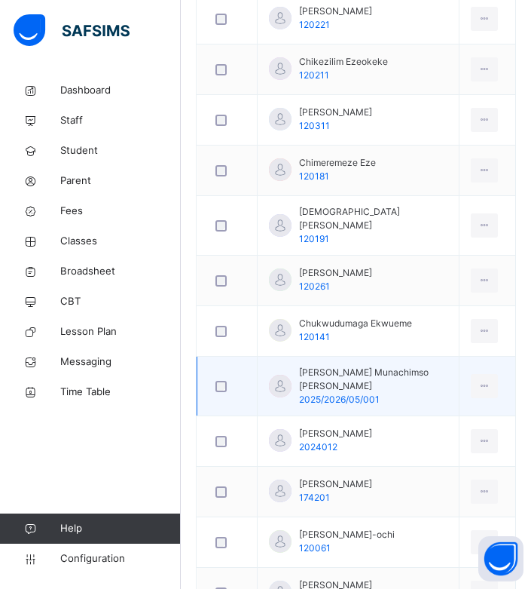
click at [213, 370] on div at bounding box center [227, 386] width 37 height 32
click at [214, 381] on div at bounding box center [227, 386] width 29 height 11
click at [215, 381] on div at bounding box center [227, 386] width 29 height 11
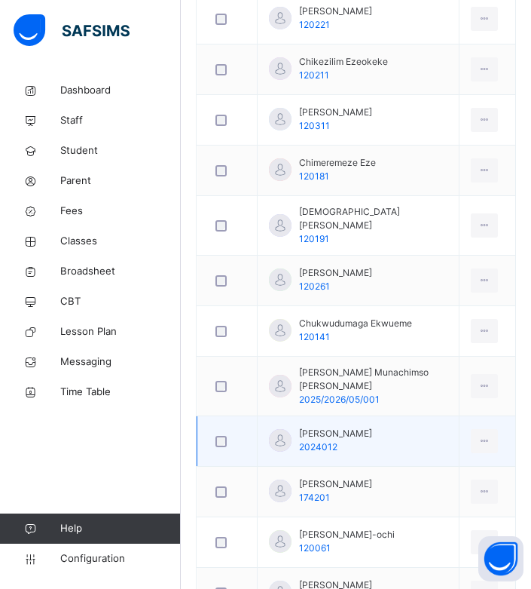
click at [222, 425] on div at bounding box center [227, 441] width 37 height 32
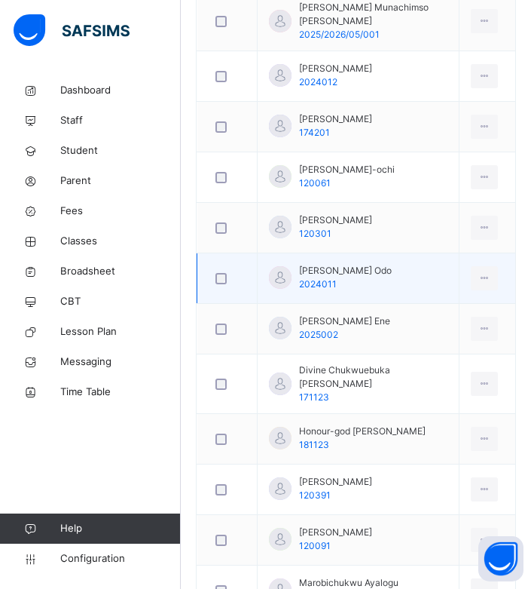
scroll to position [1351, 0]
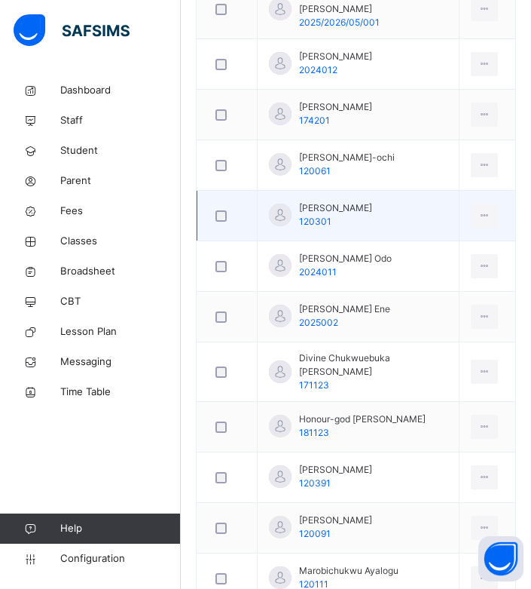
click at [220, 204] on div at bounding box center [227, 216] width 37 height 32
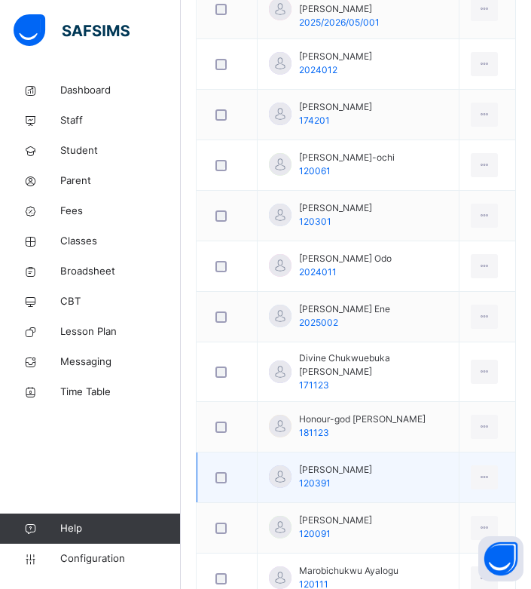
click at [226, 461] on div at bounding box center [227, 477] width 37 height 32
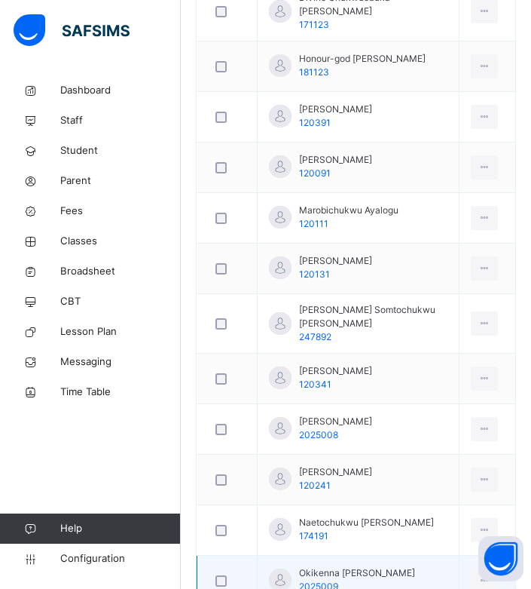
scroll to position [1728, 0]
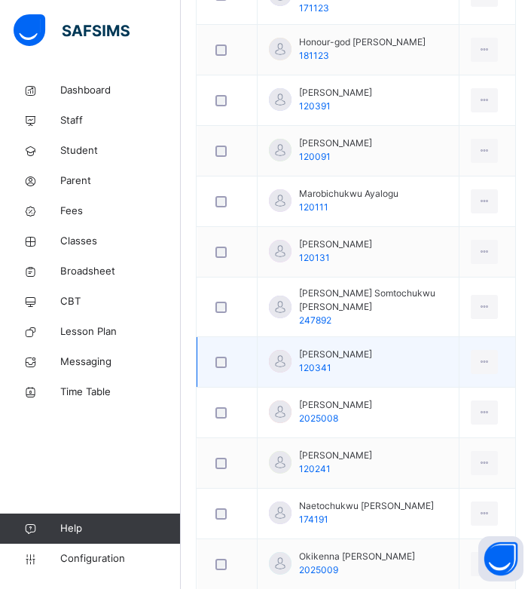
click at [225, 346] on div at bounding box center [227, 362] width 37 height 32
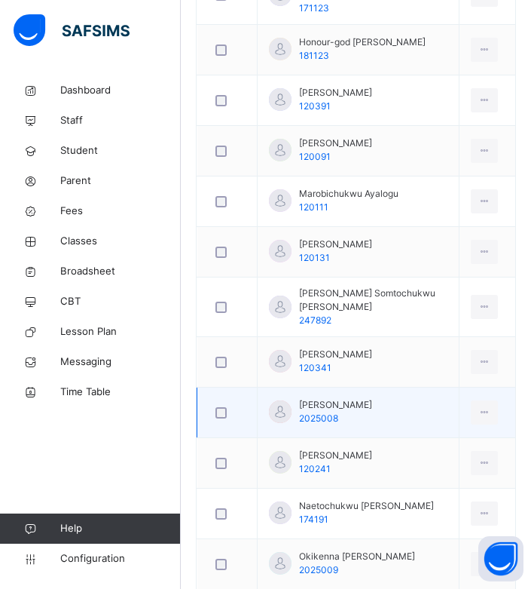
click at [219, 396] on div at bounding box center [227, 412] width 37 height 32
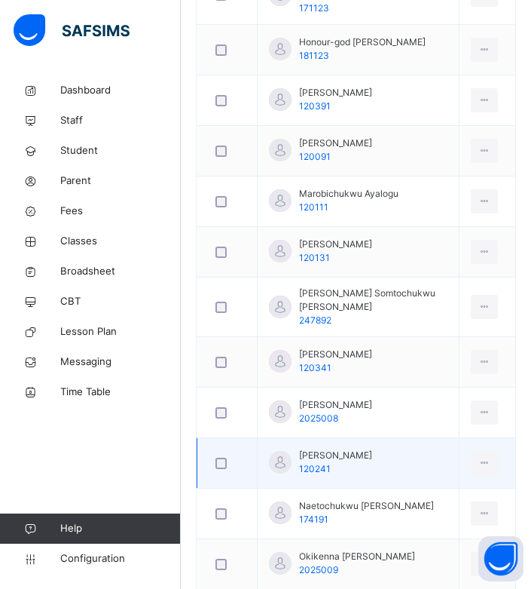
click at [227, 457] on div at bounding box center [227, 462] width 29 height 11
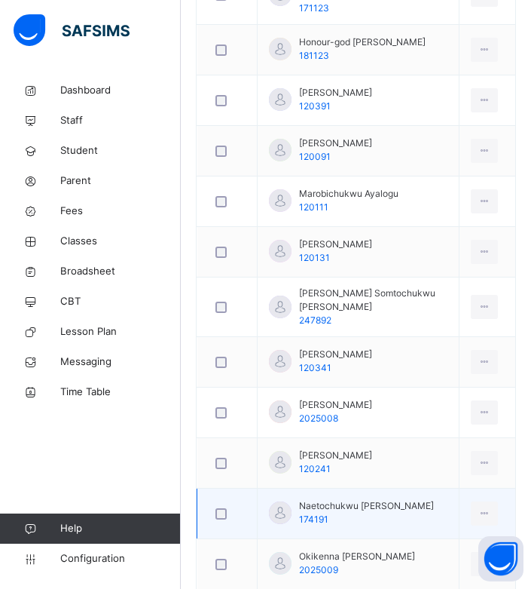
click at [219, 497] on div at bounding box center [227, 513] width 37 height 32
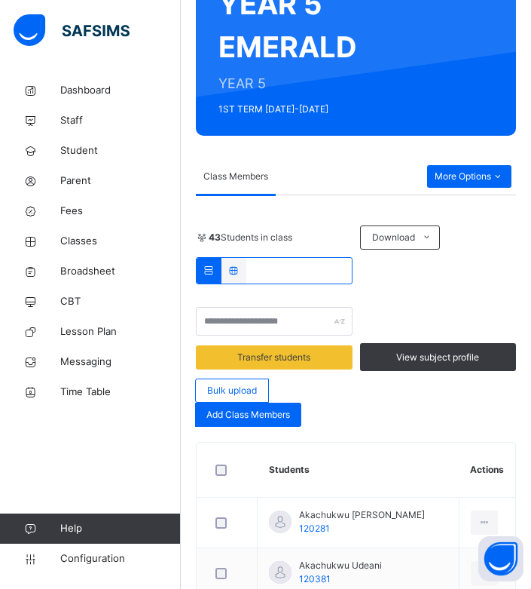
scroll to position [0, 0]
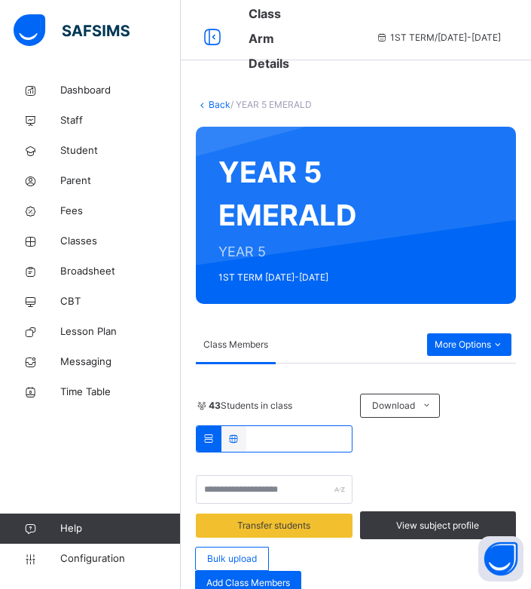
click at [255, 103] on span "/ YEAR 5 EMERALD" at bounding box center [271, 104] width 81 height 11
click at [225, 104] on link "Back" at bounding box center [220, 104] width 22 height 11
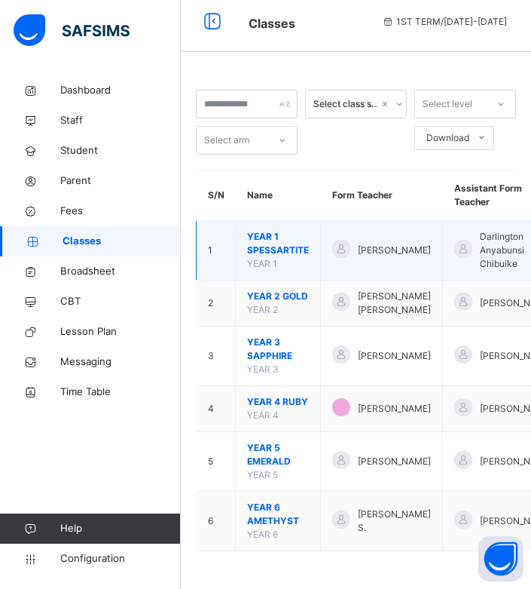
scroll to position [35, 0]
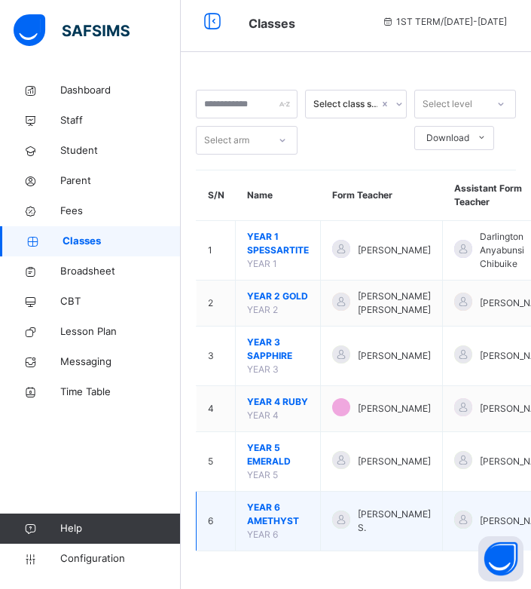
click at [276, 512] on span "YEAR 6 AMETHYST" at bounding box center [278, 513] width 62 height 27
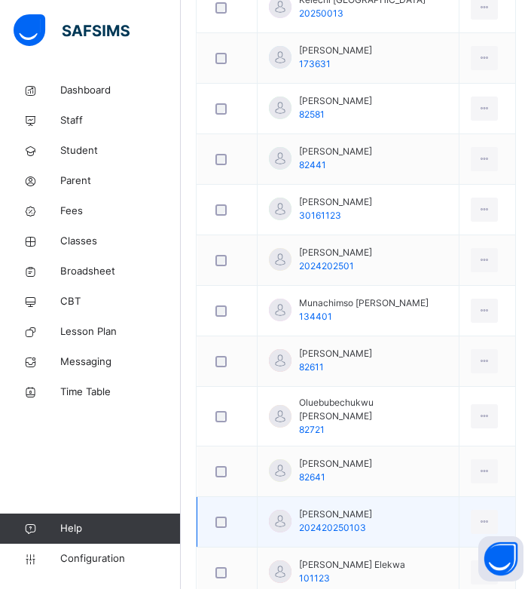
scroll to position [1286, 0]
